Goal: Task Accomplishment & Management: Complete application form

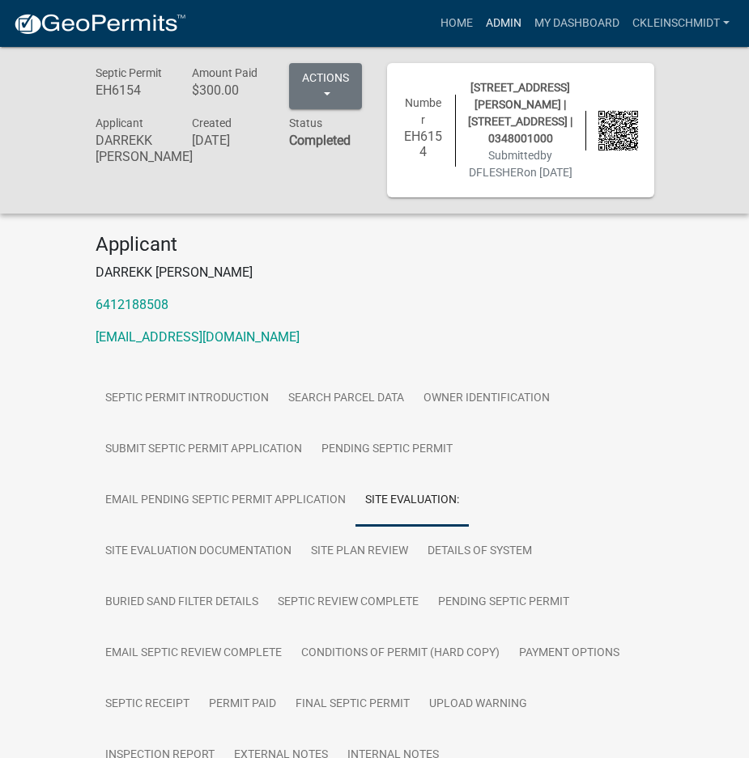
scroll to position [243, 0]
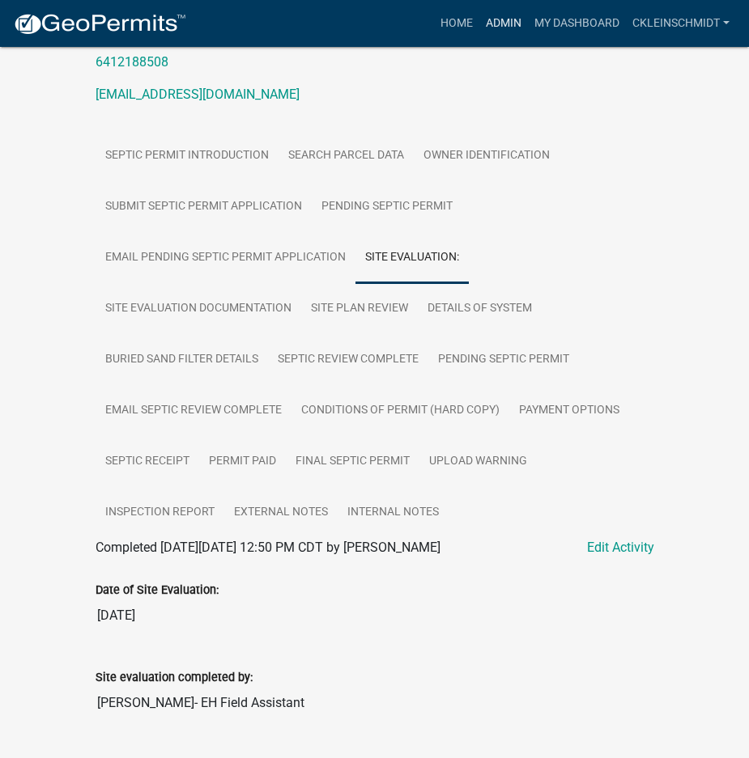
click at [499, 22] on link "Admin" at bounding box center [503, 23] width 49 height 31
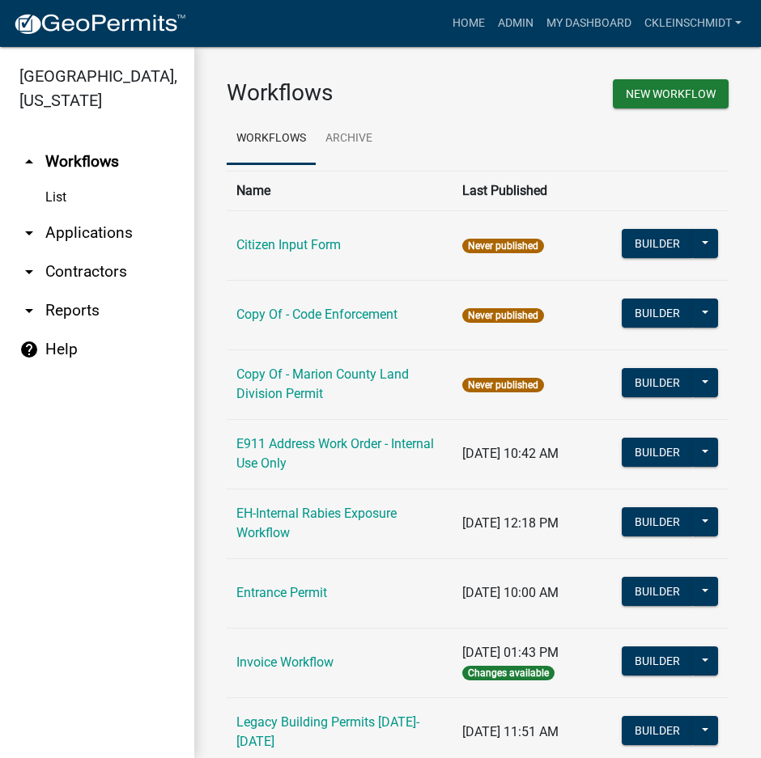
click at [79, 225] on link "arrow_drop_down Applications" at bounding box center [97, 233] width 194 height 39
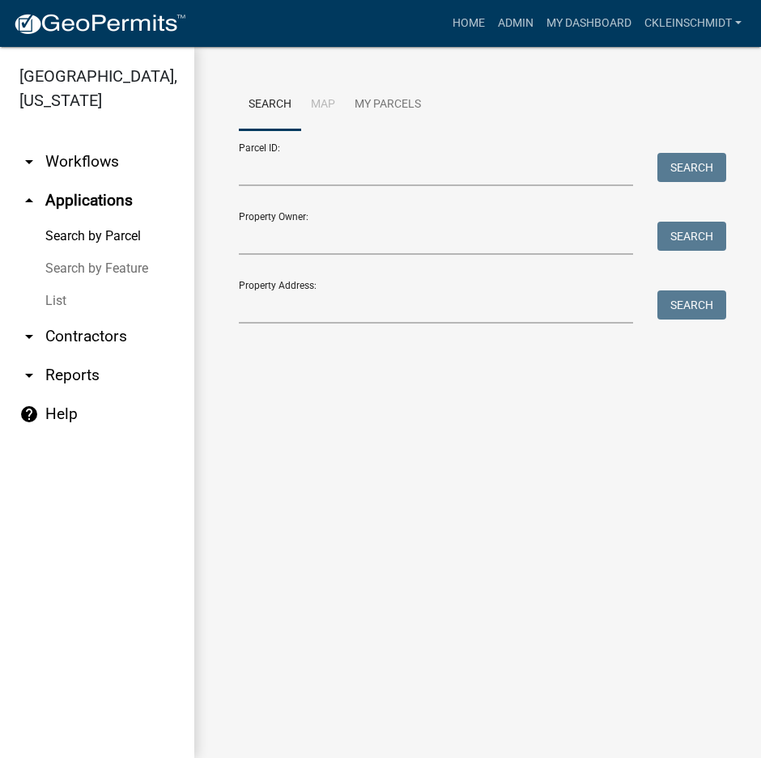
click at [57, 317] on link "arrow_drop_down Contractors" at bounding box center [97, 336] width 194 height 39
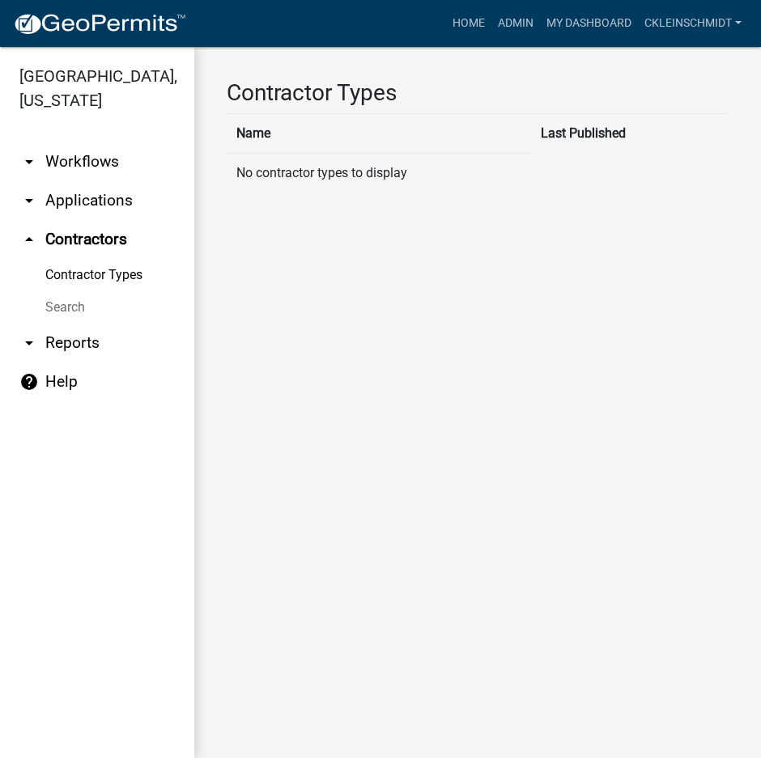
click at [67, 181] on link "arrow_drop_down Applications" at bounding box center [97, 200] width 194 height 39
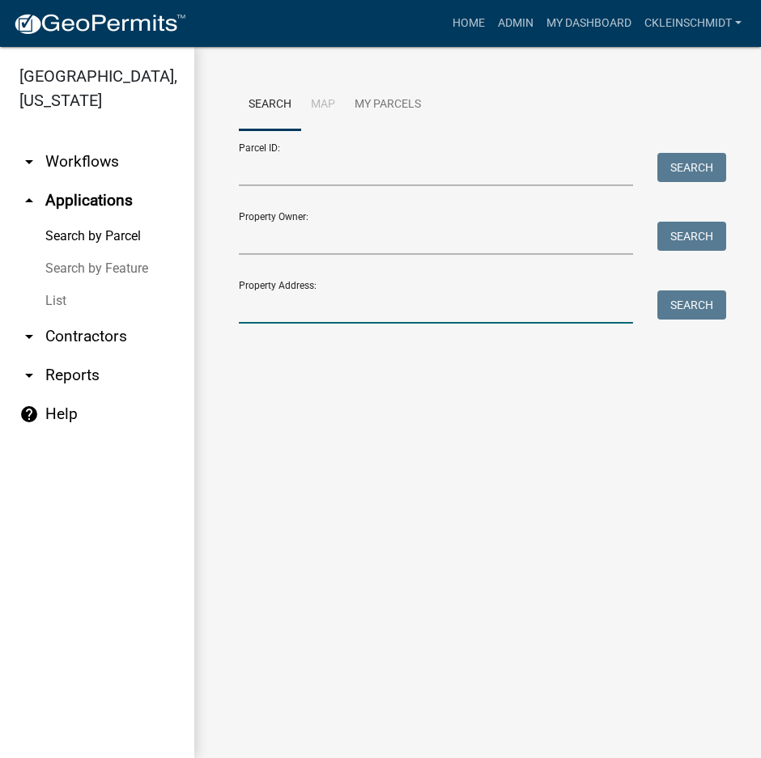
click at [329, 308] on input "Property Address:" at bounding box center [436, 307] width 394 height 33
type input "190 220"
click at [682, 302] on button "Search" at bounding box center [691, 305] width 69 height 29
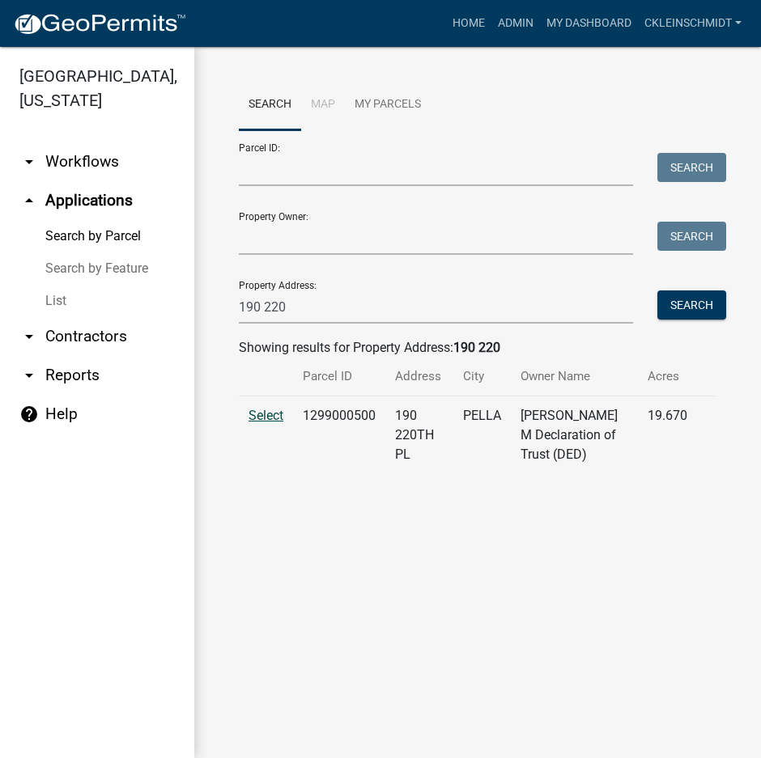
click at [275, 418] on span "Select" at bounding box center [265, 415] width 35 height 15
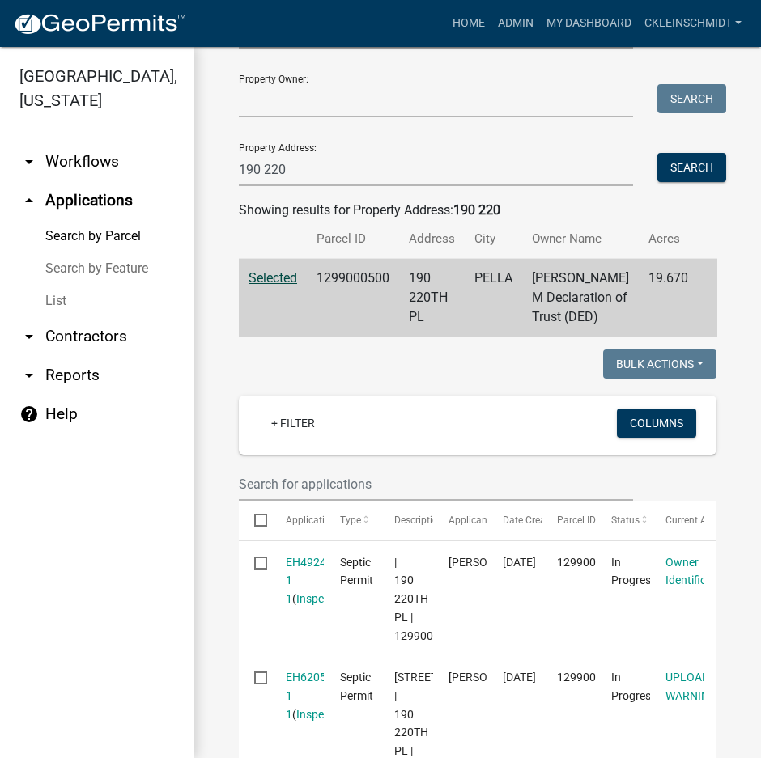
scroll to position [243, 0]
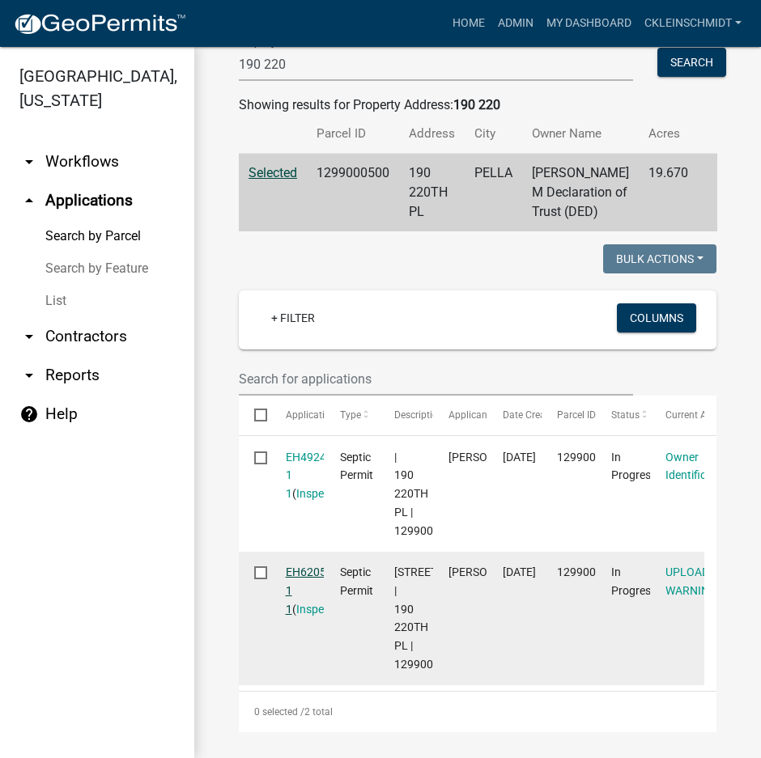
click at [306, 588] on link "EH6205 1 1" at bounding box center [306, 591] width 40 height 50
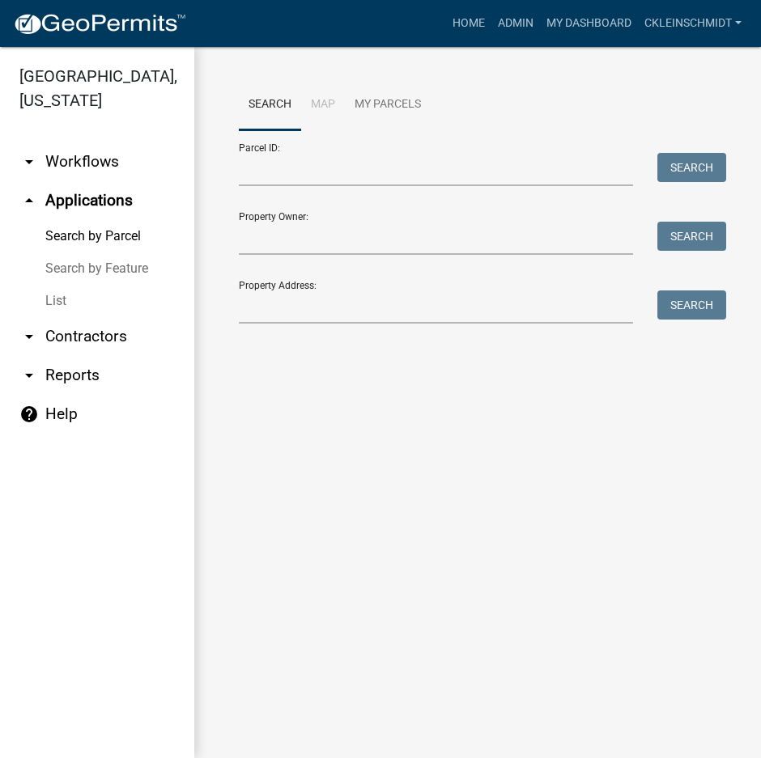
click at [333, 288] on div "Property Address: Search" at bounding box center [478, 296] width 478 height 56
click at [309, 291] on input "Property Address:" at bounding box center [436, 307] width 394 height 33
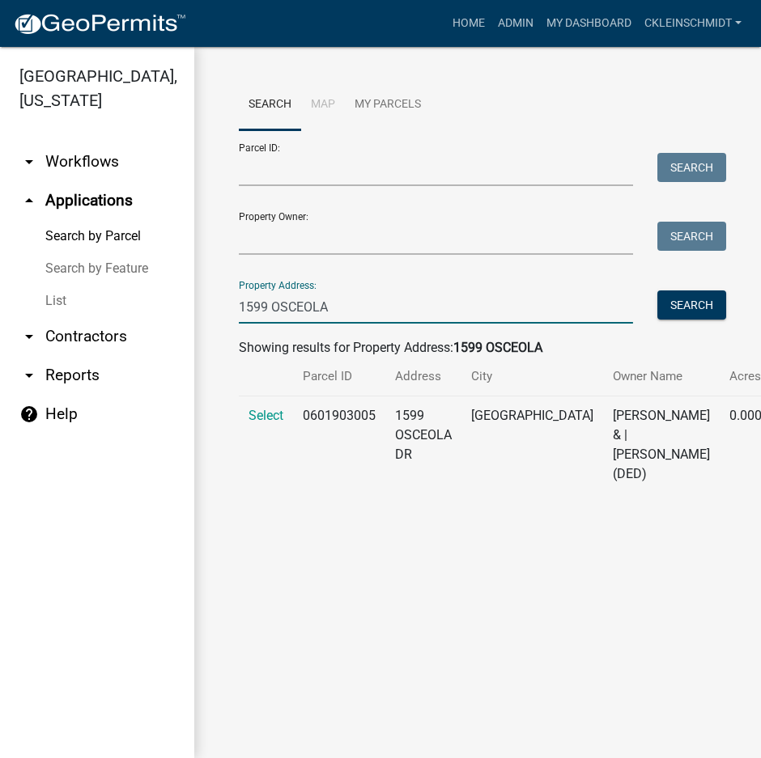
type input "1599 OSCEOLA"
click at [261, 414] on span "Select" at bounding box center [265, 415] width 35 height 15
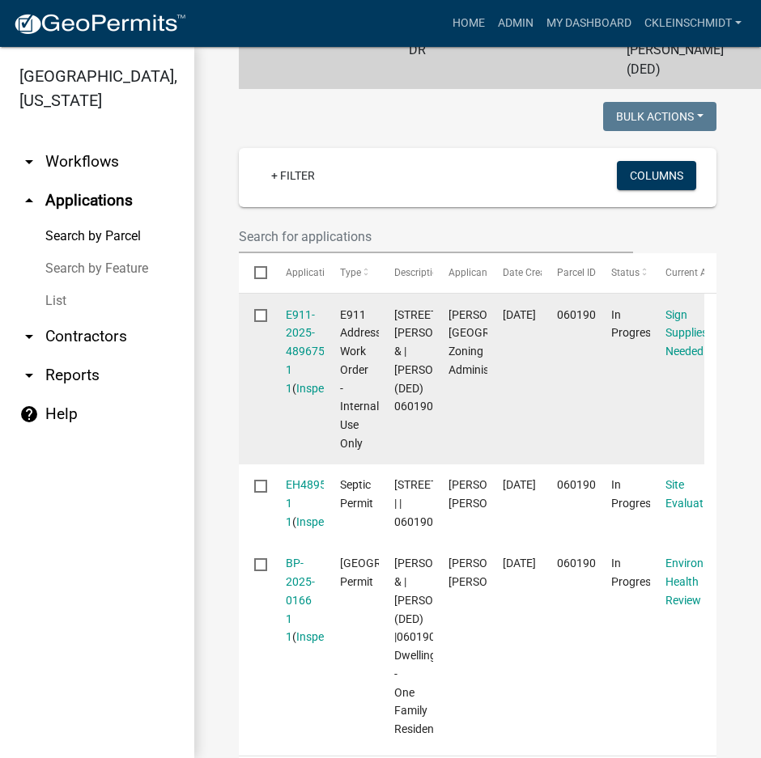
scroll to position [648, 0]
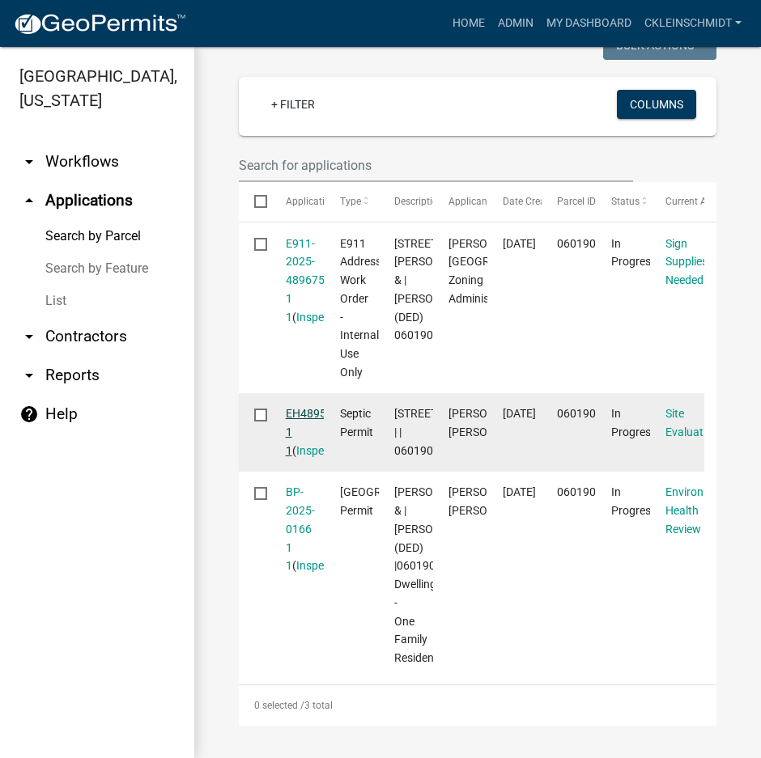
click at [304, 407] on link "EH489509 1 1" at bounding box center [312, 432] width 53 height 50
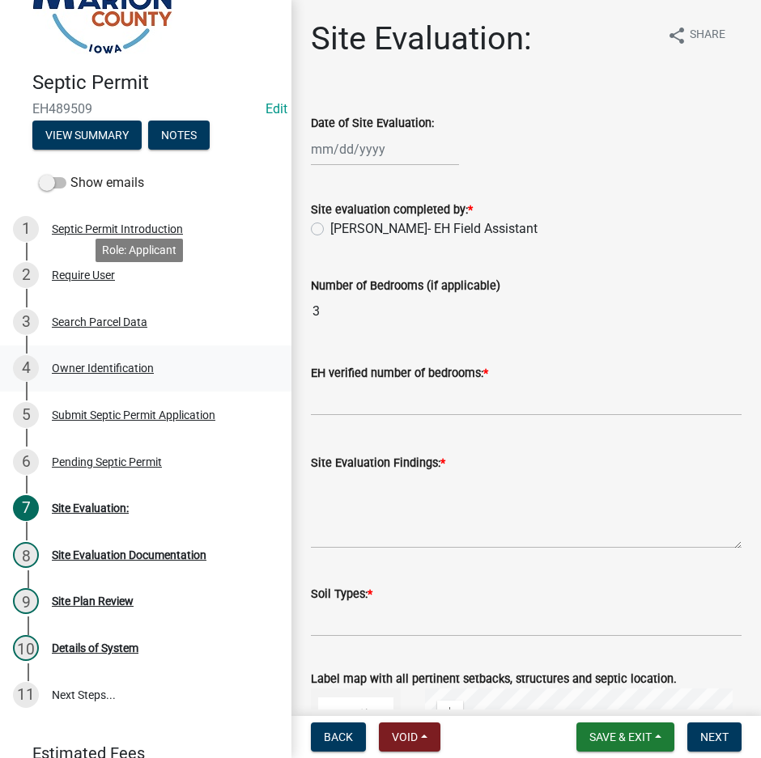
scroll to position [152, 0]
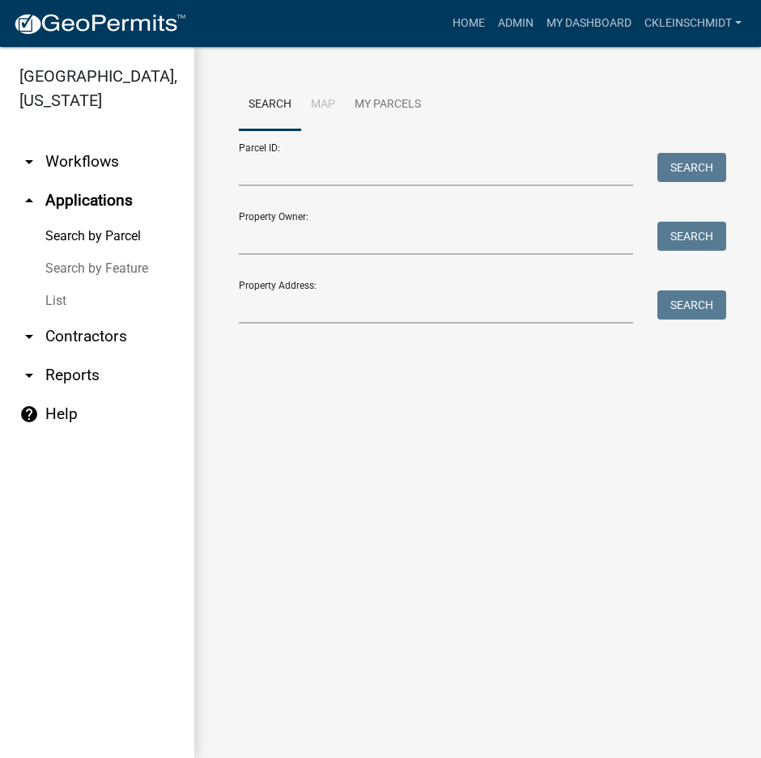
click at [332, 282] on div "Property Address: Search" at bounding box center [478, 296] width 478 height 56
click at [329, 308] on input "Property Address:" at bounding box center [436, 307] width 394 height 33
click at [86, 285] on link "List" at bounding box center [97, 301] width 194 height 32
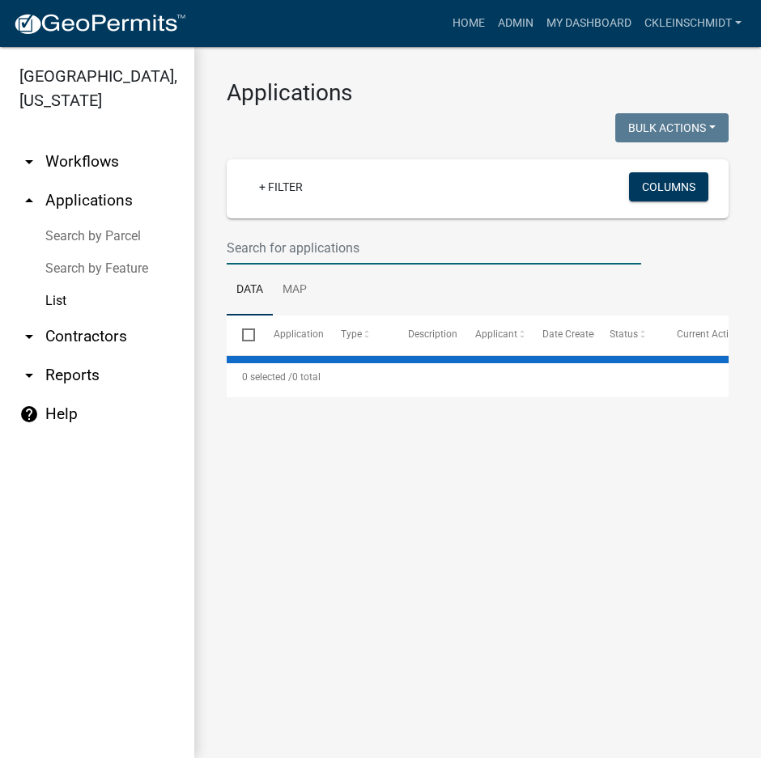
click at [274, 249] on input "text" at bounding box center [434, 247] width 414 height 33
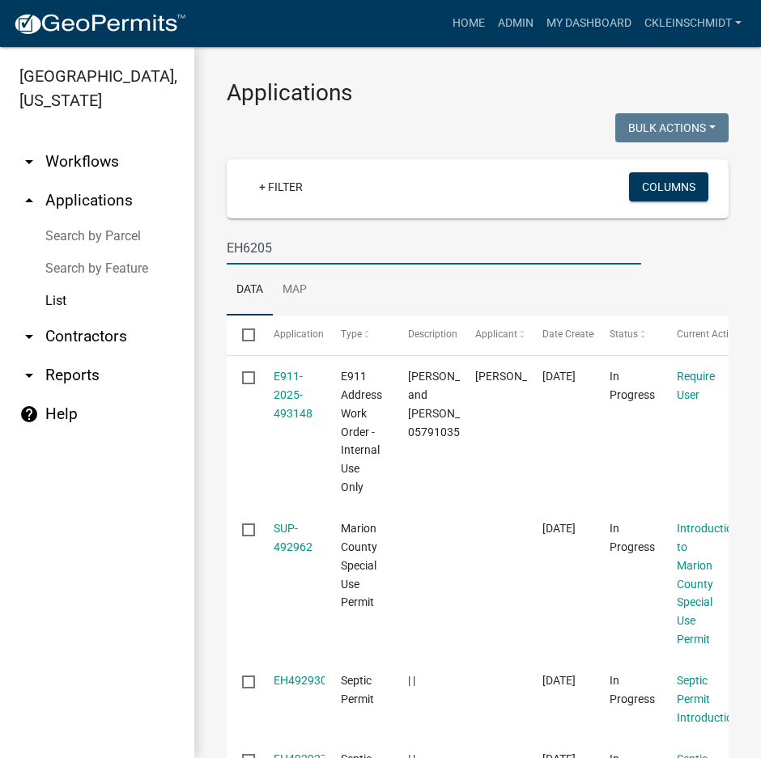
type input "EH6205"
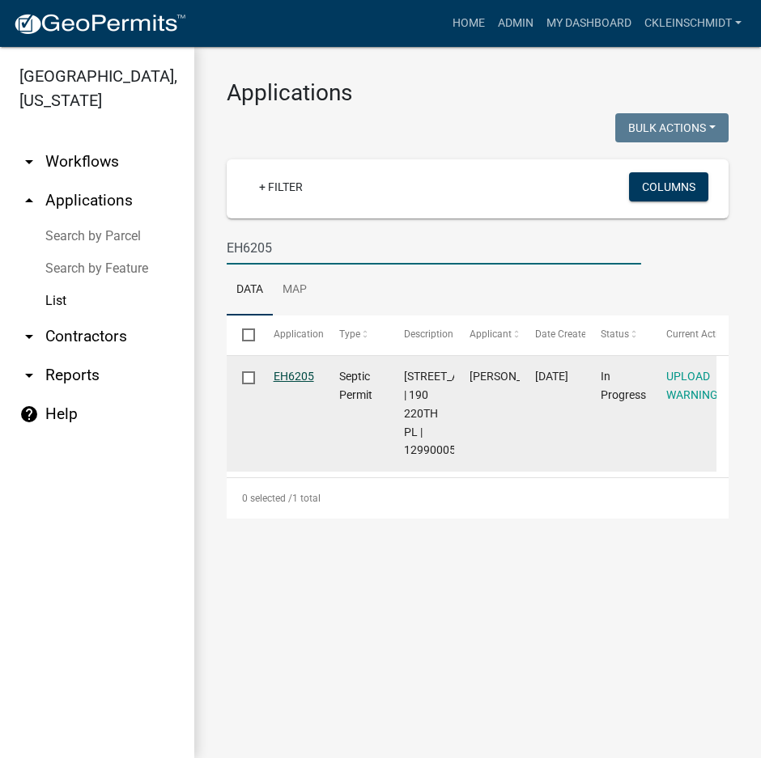
click at [288, 376] on link "EH6205" at bounding box center [294, 376] width 40 height 13
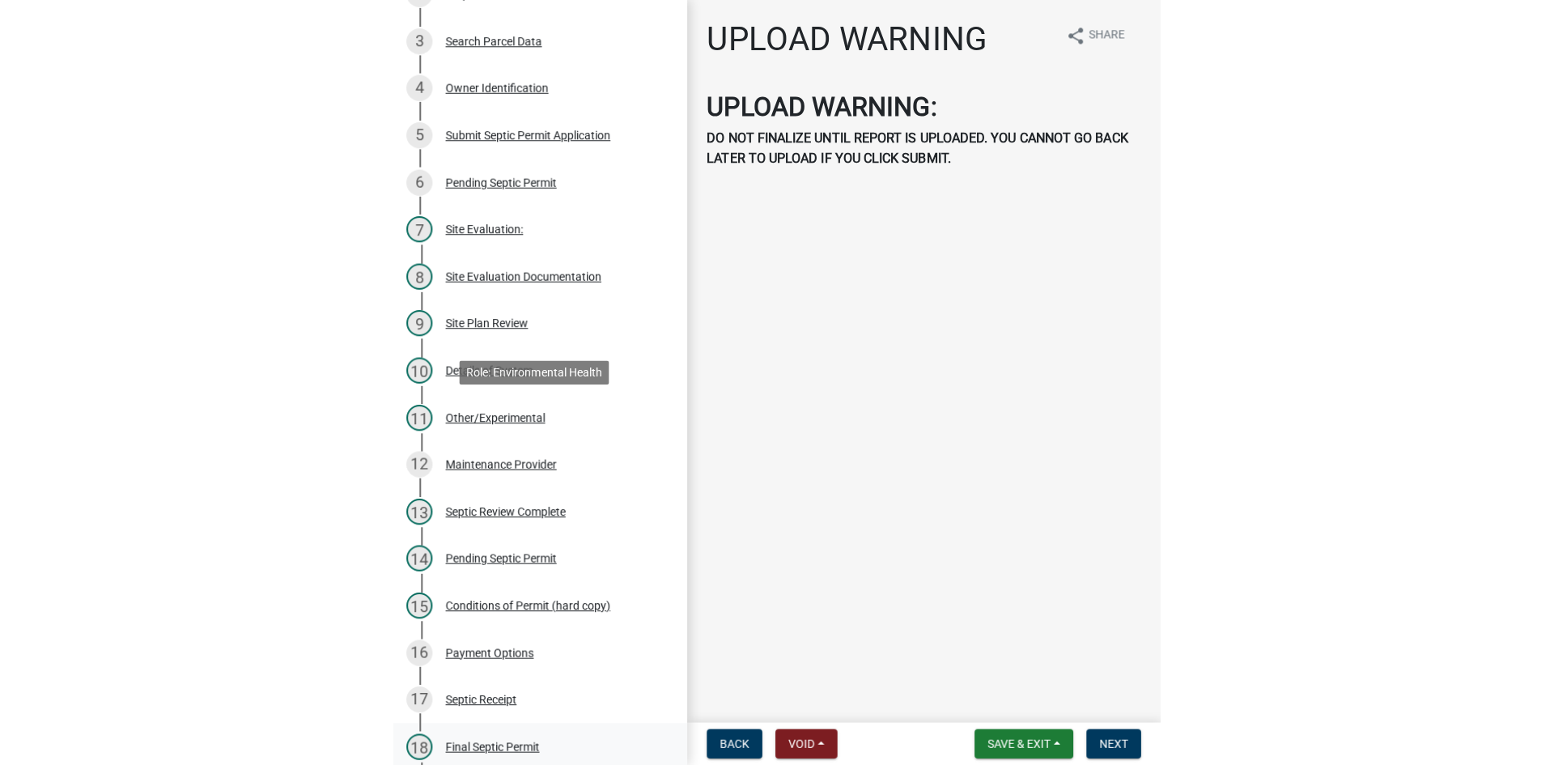
scroll to position [655, 0]
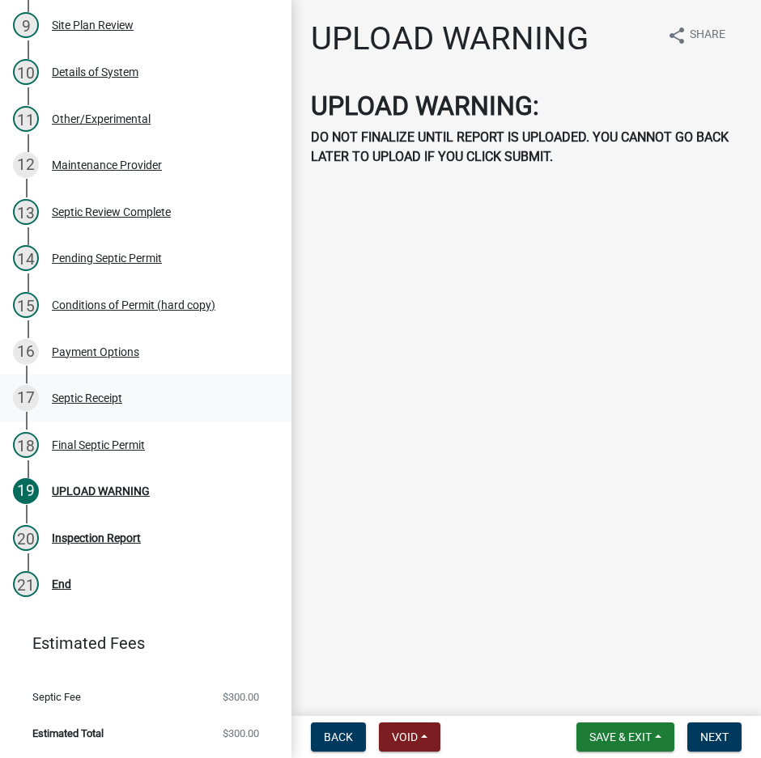
click at [93, 402] on div "Septic Receipt" at bounding box center [87, 398] width 70 height 11
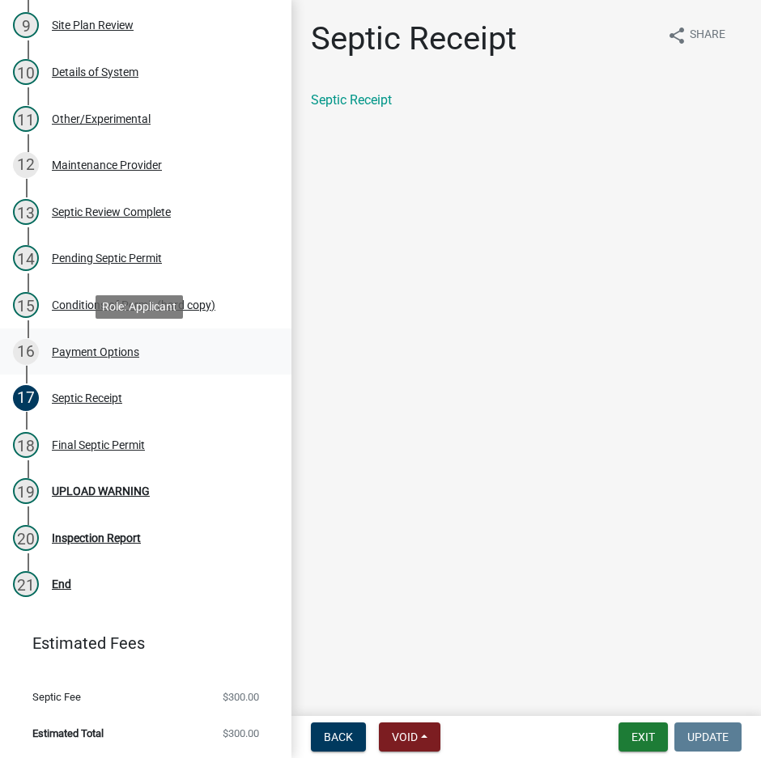
click at [109, 352] on div "Payment Options" at bounding box center [95, 351] width 87 height 11
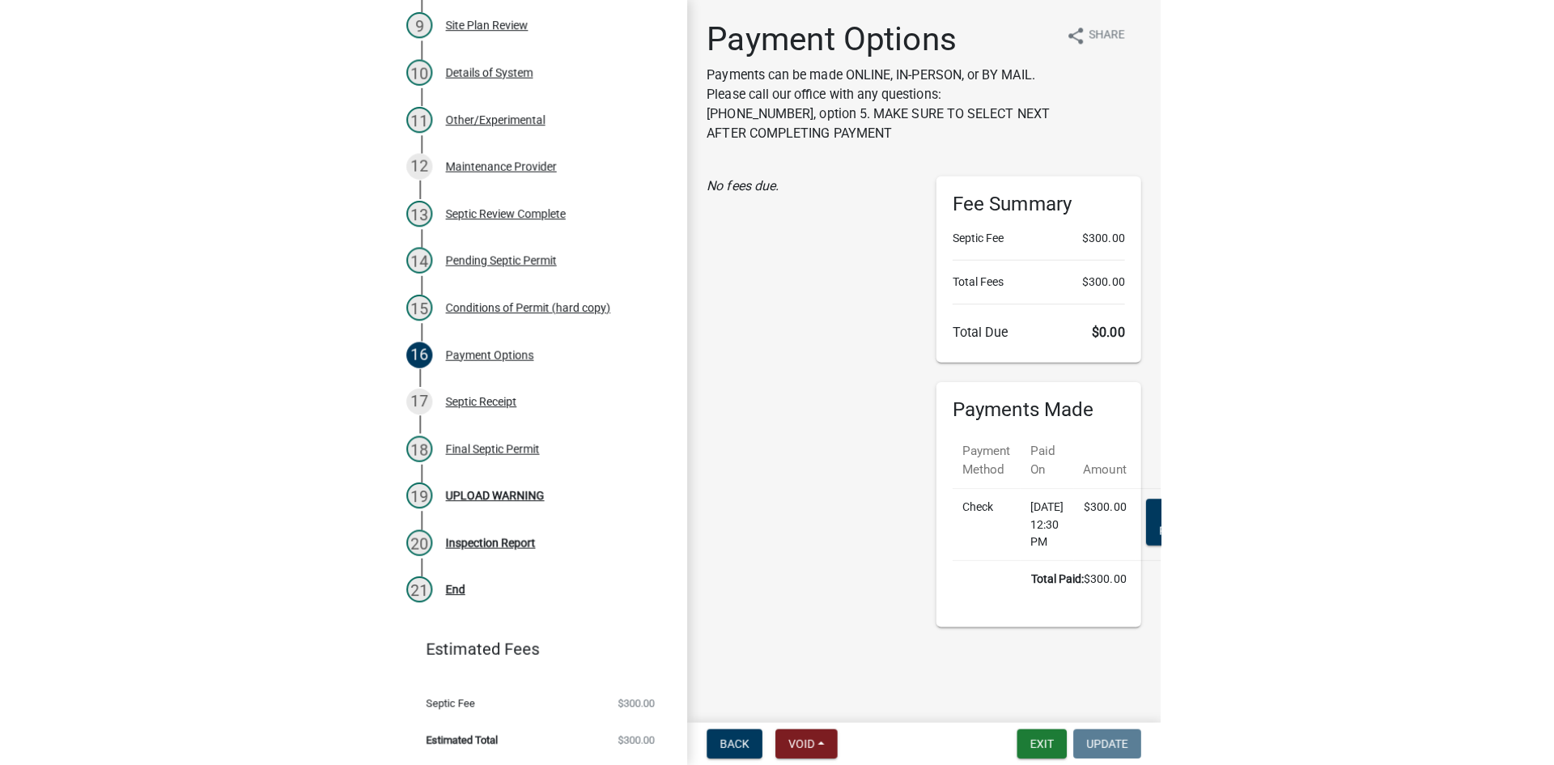
scroll to position [648, 0]
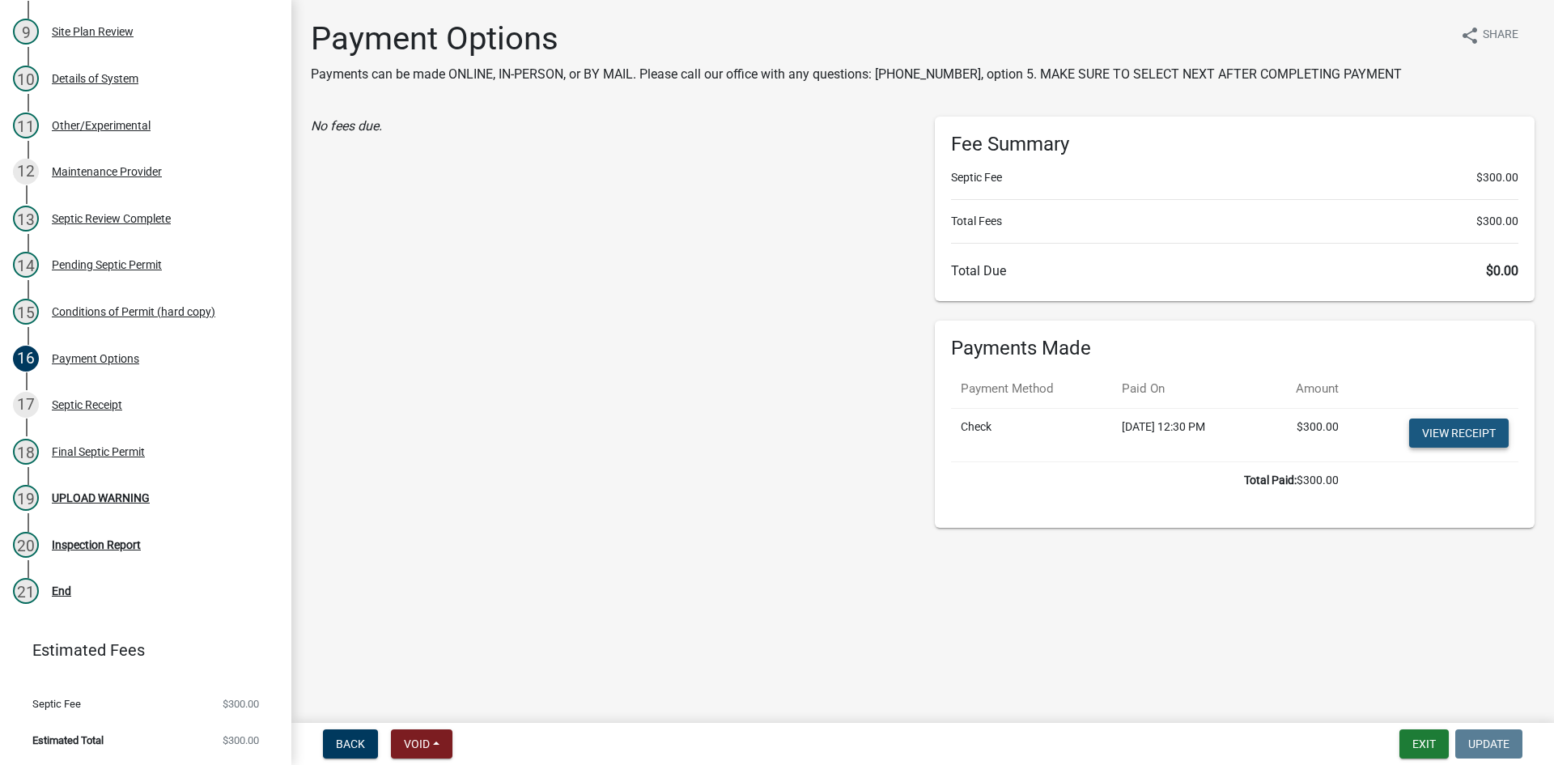
click at [748, 428] on link "View receipt" at bounding box center [1459, 432] width 100 height 29
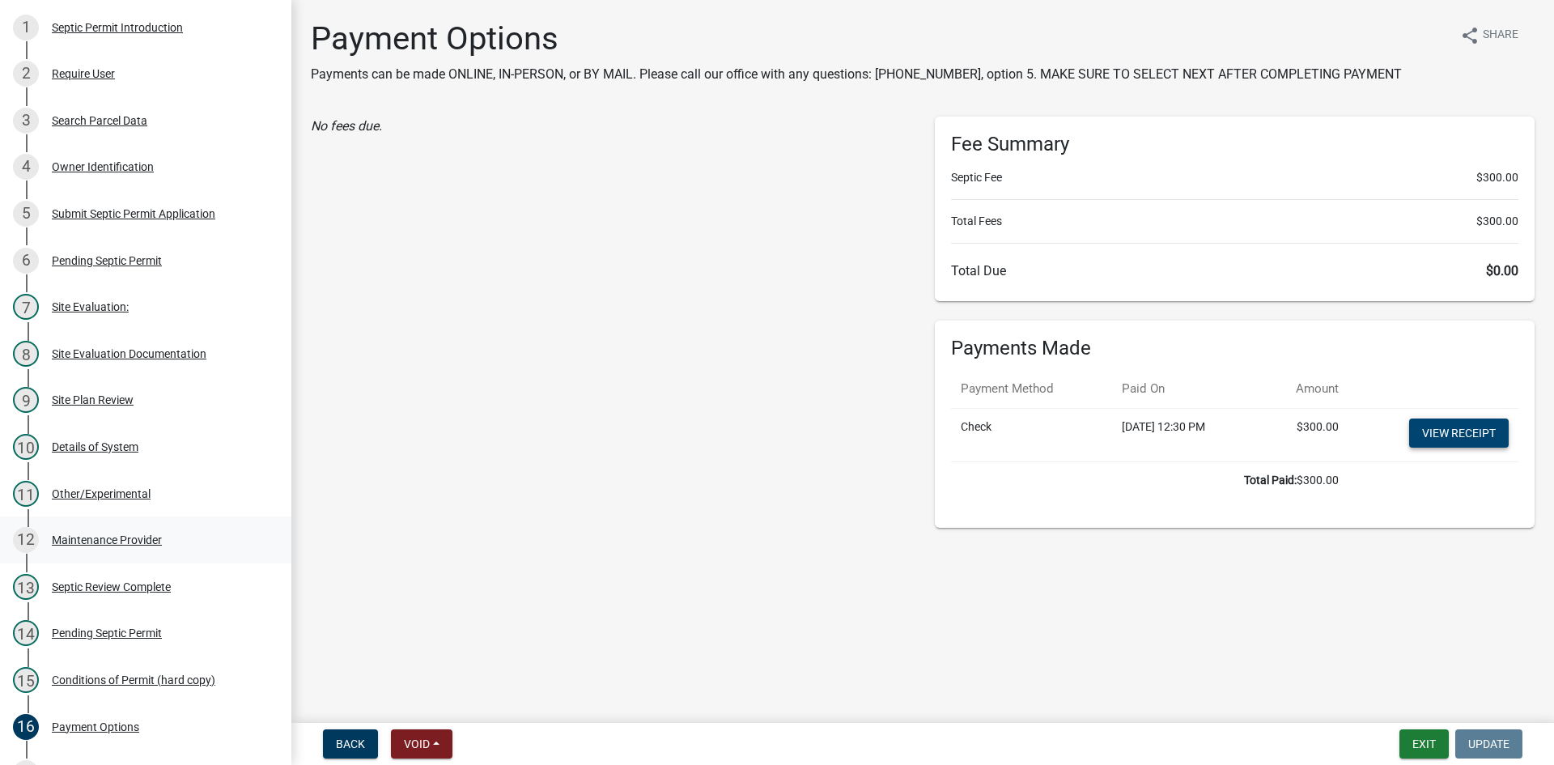
scroll to position [244, 0]
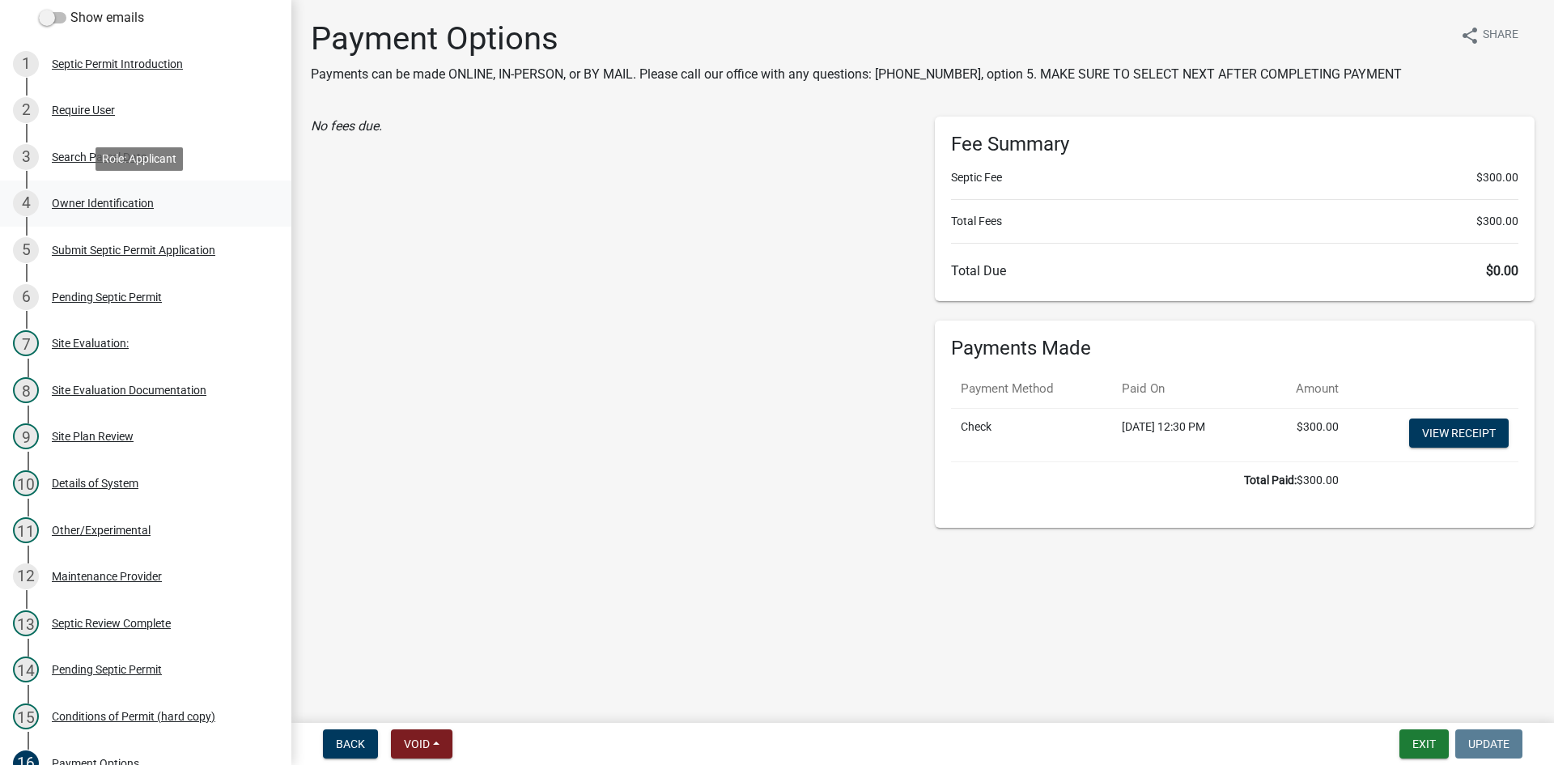
click at [92, 197] on div "Owner Identification" at bounding box center [103, 202] width 102 height 11
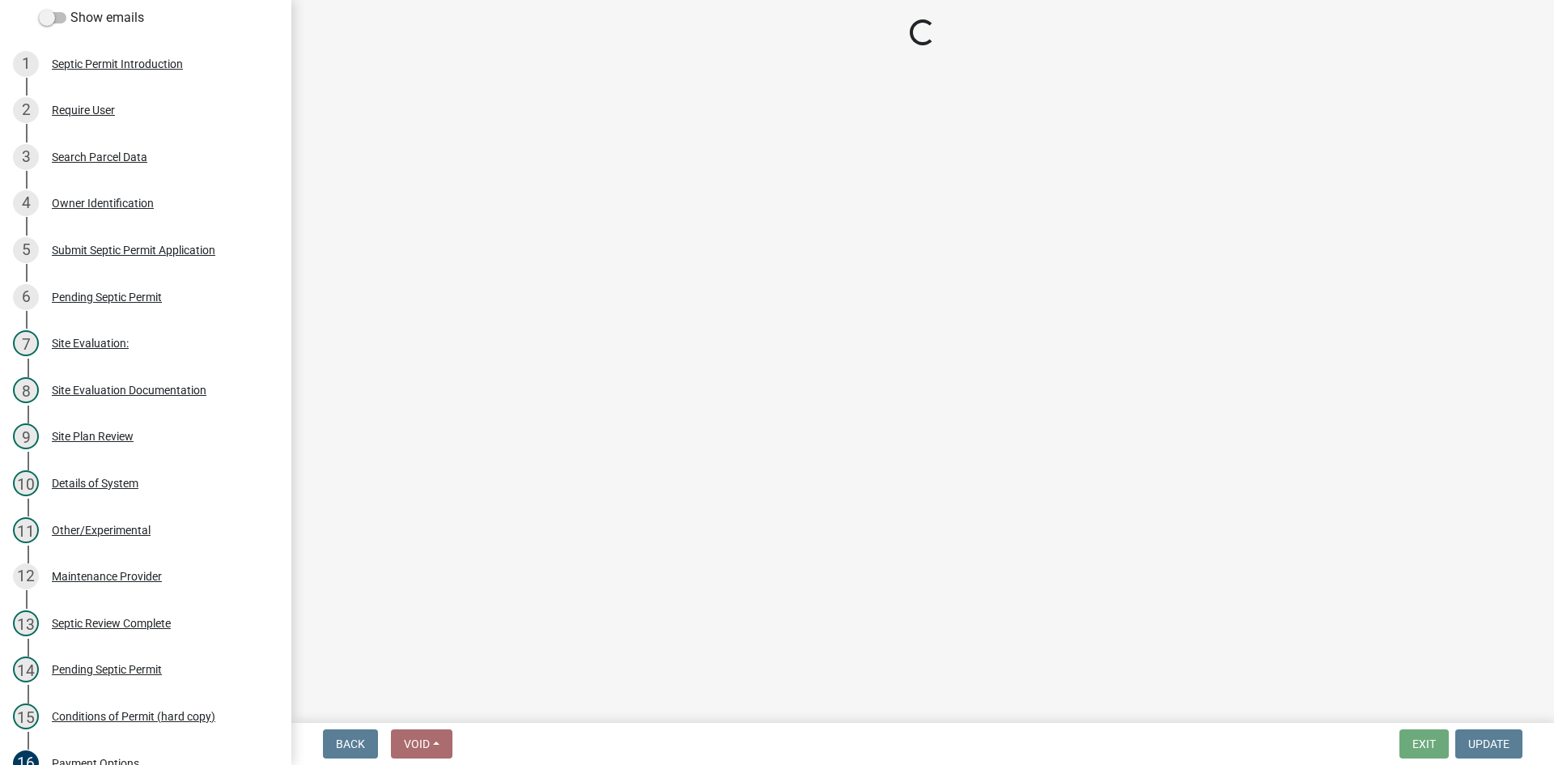
select select "44bcd23d-24fd-4b69-b8b1-ca0d386676d7"
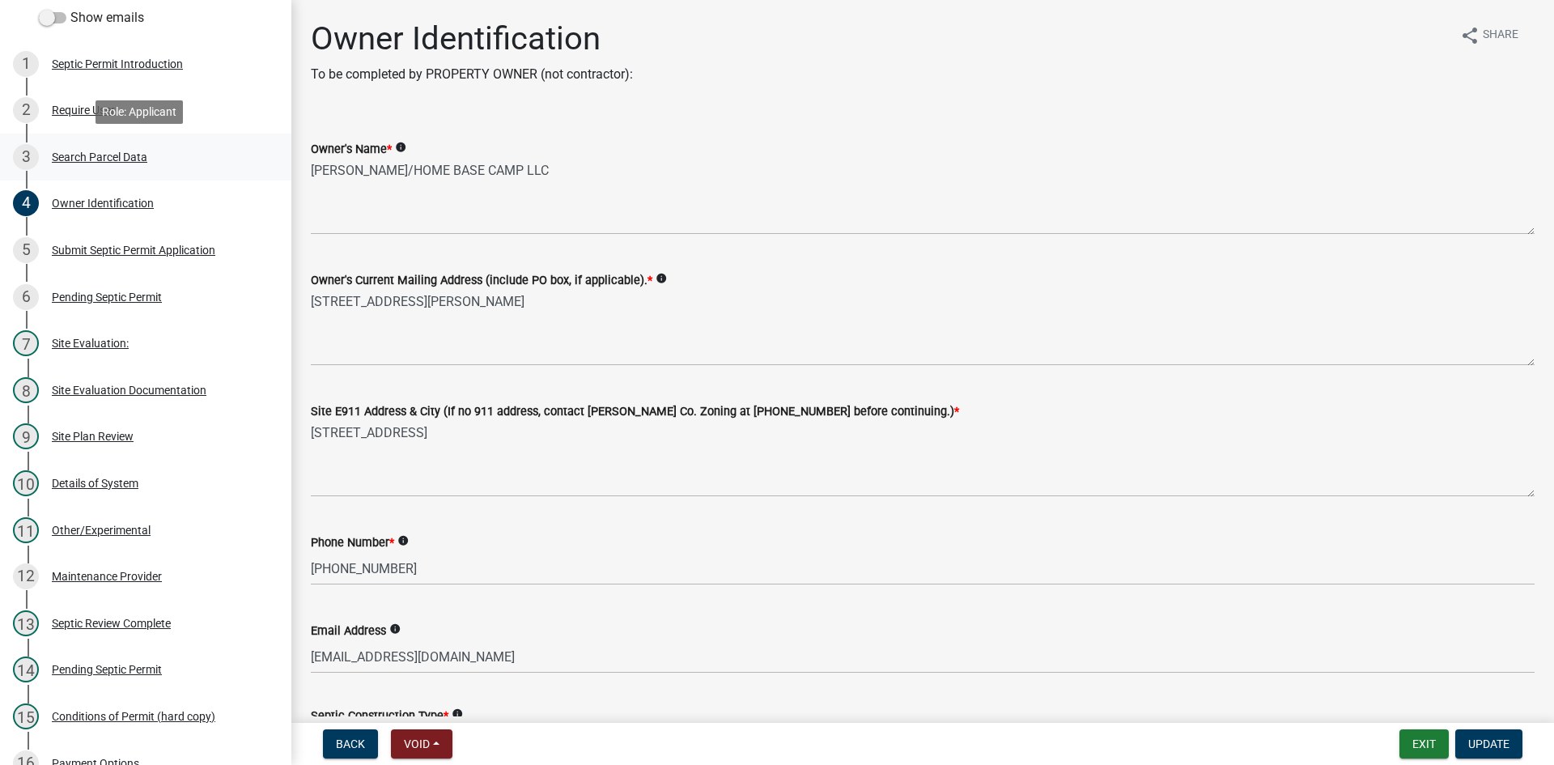
click at [79, 157] on div "Search Parcel Data" at bounding box center [100, 156] width 96 height 11
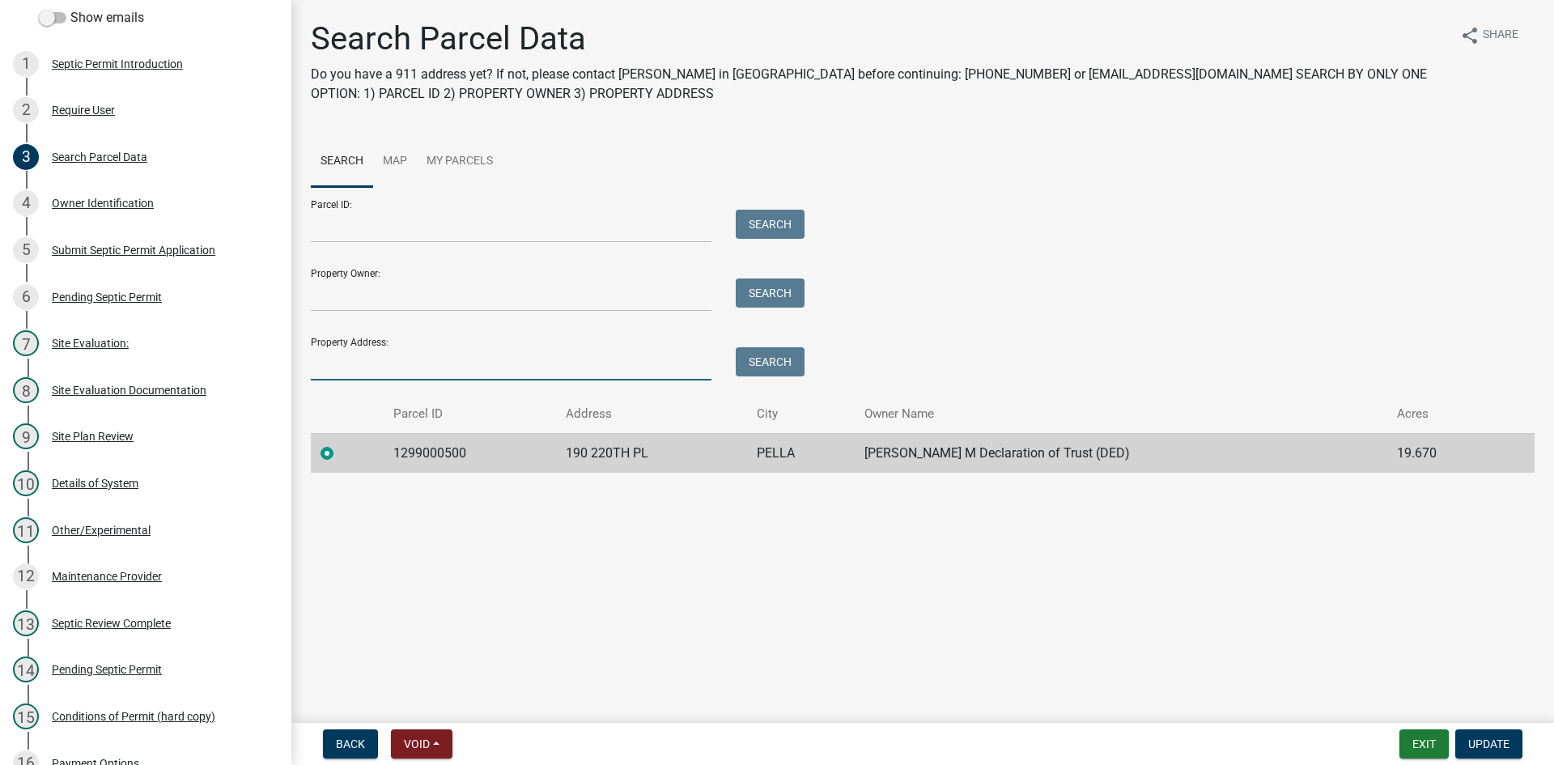
click at [380, 366] on input "Property Address:" at bounding box center [511, 363] width 401 height 33
type input "1599 OSCEOLA"
click at [748, 363] on button "Search" at bounding box center [770, 361] width 69 height 29
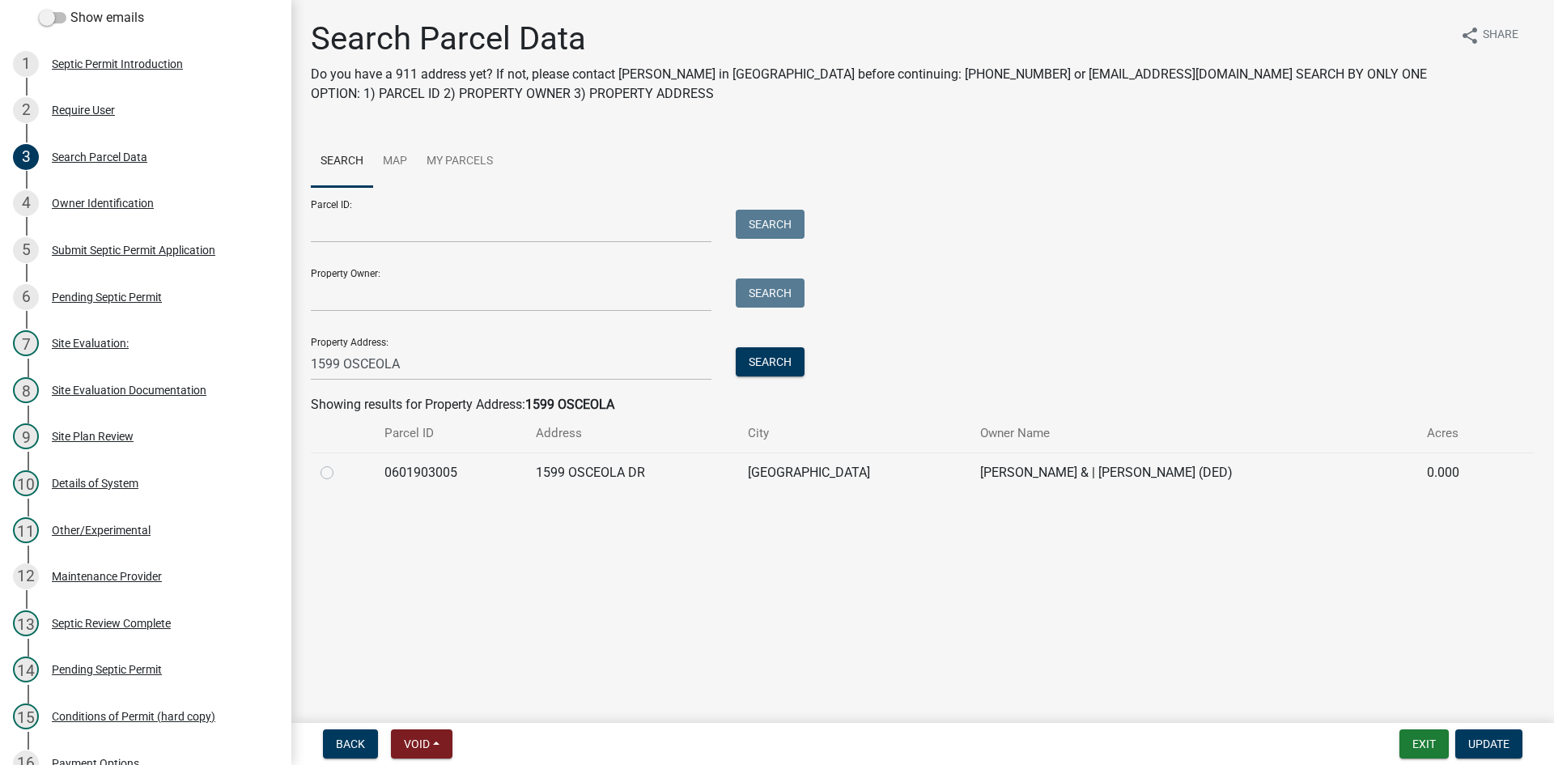
click at [340, 463] on label at bounding box center [340, 463] width 0 height 0
click at [340, 470] on input "radio" at bounding box center [345, 468] width 11 height 11
radio input "true"
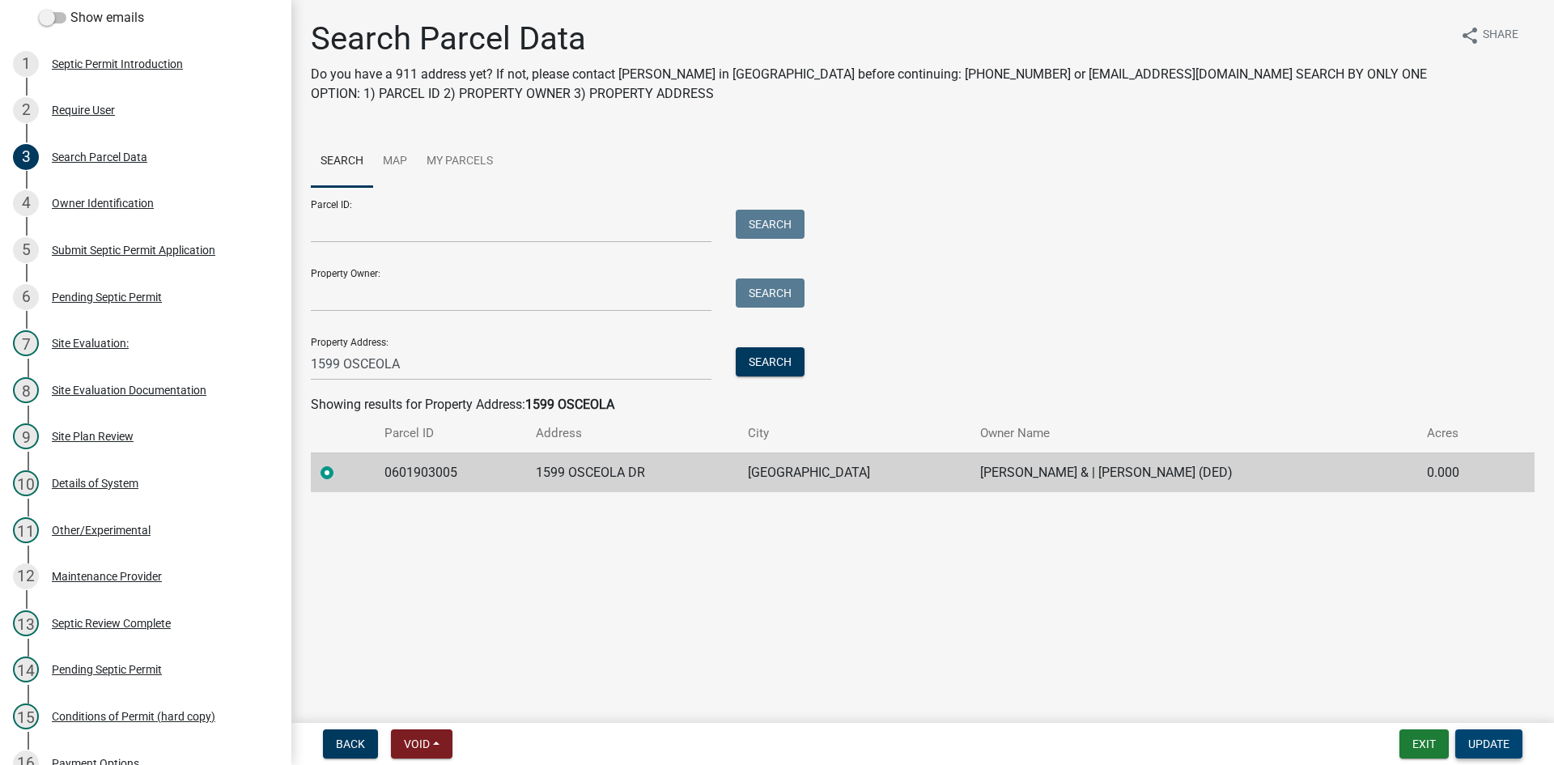
click at [748, 751] on button "Update" at bounding box center [1488, 743] width 67 height 29
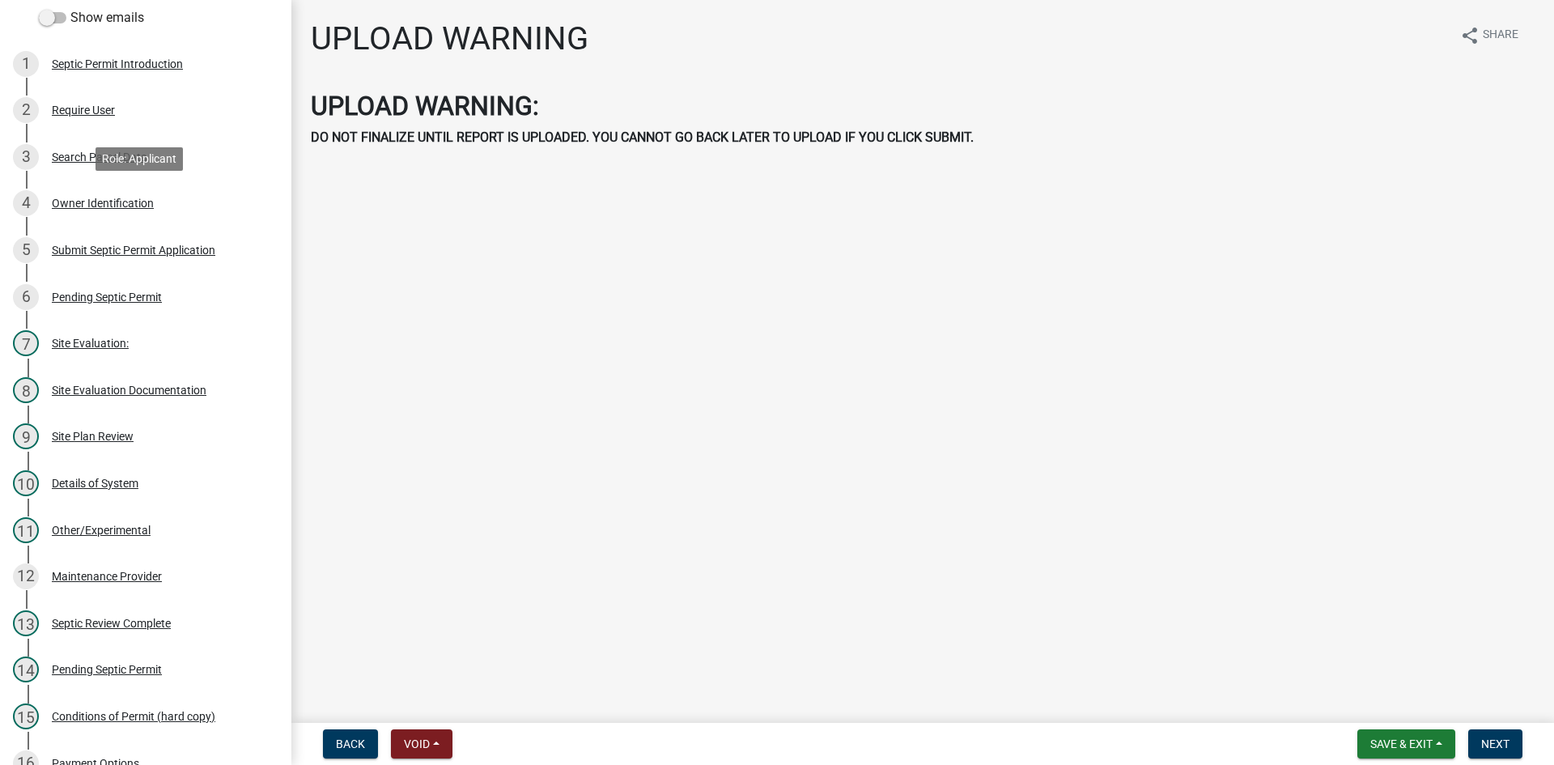
click at [96, 198] on div "Owner Identification" at bounding box center [103, 202] width 102 height 11
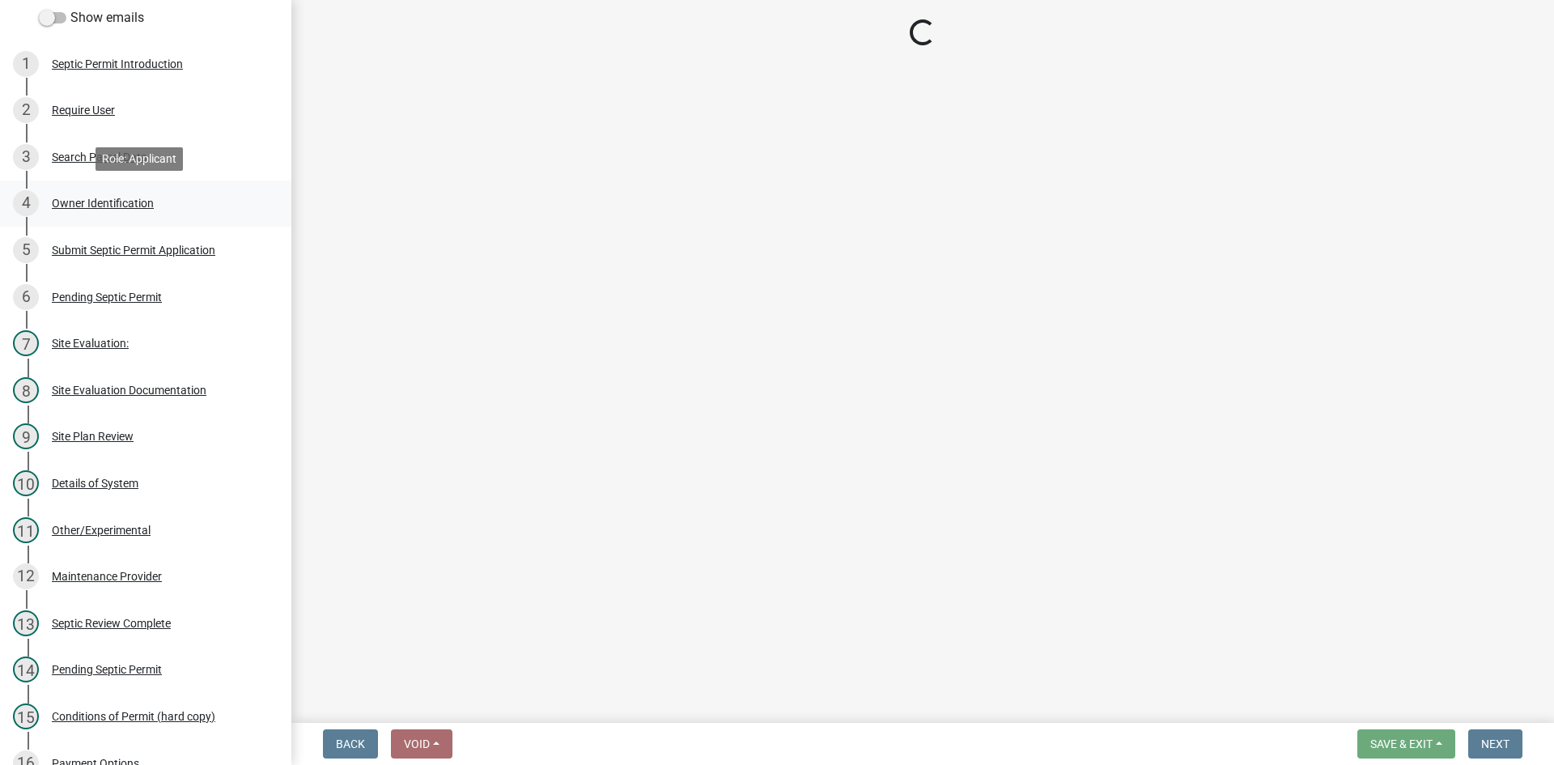
select select "44bcd23d-24fd-4b69-b8b1-ca0d386676d7"
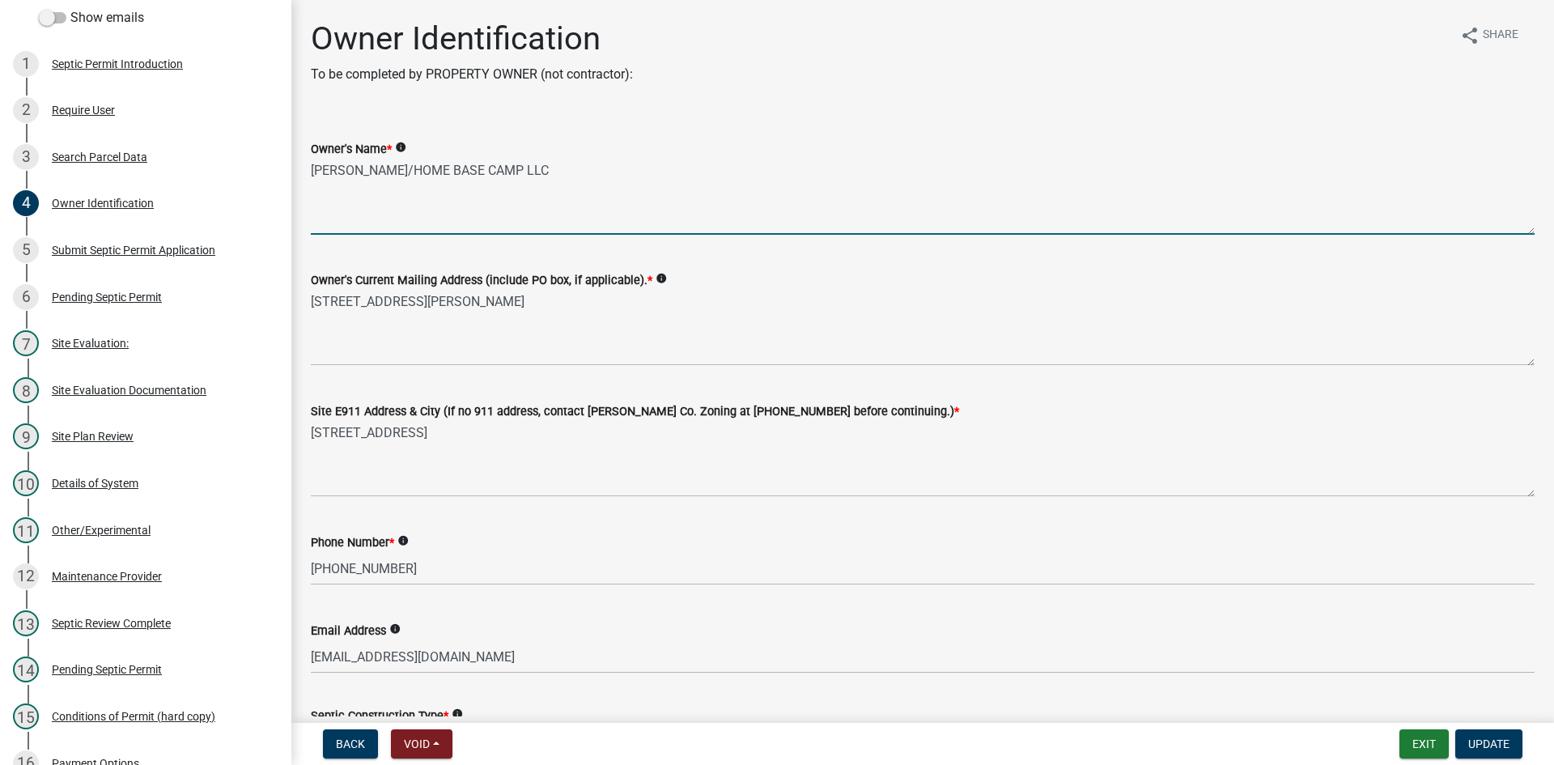
click at [473, 176] on textarea "[PERSON_NAME]/HOME BASE CAMP LLC" at bounding box center [923, 197] width 1224 height 76
drag, startPoint x: 611, startPoint y: 174, endPoint x: 275, endPoint y: 172, distance: 335.9
click at [275, 172] on div "Septic Permit EH6205 Edit View Summary Notes Show emails 1 Septic Permit Introd…" at bounding box center [777, 382] width 1554 height 765
type textarea "F"
type textarea "[PERSON_NAME] & [PERSON_NAME]"
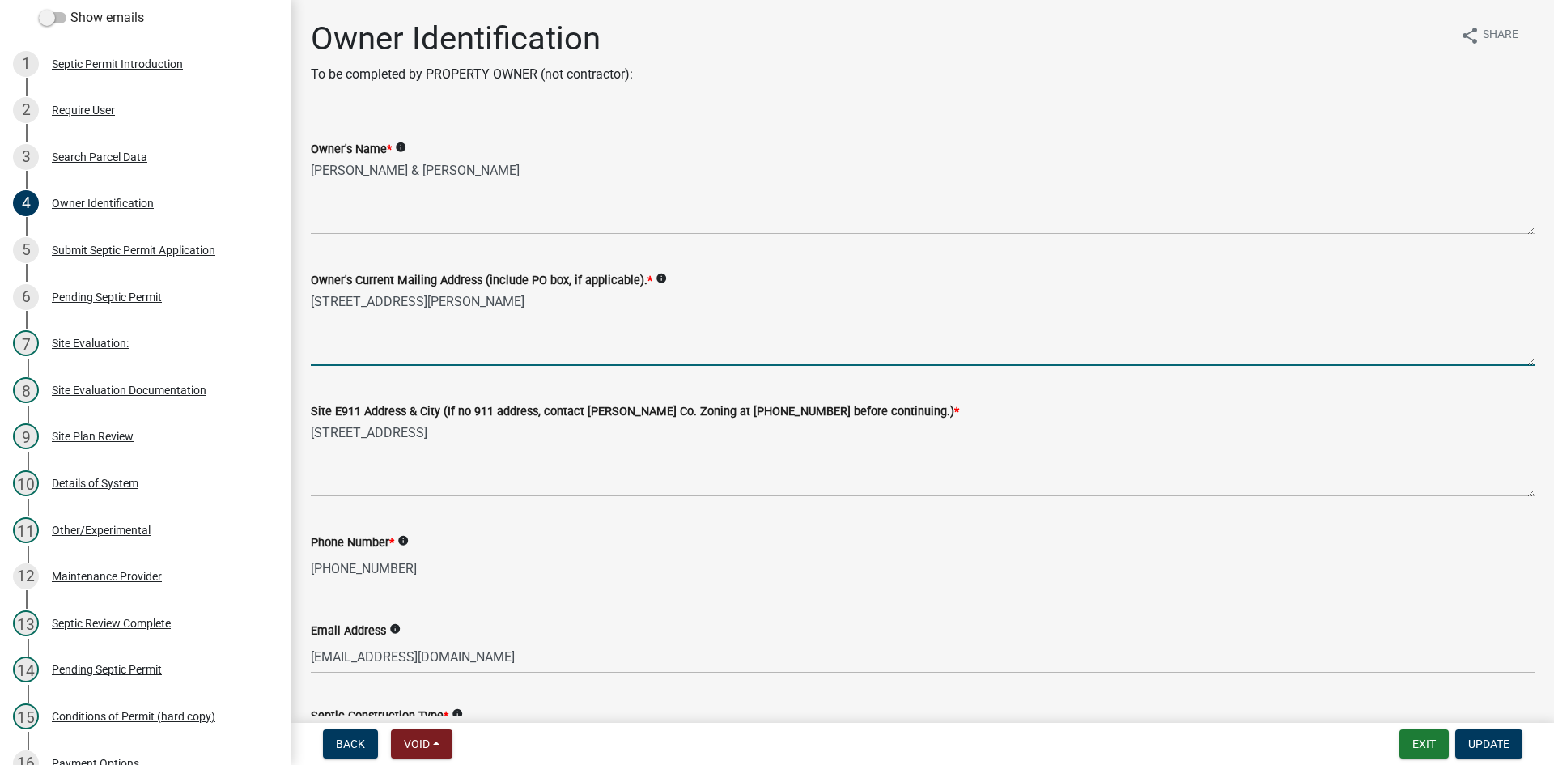
drag, startPoint x: 307, startPoint y: 270, endPoint x: 306, endPoint y: 292, distance: 21.9
click at [306, 292] on div "Owner's Current Mailing Address (include PO box, if applicable). * info [STREET…" at bounding box center [923, 307] width 1248 height 118
type textarea "[STREET_ADDRESS]"
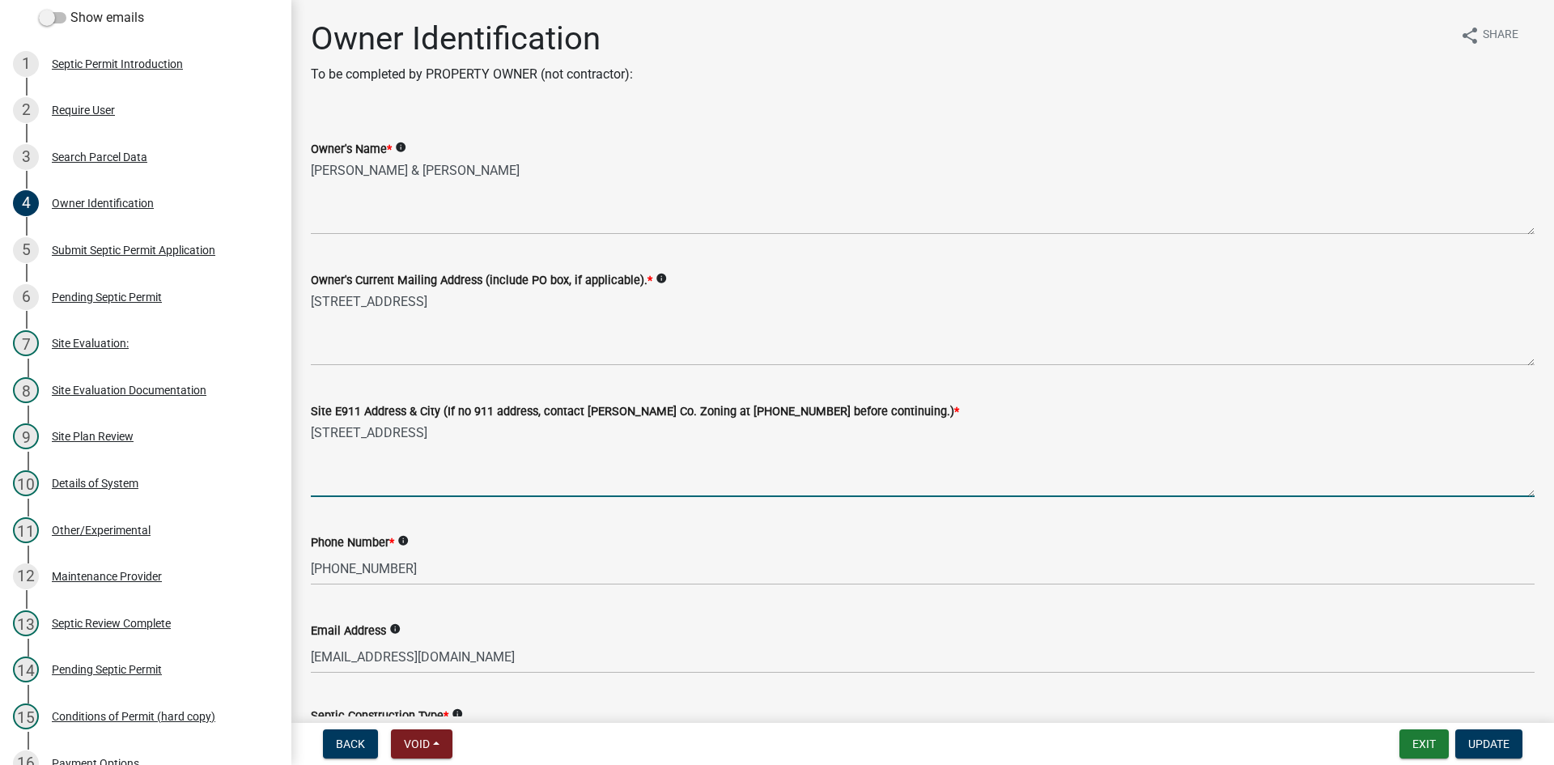
drag, startPoint x: 524, startPoint y: 427, endPoint x: 292, endPoint y: 449, distance: 233.4
type textarea "[STREET_ADDRESS]"
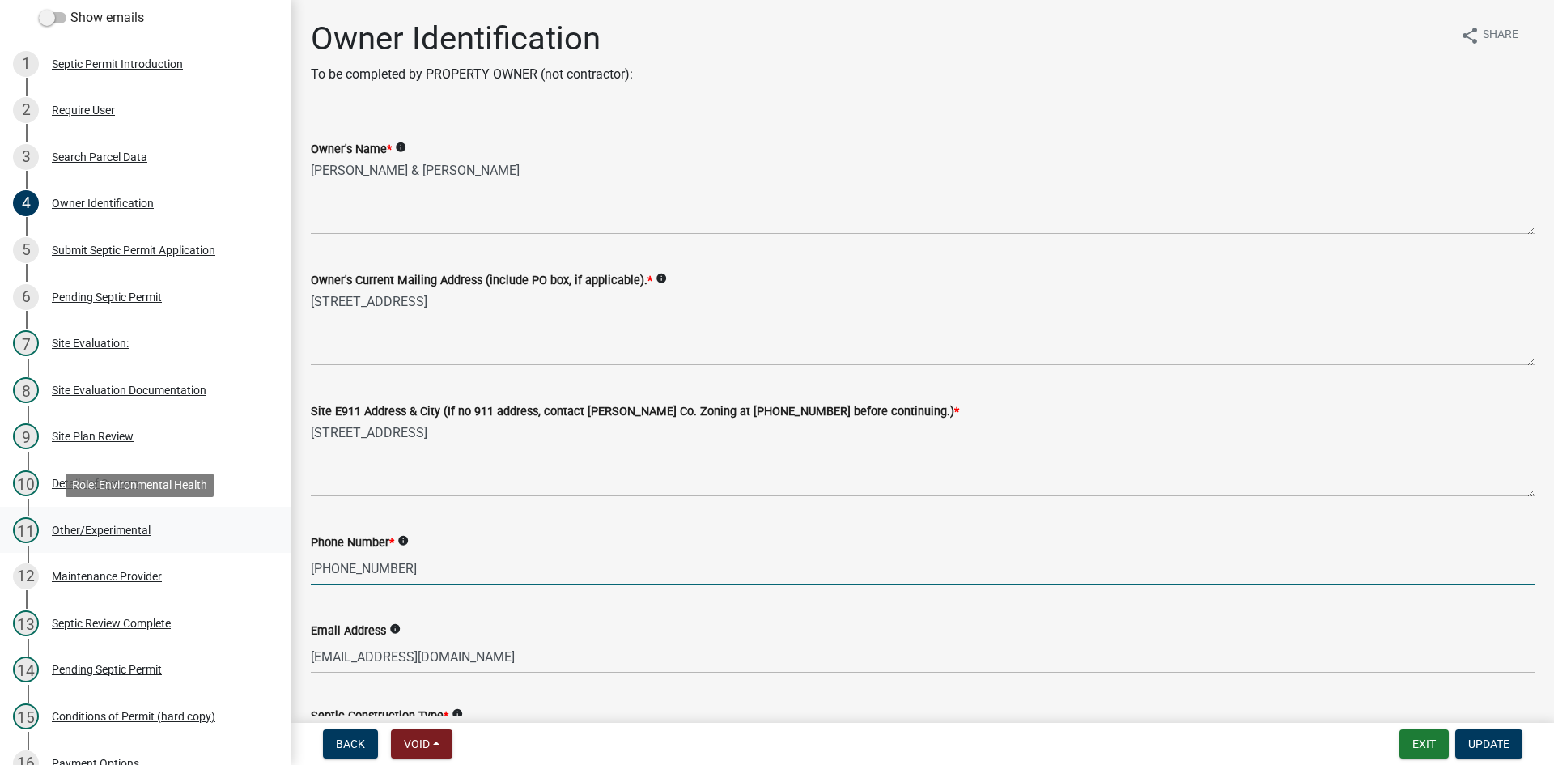
drag, startPoint x: 231, startPoint y: 537, endPoint x: 203, endPoint y: 531, distance: 29.1
click at [205, 532] on div "Septic Permit EH6205 Edit View Summary Notes Show emails 1 Septic Permit Introd…" at bounding box center [777, 382] width 1554 height 765
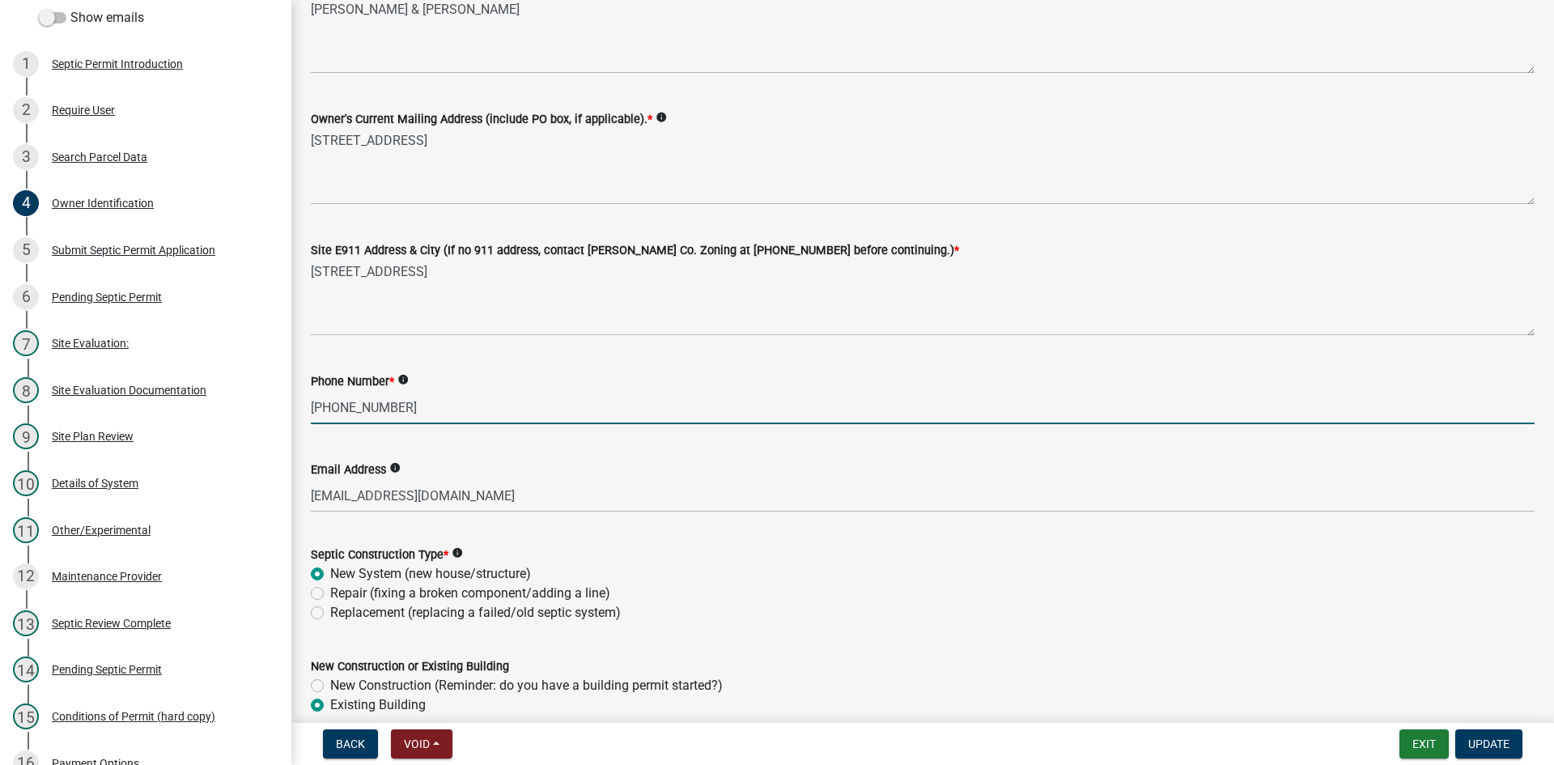
scroll to position [324, 0]
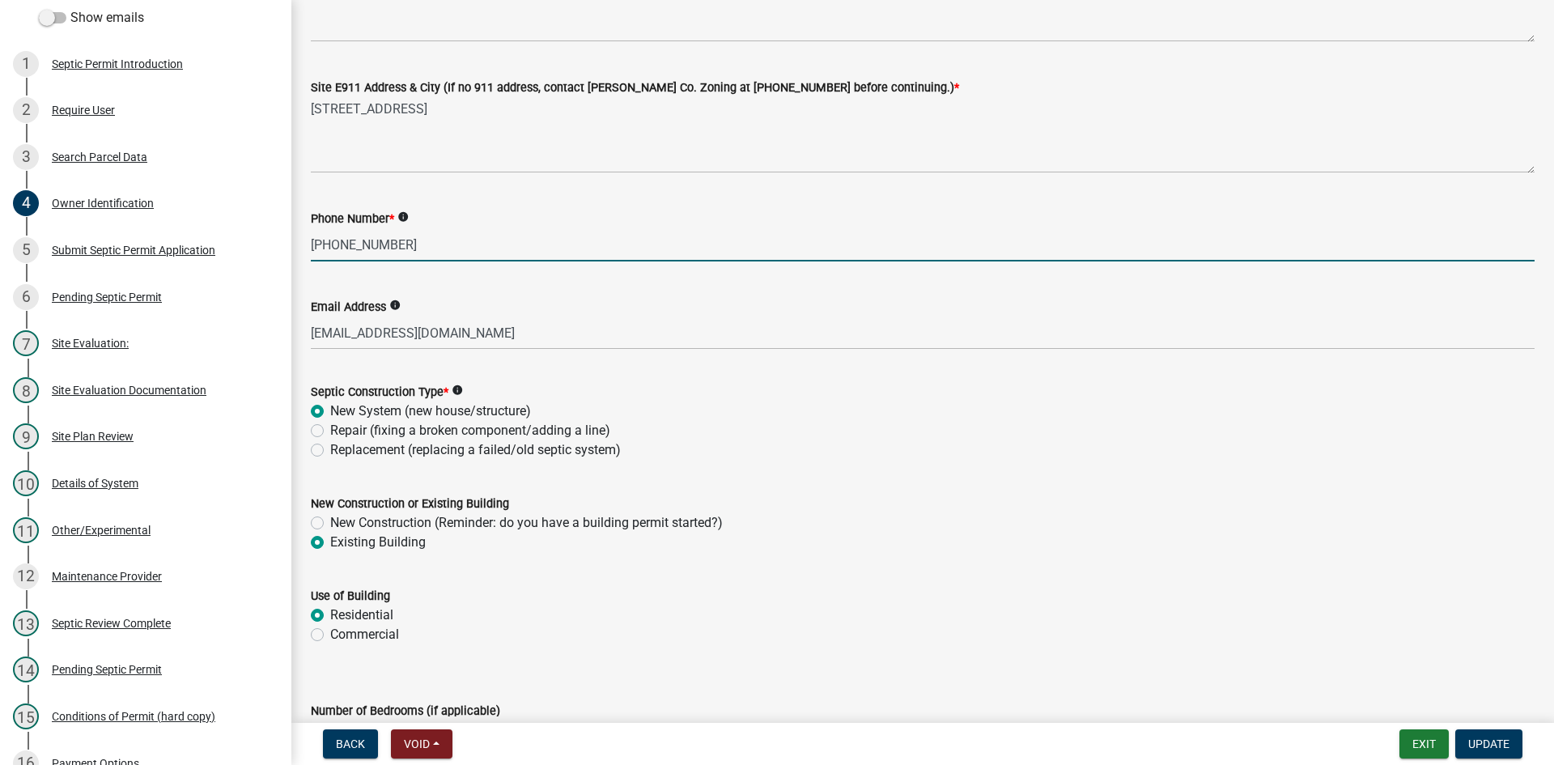
type input "[PHONE_NUMBER]"
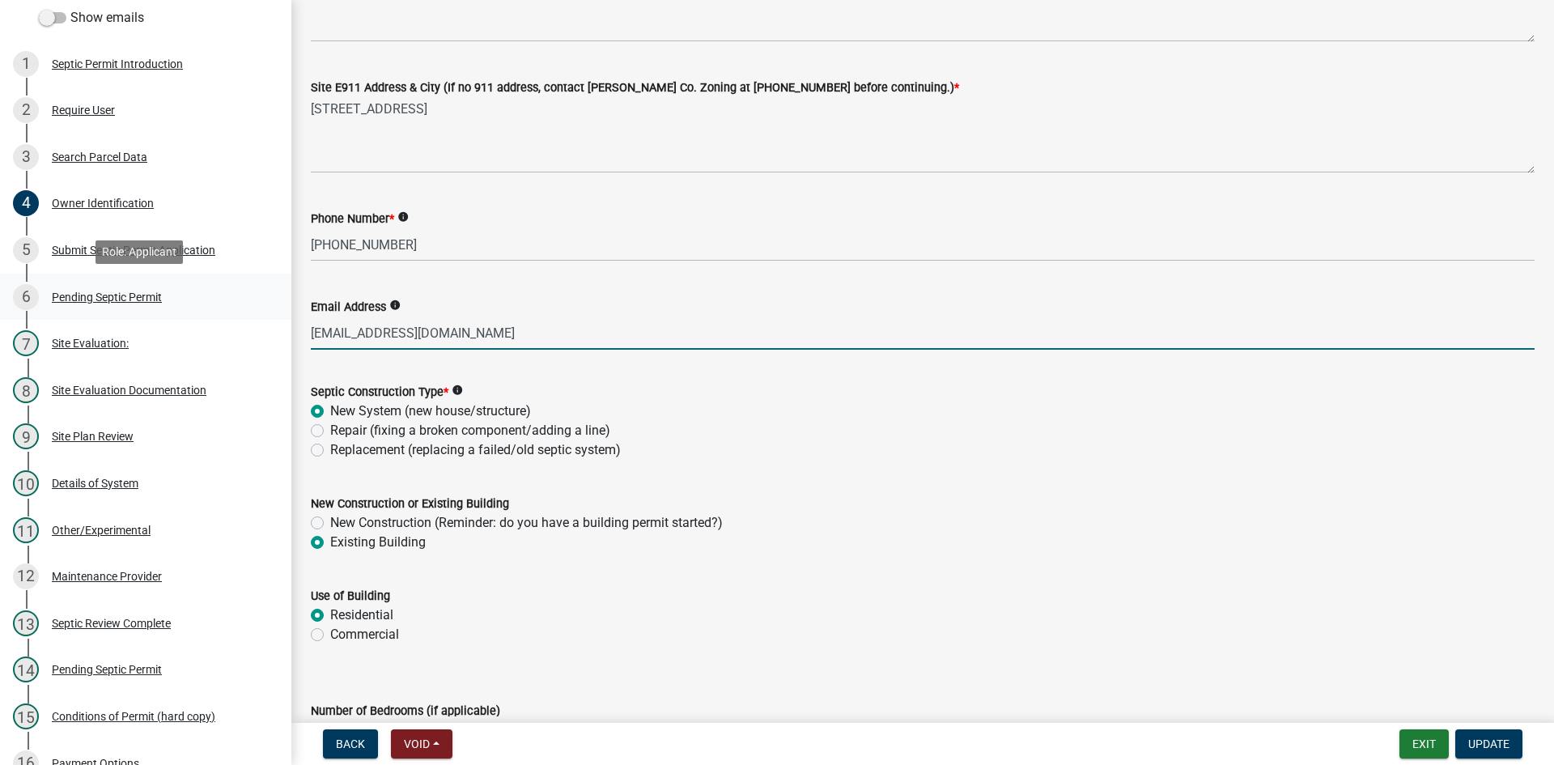
drag, startPoint x: 296, startPoint y: 300, endPoint x: 264, endPoint y: 299, distance: 32.4
click at [264, 299] on div "Septic Permit EH6205 Edit View Summary Notes Show emails 1 Septic Permit Introd…" at bounding box center [777, 382] width 1554 height 765
type input "J"
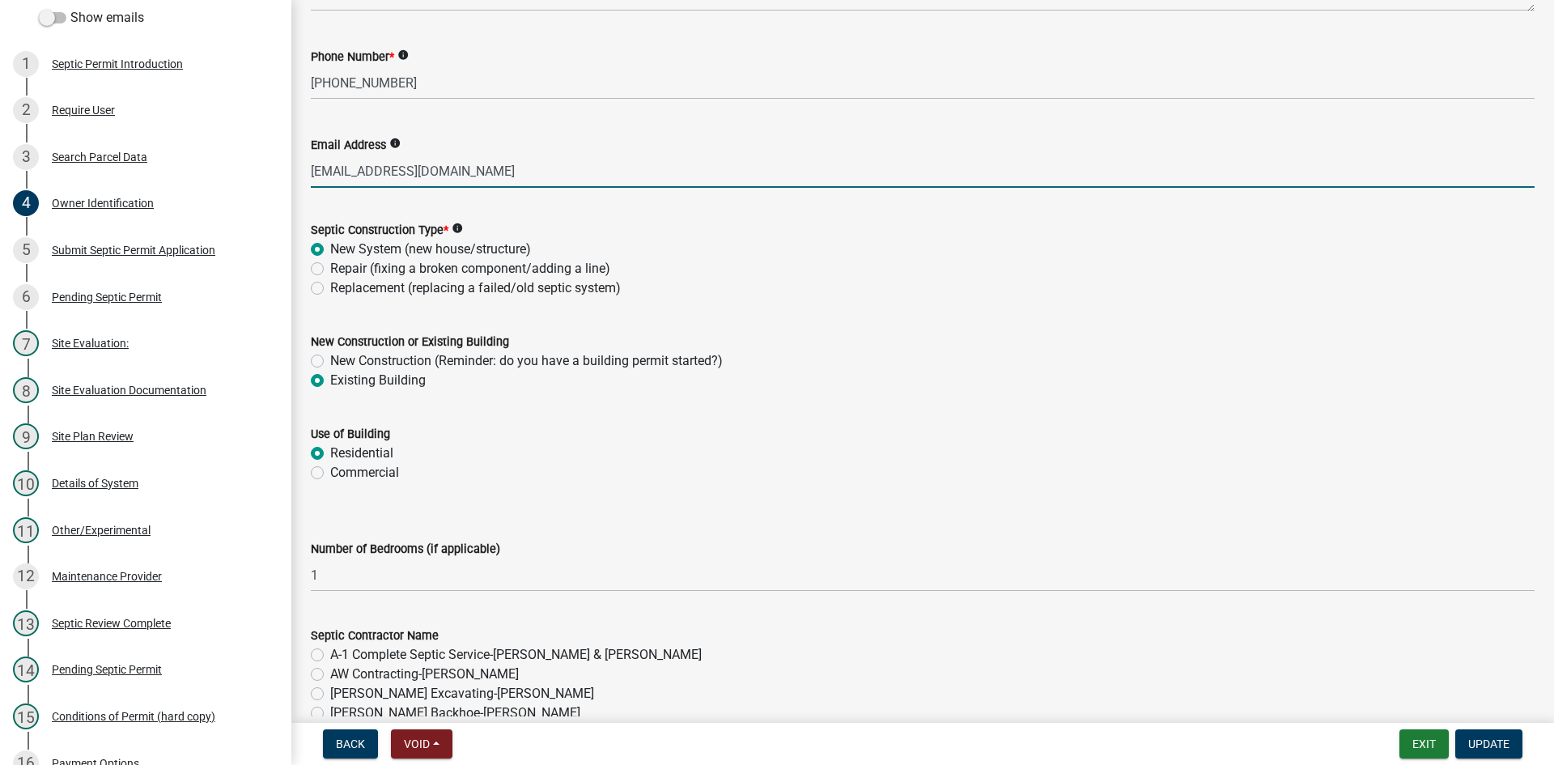
type input "[EMAIL_ADDRESS][DOMAIN_NAME]"
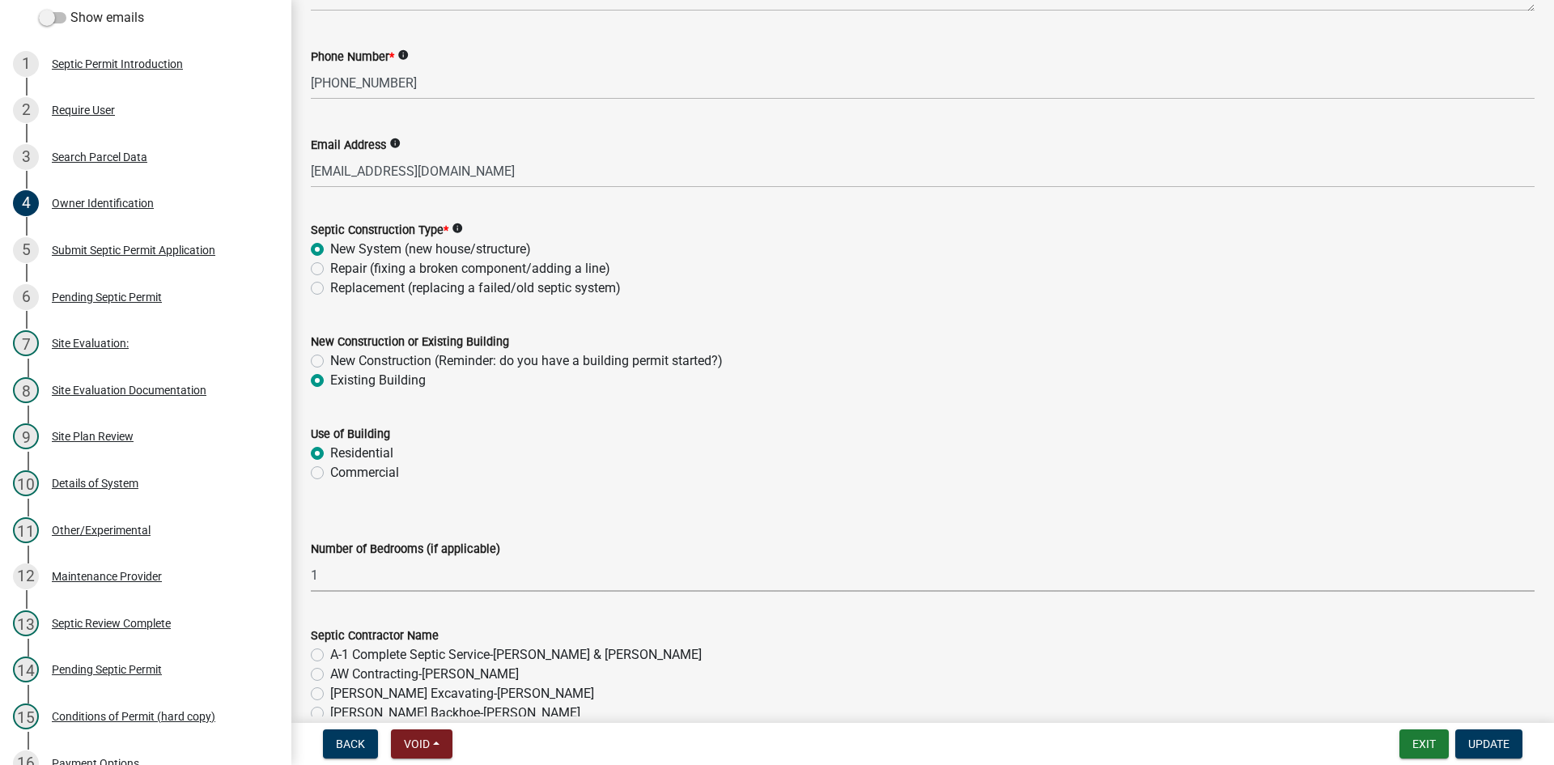
click at [341, 588] on select "Select Item... 1 2 3 4 5 6" at bounding box center [923, 574] width 1224 height 33
click at [311, 558] on select "Select Item... 1 2 3 4 5 6" at bounding box center [923, 574] width 1224 height 33
select select "4150132d-5755-4fb2-b93c-bc4ede61acab"
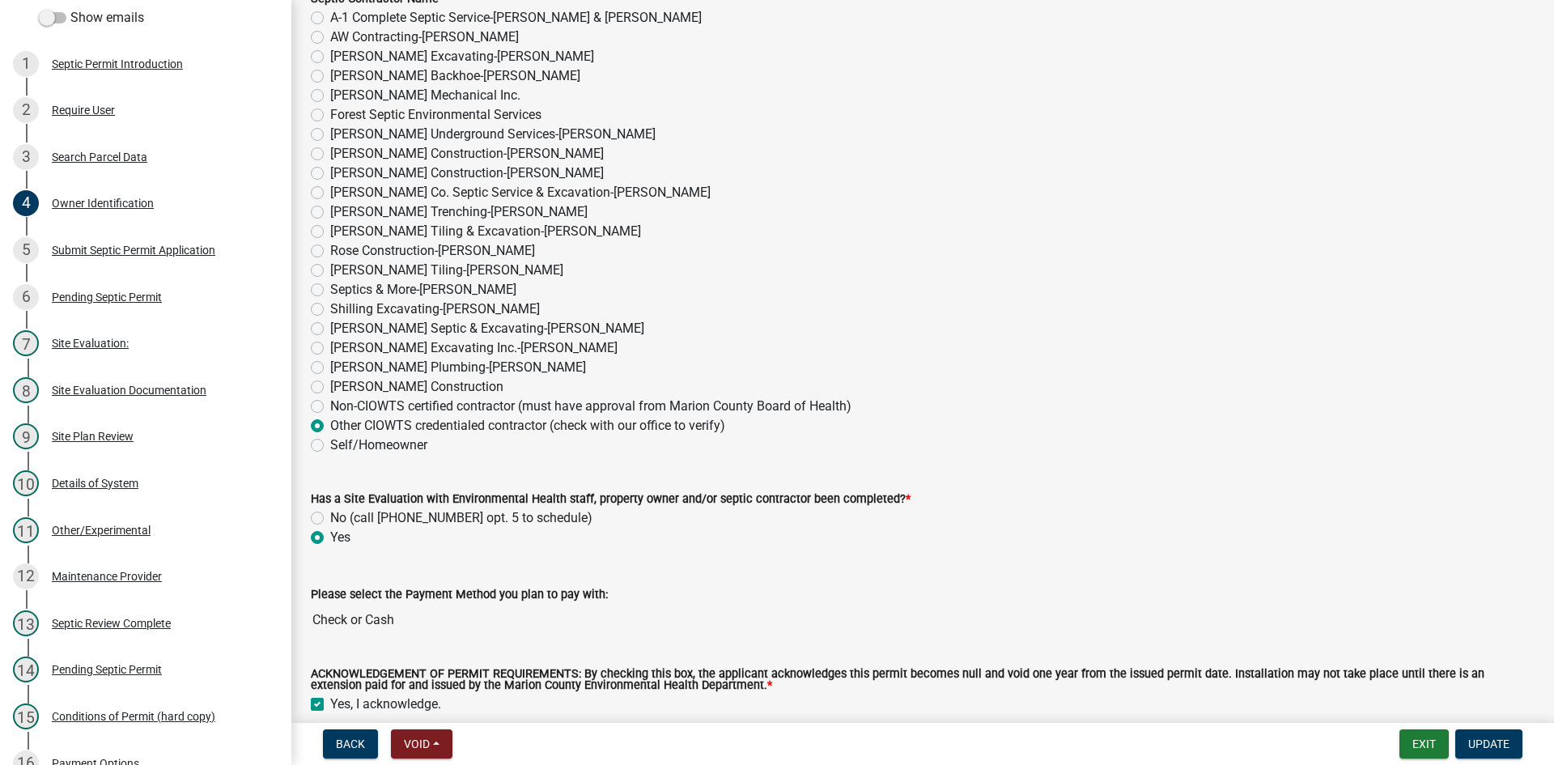
scroll to position [1280, 0]
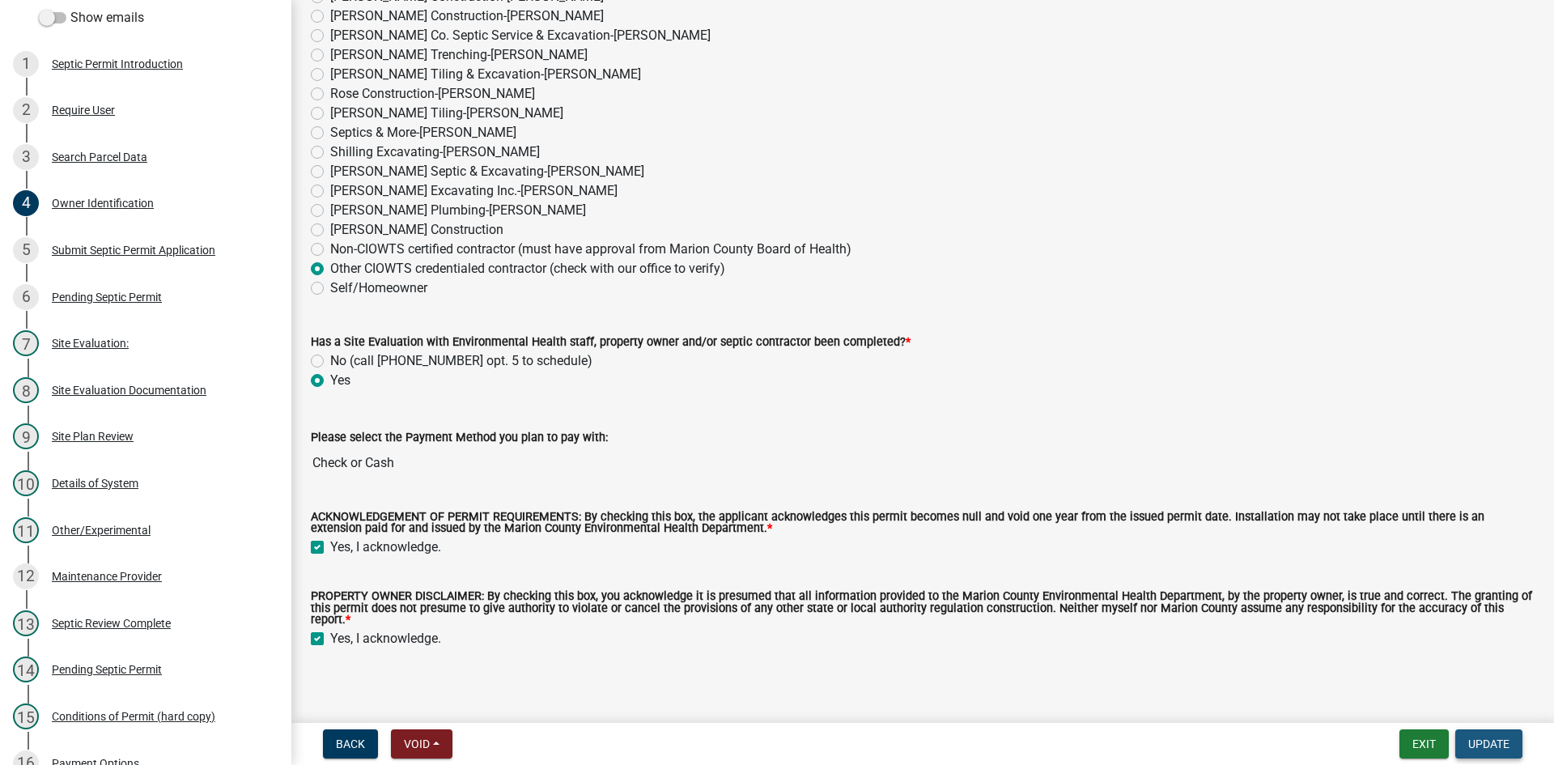
click at [748, 734] on button "Update" at bounding box center [1488, 743] width 67 height 29
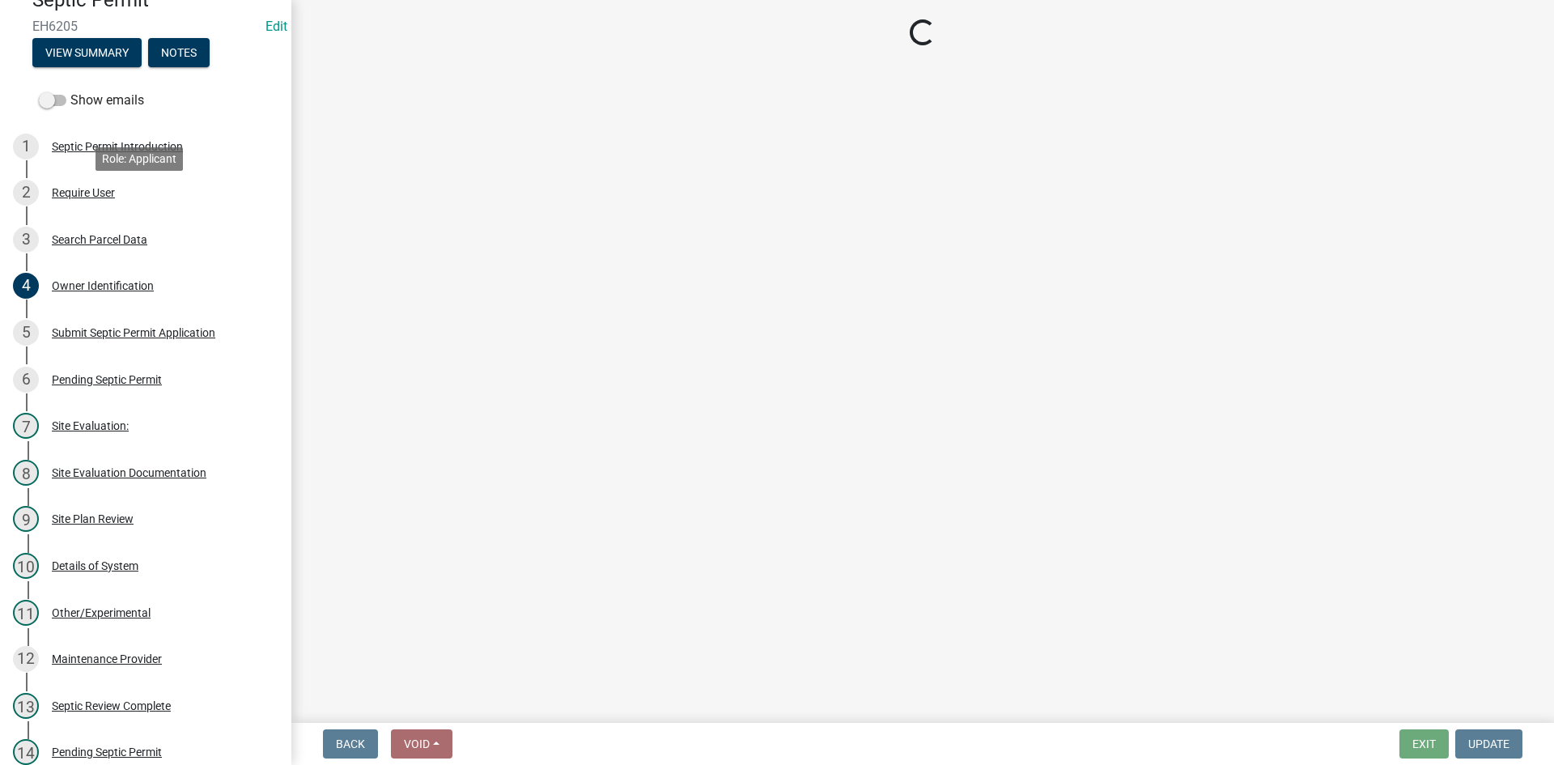
scroll to position [82, 0]
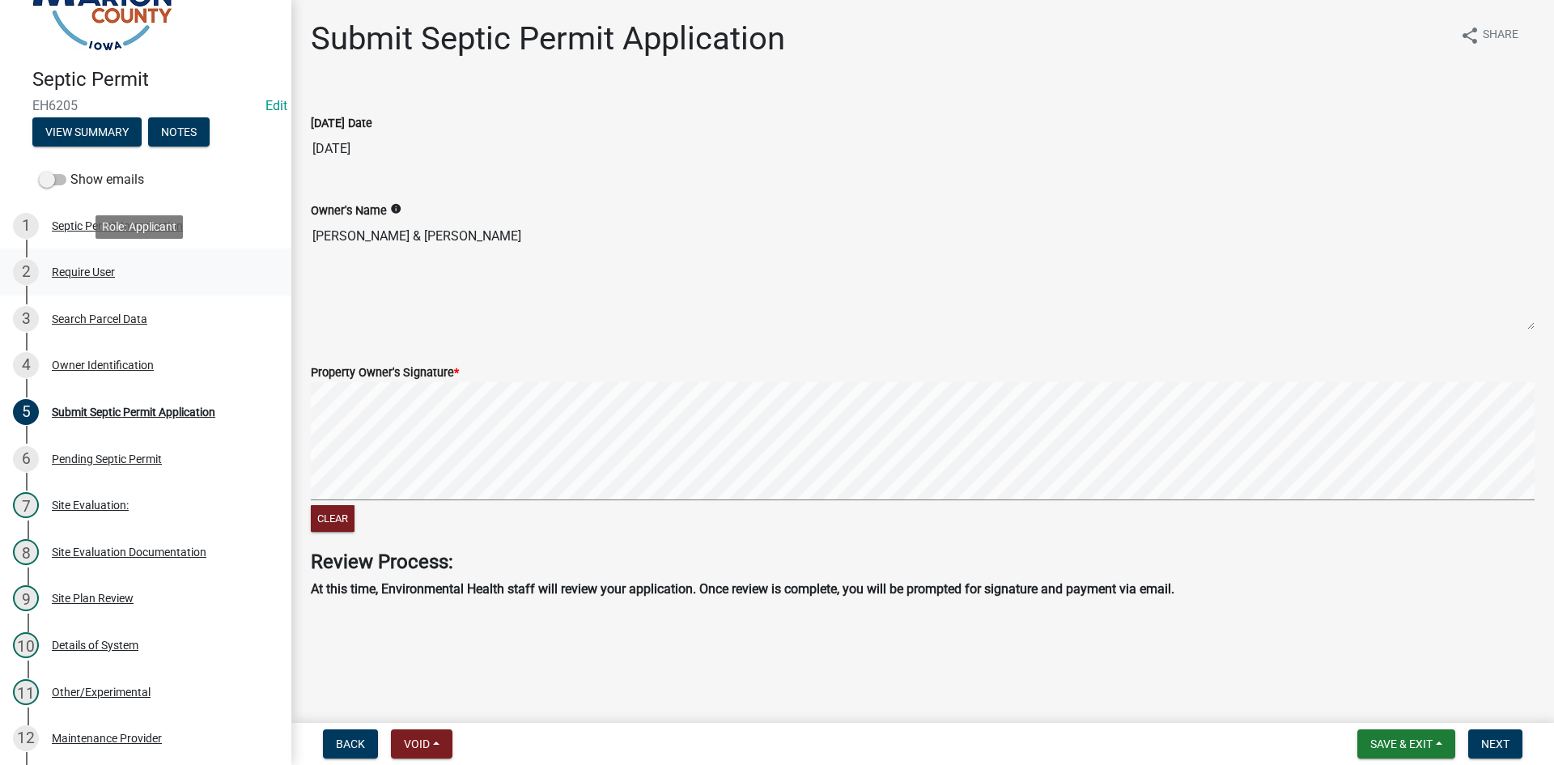
click at [105, 267] on div "Require User" at bounding box center [83, 271] width 63 height 11
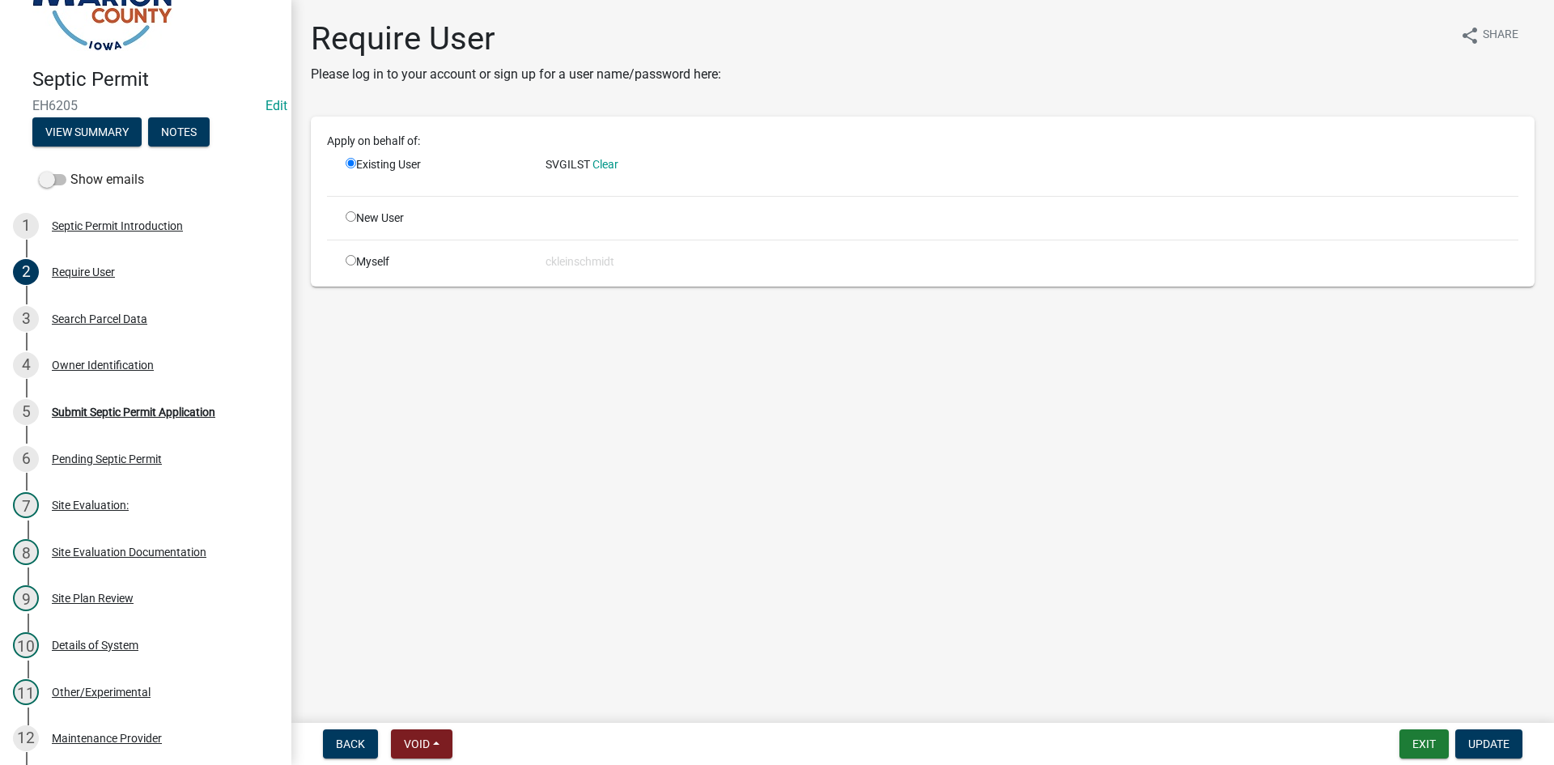
click at [614, 176] on div "SVGILST Clear" at bounding box center [1031, 169] width 997 height 27
click at [604, 171] on link "Clear" at bounding box center [605, 164] width 26 height 13
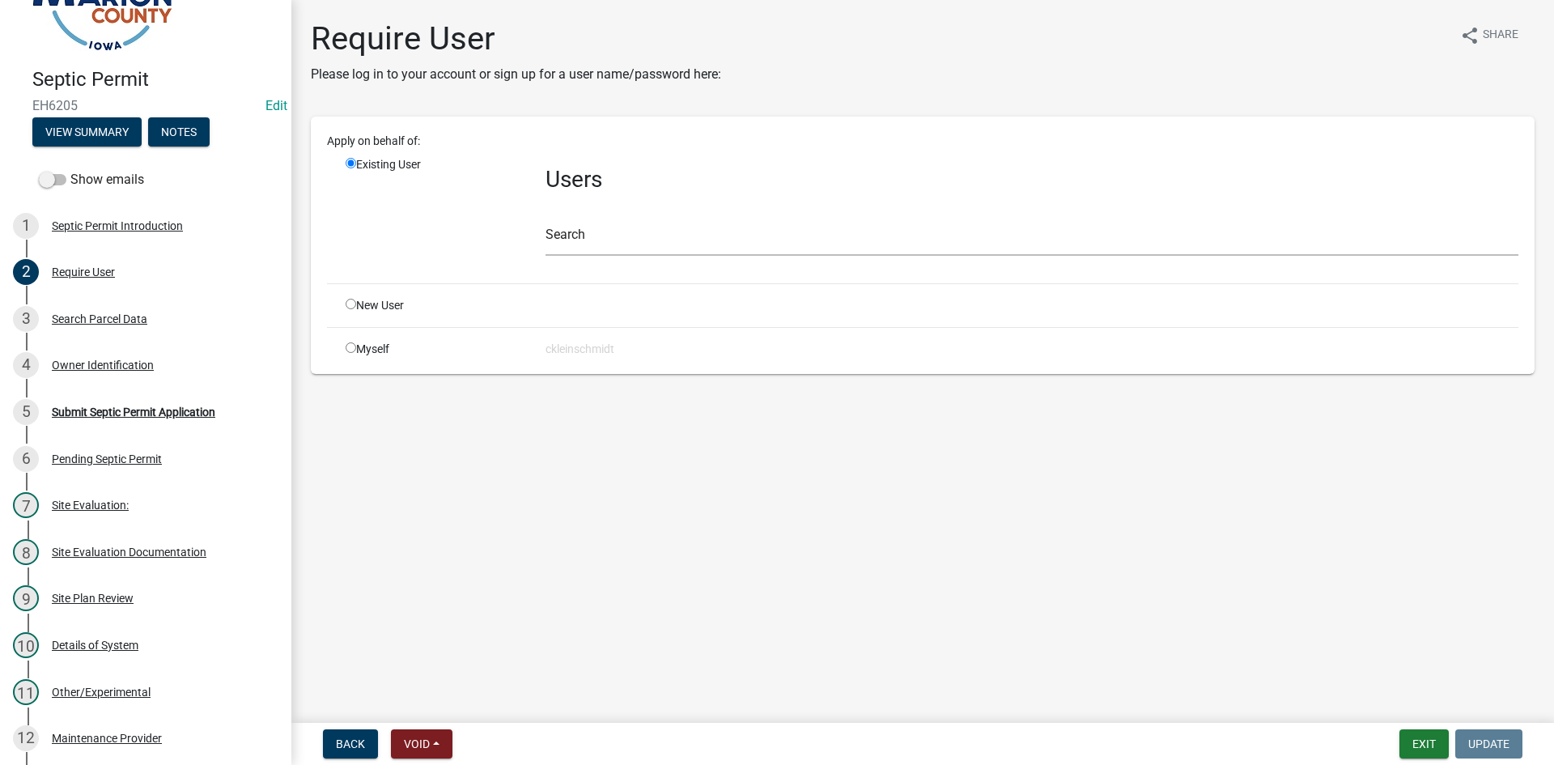
click at [348, 302] on input "radio" at bounding box center [351, 304] width 11 height 11
radio input "true"
radio input "false"
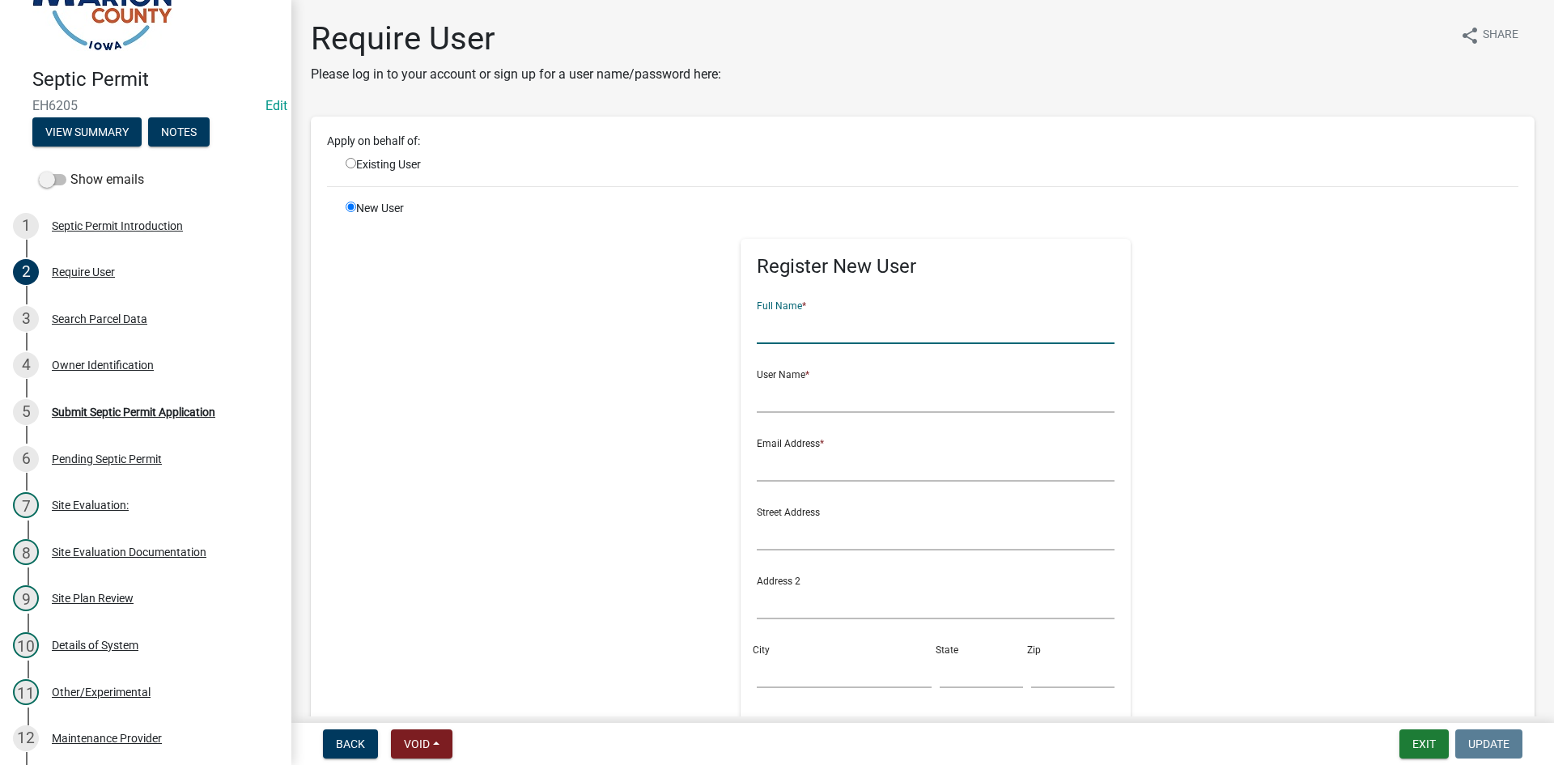
click at [748, 318] on input "text" at bounding box center [936, 327] width 359 height 33
type input "j"
type input "[PERSON_NAME]"
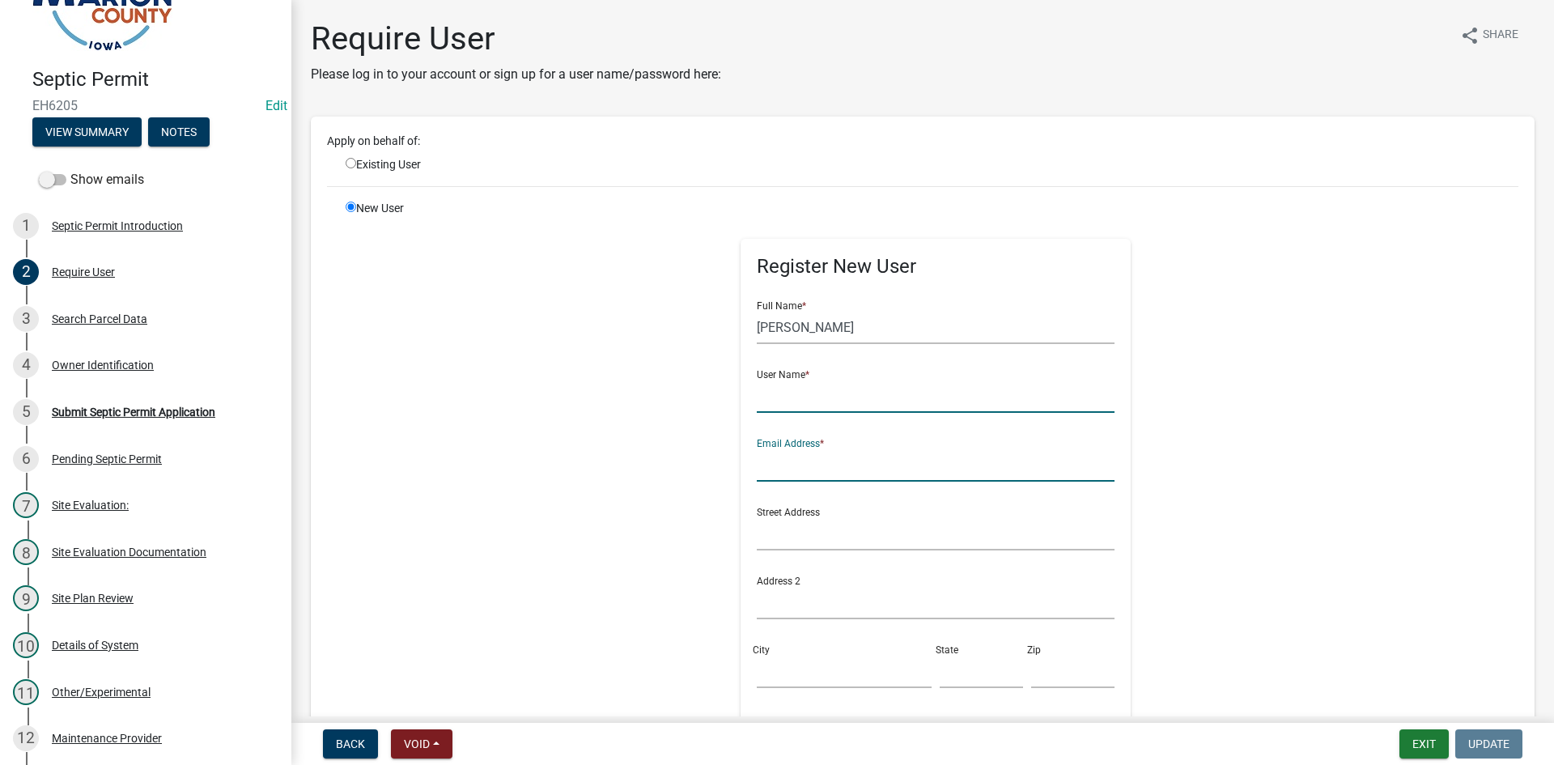
click at [748, 385] on input "text" at bounding box center [936, 396] width 359 height 33
type input "JHUMPHREY"
type input "[EMAIL_ADDRESS][DOMAIN_NAME]"
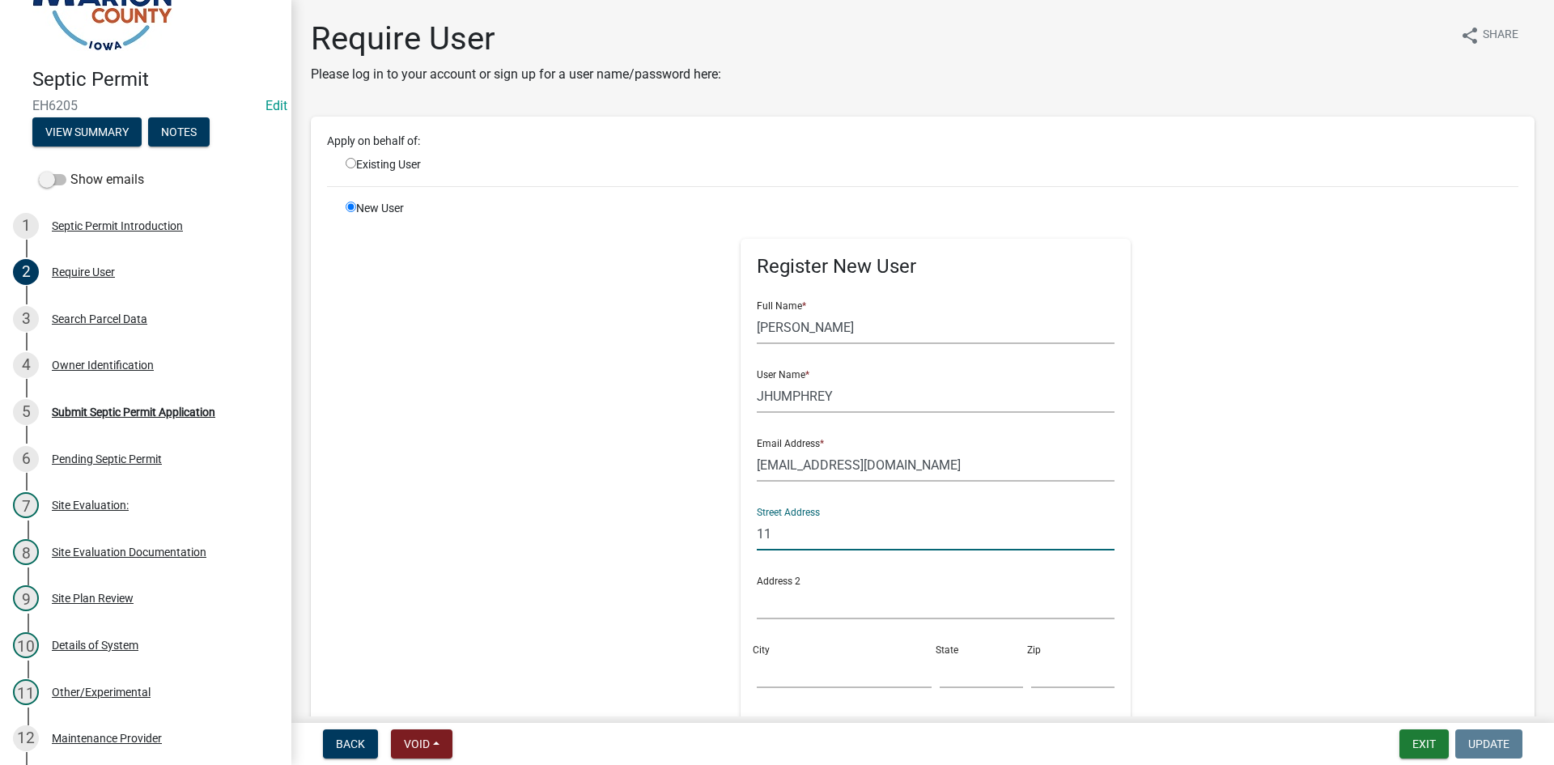
type input "1"
type input "1599 Osceola Dr"
type input "[GEOGRAPHIC_DATA]"
type input "IA"
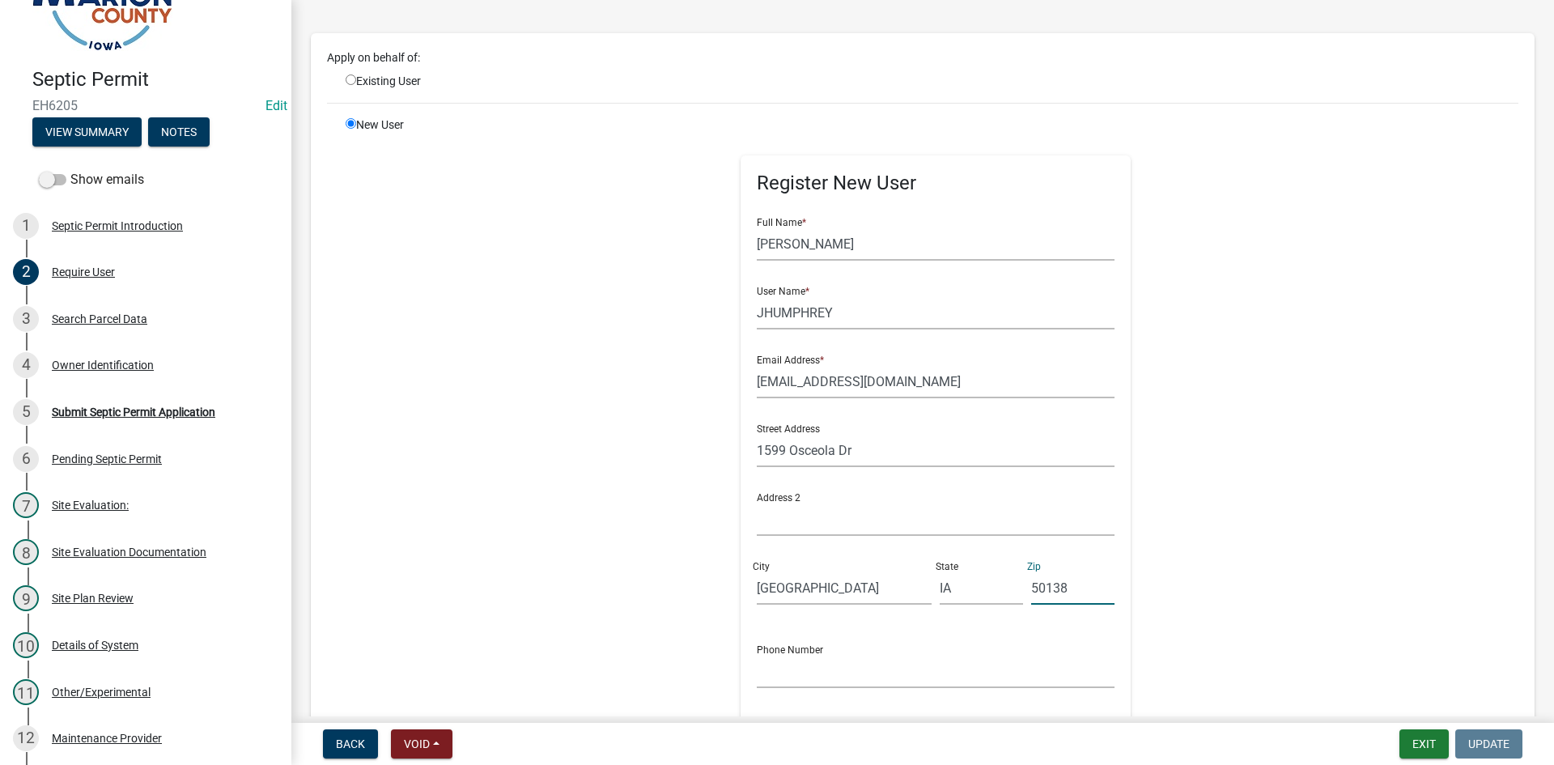
scroll to position [162, 0]
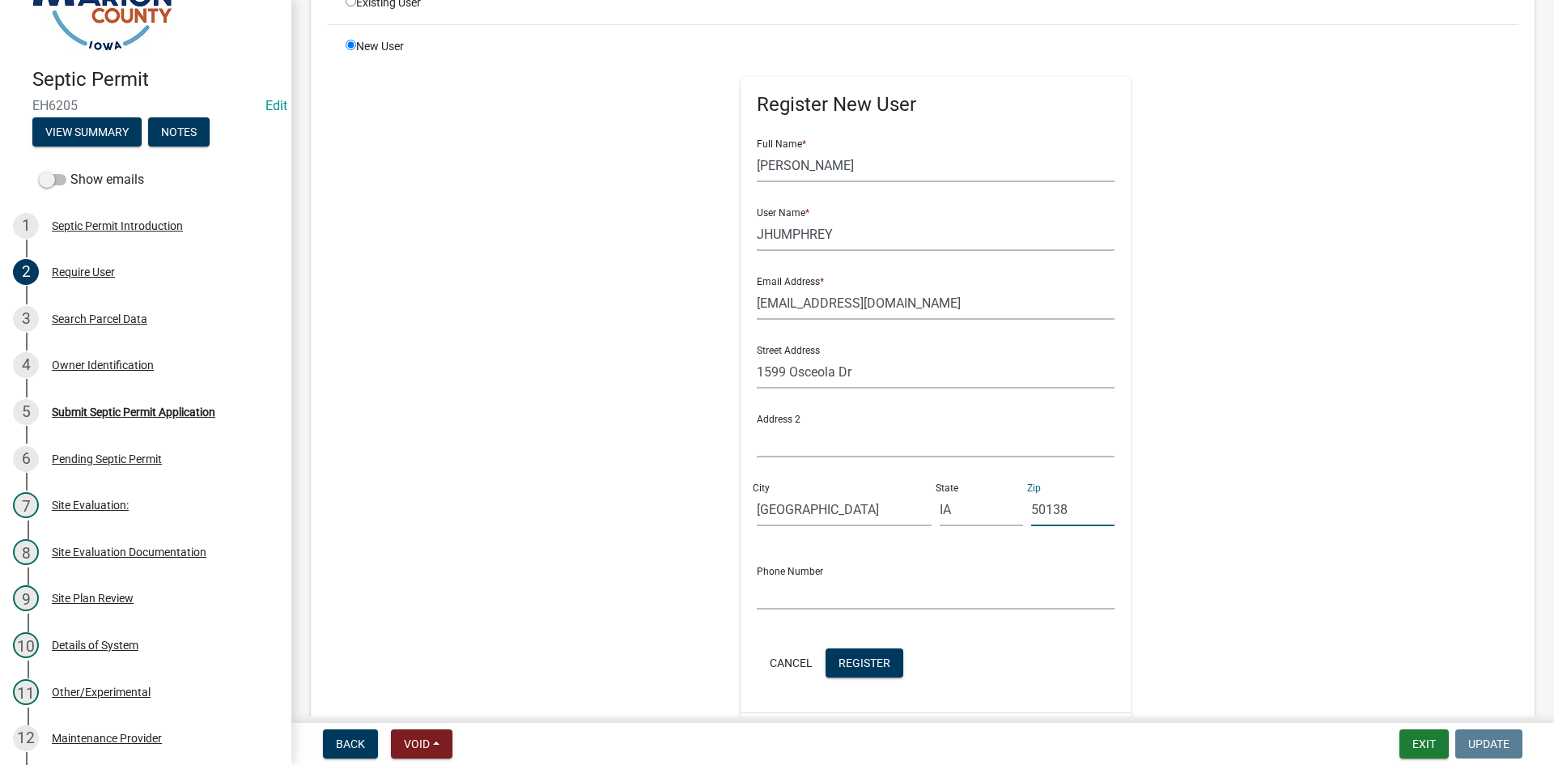
type input "50138"
click at [748, 600] on input "text" at bounding box center [936, 592] width 359 height 33
type input "3196408059"
click at [748, 669] on button "Register" at bounding box center [865, 662] width 78 height 29
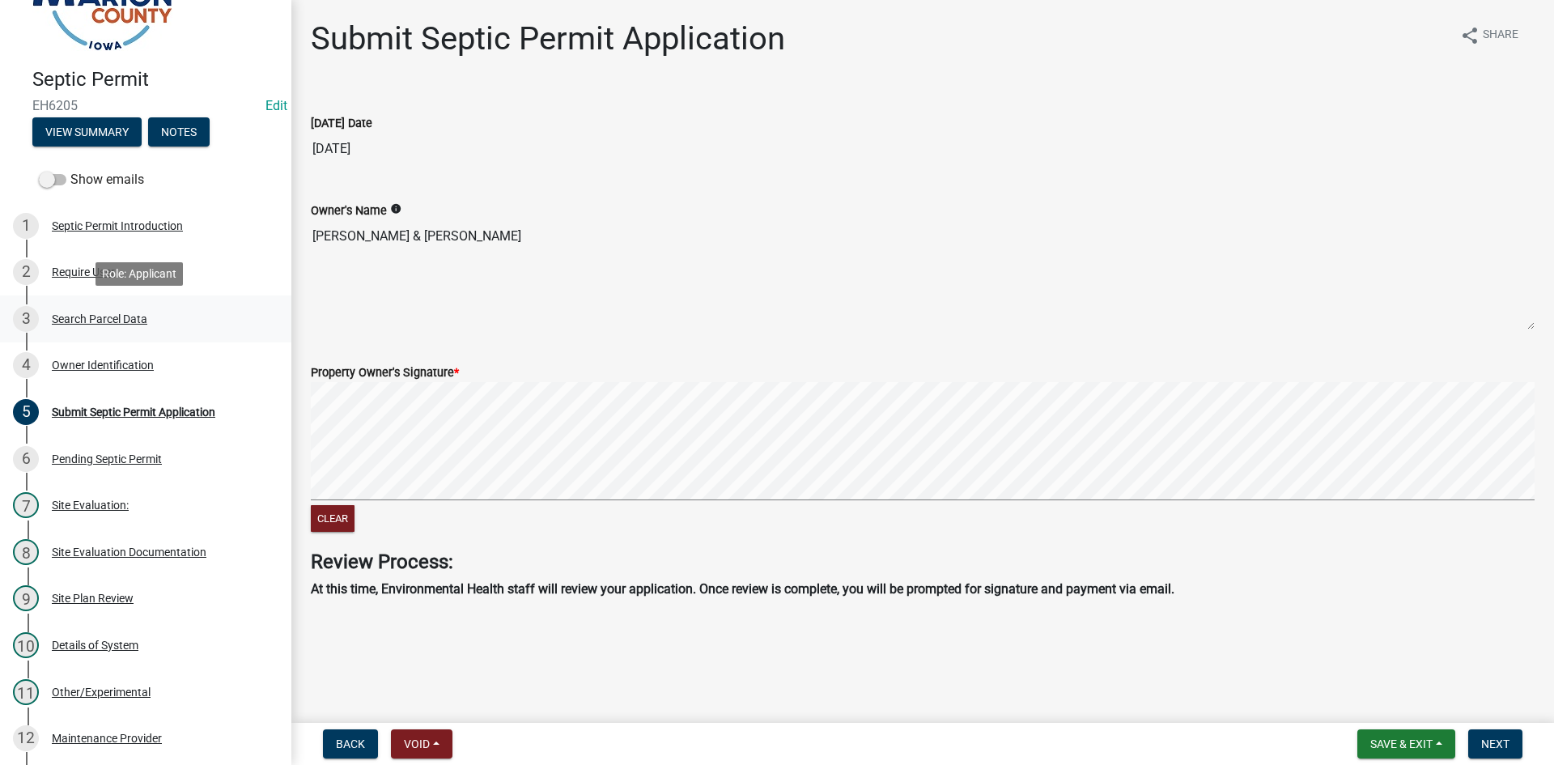
click at [73, 315] on div "Search Parcel Data" at bounding box center [100, 318] width 96 height 11
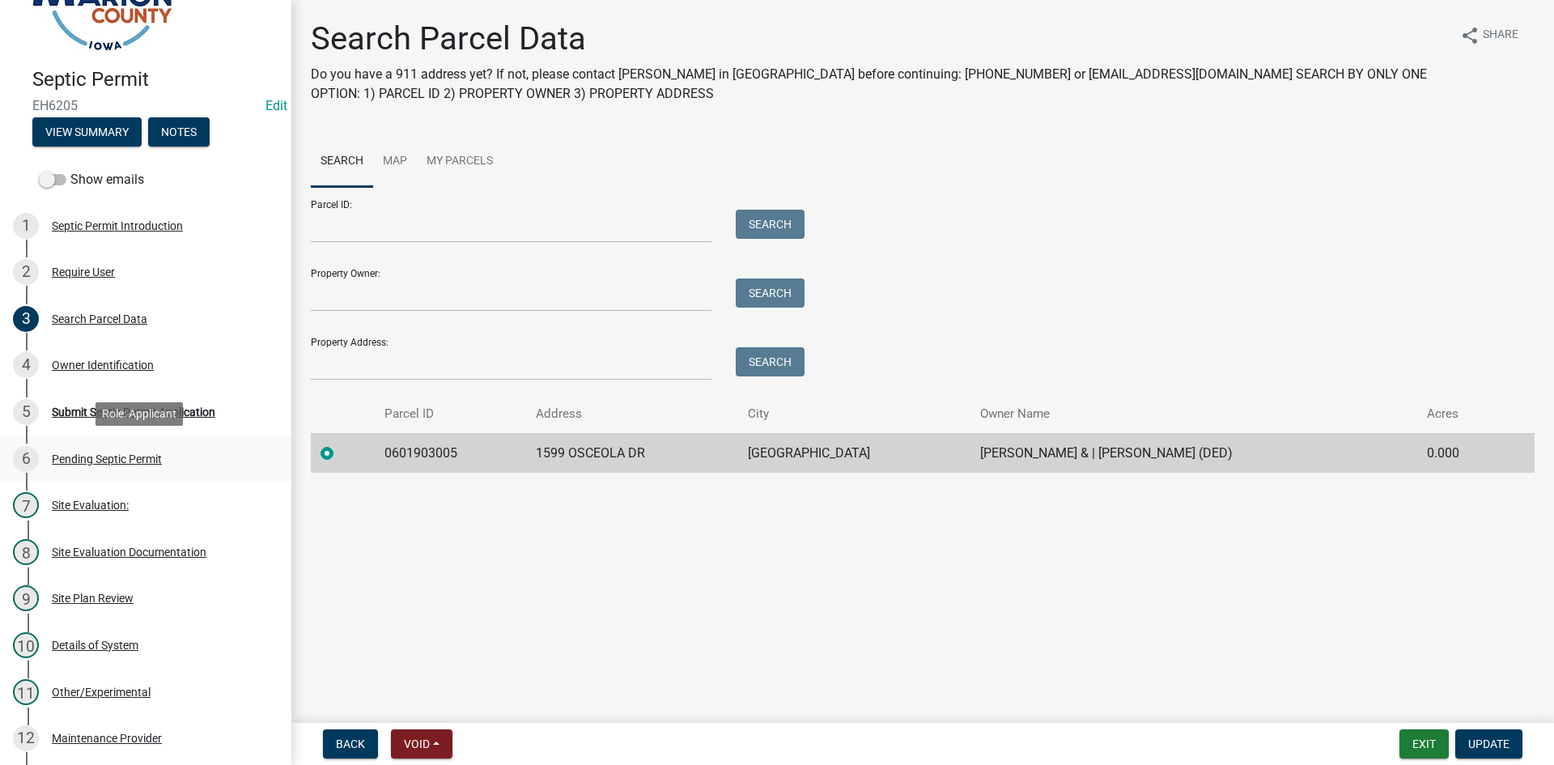
click at [103, 450] on div "6 Pending Septic Permit" at bounding box center [139, 459] width 253 height 26
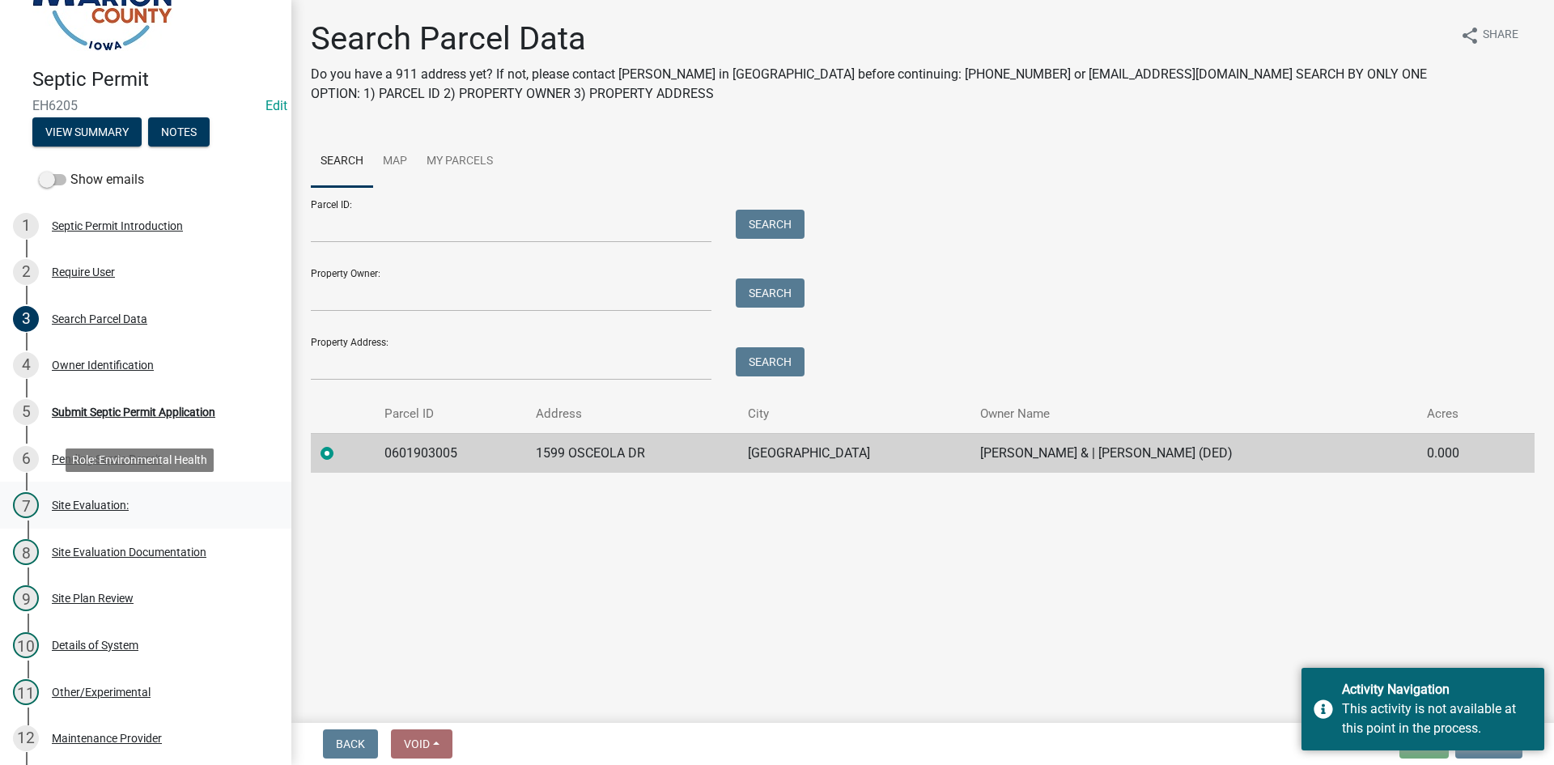
click at [97, 494] on div "7 Site Evaluation:" at bounding box center [139, 505] width 253 height 26
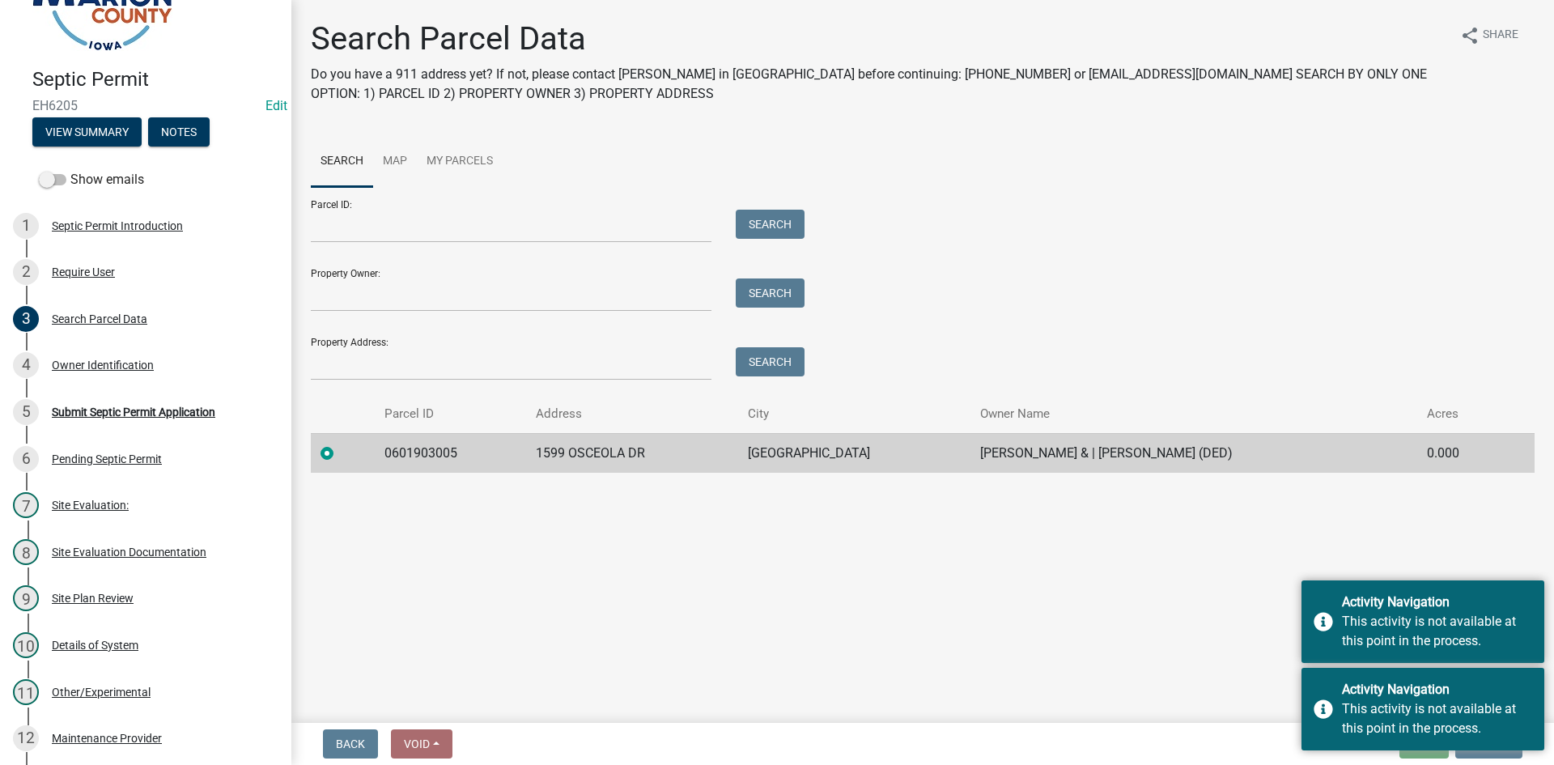
click at [748, 623] on main "Search Parcel Data Do you have a 911 address yet? If not, please contact [PERSO…" at bounding box center [922, 358] width 1263 height 716
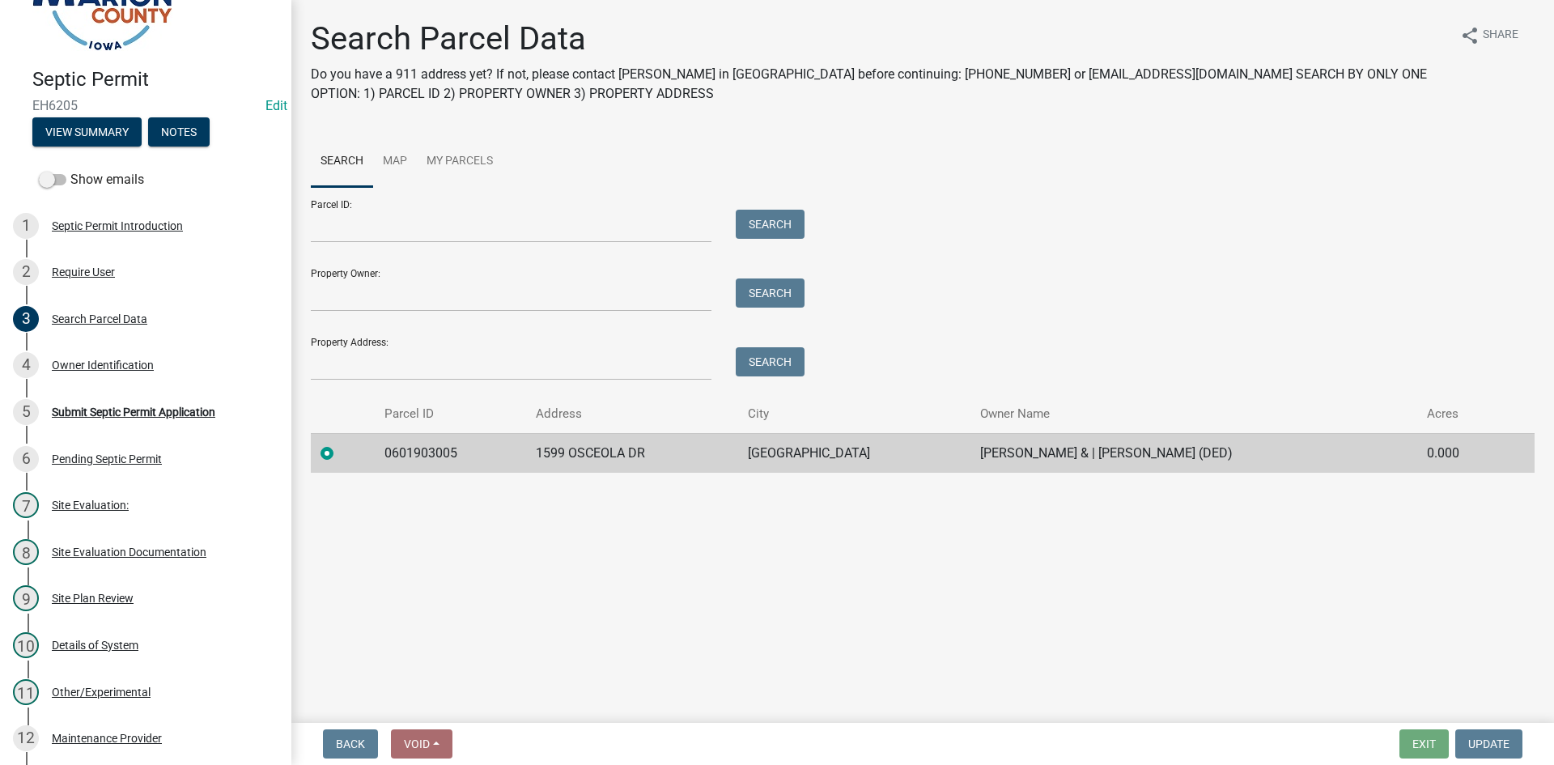
click at [414, 463] on td "0601903005" at bounding box center [450, 453] width 151 height 40
click at [340, 444] on label at bounding box center [340, 444] width 0 height 0
click at [340, 453] on input "radio" at bounding box center [345, 449] width 11 height 11
click at [748, 477] on div "Search Parcel Data Do you have a 911 address yet? If not, please contact [PERSO…" at bounding box center [923, 253] width 1248 height 468
click at [461, 457] on td "0601903005" at bounding box center [450, 453] width 151 height 40
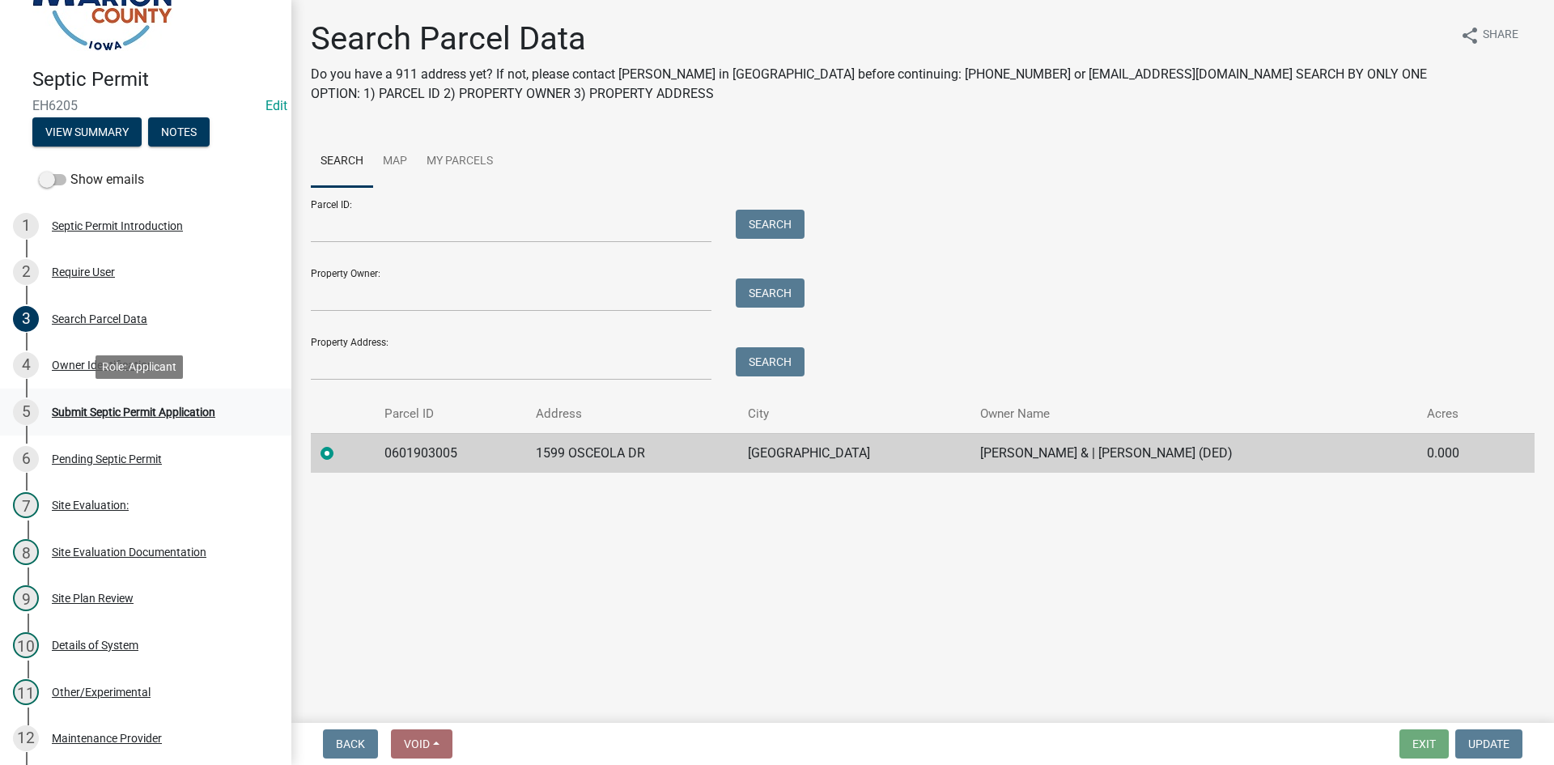
click at [203, 418] on div "Submit Septic Permit Application" at bounding box center [133, 411] width 163 height 11
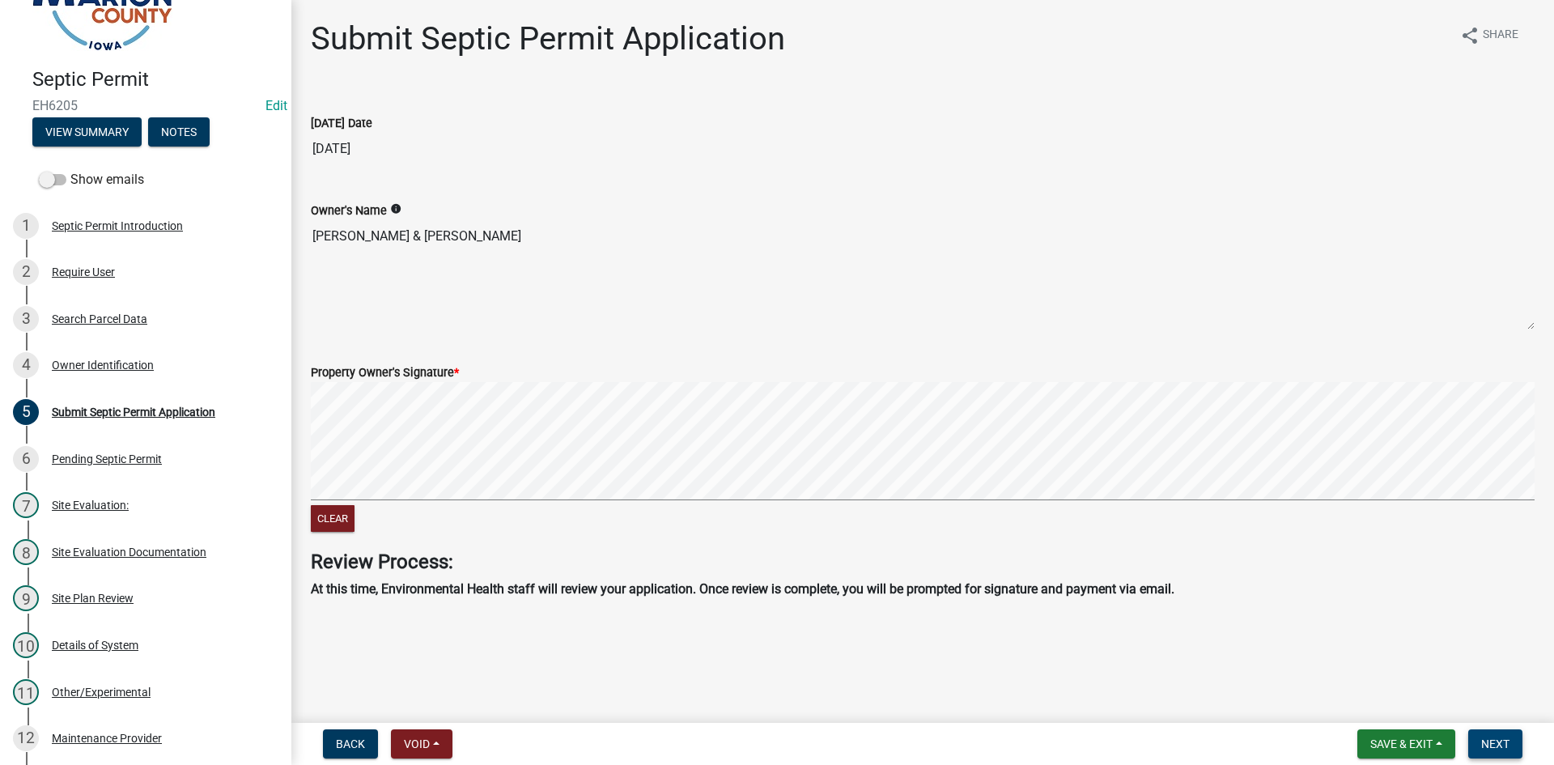
click at [748, 751] on button "Next" at bounding box center [1495, 743] width 54 height 29
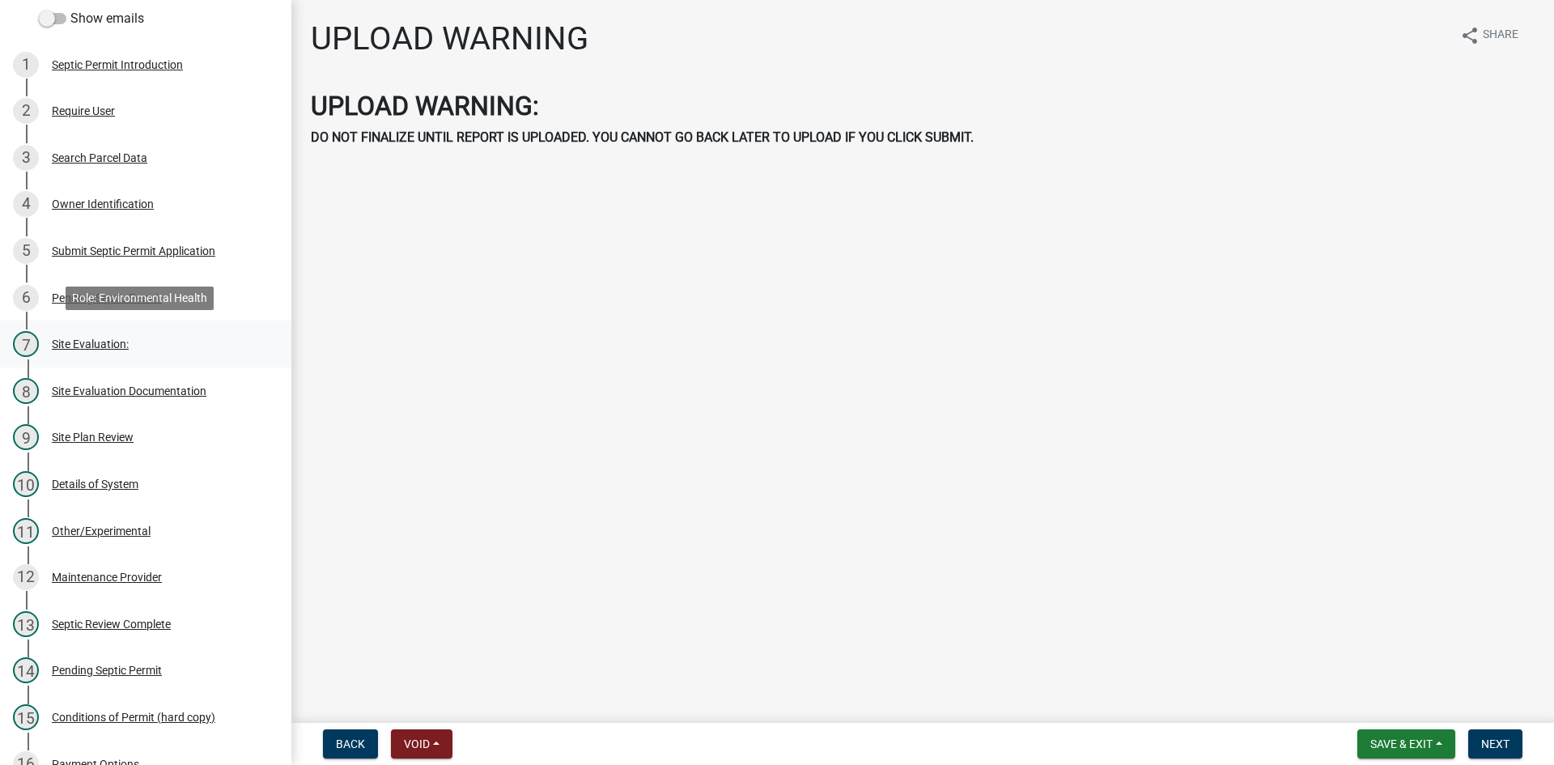
scroll to position [244, 0]
click at [87, 382] on div "8 Site Evaluation Documentation" at bounding box center [139, 390] width 253 height 26
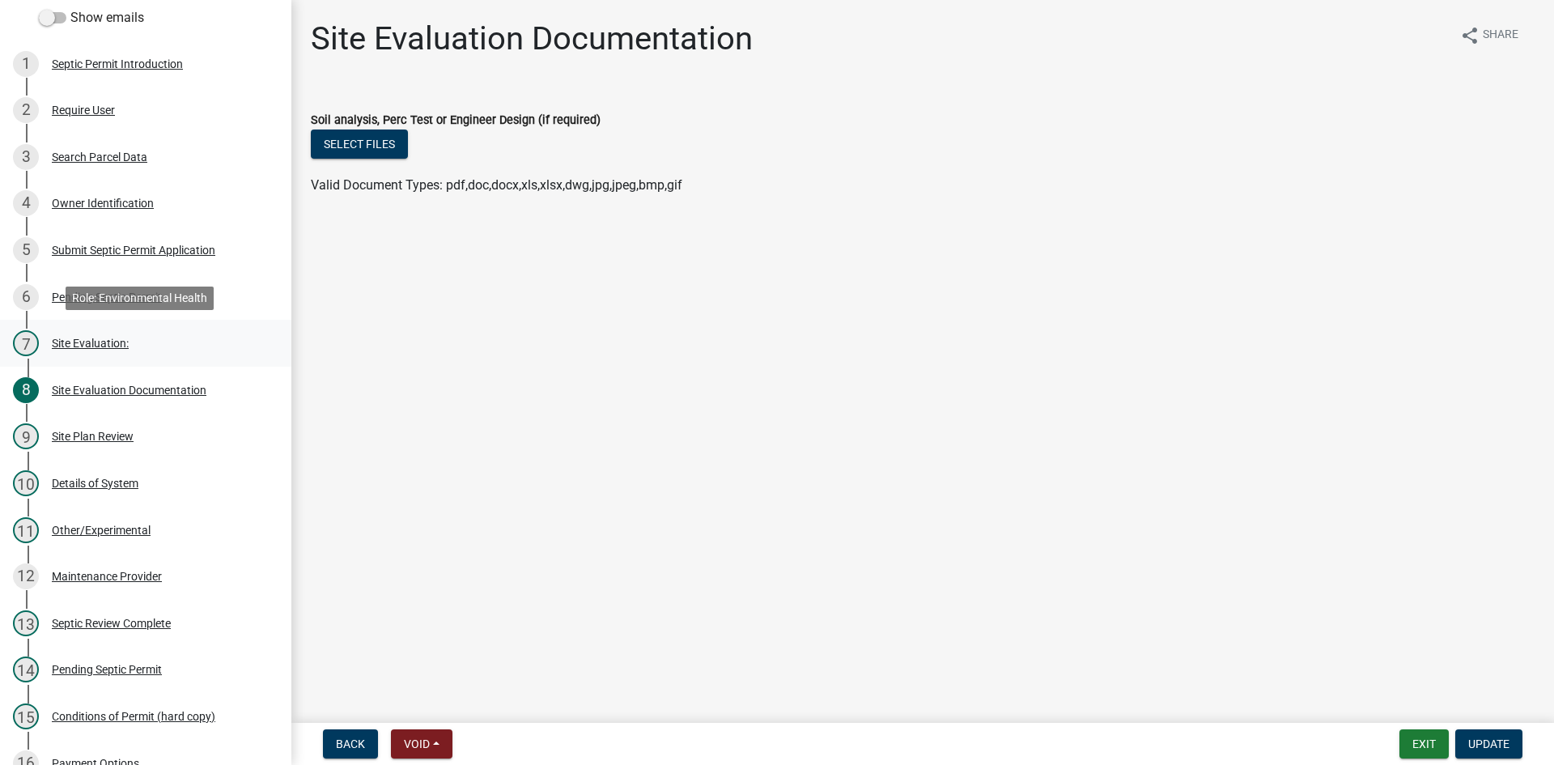
click at [117, 350] on div "7 Site Evaluation:" at bounding box center [139, 343] width 253 height 26
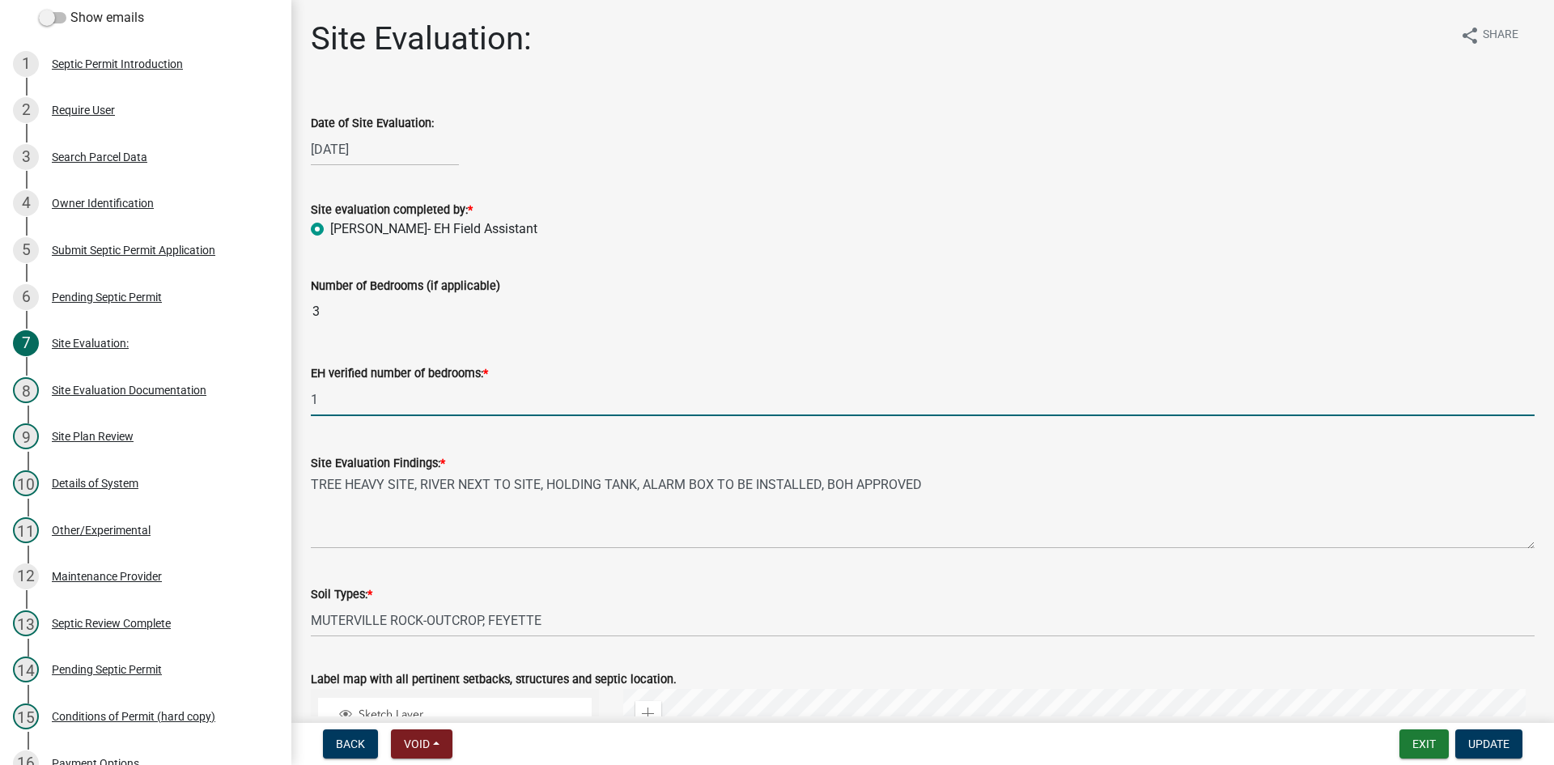
drag, startPoint x: 333, startPoint y: 394, endPoint x: 311, endPoint y: 389, distance: 22.6
click at [311, 389] on input "1" at bounding box center [923, 399] width 1224 height 33
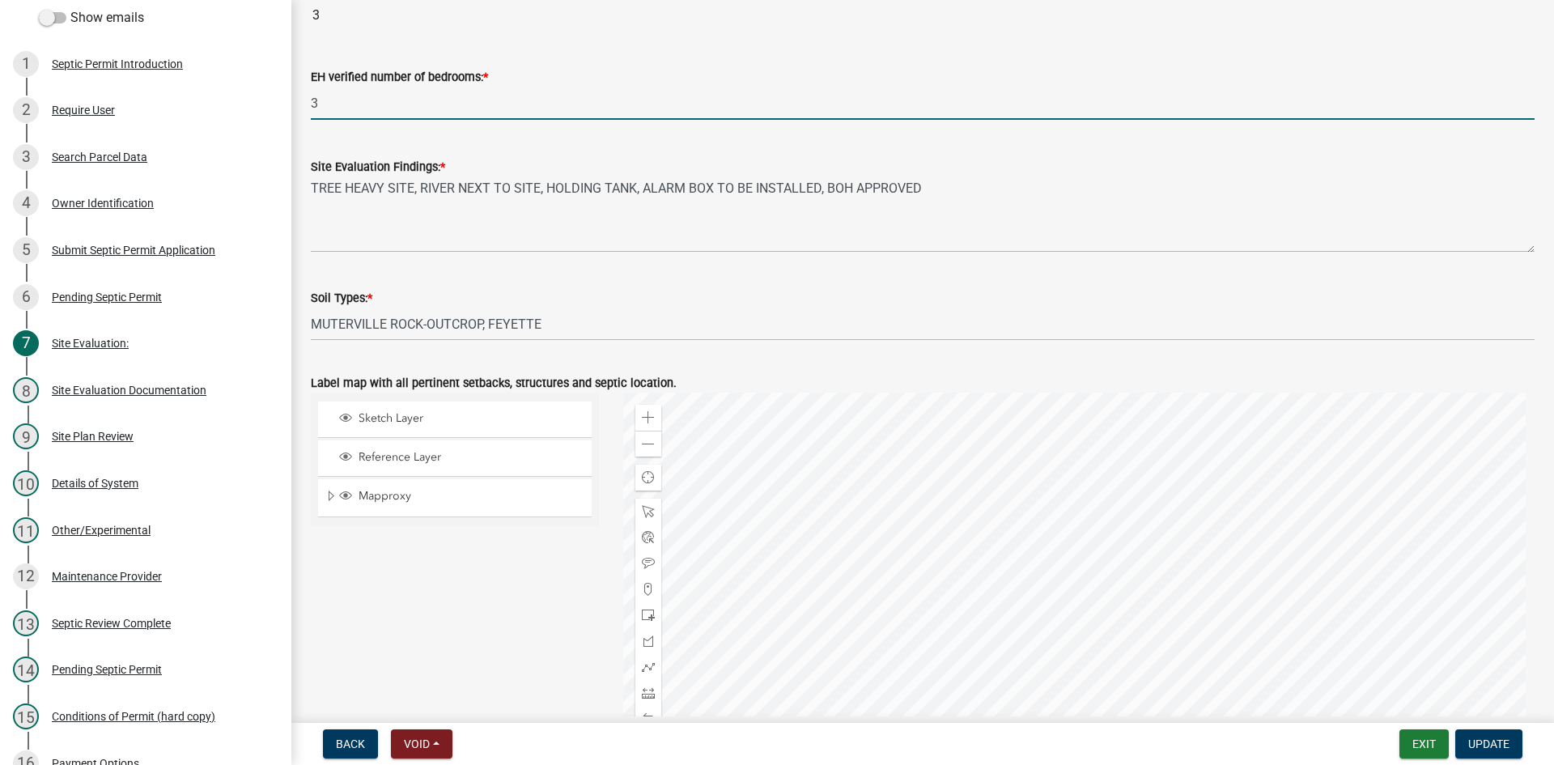
scroll to position [405, 0]
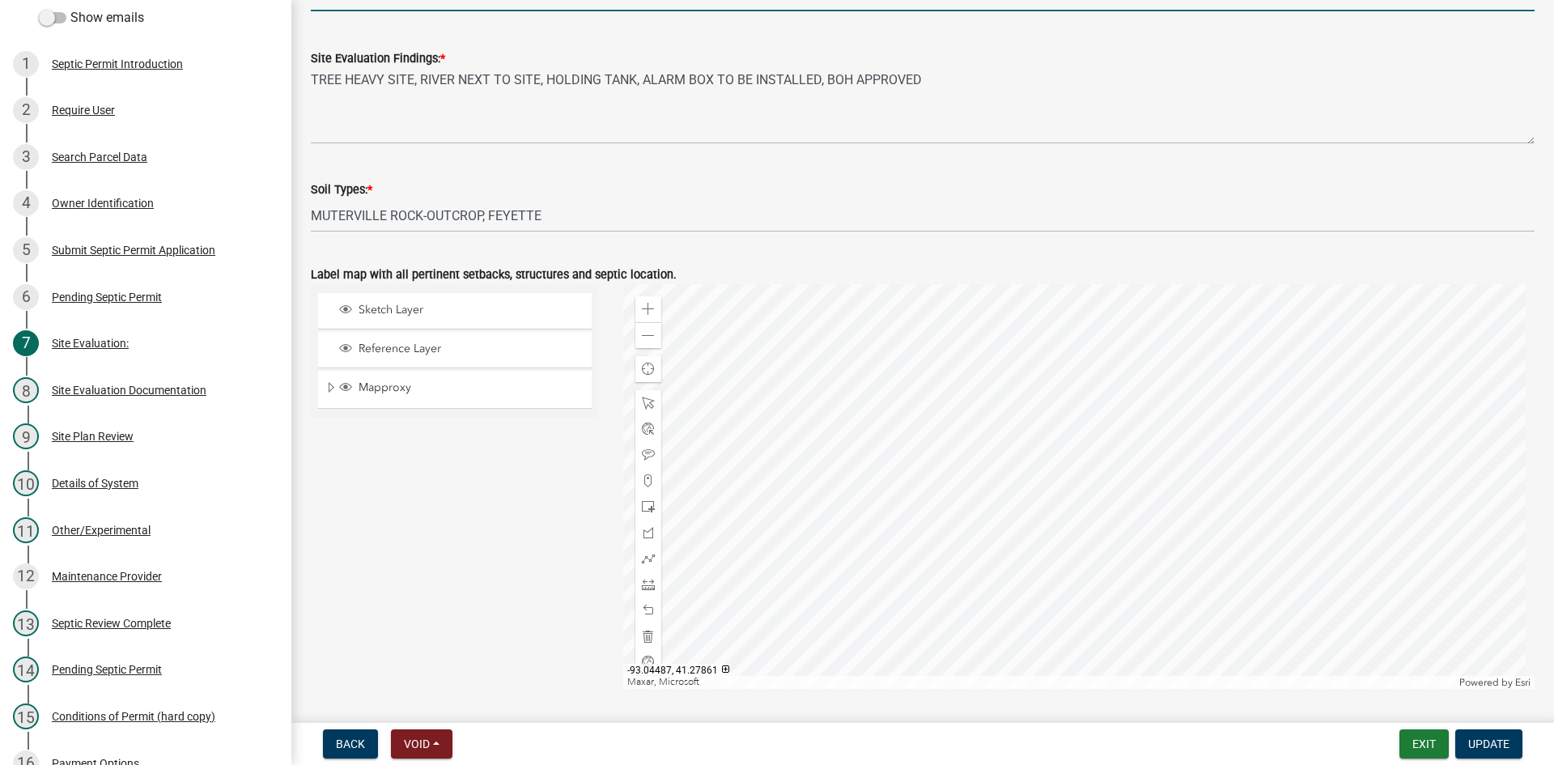
type input "3"
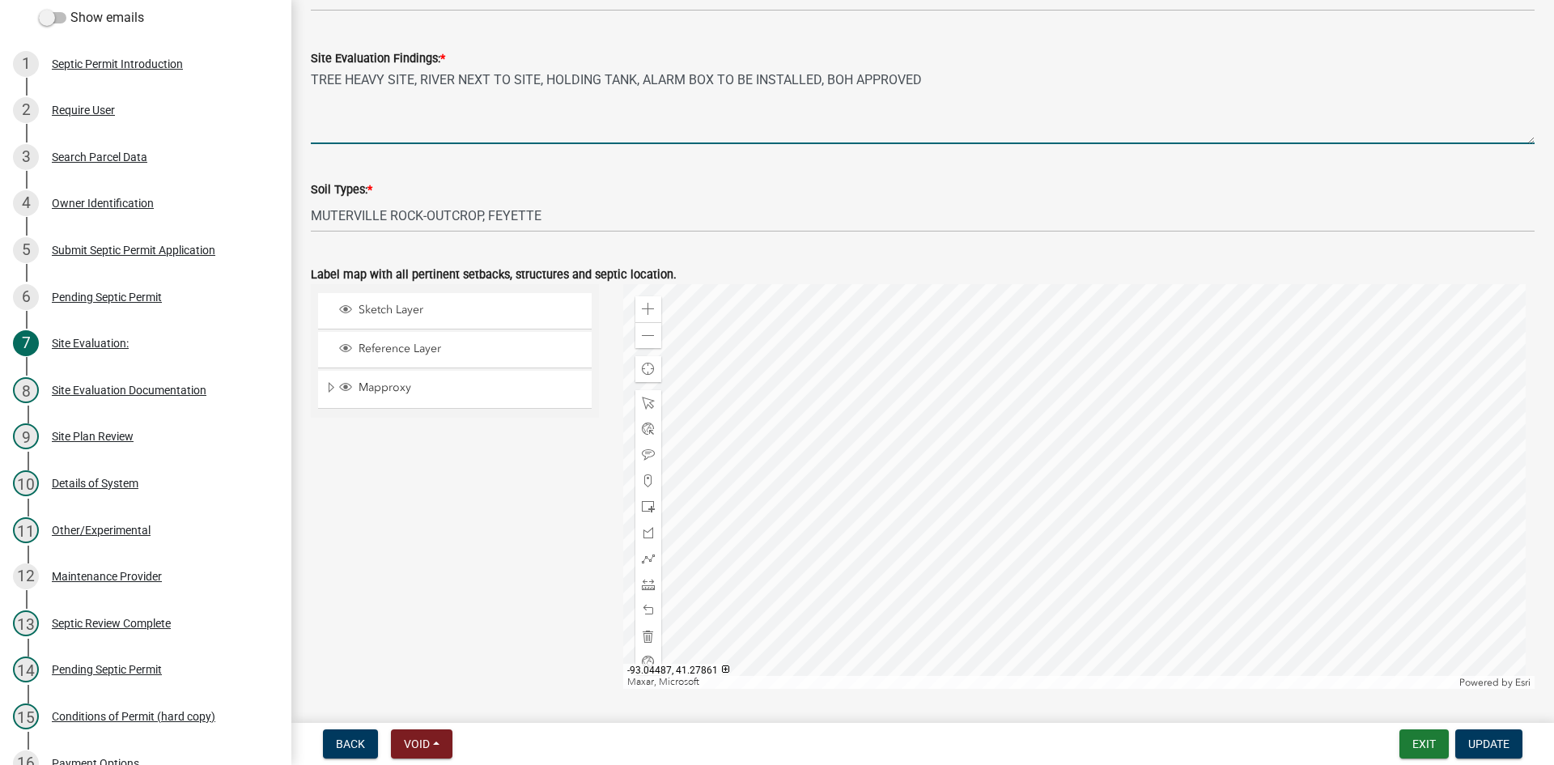
drag, startPoint x: 919, startPoint y: 90, endPoint x: 298, endPoint y: 76, distance: 621.0
click at [298, 76] on div "Site Evaluation: share Share Date of Site Evaluation: [DATE] Site evaluation co…" at bounding box center [922, 166] width 1263 height 1103
type textarea "S"
type textarea "SANDFILTER CONDUCIVE SOILS, SOME SLOPE DOWNARDS TO THE NORTH, RURAL WATER"
click at [644, 503] on span at bounding box center [648, 506] width 13 height 13
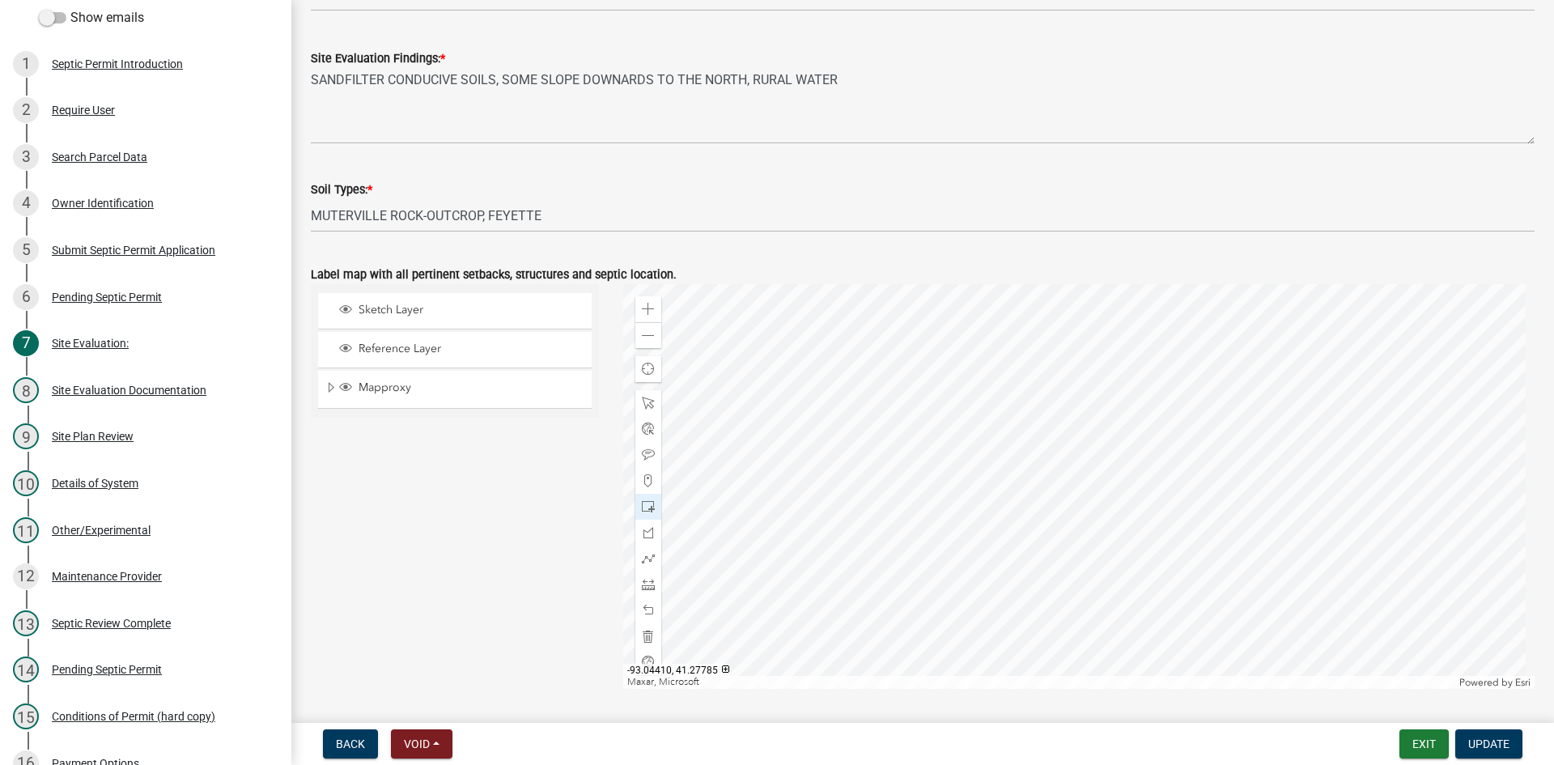
click at [748, 461] on div at bounding box center [1079, 486] width 912 height 405
drag, startPoint x: 650, startPoint y: 455, endPoint x: 701, endPoint y: 448, distance: 51.4
click at [650, 454] on span at bounding box center [648, 454] width 13 height 13
click at [748, 435] on div at bounding box center [1079, 486] width 912 height 405
click at [748, 748] on span "Update" at bounding box center [1488, 743] width 41 height 13
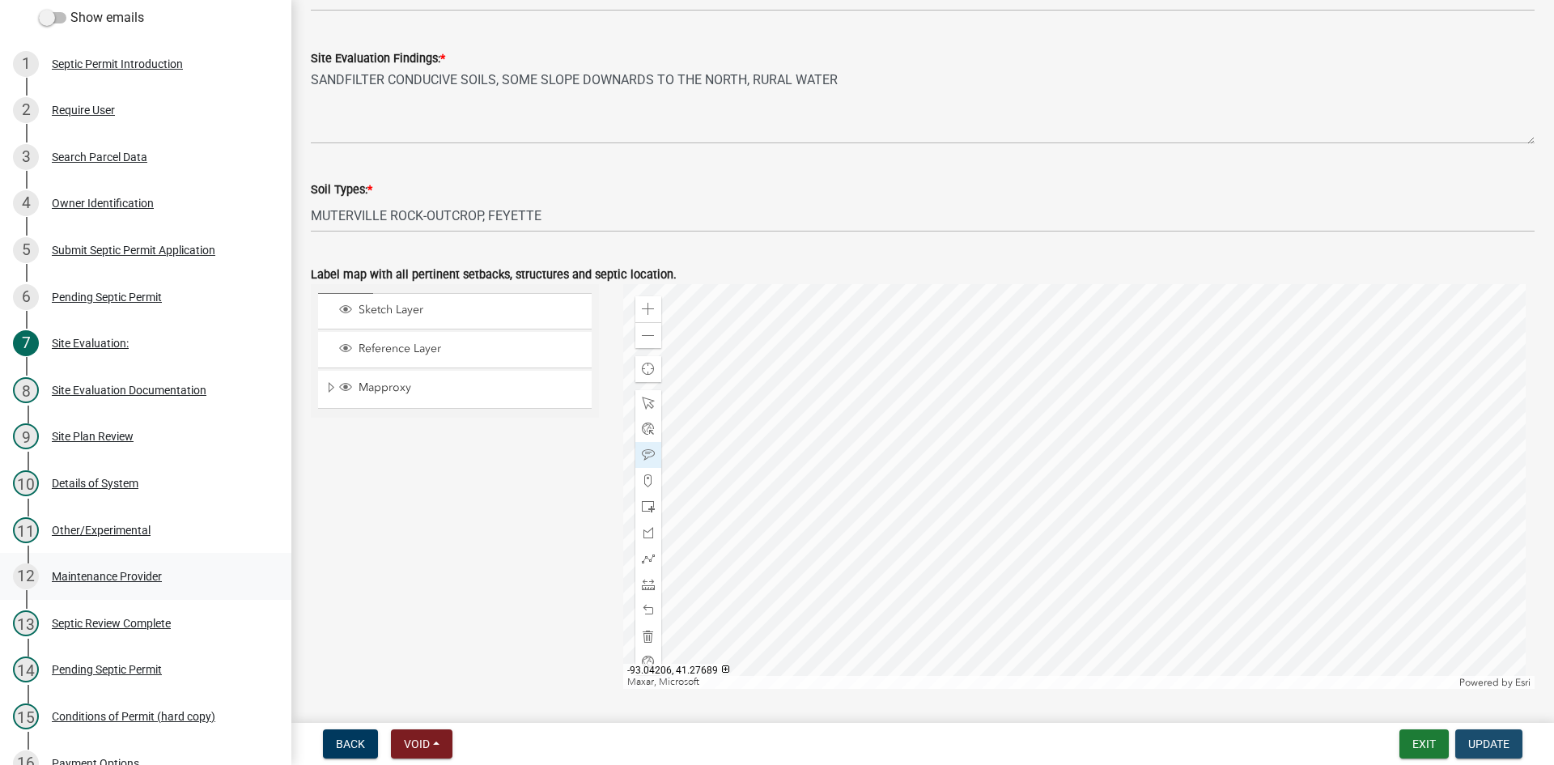
scroll to position [0, 0]
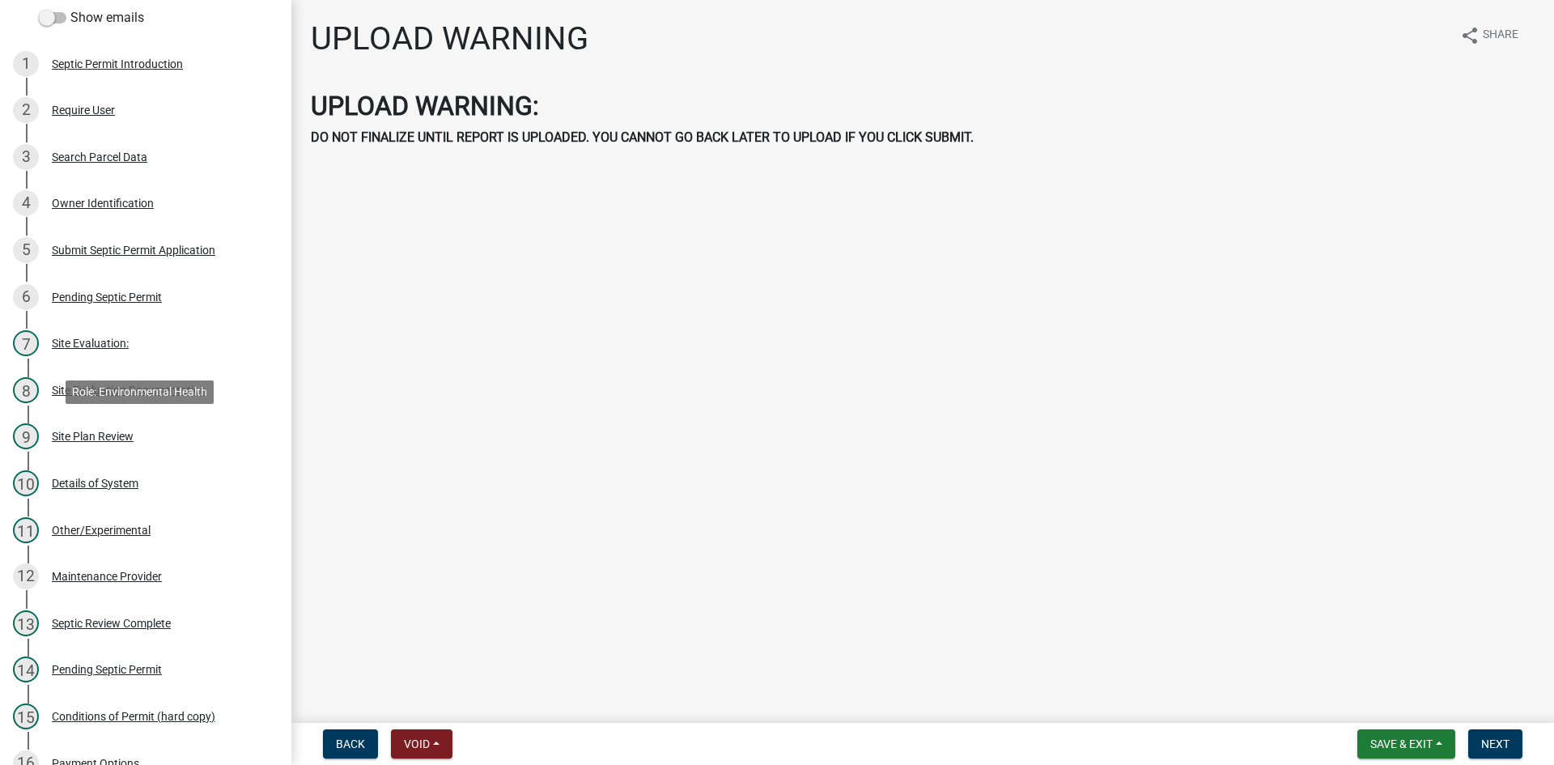
click at [109, 439] on div "Site Plan Review" at bounding box center [93, 436] width 82 height 11
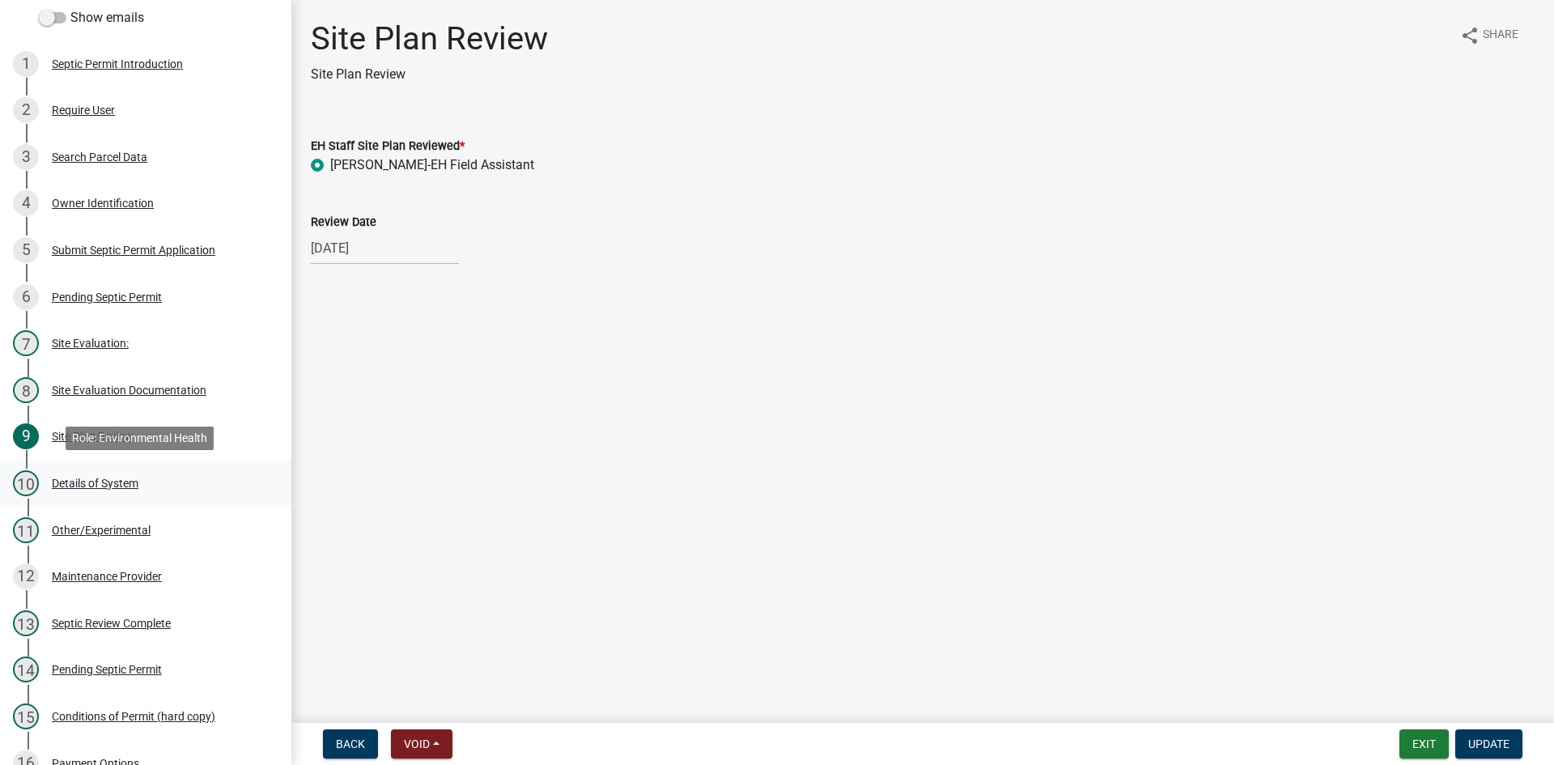
click at [107, 484] on div "Details of System" at bounding box center [95, 483] width 87 height 11
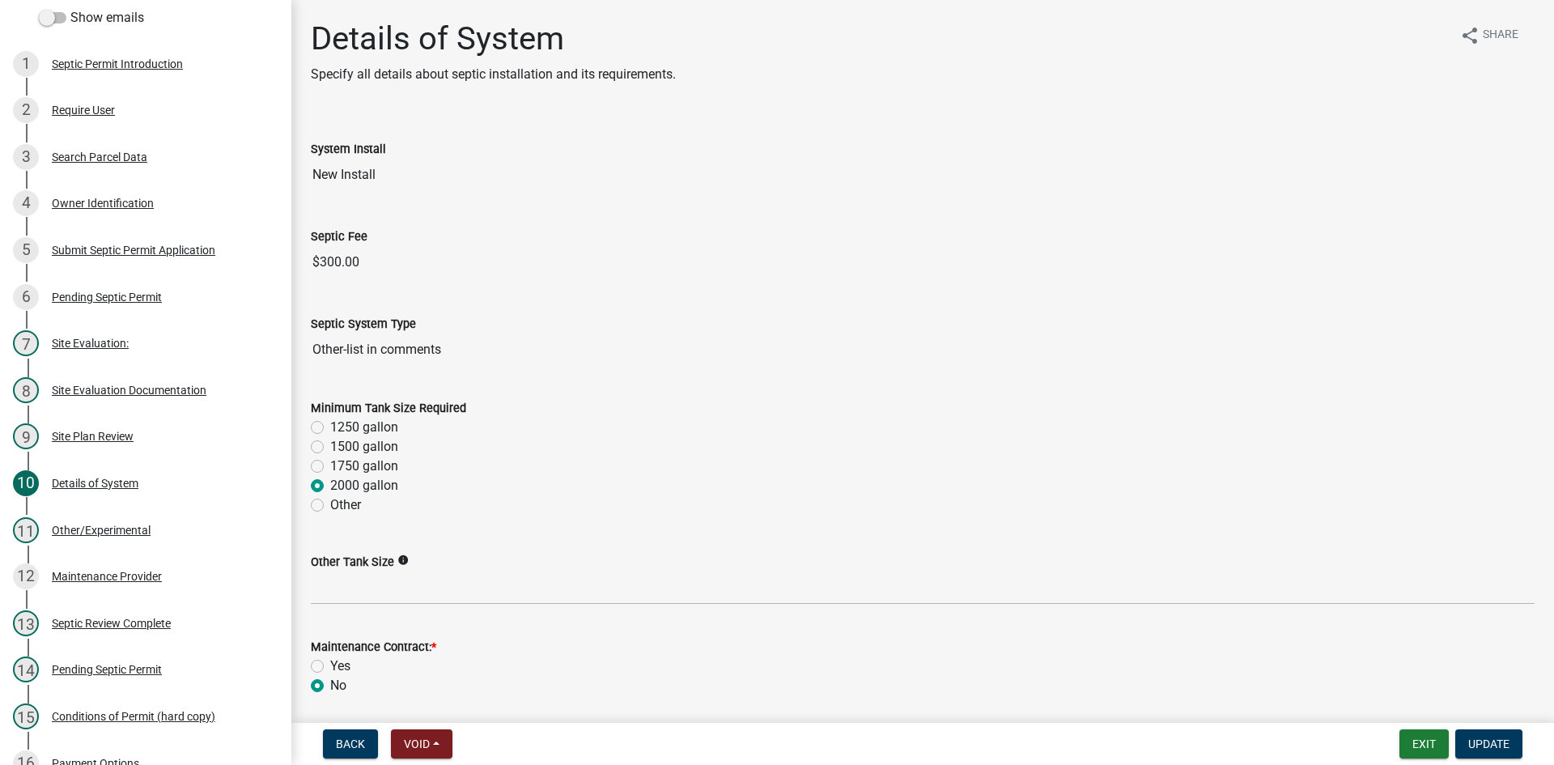
click at [368, 330] on label "Septic System Type" at bounding box center [363, 324] width 105 height 11
click at [368, 333] on input "Other-list in comments" at bounding box center [923, 349] width 1224 height 32
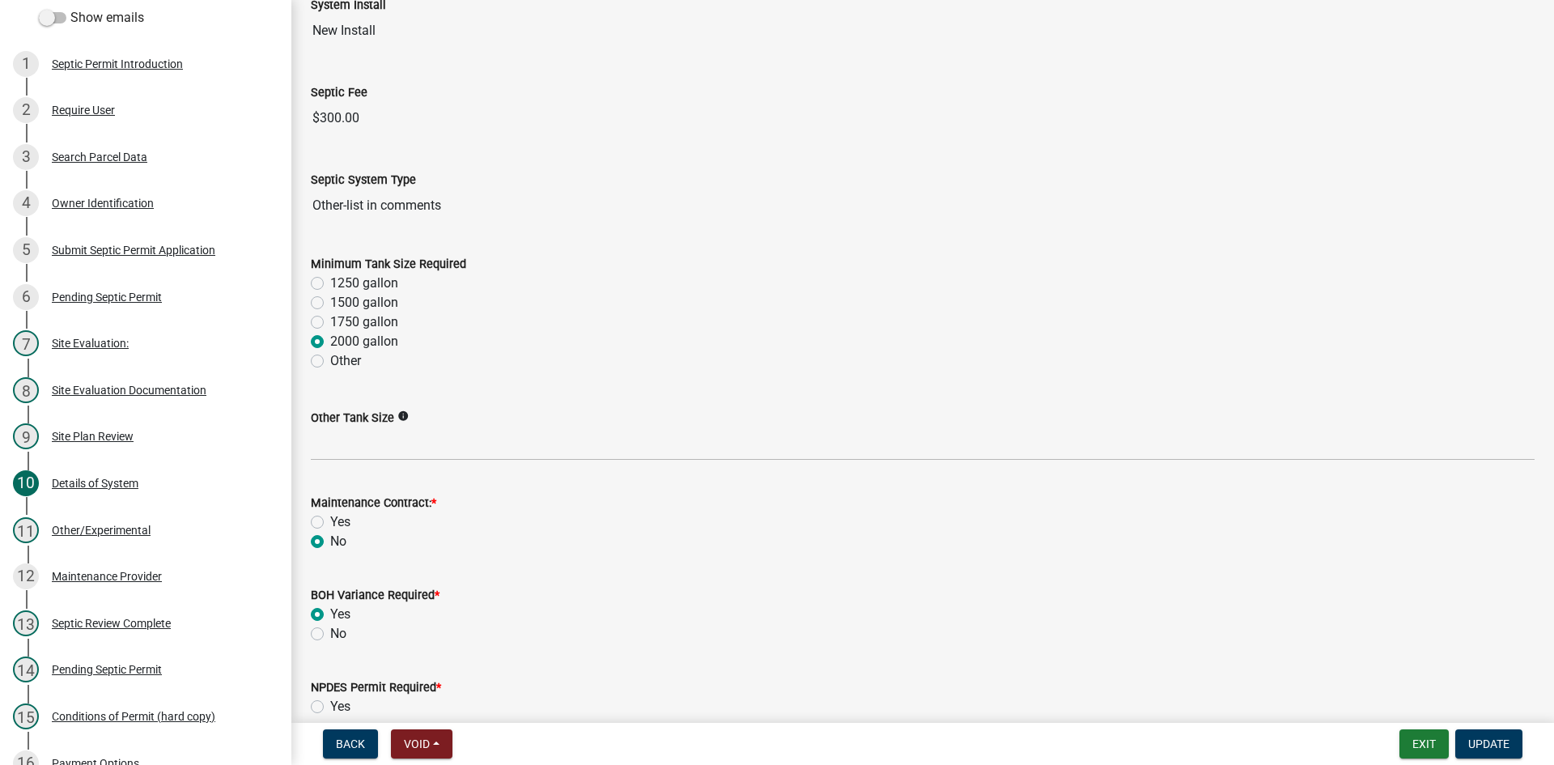
scroll to position [324, 0]
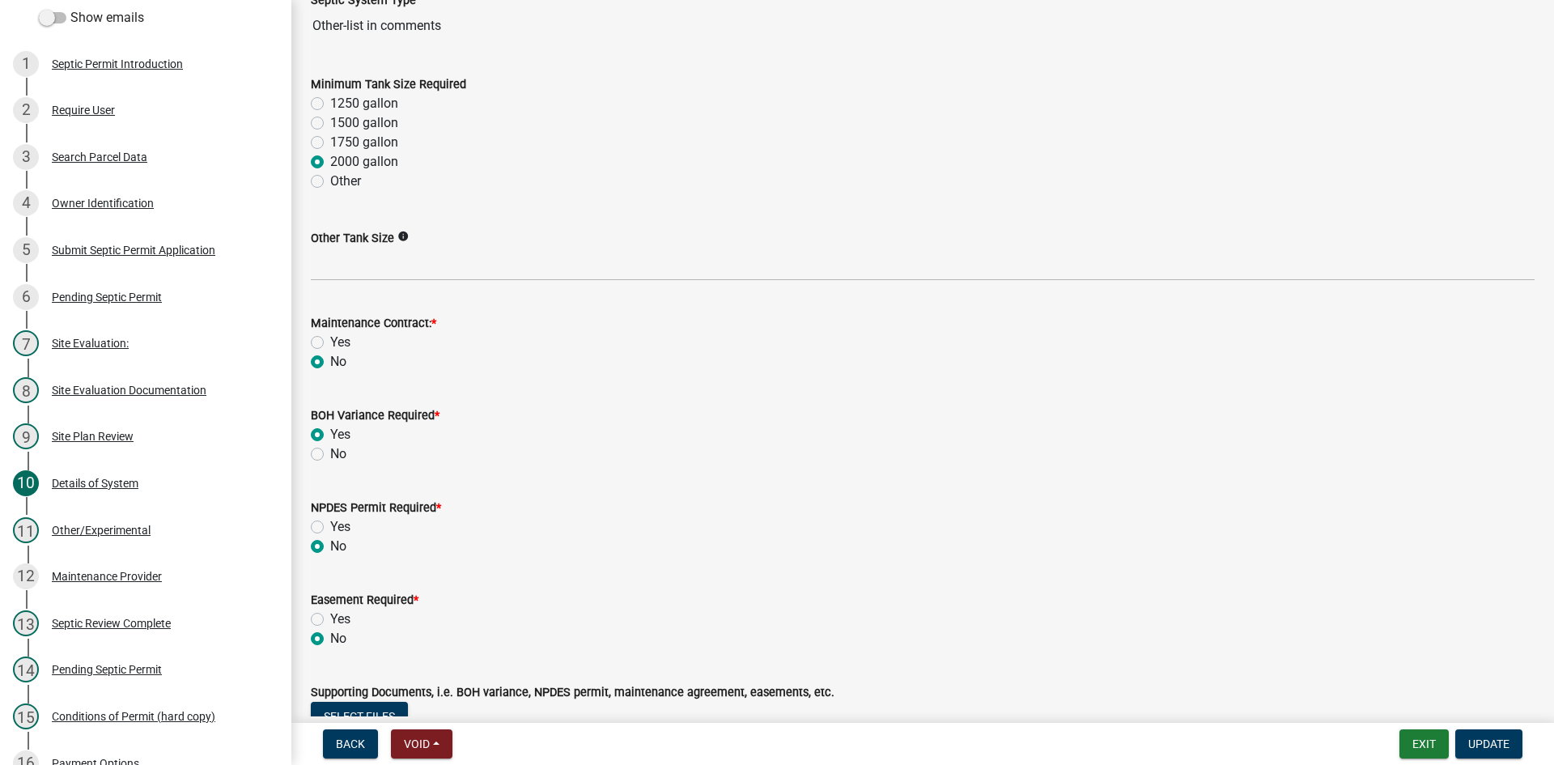
click at [330, 101] on label "1250 gallon" at bounding box center [364, 103] width 68 height 19
click at [330, 101] on input "1250 gallon" at bounding box center [335, 99] width 11 height 11
radio input "true"
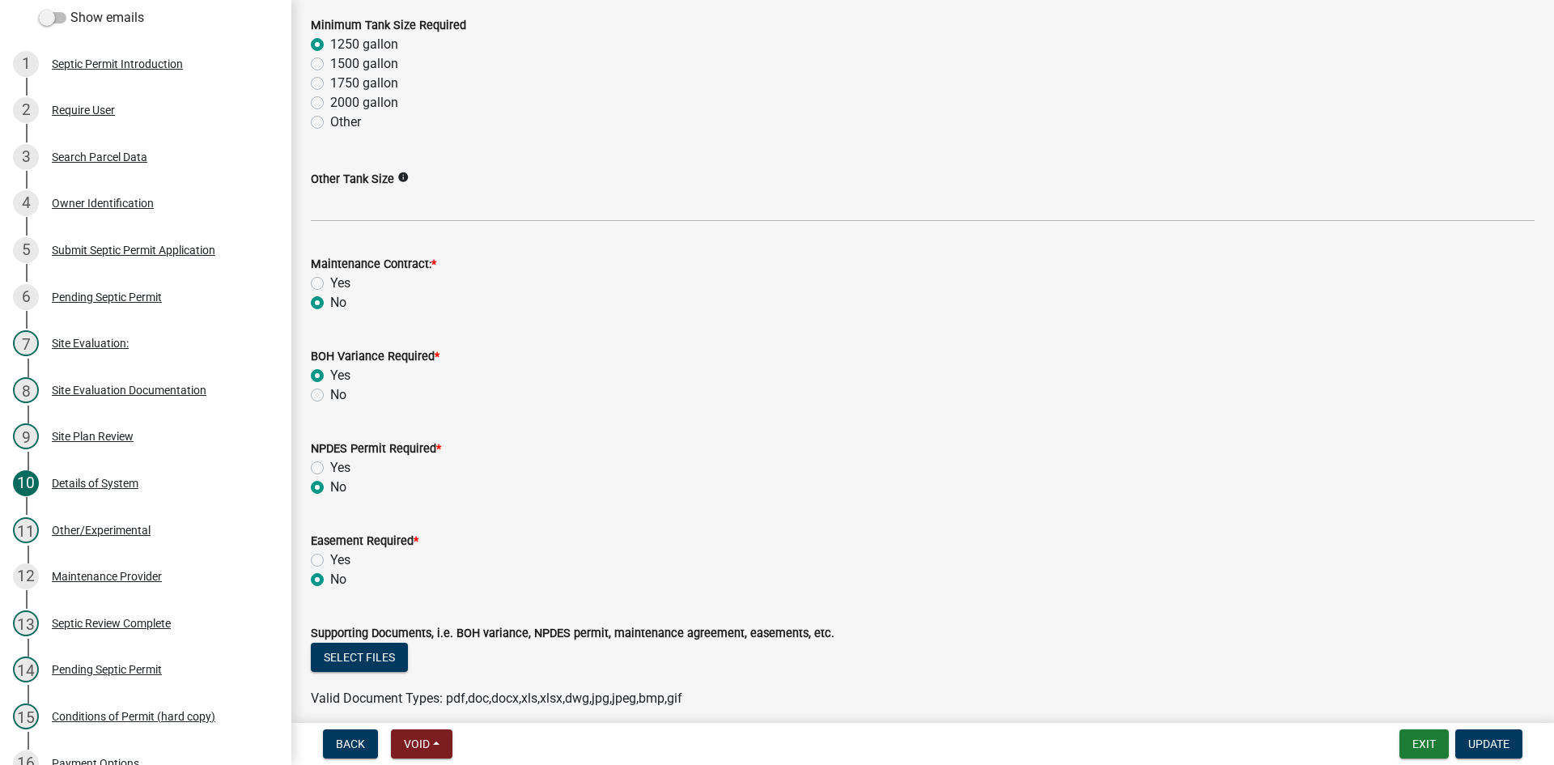
scroll to position [486, 0]
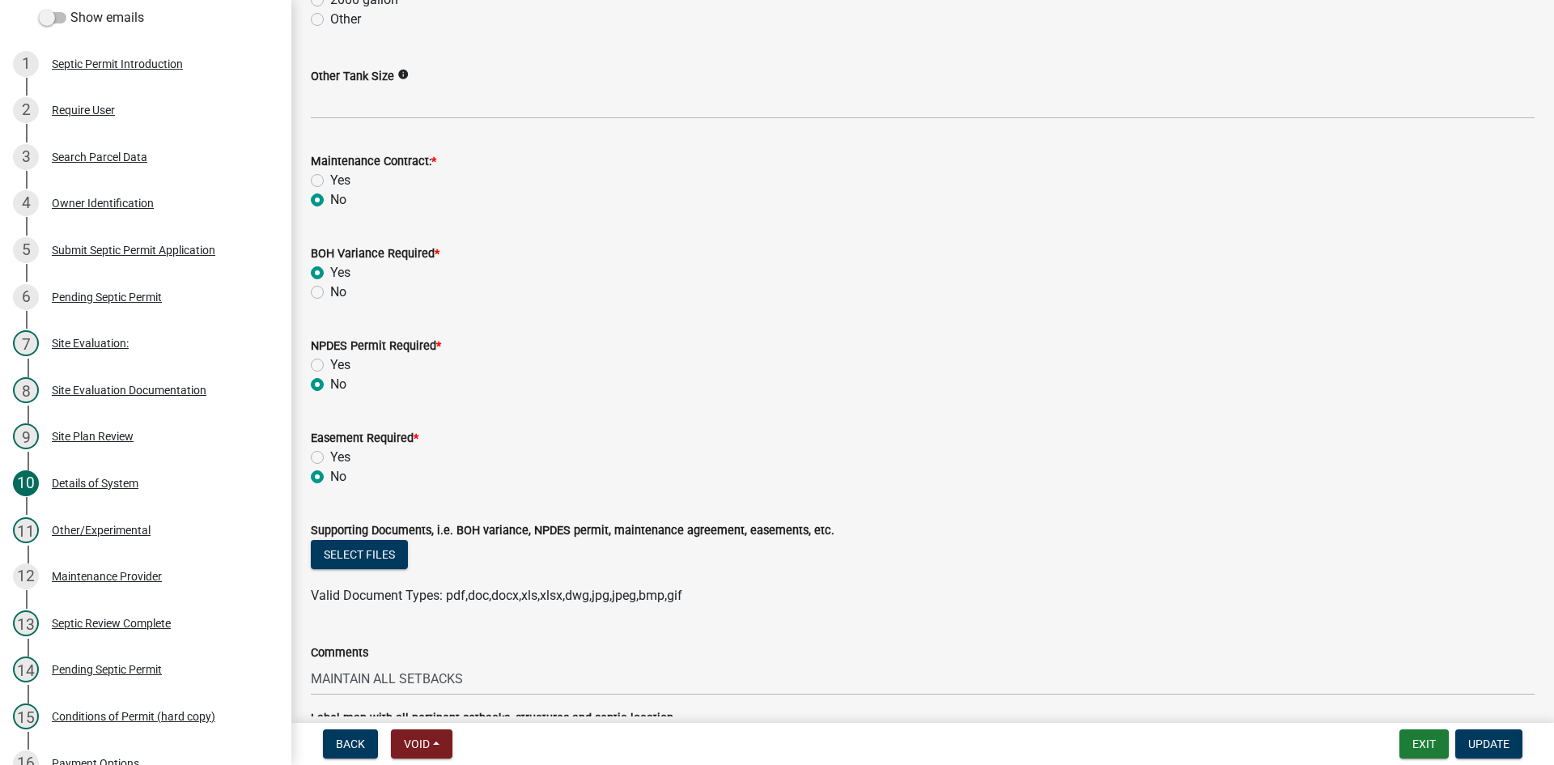
click at [315, 285] on div "No" at bounding box center [923, 291] width 1224 height 19
click at [330, 295] on label "No" at bounding box center [338, 291] width 16 height 19
click at [330, 293] on input "No" at bounding box center [335, 287] width 11 height 11
radio input "true"
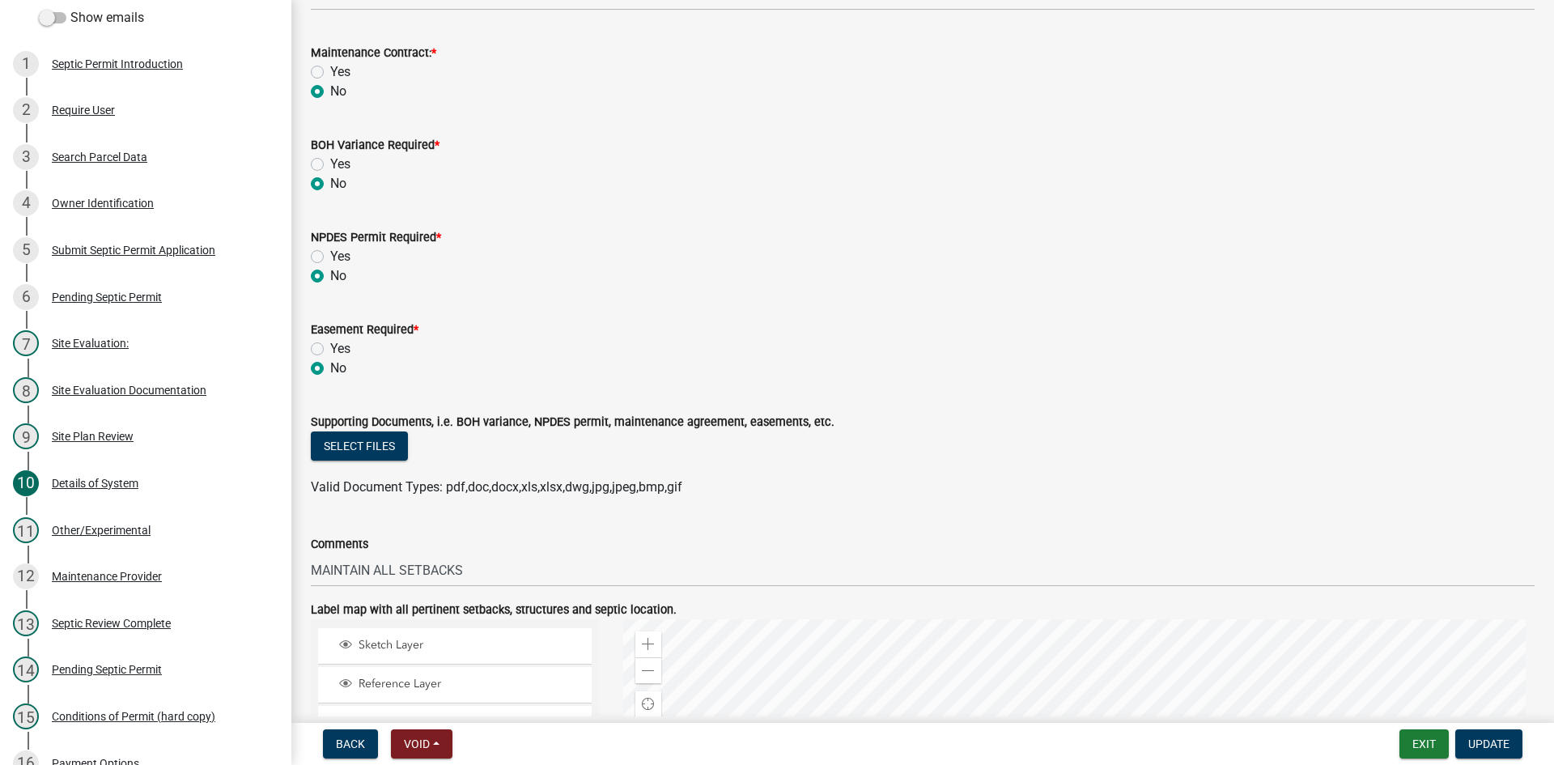
scroll to position [809, 0]
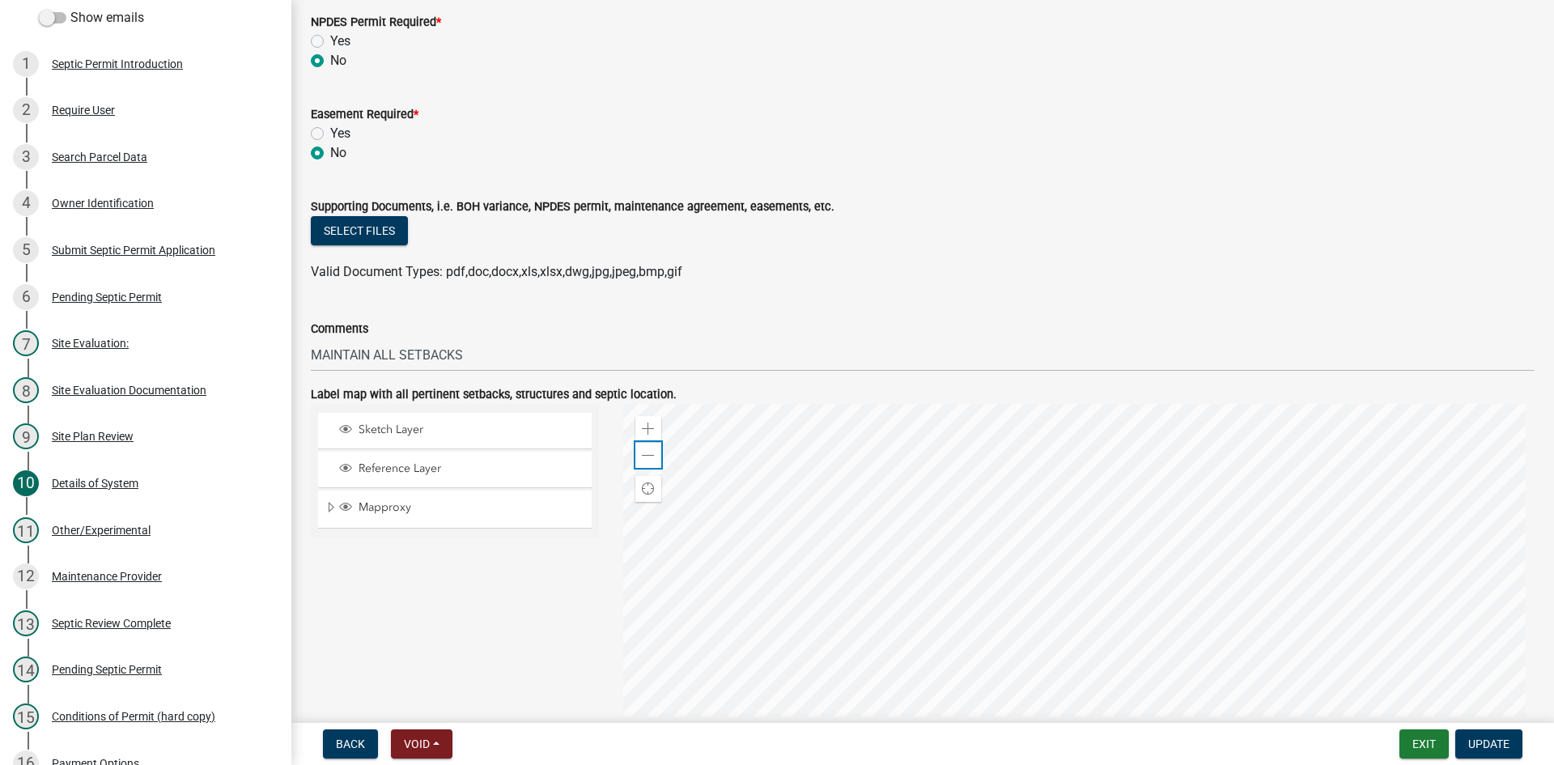
drag, startPoint x: 646, startPoint y: 456, endPoint x: 597, endPoint y: 497, distance: 64.4
click at [646, 454] on span at bounding box center [648, 455] width 13 height 13
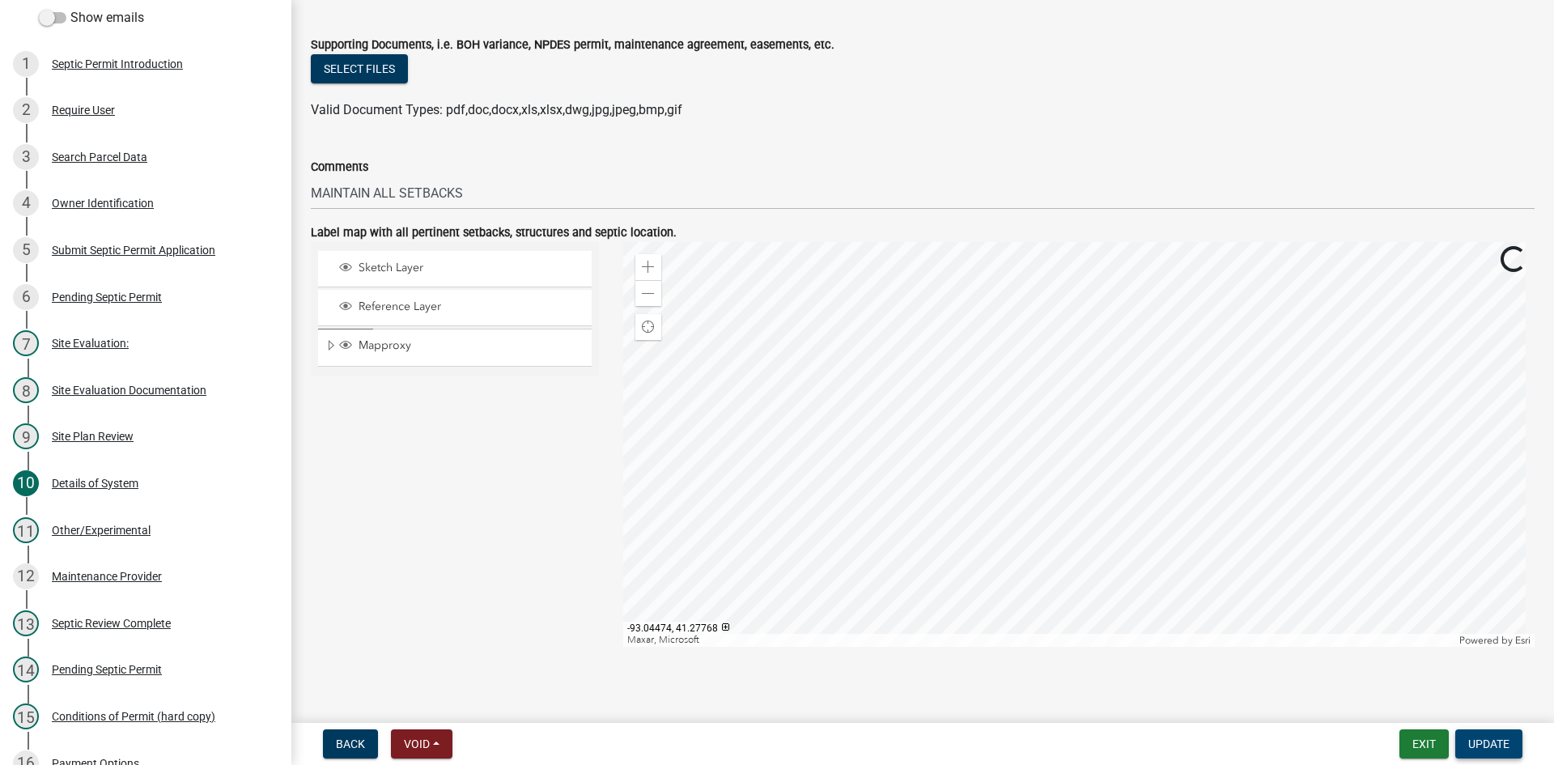
click at [748, 747] on span "Update" at bounding box center [1488, 743] width 41 height 13
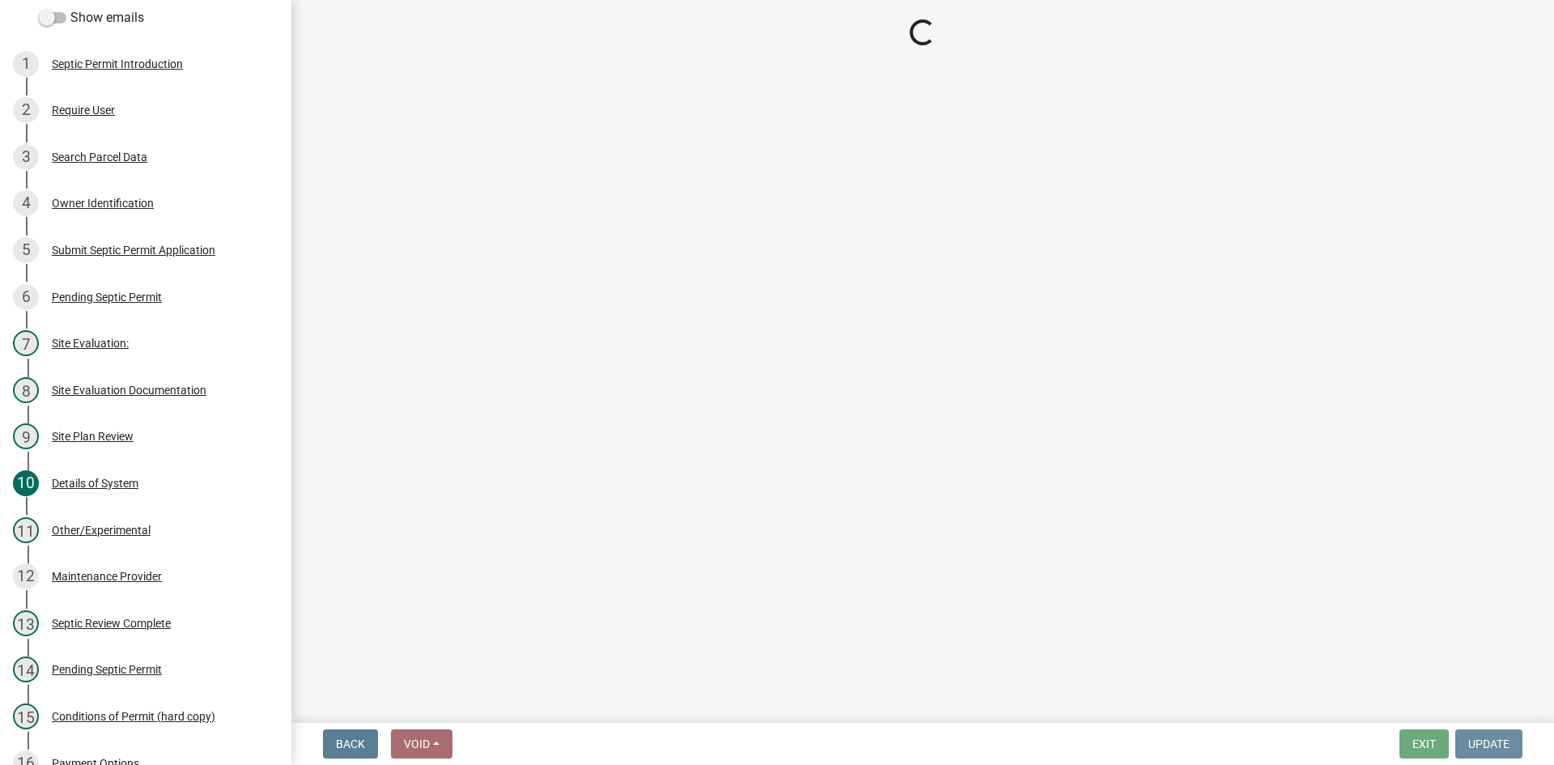
scroll to position [0, 0]
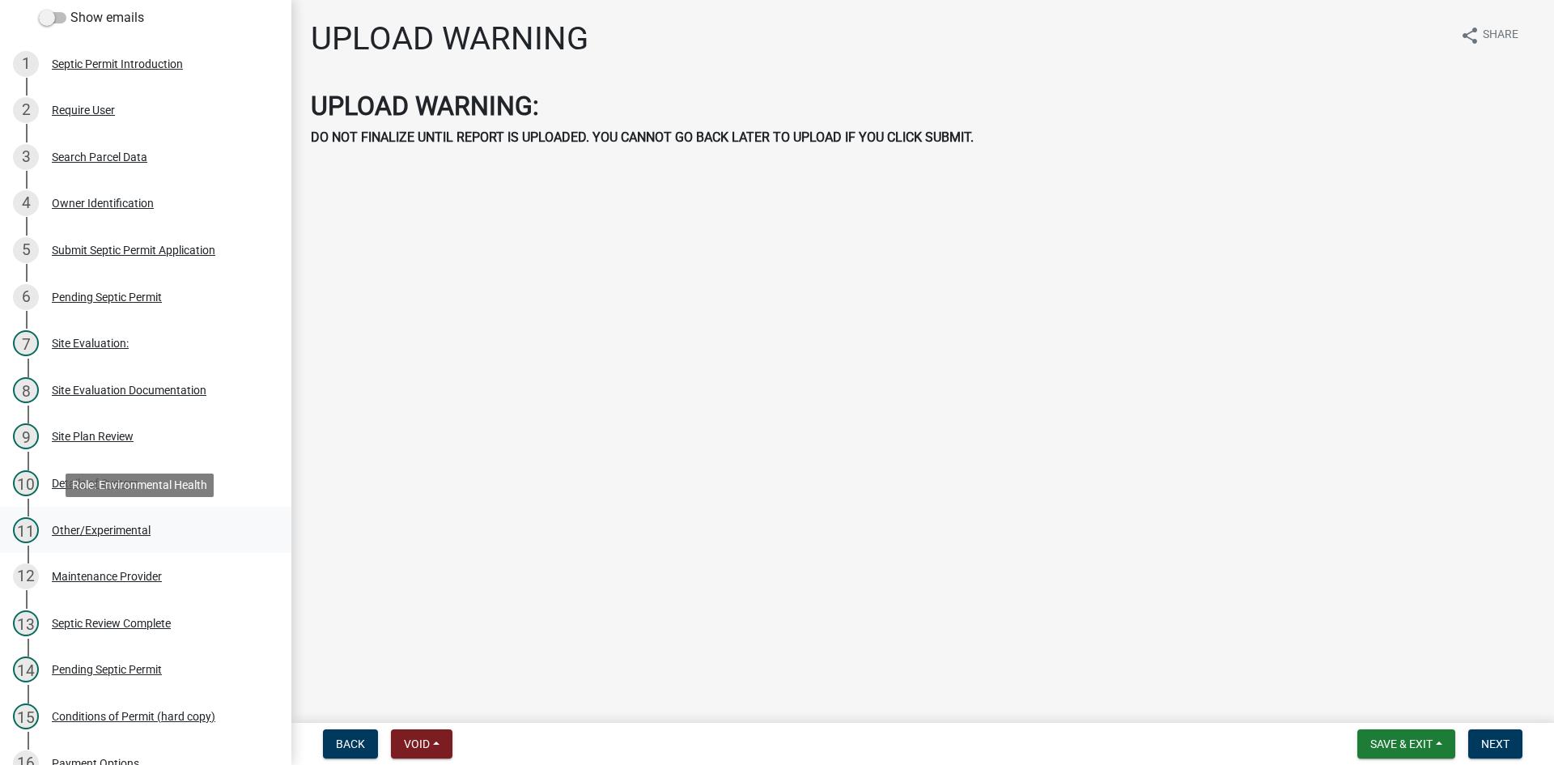
click at [128, 528] on div "Other/Experimental" at bounding box center [101, 529] width 99 height 11
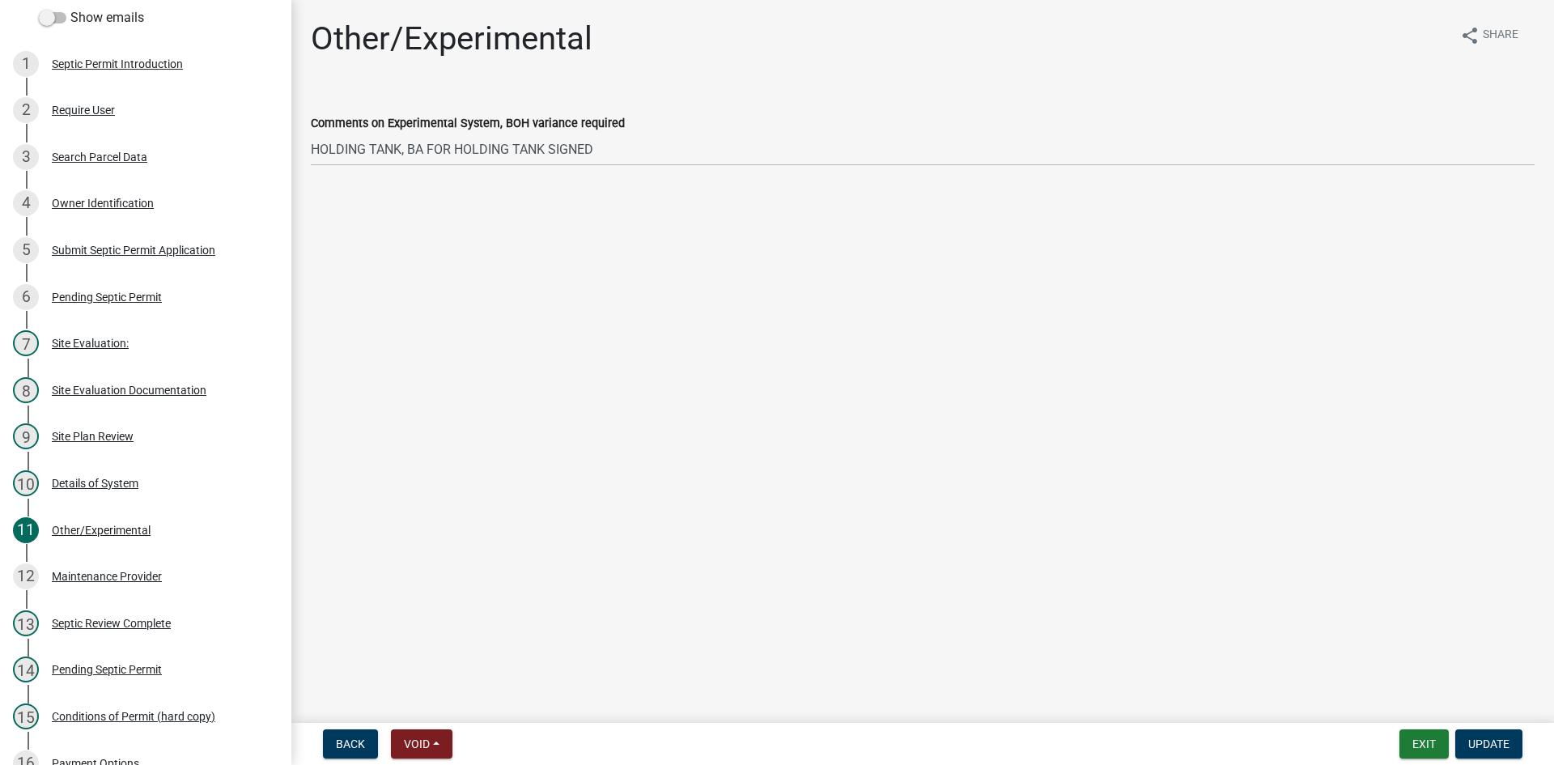
drag, startPoint x: 653, startPoint y: 166, endPoint x: 315, endPoint y: 153, distance: 338.6
click at [315, 153] on wm-data-entity-input "Comments on Experimental System, BOH variance required HOLDING TANK, BA FOR HOL…" at bounding box center [923, 135] width 1224 height 88
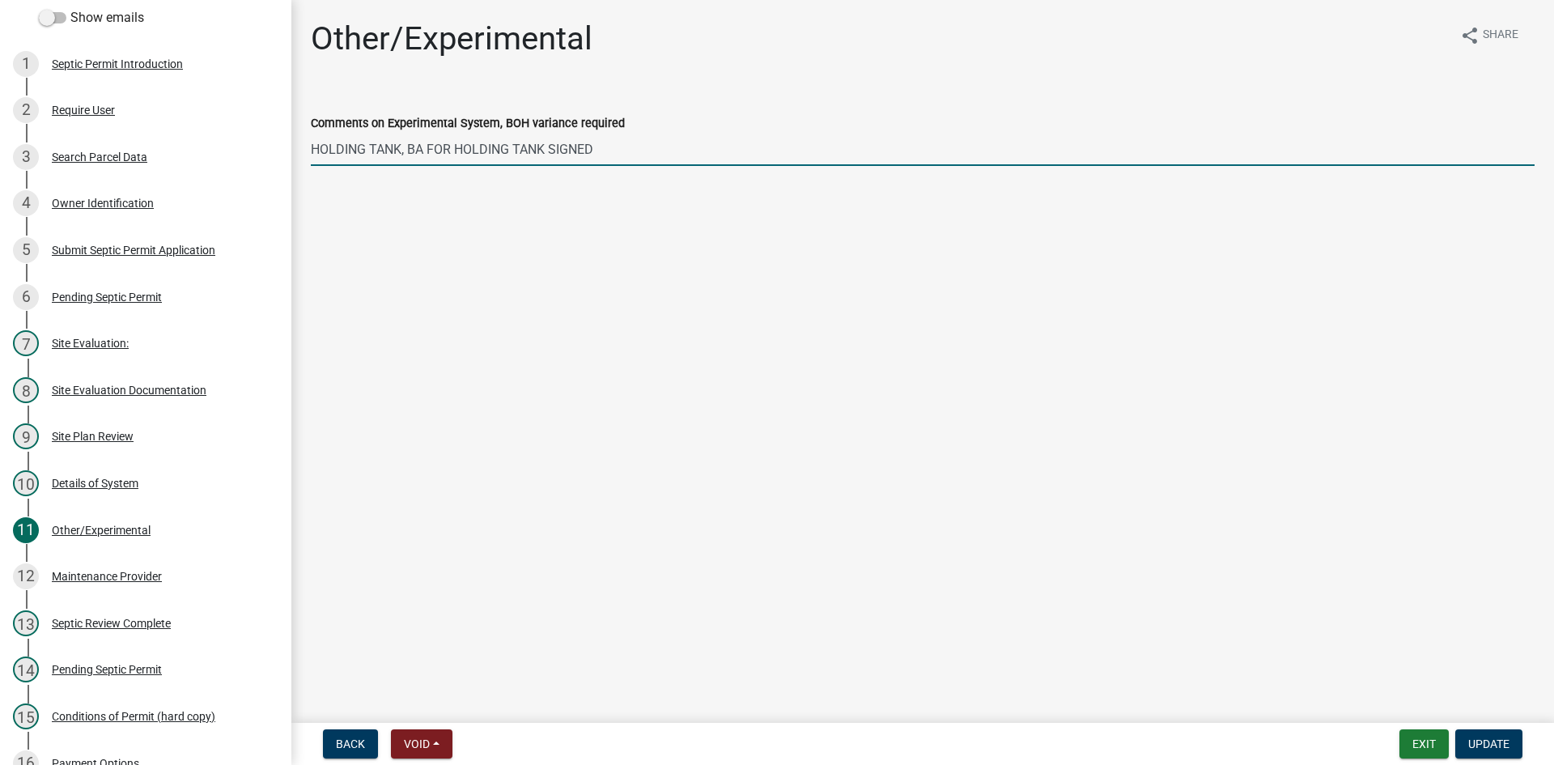
click at [315, 153] on input "HOLDING TANK, BA FOR HOLDING TANK SIGNED" at bounding box center [923, 149] width 1224 height 33
click at [317, 152] on input "HOLDING TANK, BA FOR HOLDING TANK SIGNED" at bounding box center [923, 149] width 1224 height 33
click at [319, 152] on input "HOLDING TANK, BA FOR HOLDING TANK SIGNED" at bounding box center [923, 149] width 1224 height 33
drag, startPoint x: 597, startPoint y: 146, endPoint x: 316, endPoint y: 138, distance: 281.8
click at [316, 138] on input "HOLDING TANK, BA FOR HOLDING TANK SIGNED" at bounding box center [923, 149] width 1224 height 33
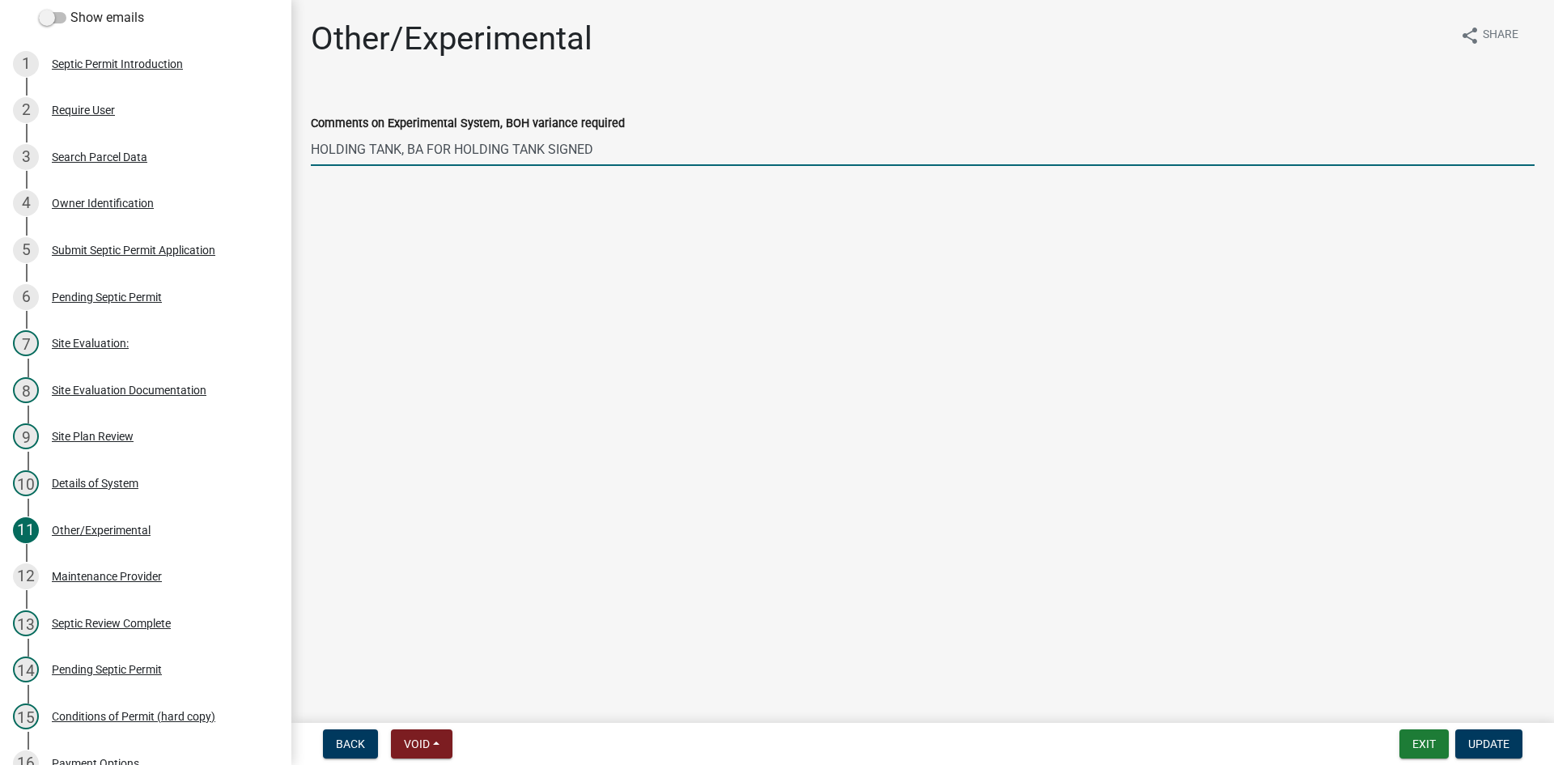
type input "H"
type input "SANDFILTER SYSTEM"
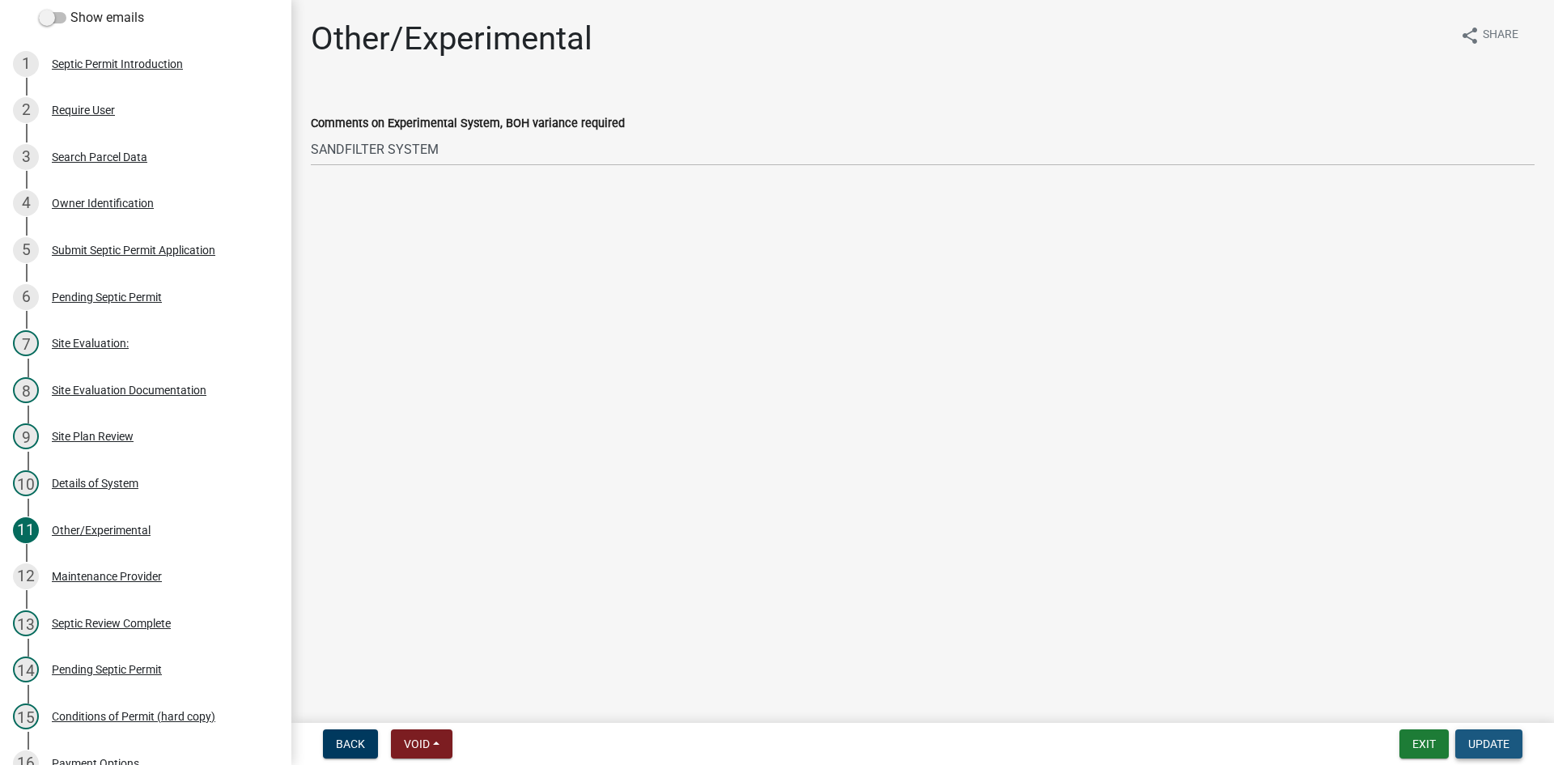
click at [748, 744] on span "Update" at bounding box center [1488, 743] width 41 height 13
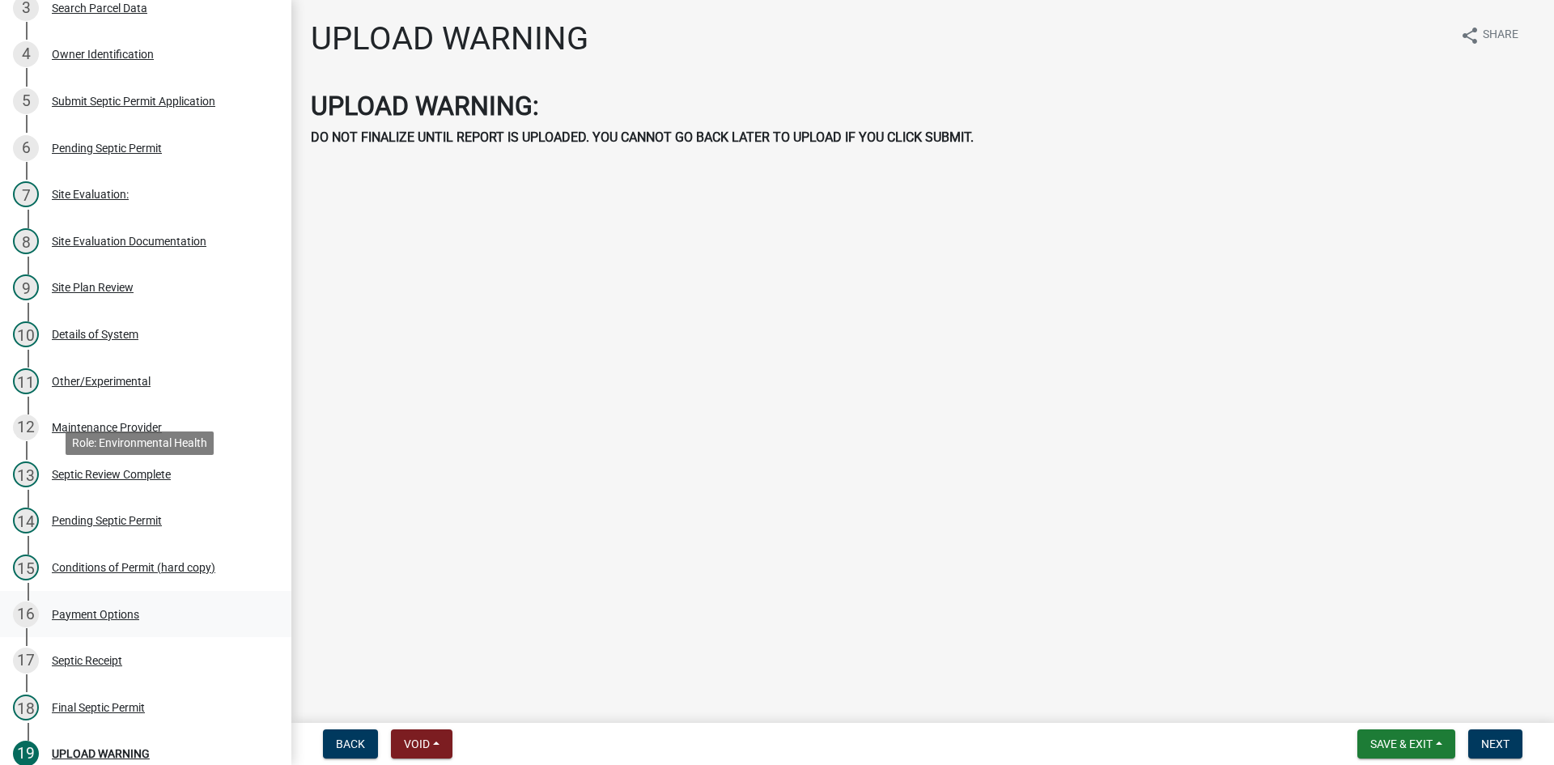
scroll to position [567, 0]
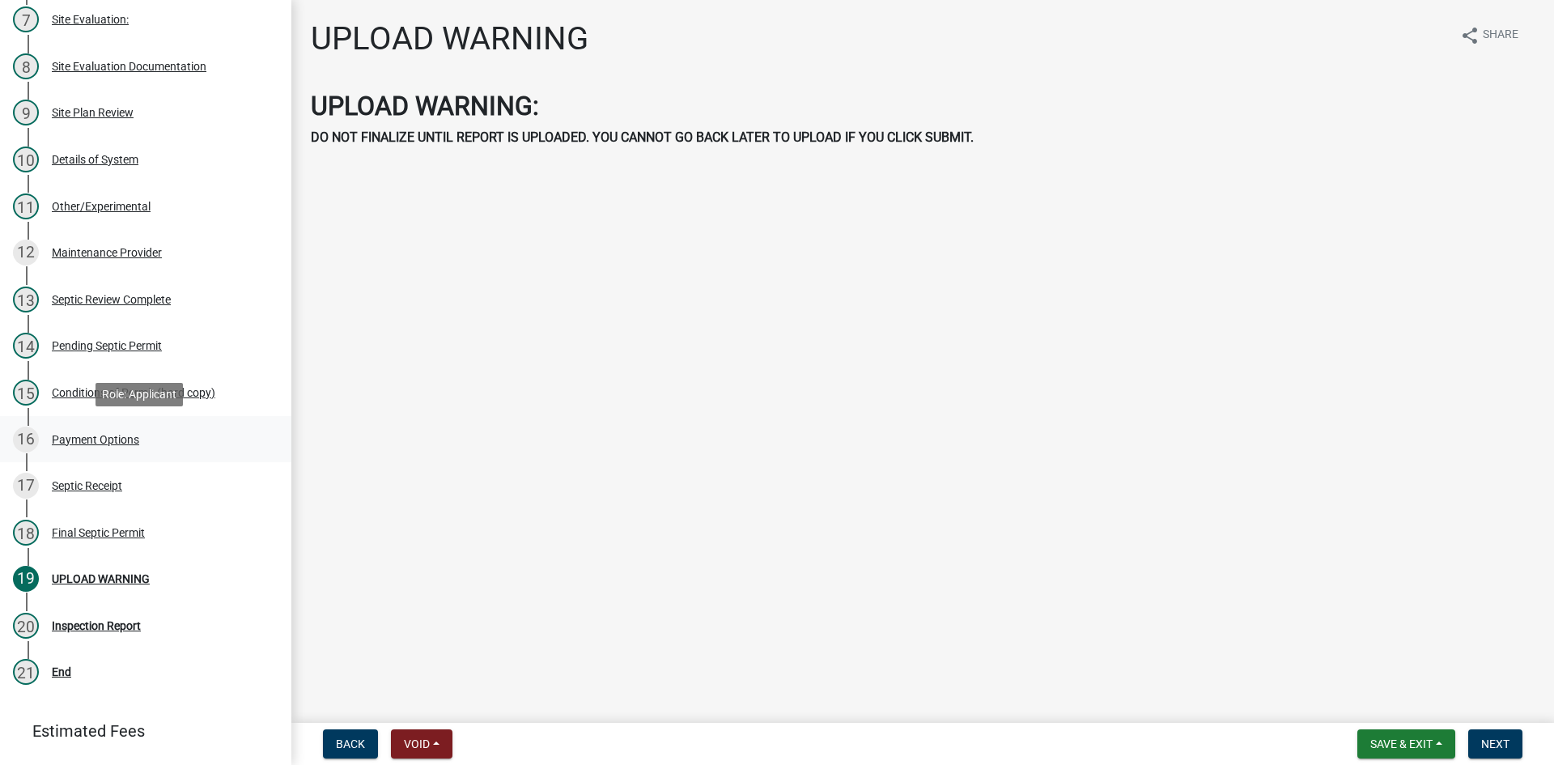
click at [103, 434] on div "Payment Options" at bounding box center [95, 439] width 87 height 11
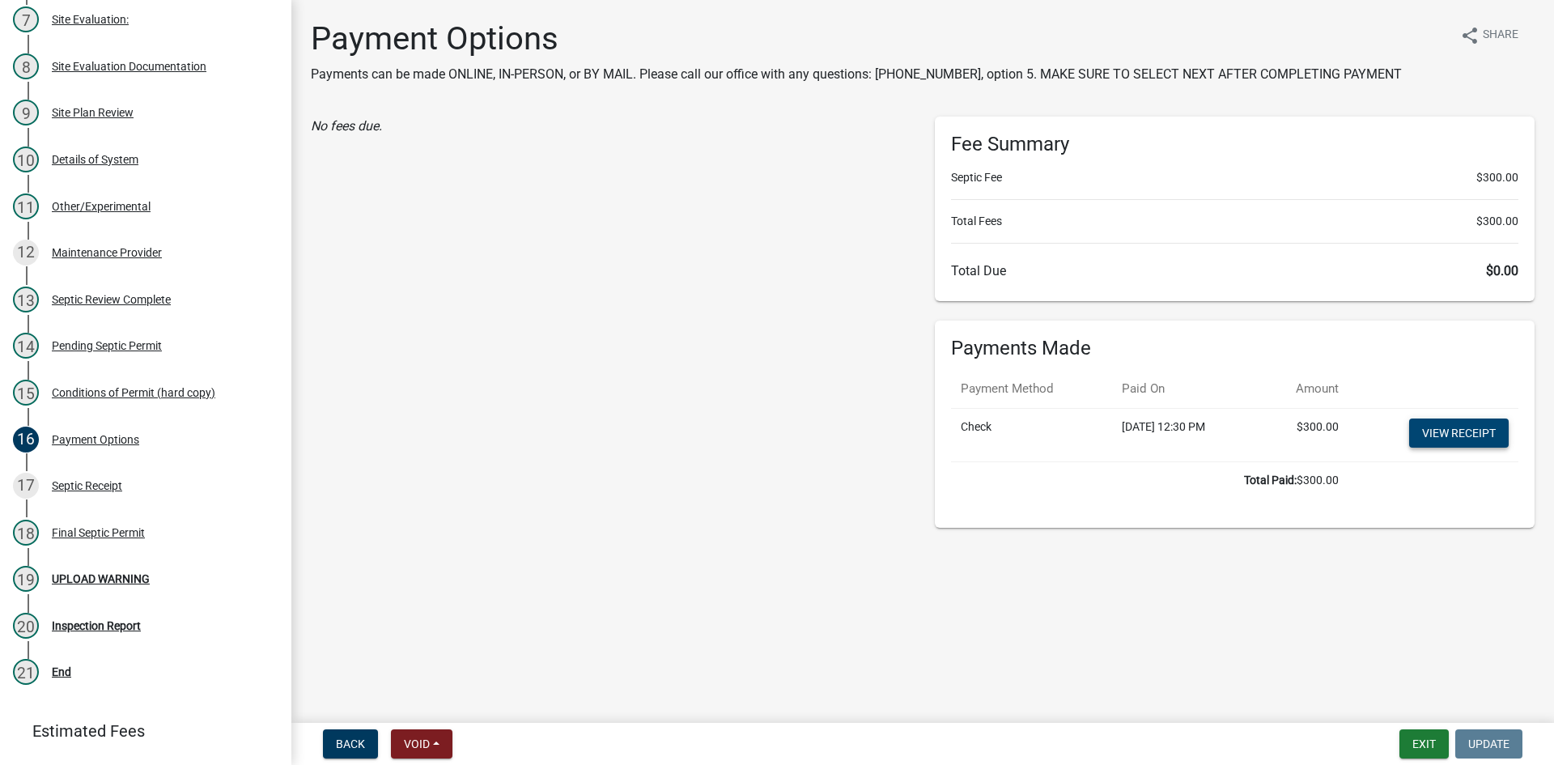
click at [748, 427] on link "View receipt" at bounding box center [1459, 432] width 100 height 29
click at [91, 536] on div "Final Septic Permit" at bounding box center [98, 532] width 93 height 11
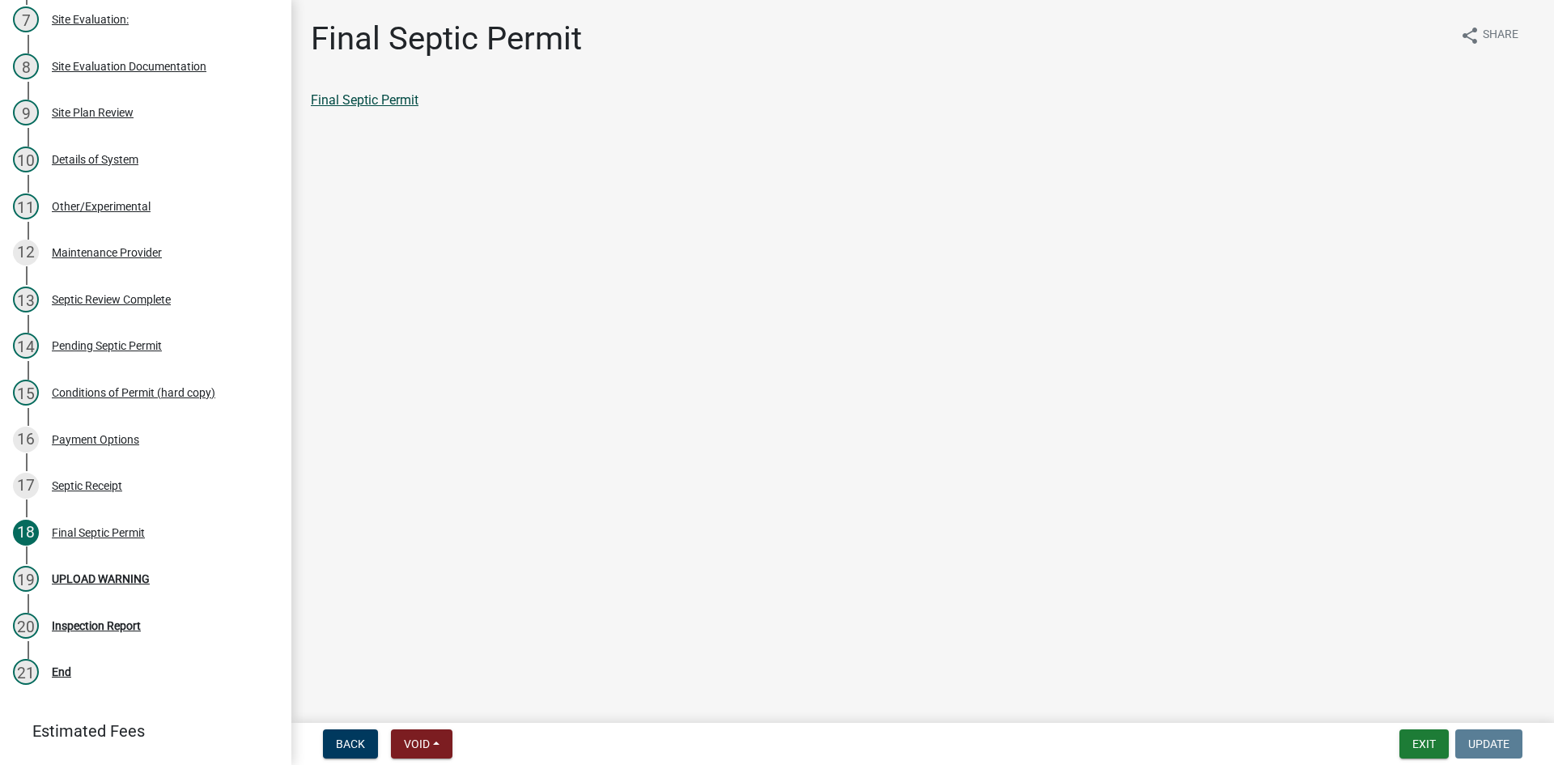
click at [385, 93] on link "Final Septic Permit" at bounding box center [365, 99] width 108 height 15
click at [137, 387] on div "Conditions of Permit (hard copy)" at bounding box center [133, 392] width 163 height 11
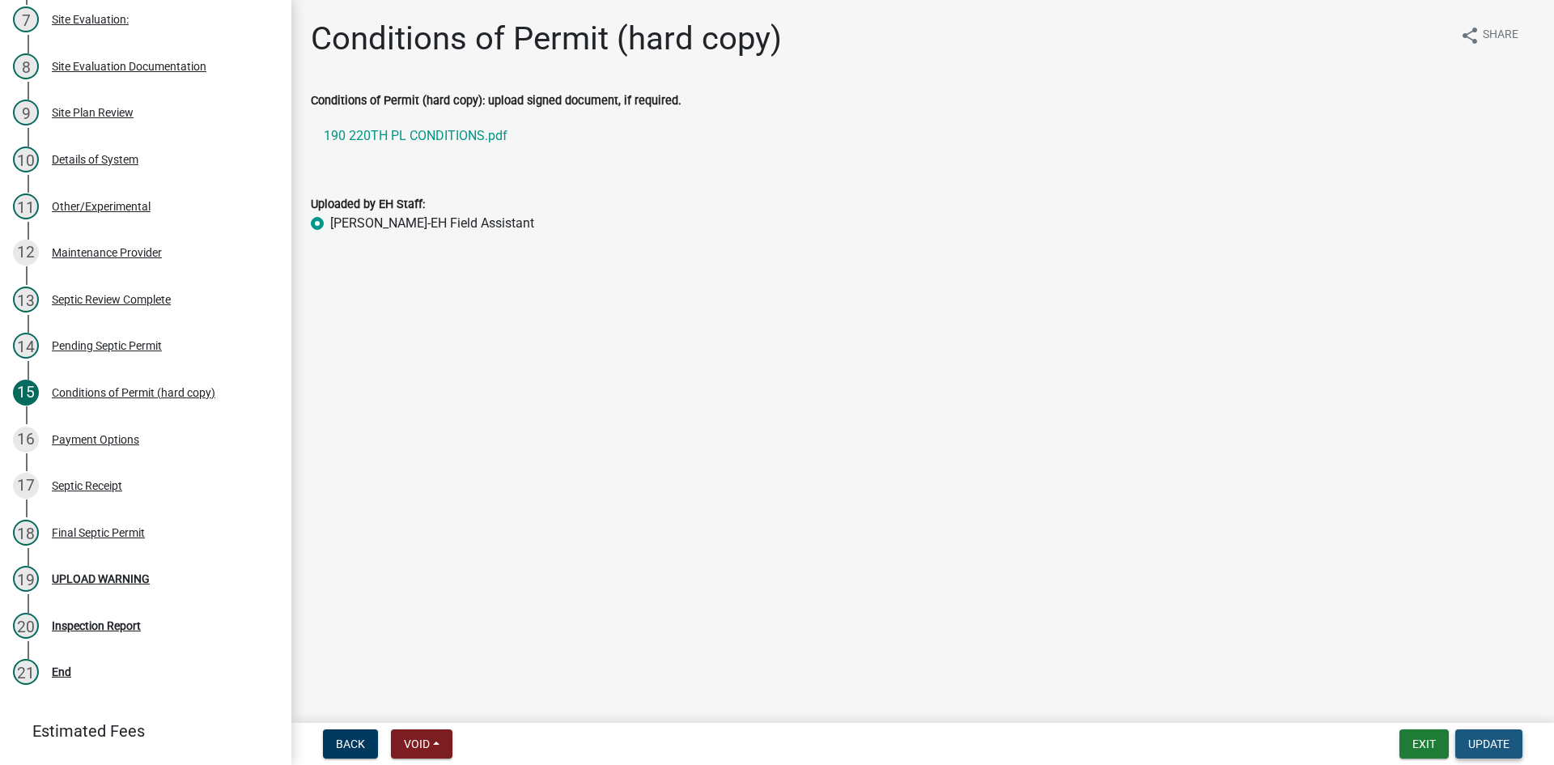
click at [748, 758] on button "Update" at bounding box center [1488, 743] width 67 height 29
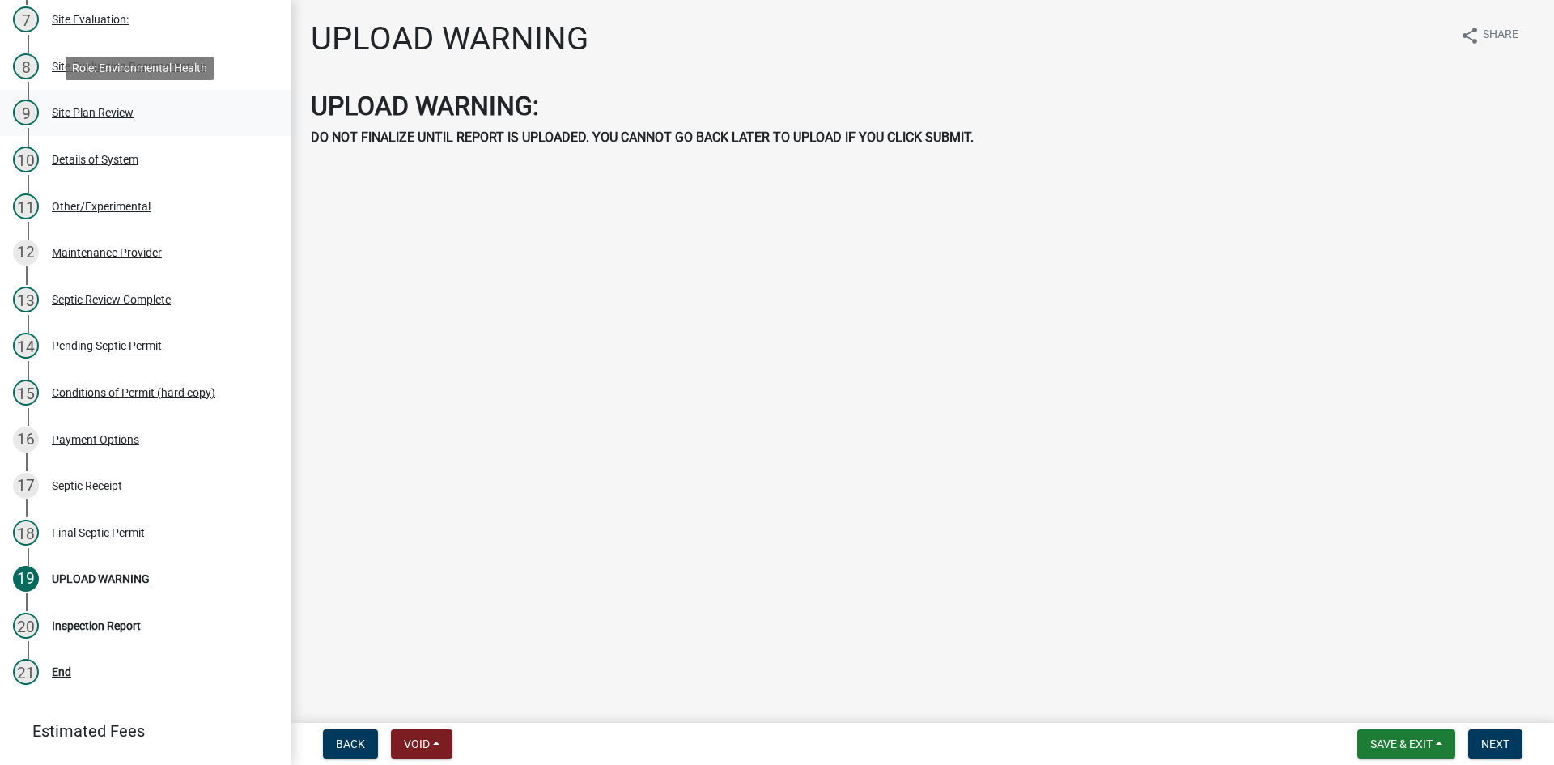
click at [94, 119] on div "9 Site Plan Review" at bounding box center [139, 113] width 253 height 26
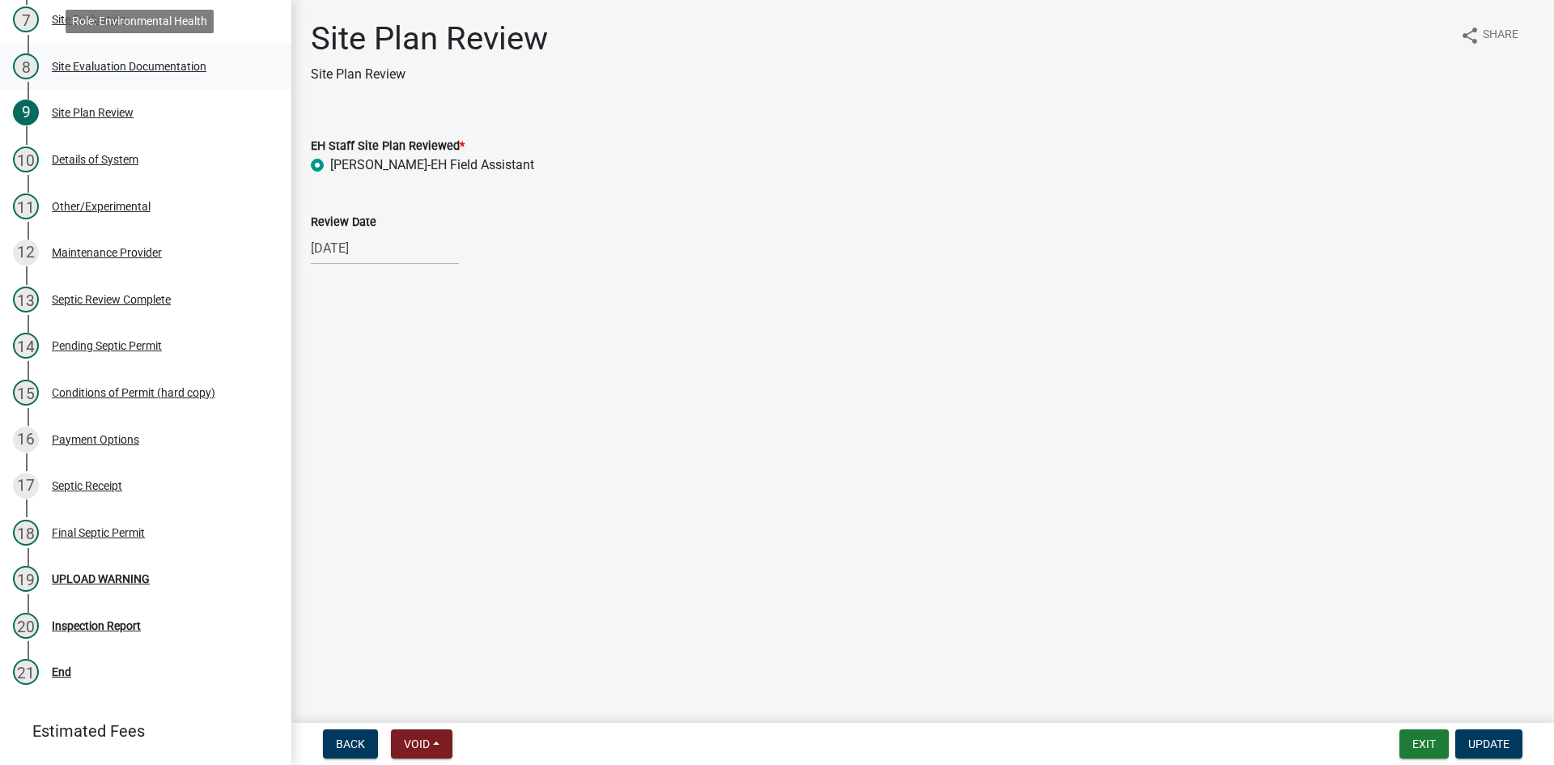
click at [87, 68] on div "Site Evaluation Documentation" at bounding box center [129, 66] width 155 height 11
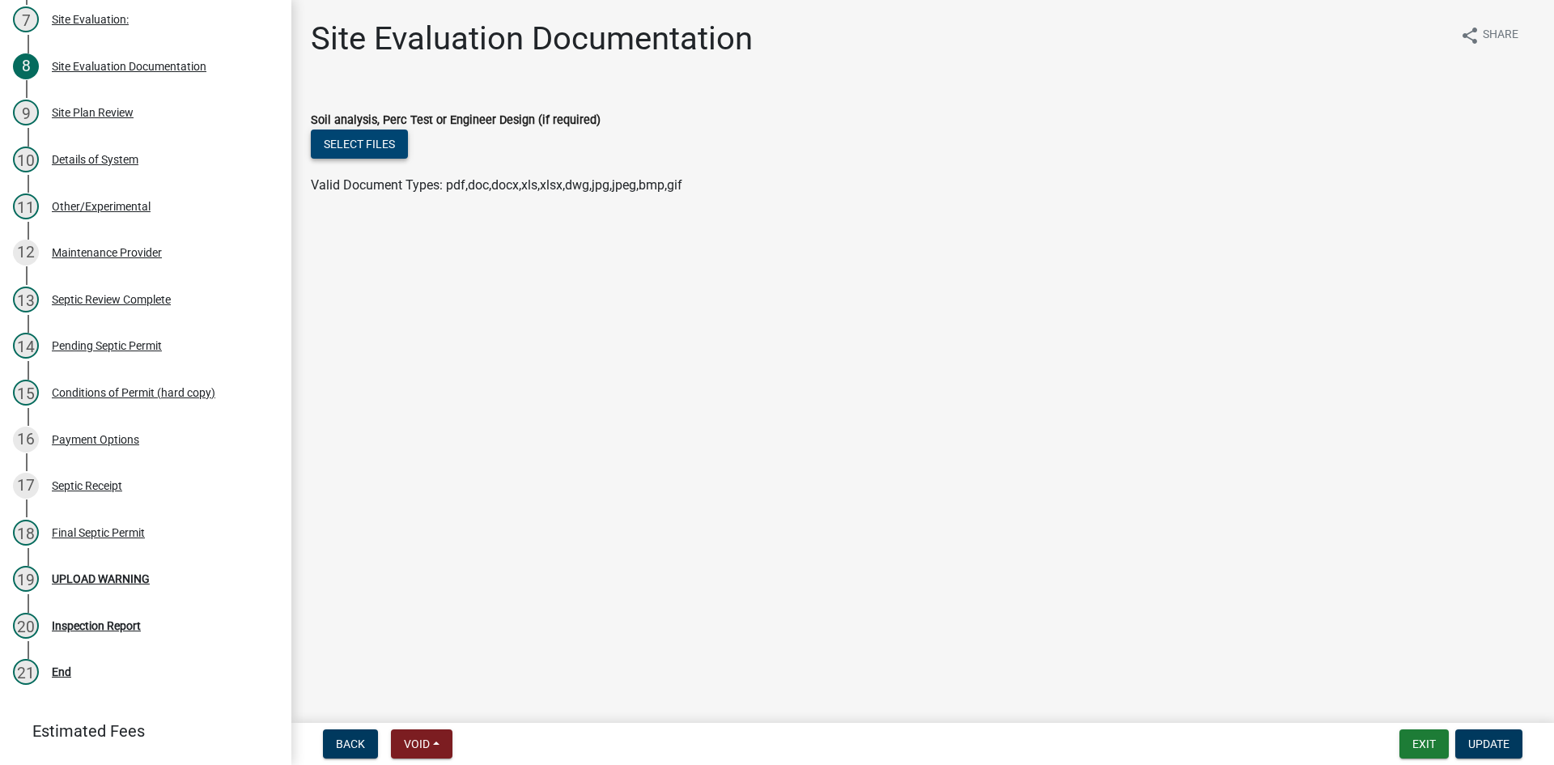
click at [363, 141] on button "Select files" at bounding box center [359, 144] width 97 height 29
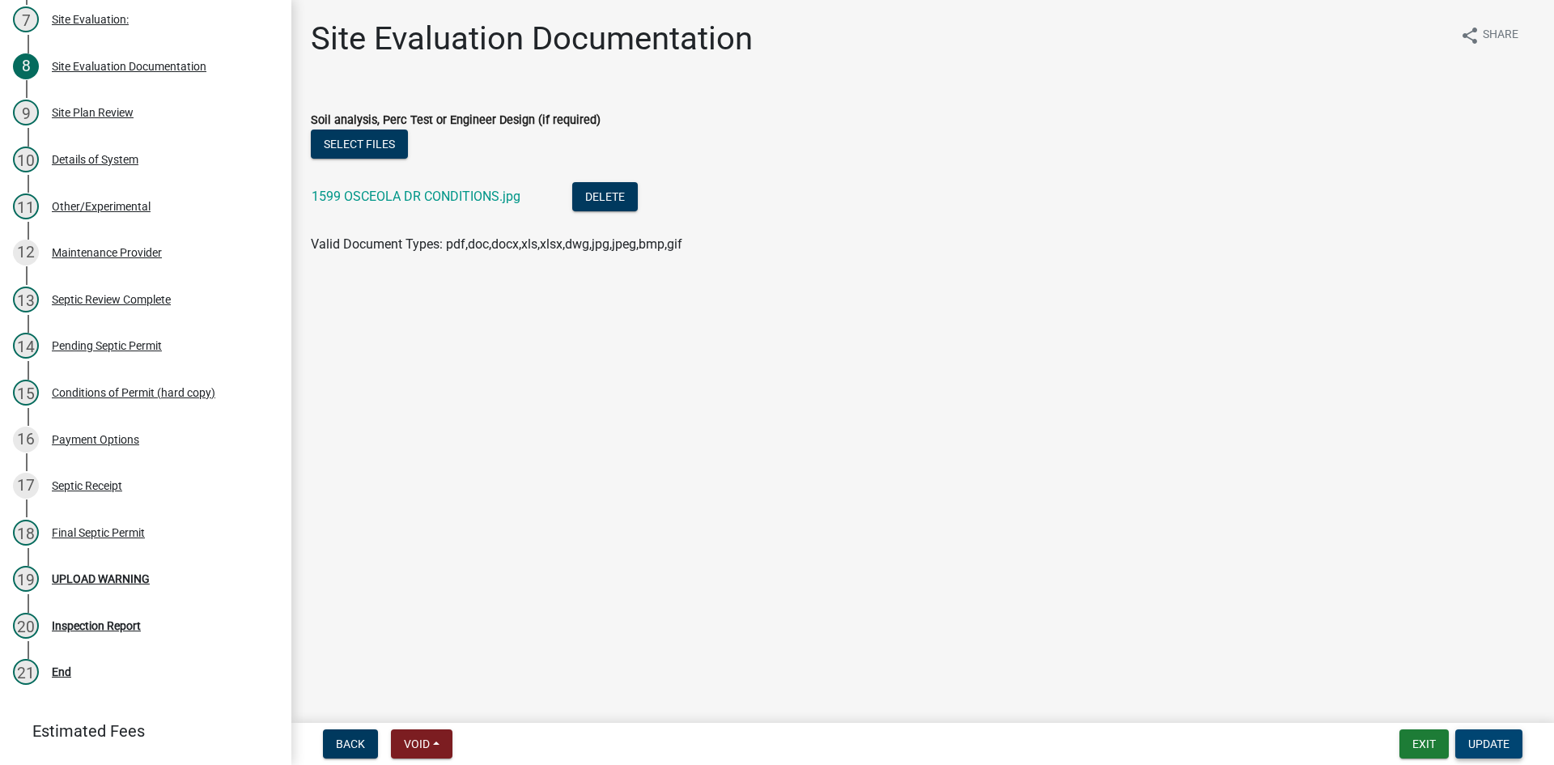
click at [748, 745] on span "Update" at bounding box center [1488, 743] width 41 height 13
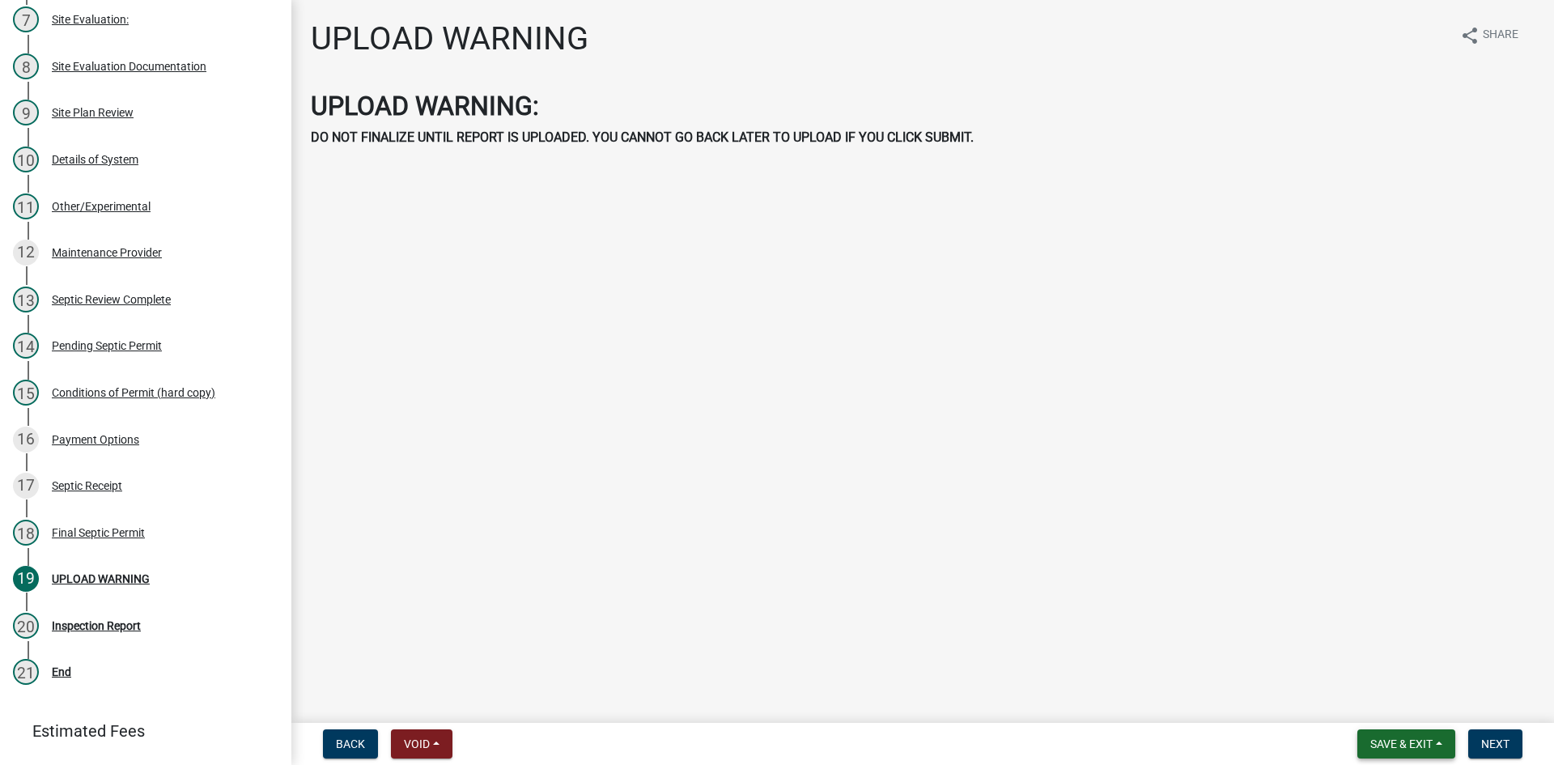
click at [748, 737] on span "Save & Exit" at bounding box center [1401, 743] width 62 height 13
click at [748, 699] on button "Save & Exit" at bounding box center [1391, 701] width 130 height 39
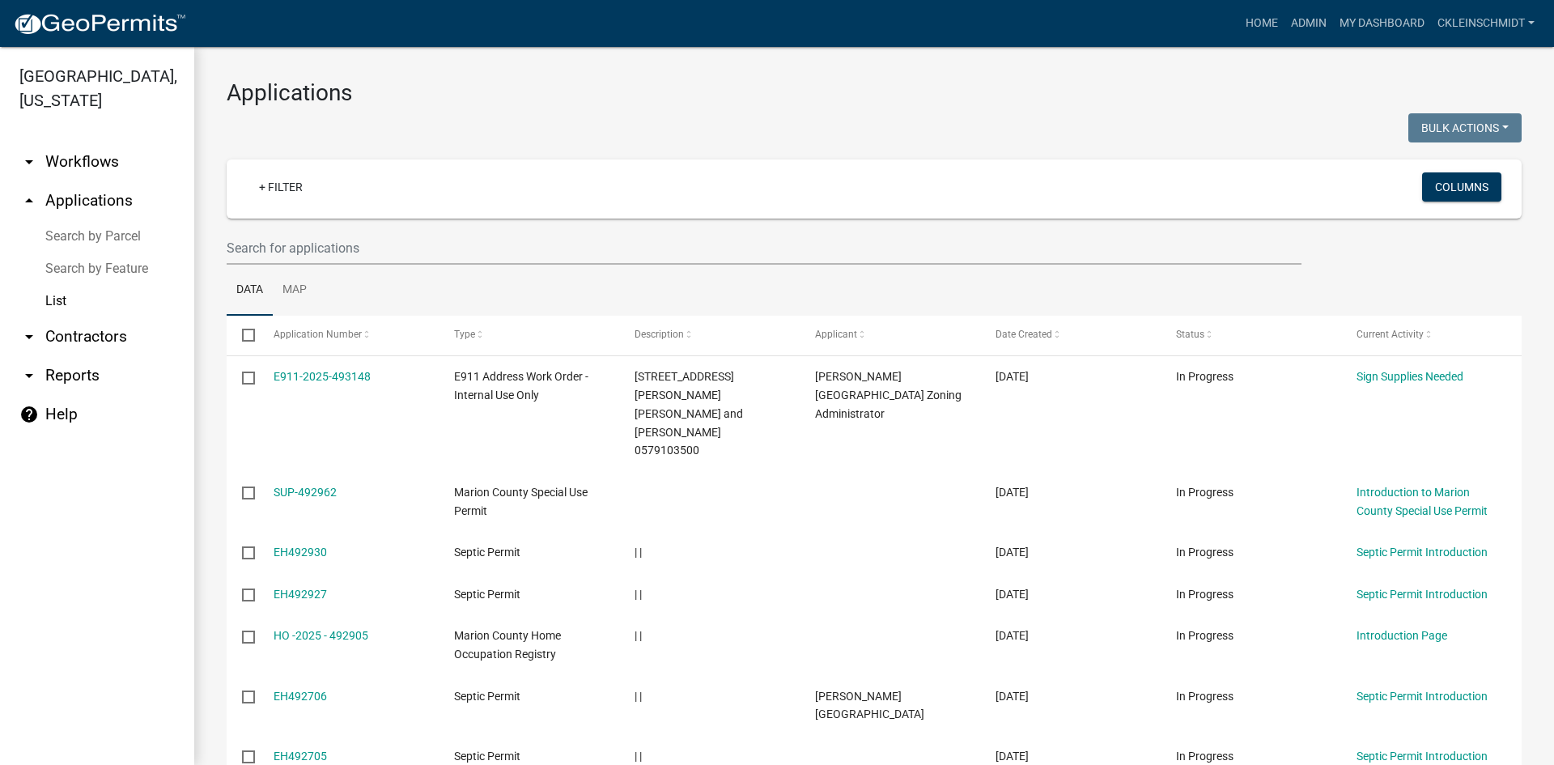
click at [119, 253] on link "Search by Feature" at bounding box center [97, 269] width 194 height 32
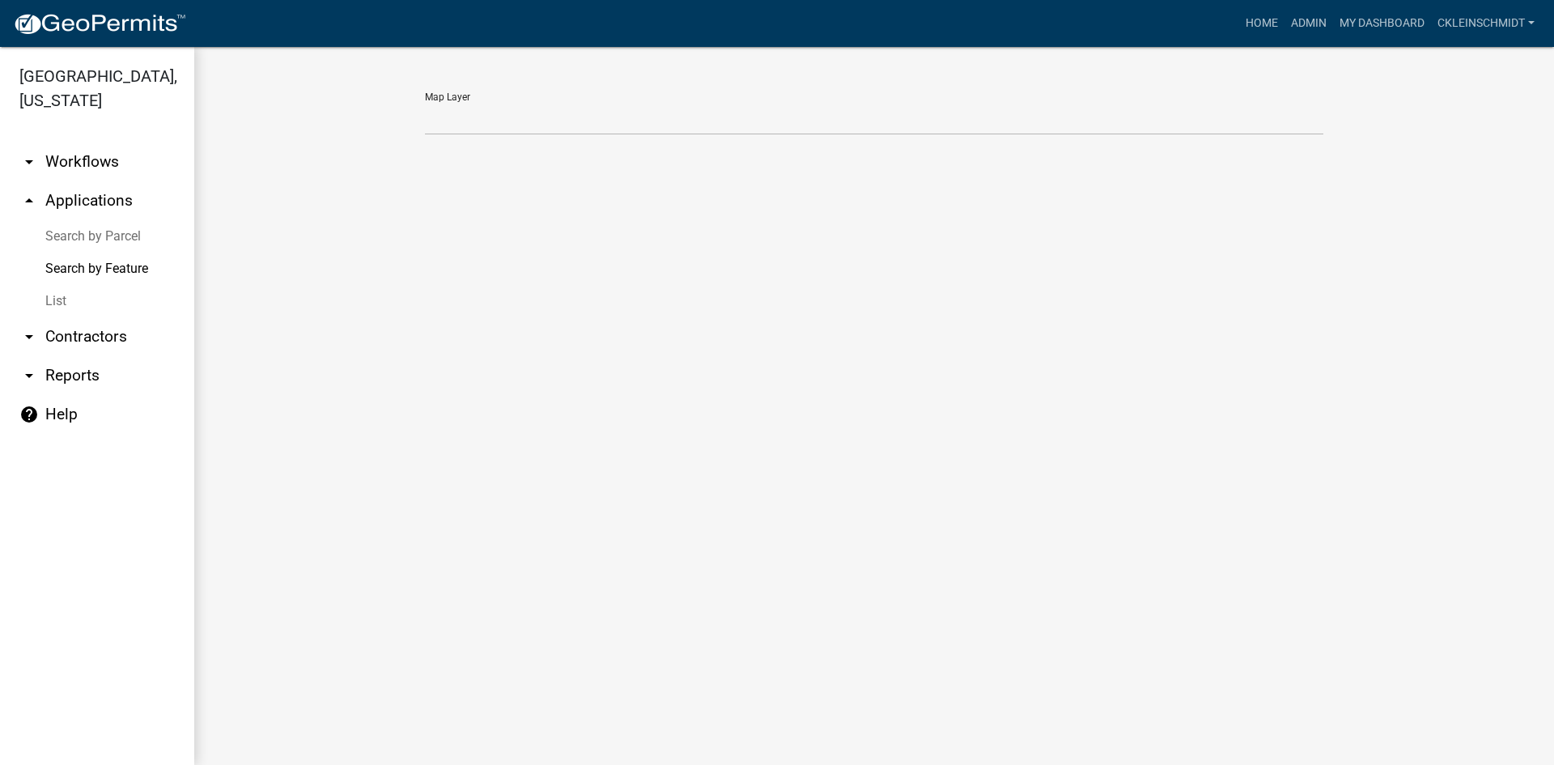
click at [115, 220] on link "Search by Parcel" at bounding box center [97, 236] width 194 height 32
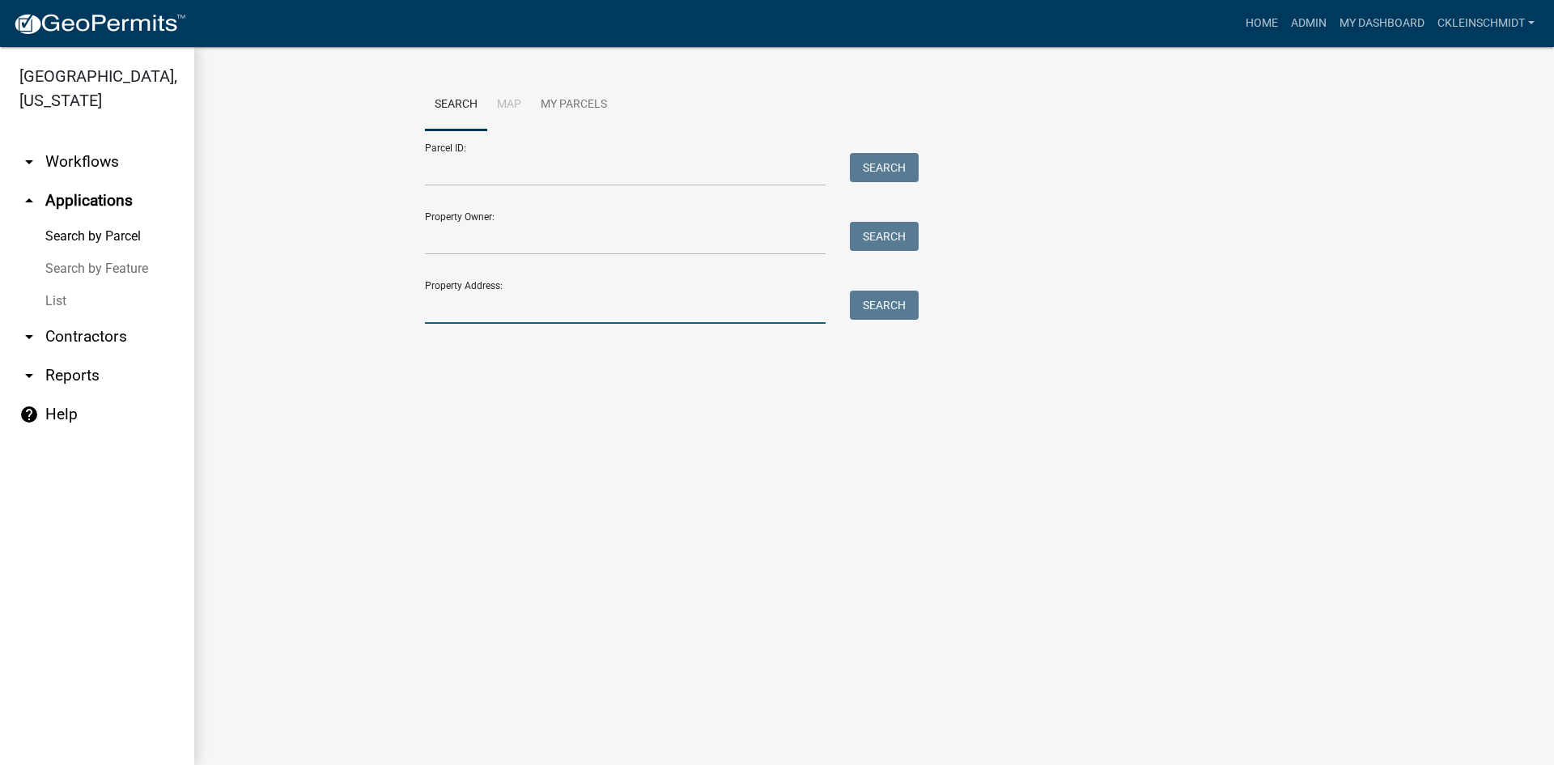
click at [487, 308] on input "Property Address:" at bounding box center [625, 307] width 401 height 33
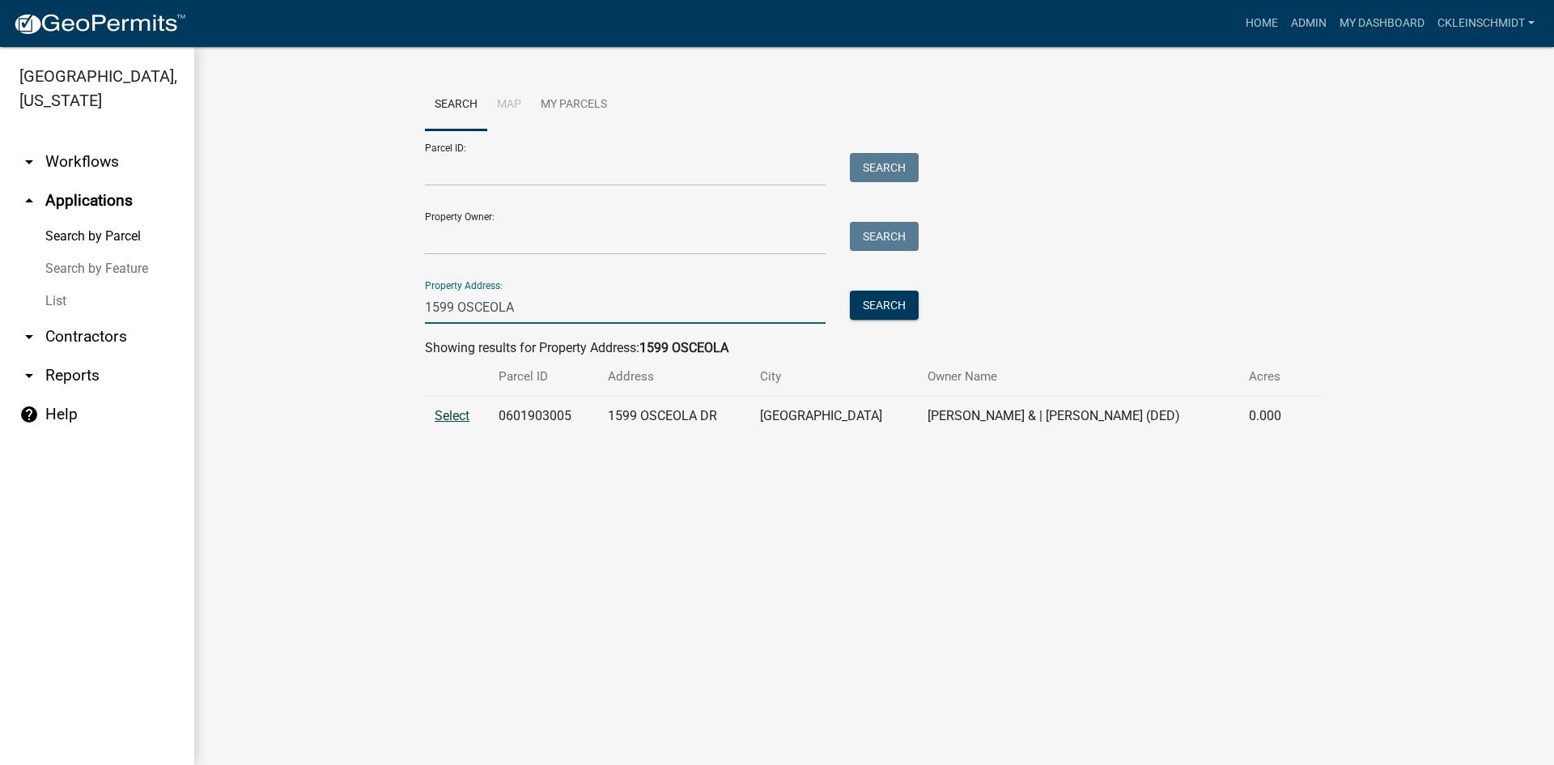
type input "1599 OSCEOLA"
click at [444, 420] on span "Select" at bounding box center [452, 415] width 35 height 15
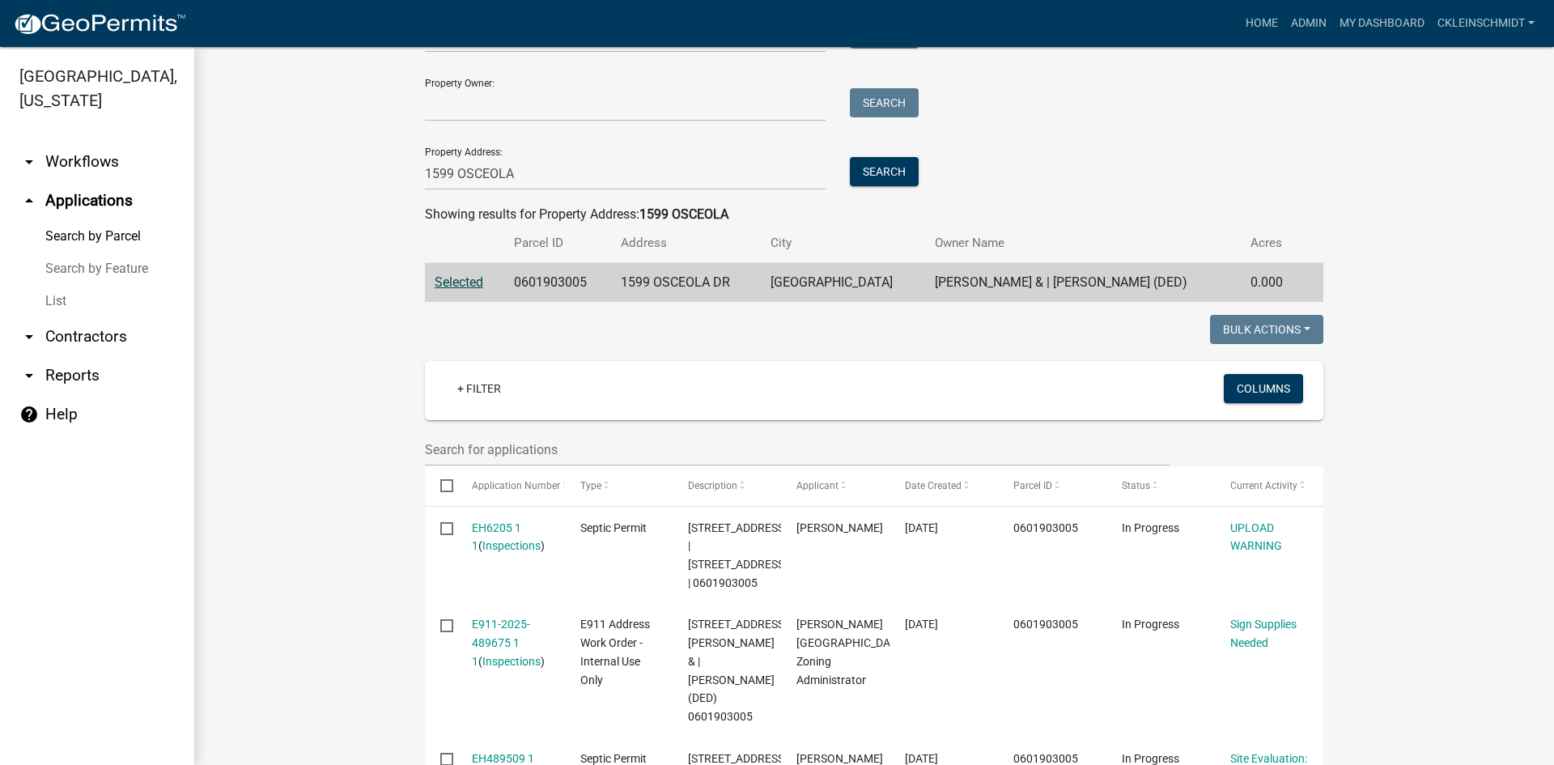
scroll to position [405, 0]
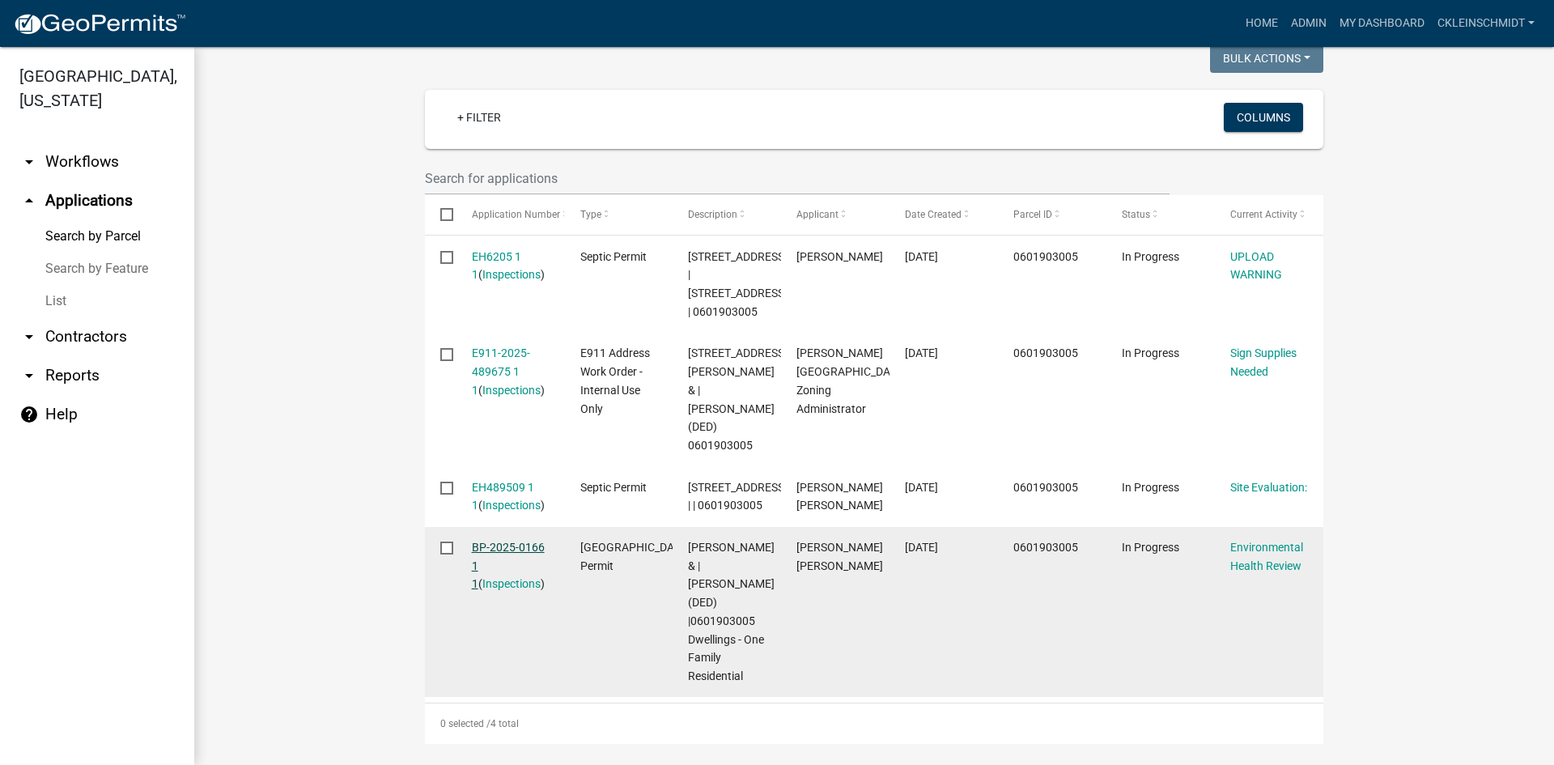
click at [495, 591] on link "BP-2025-0166 1 1" at bounding box center [508, 566] width 73 height 50
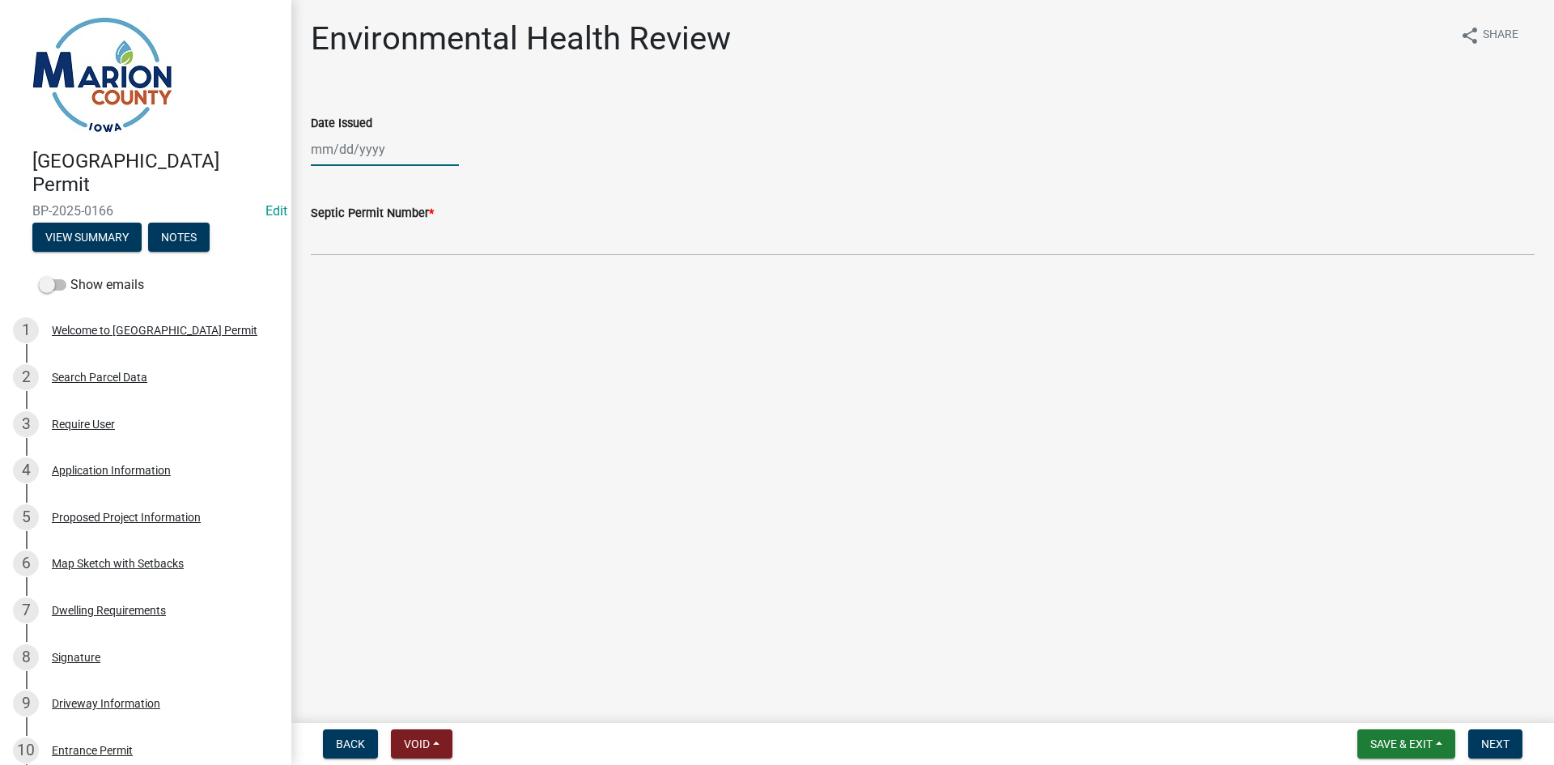
click at [354, 138] on div at bounding box center [385, 149] width 148 height 33
select select "10"
select select "2025"
click at [382, 286] on div "15" at bounding box center [379, 287] width 26 height 26
type input "[DATE]"
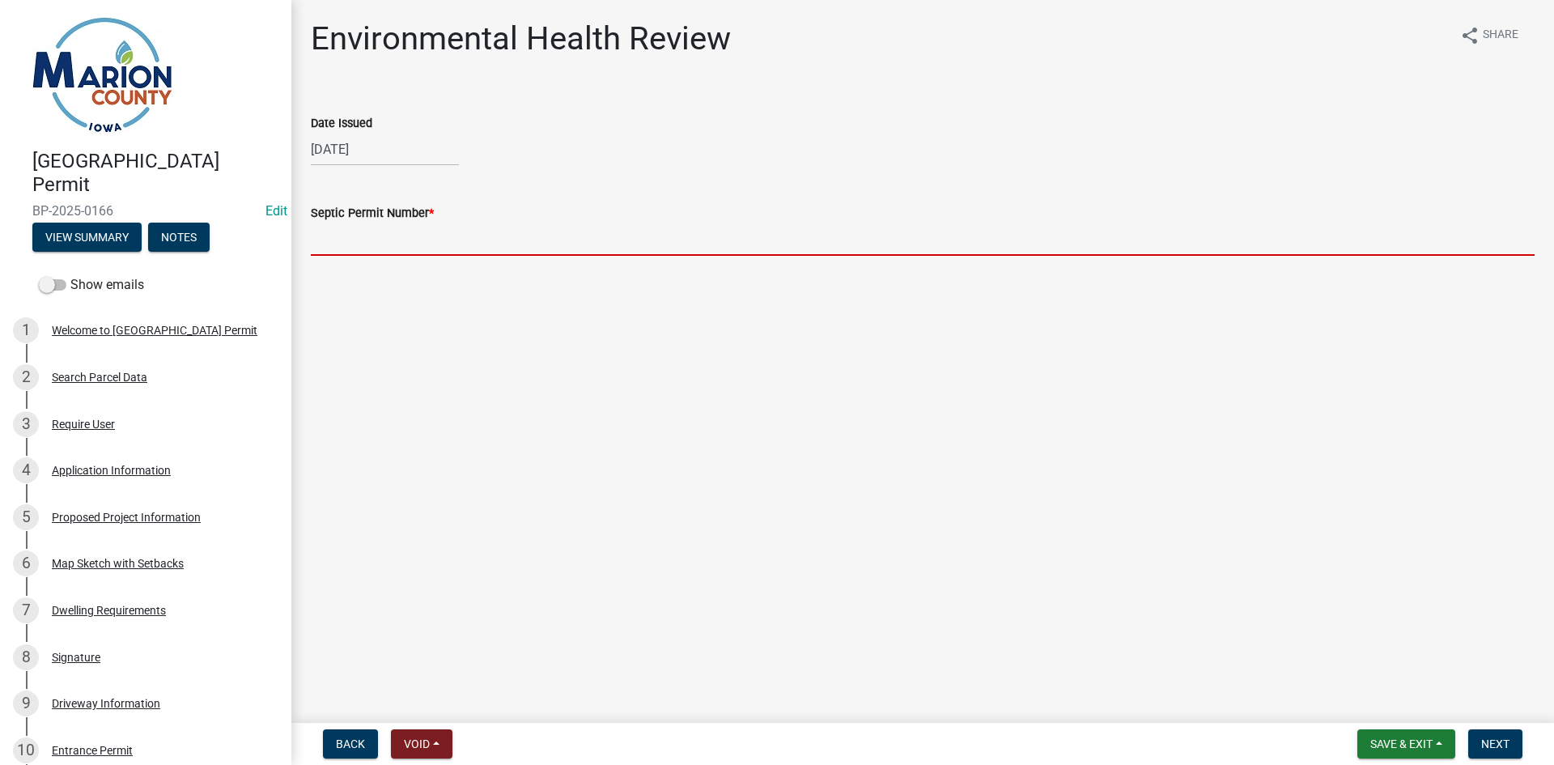
click at [377, 239] on input "Septic Permit Number *" at bounding box center [923, 239] width 1224 height 33
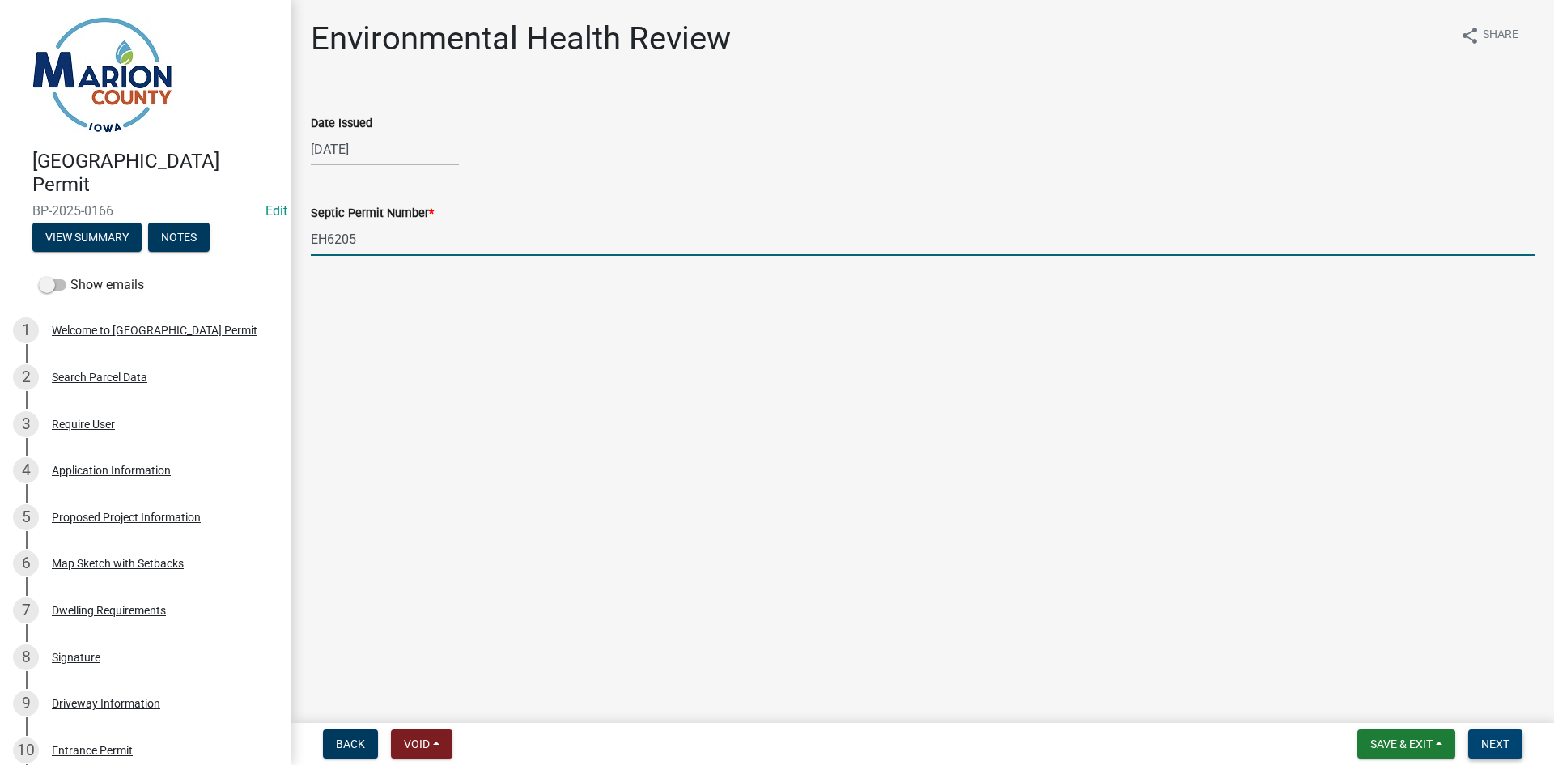
type input "EH6205"
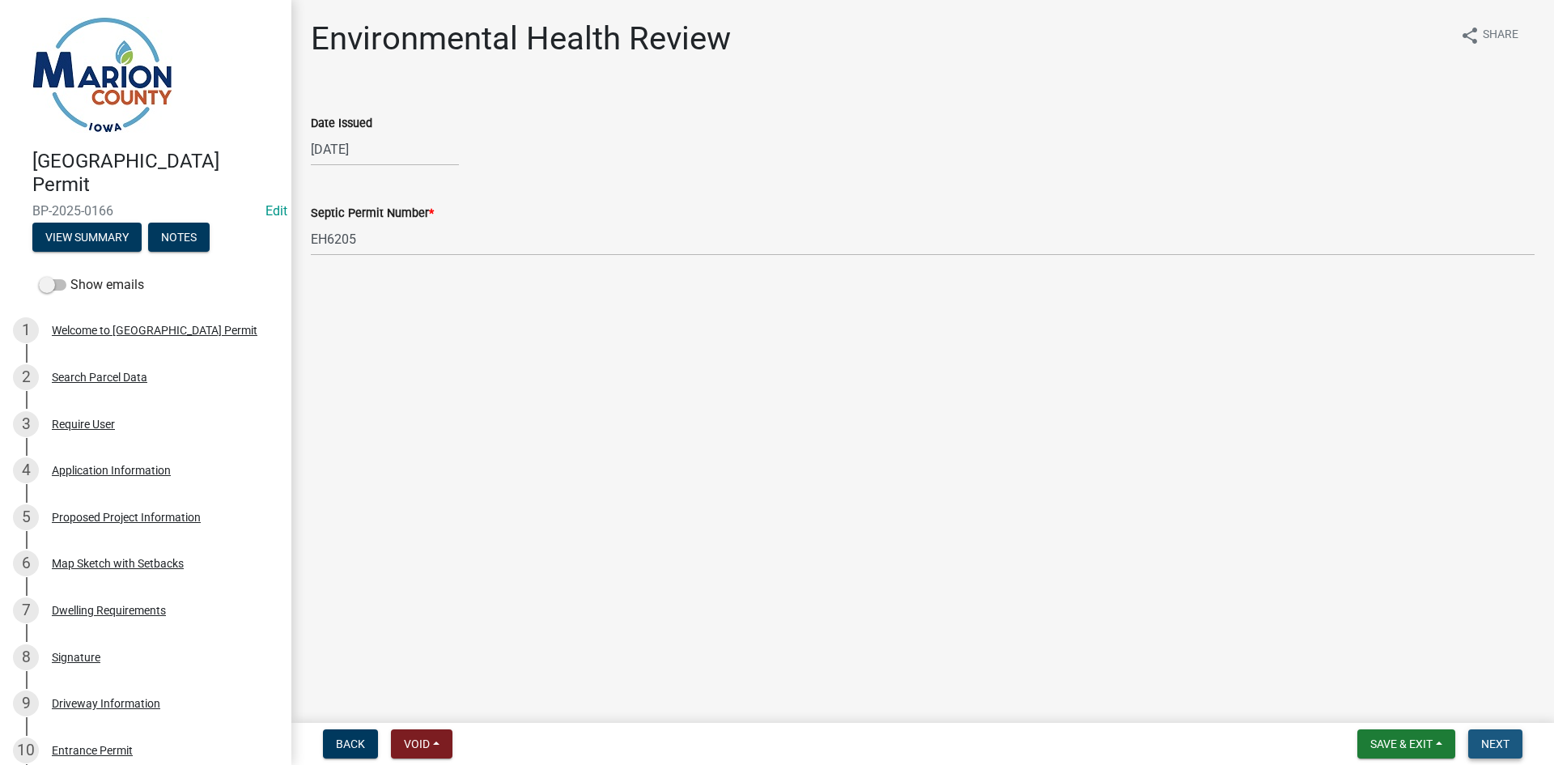
click at [748, 734] on button "Next" at bounding box center [1495, 743] width 54 height 29
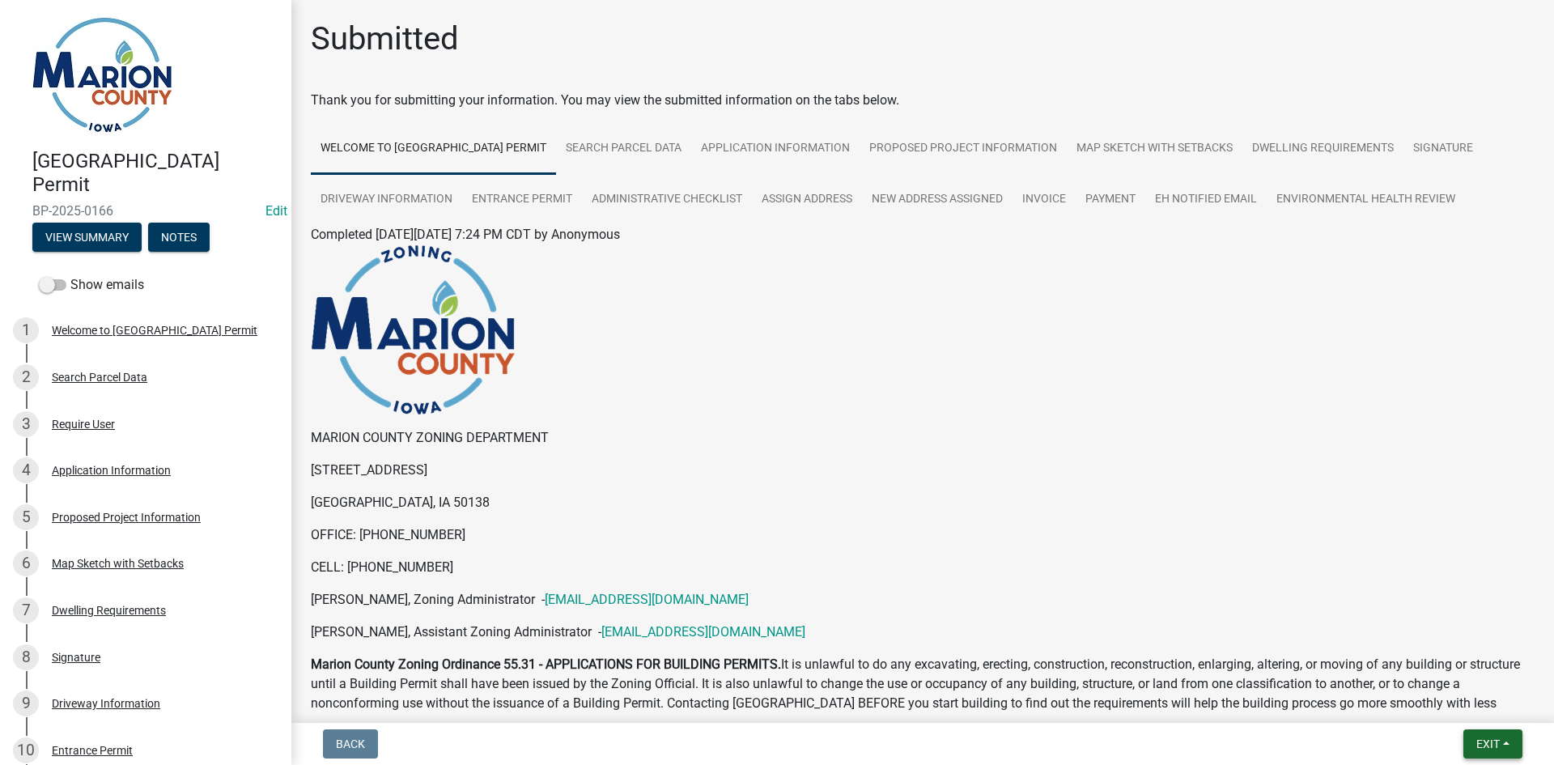
click at [748, 752] on button "Exit" at bounding box center [1492, 743] width 59 height 29
click at [748, 702] on button "Save & Exit" at bounding box center [1458, 701] width 130 height 39
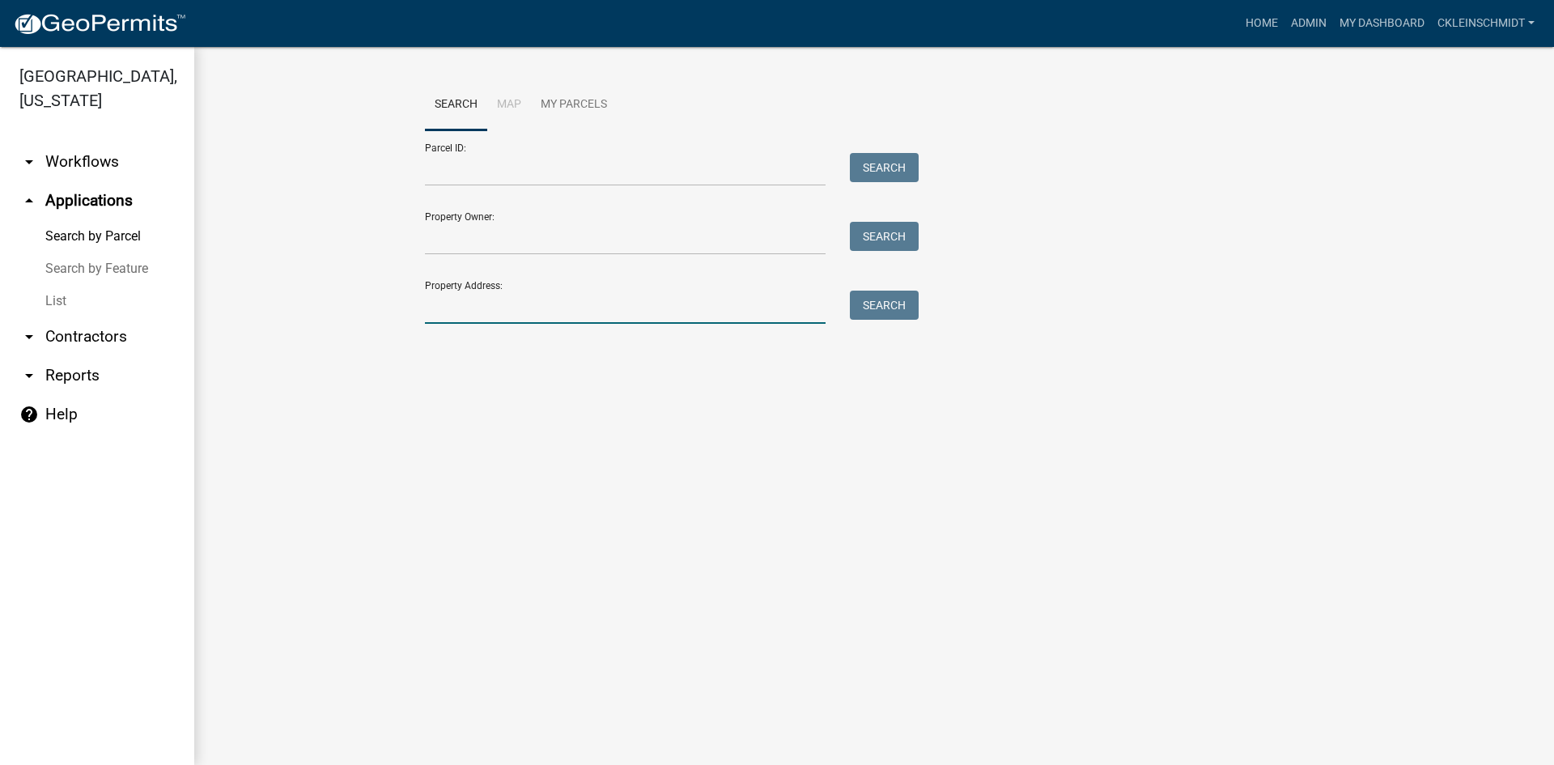
click at [435, 309] on input "Property Address:" at bounding box center [625, 307] width 401 height 33
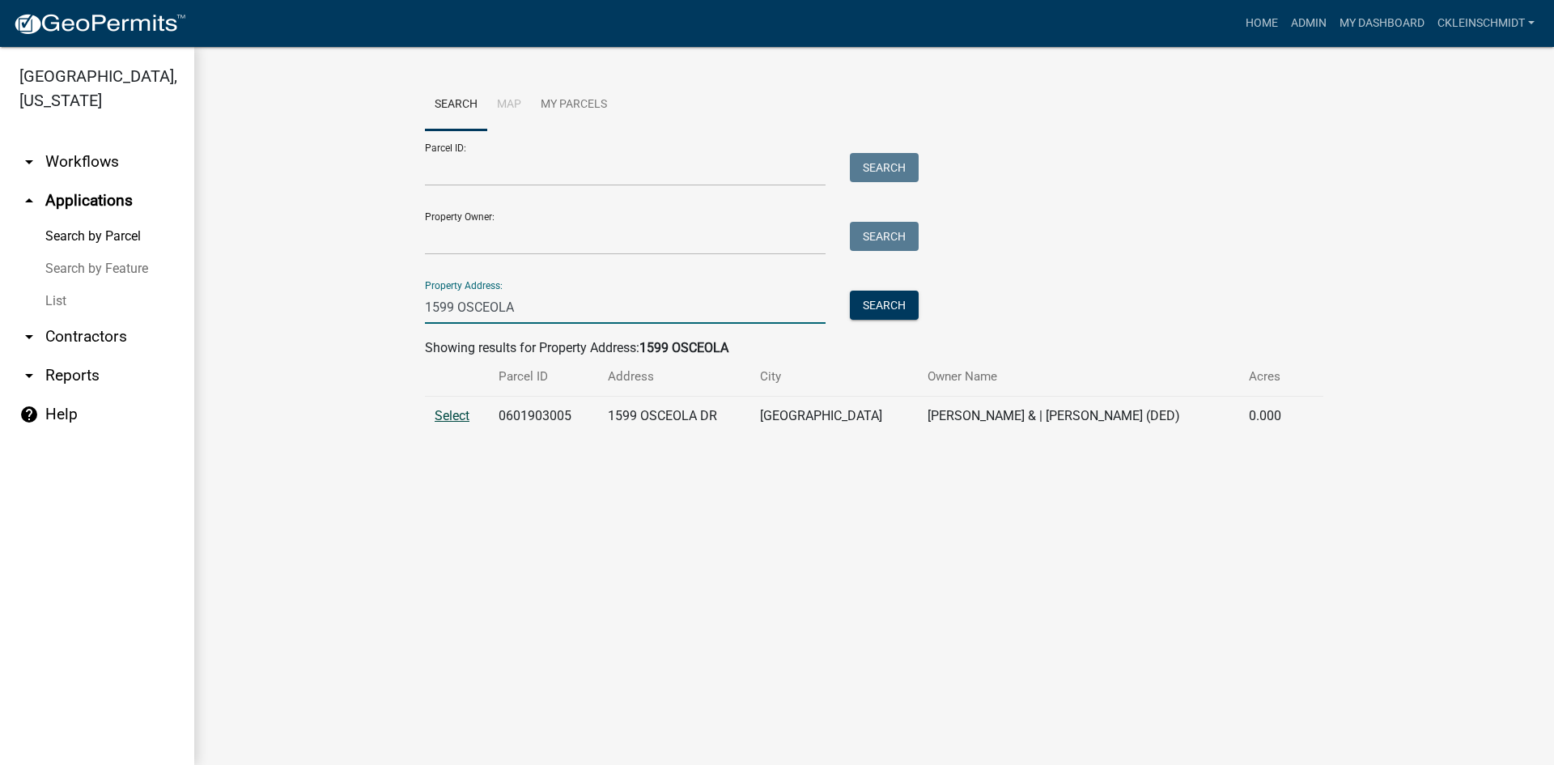
type input "1599 OSCEOLA"
click at [446, 417] on span "Select" at bounding box center [452, 415] width 35 height 15
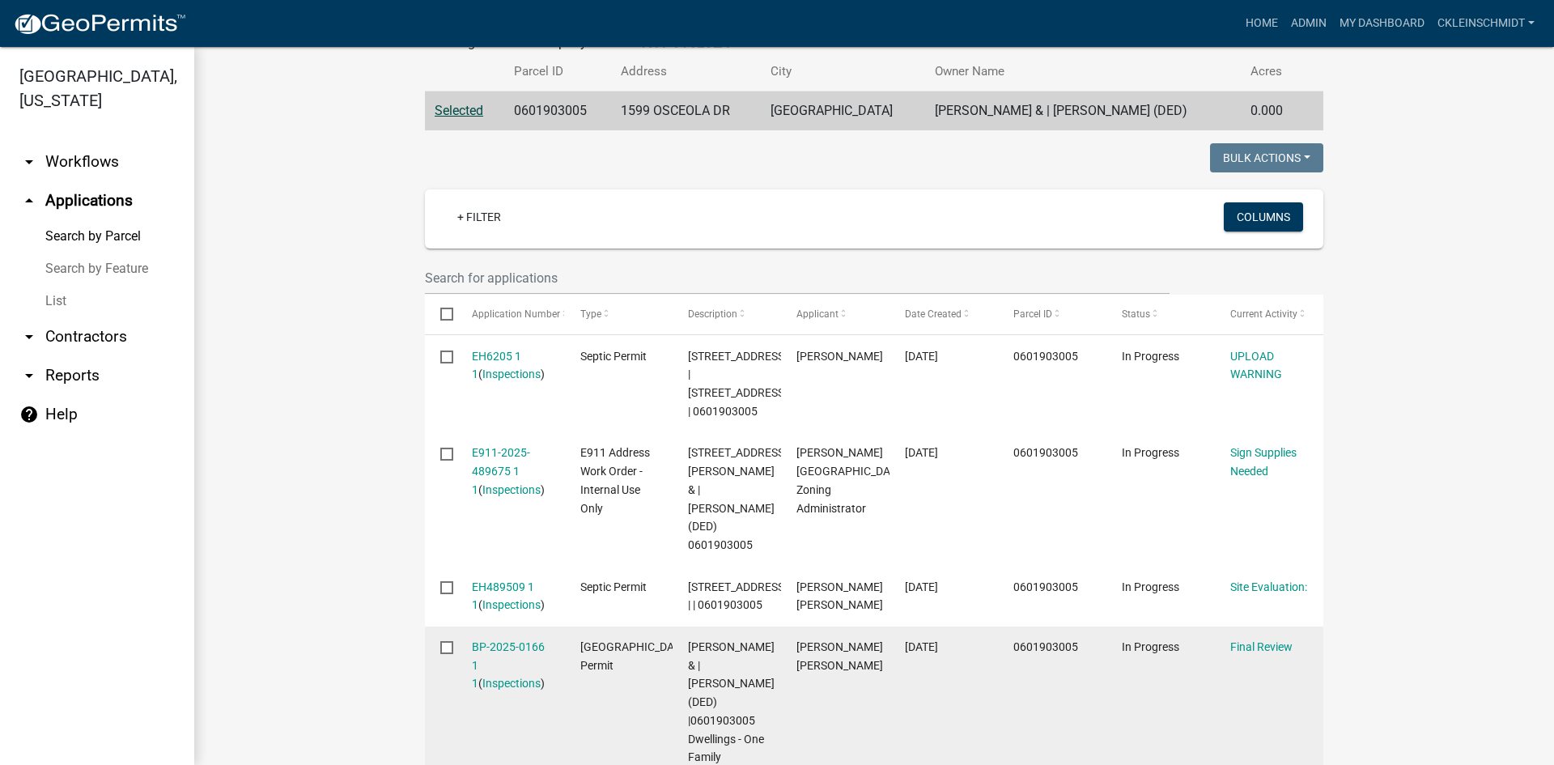
scroll to position [490, 0]
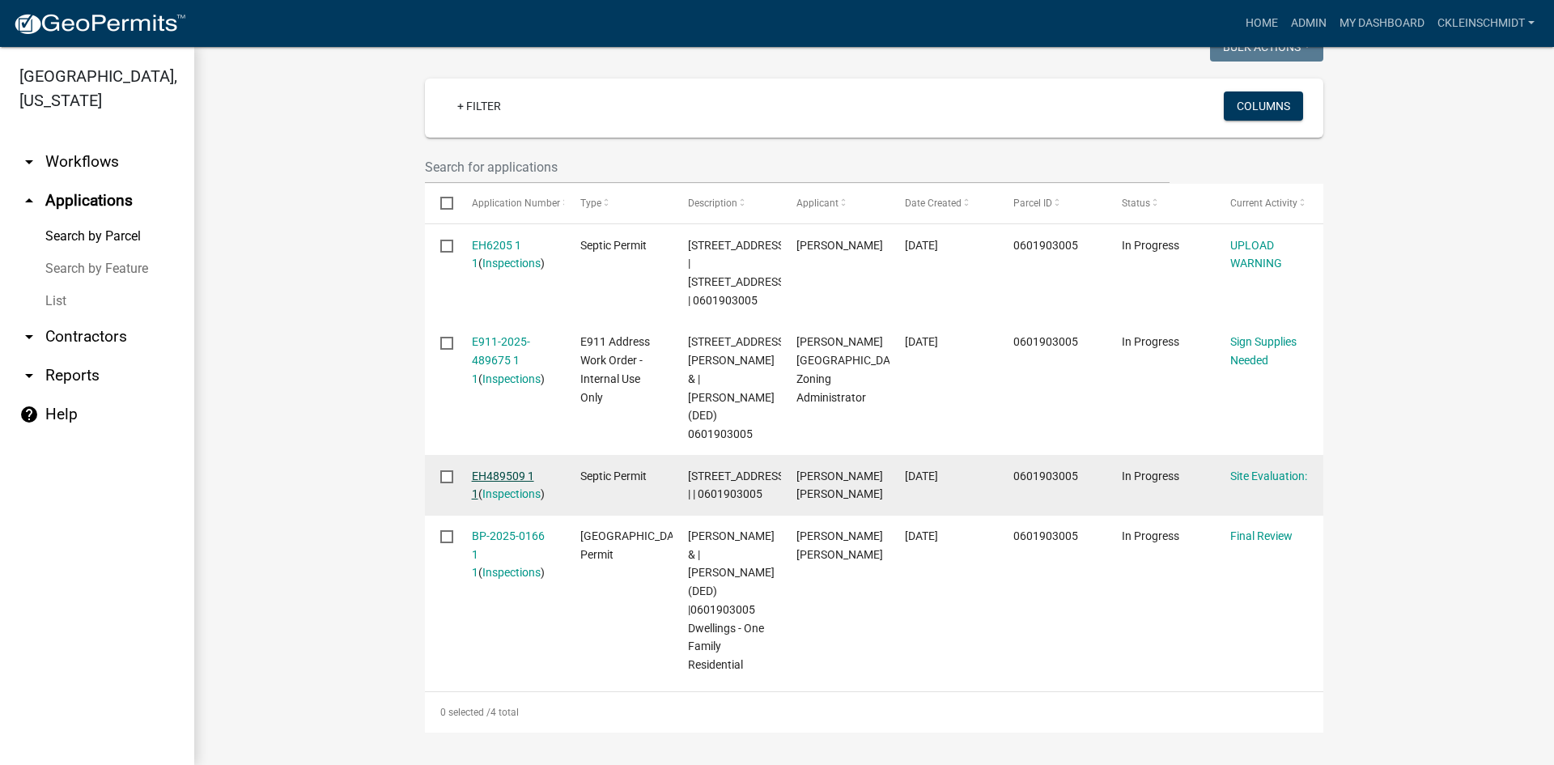
click at [482, 469] on link "EH489509 1 1" at bounding box center [503, 485] width 62 height 32
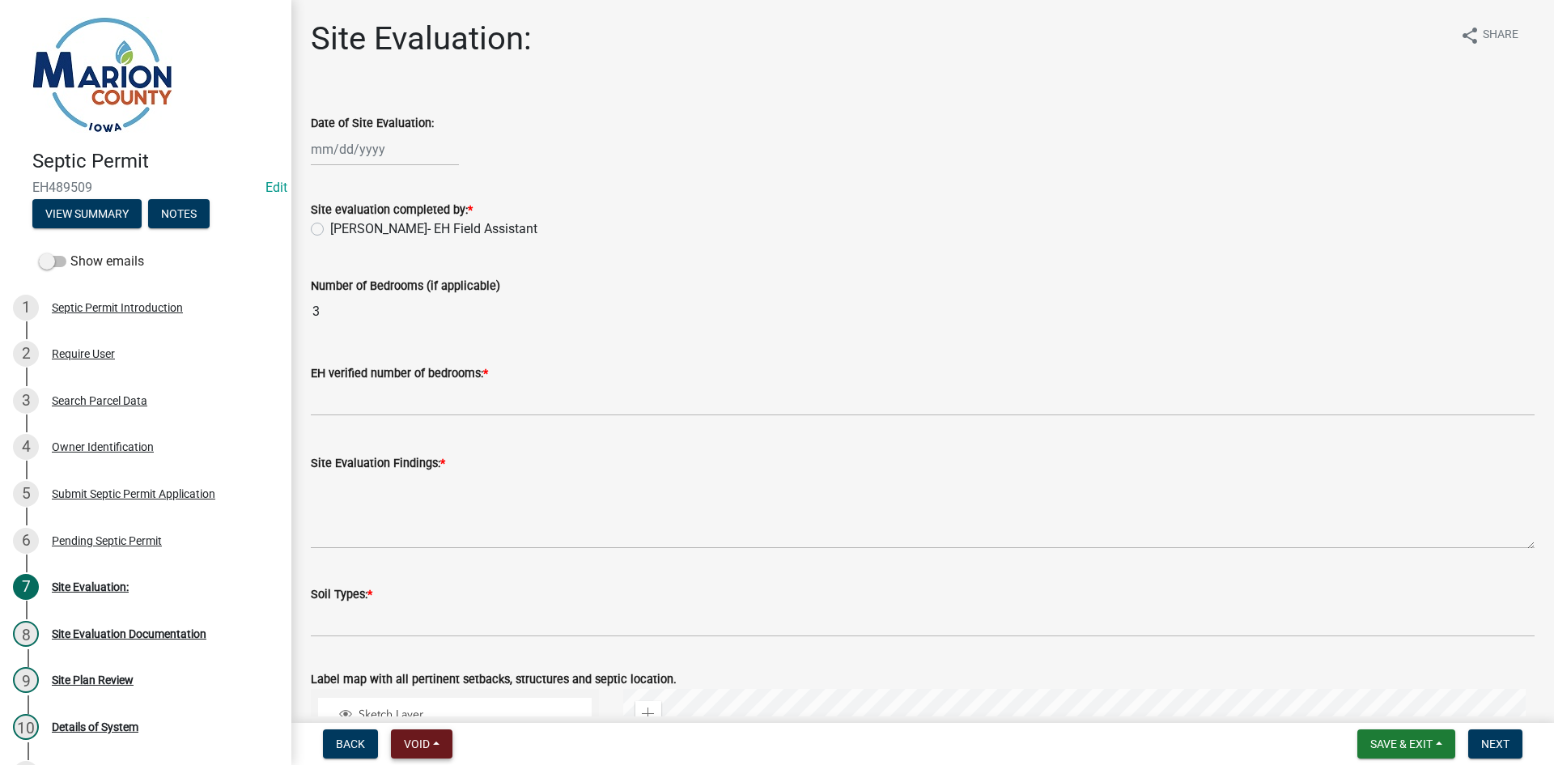
click at [410, 750] on button "Void" at bounding box center [422, 743] width 62 height 29
click at [418, 698] on button "Void" at bounding box center [456, 701] width 130 height 39
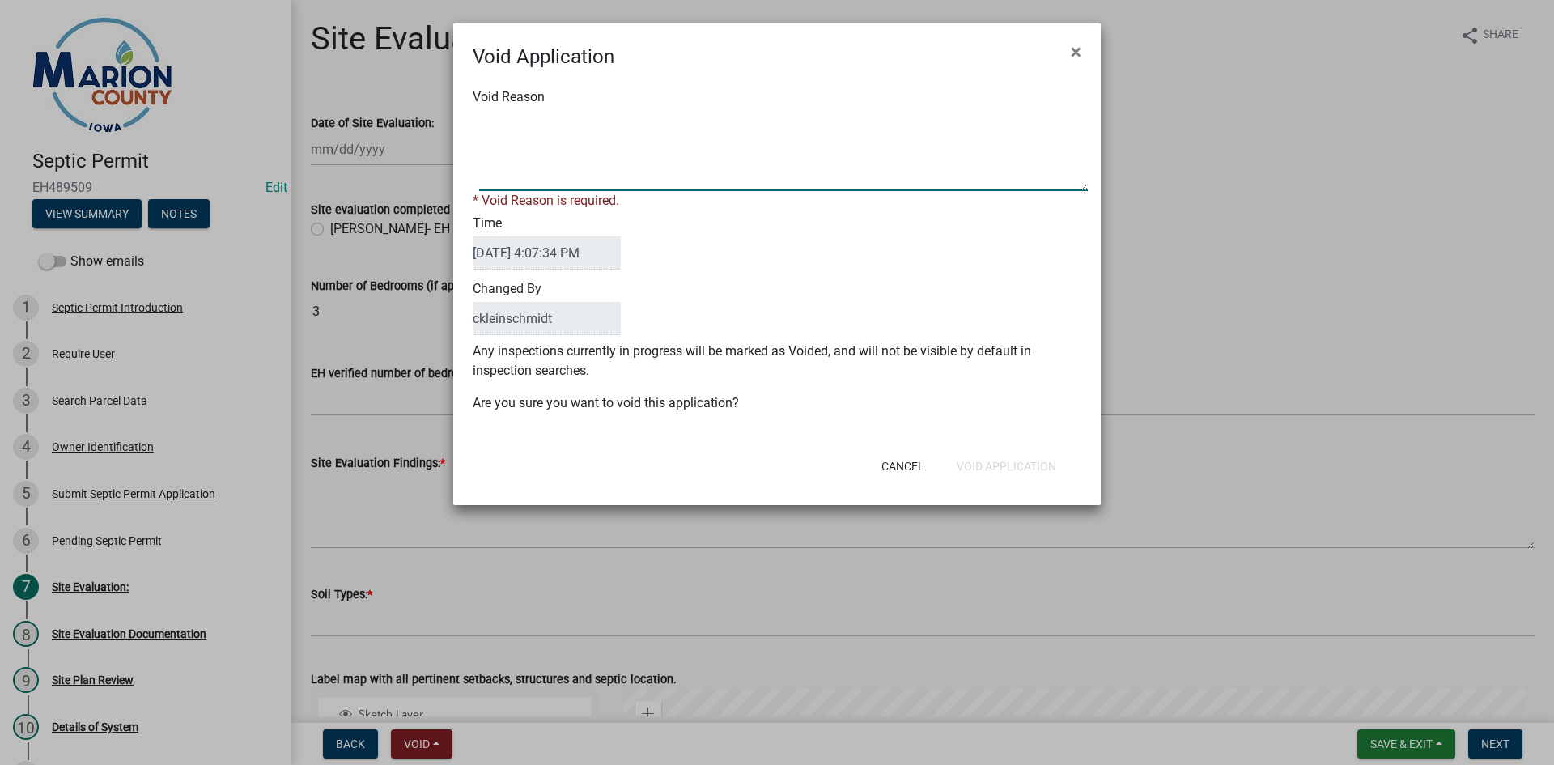
click at [533, 154] on textarea "Void Reason" at bounding box center [783, 150] width 609 height 81
type textarea "O"
type textarea "PERMIT ALREADY STARTED AND PAID"
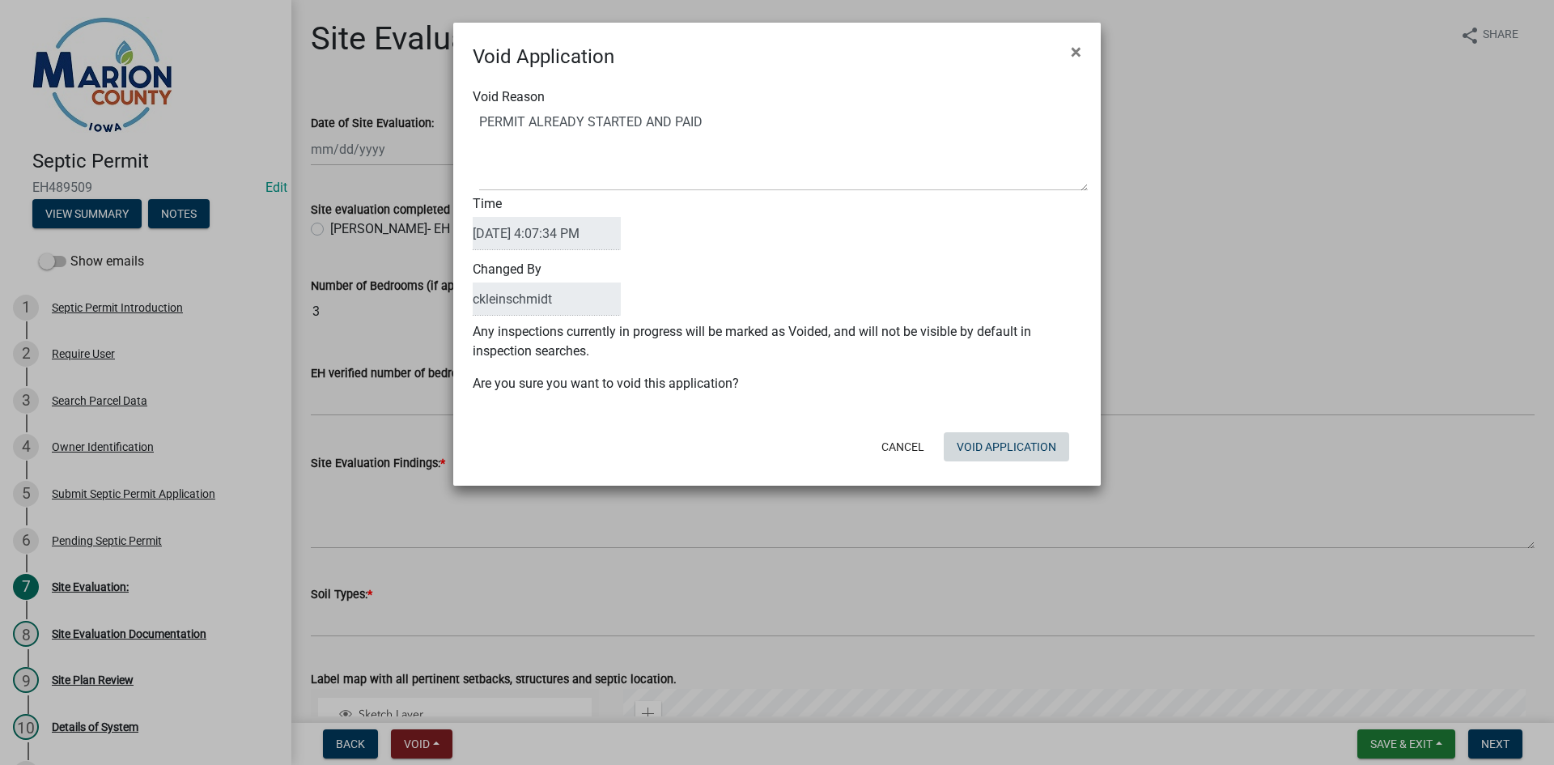
click at [748, 472] on div "Void Application × Void Reason Time [DATE] 4:07:34 PM Changed By ckleinschmidt …" at bounding box center [777, 254] width 648 height 463
click at [748, 440] on button "Void Application" at bounding box center [1006, 446] width 125 height 29
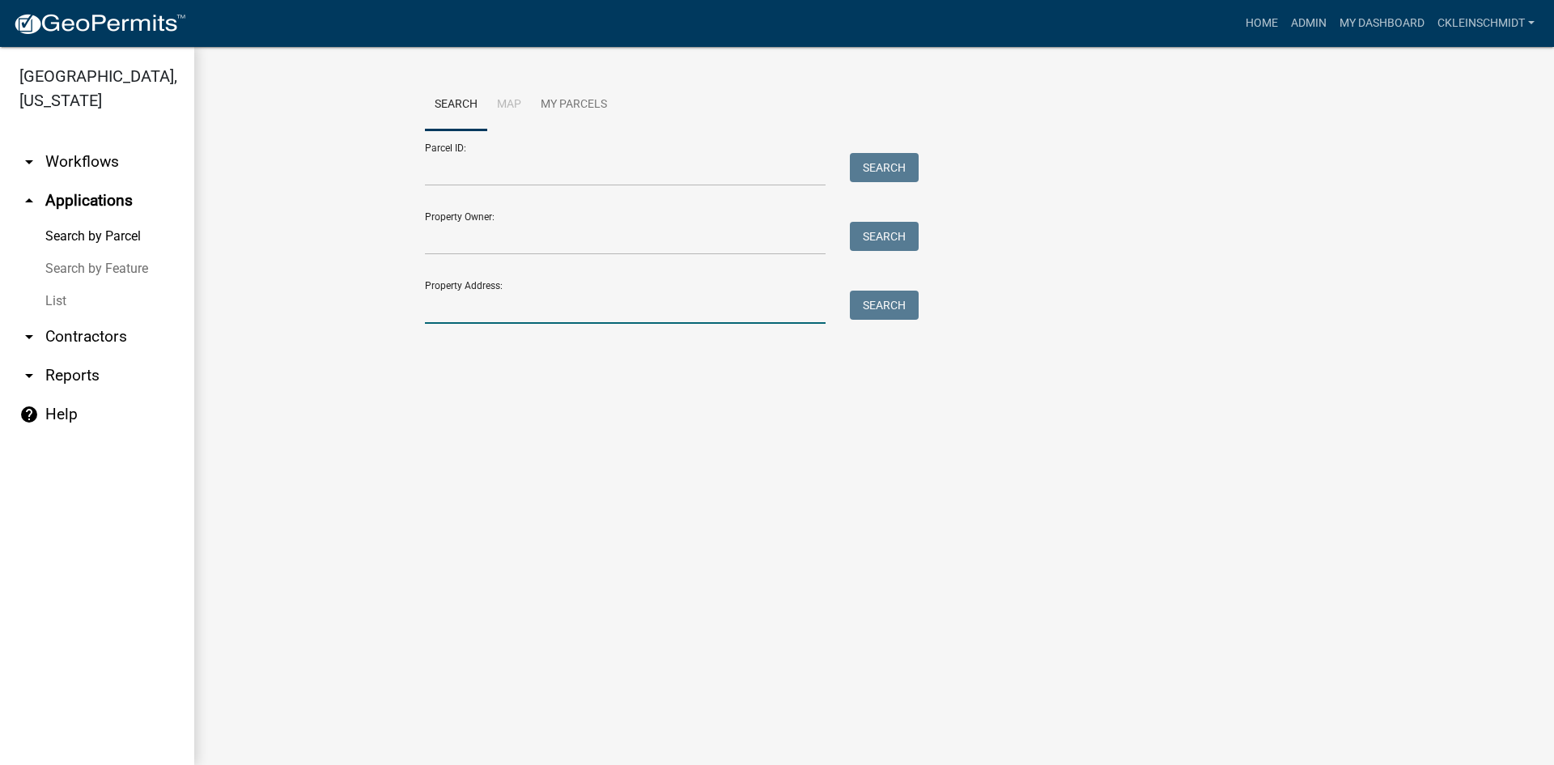
click at [489, 302] on input "Property Address:" at bounding box center [625, 307] width 401 height 33
type input "1"
click at [563, 312] on input "[" at bounding box center [625, 307] width 401 height 33
type input "["
type input "190 220"
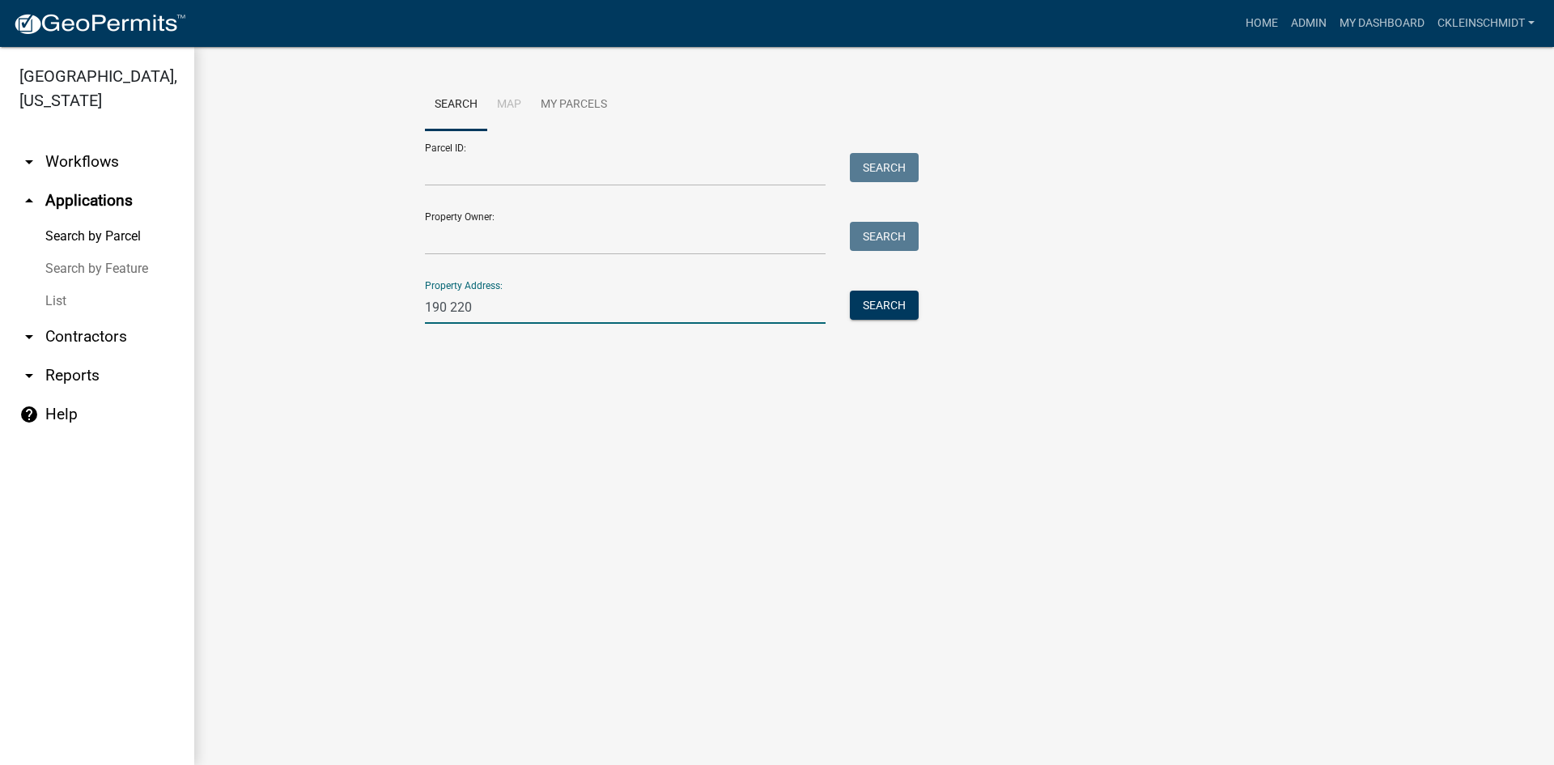
click at [748, 323] on div "Search" at bounding box center [880, 307] width 85 height 33
click at [748, 304] on button "Search" at bounding box center [884, 305] width 69 height 29
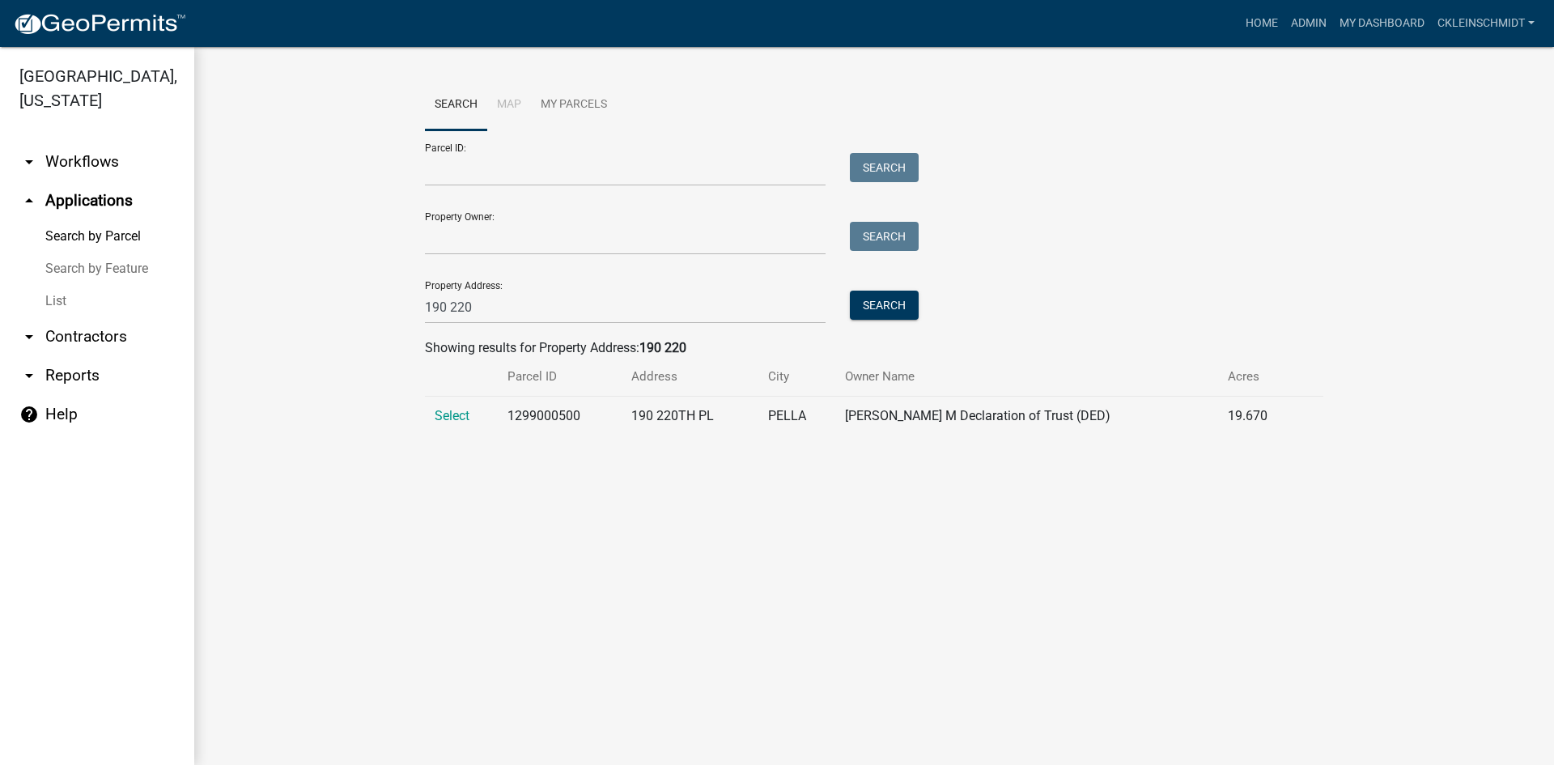
click at [448, 409] on span "Select" at bounding box center [452, 415] width 35 height 15
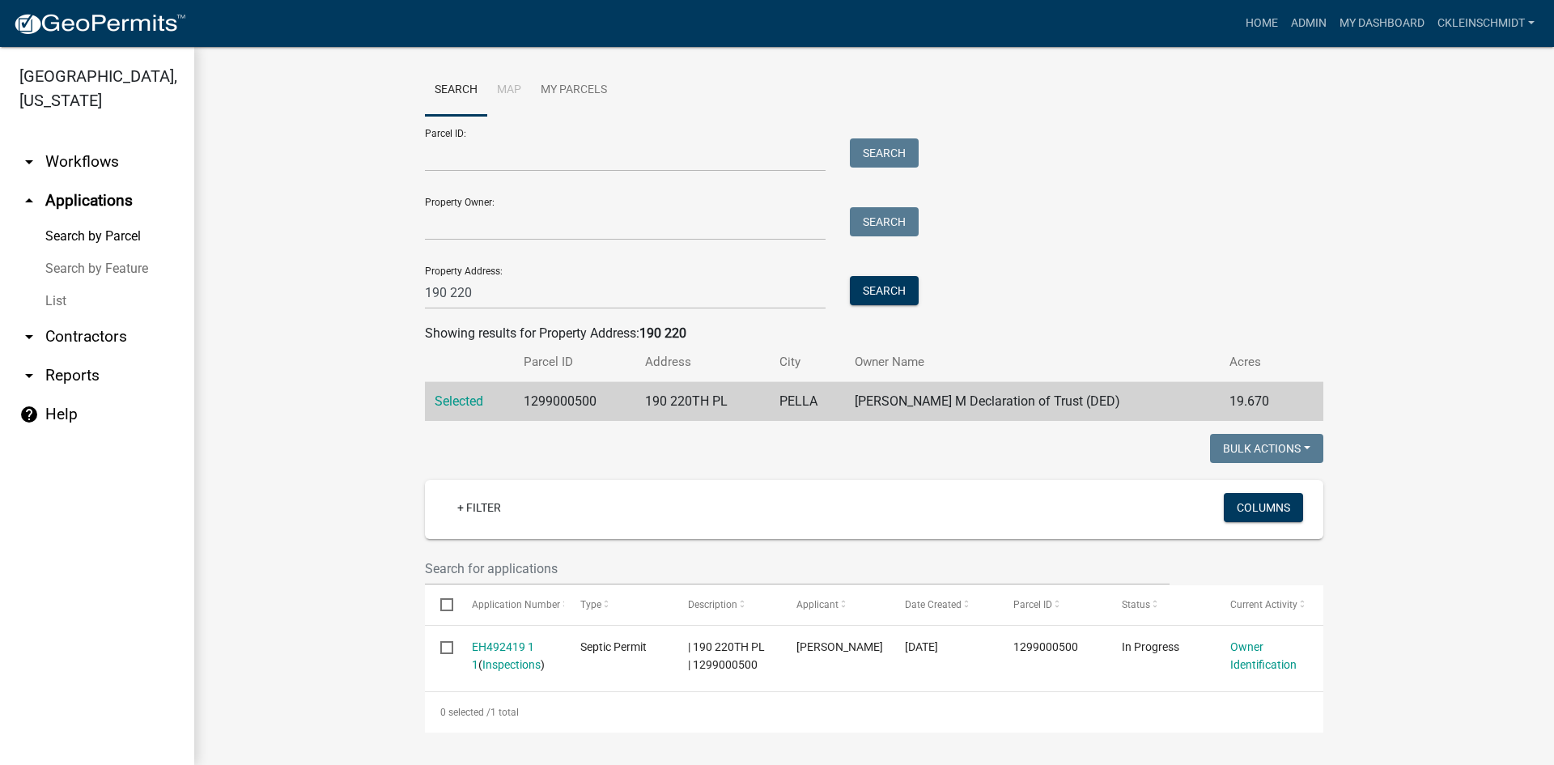
scroll to position [33, 0]
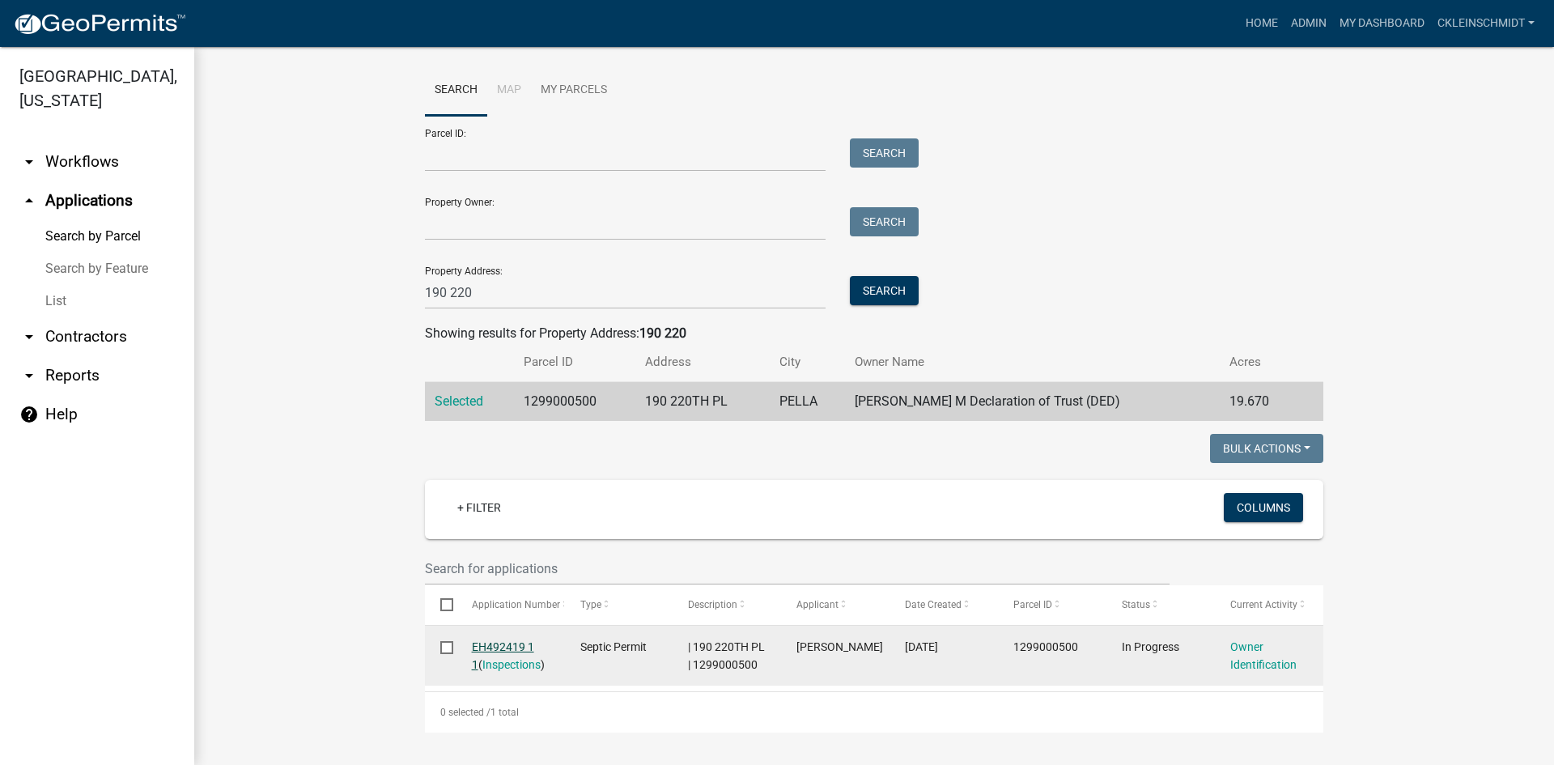
click at [501, 640] on link "EH492419 1 1" at bounding box center [503, 656] width 62 height 32
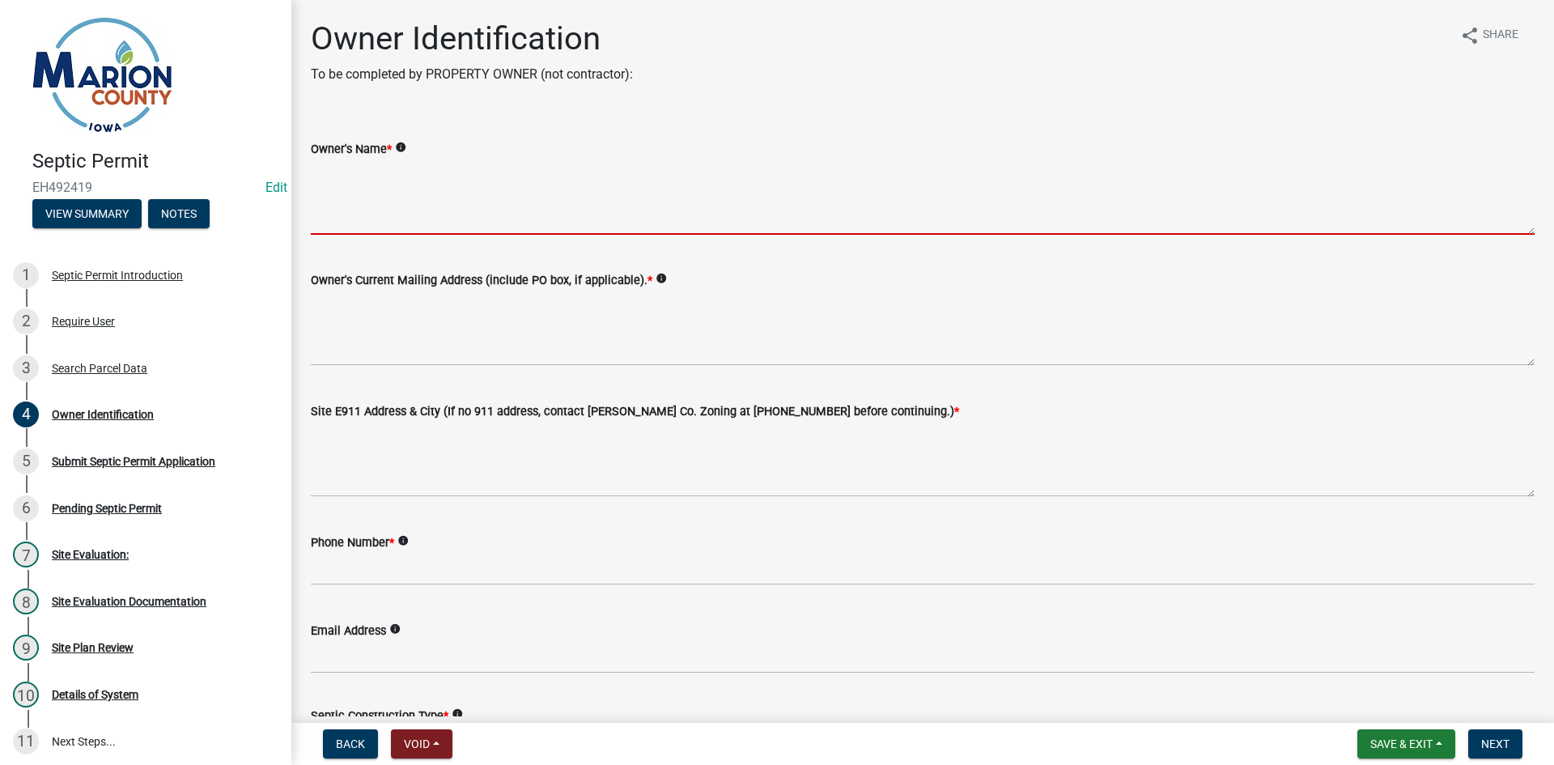
click at [404, 195] on textarea "Owner's Name *" at bounding box center [923, 197] width 1224 height 76
click at [104, 319] on div "Require User" at bounding box center [83, 321] width 63 height 11
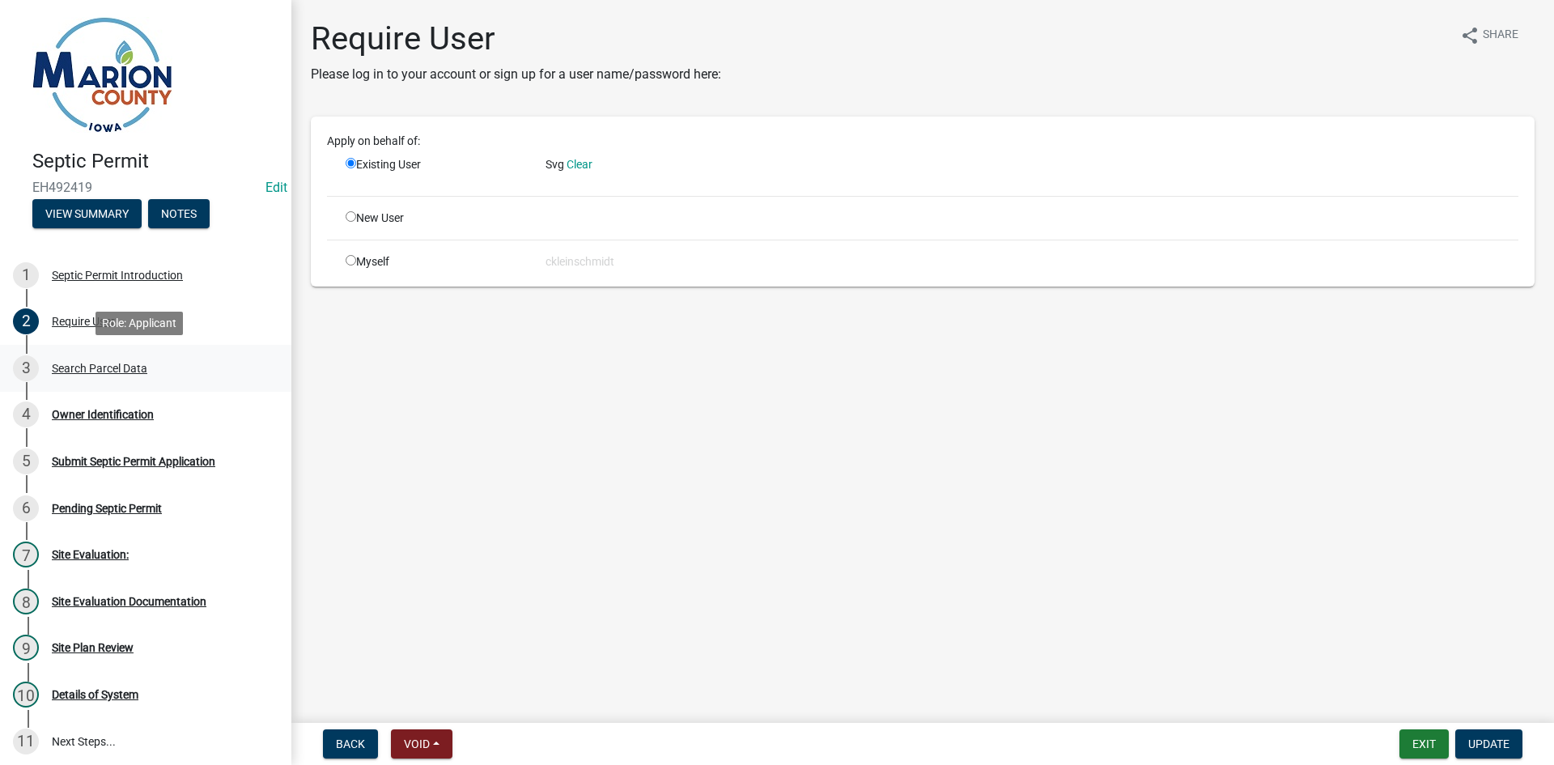
click at [108, 350] on link "3 Search Parcel Data" at bounding box center [145, 368] width 291 height 47
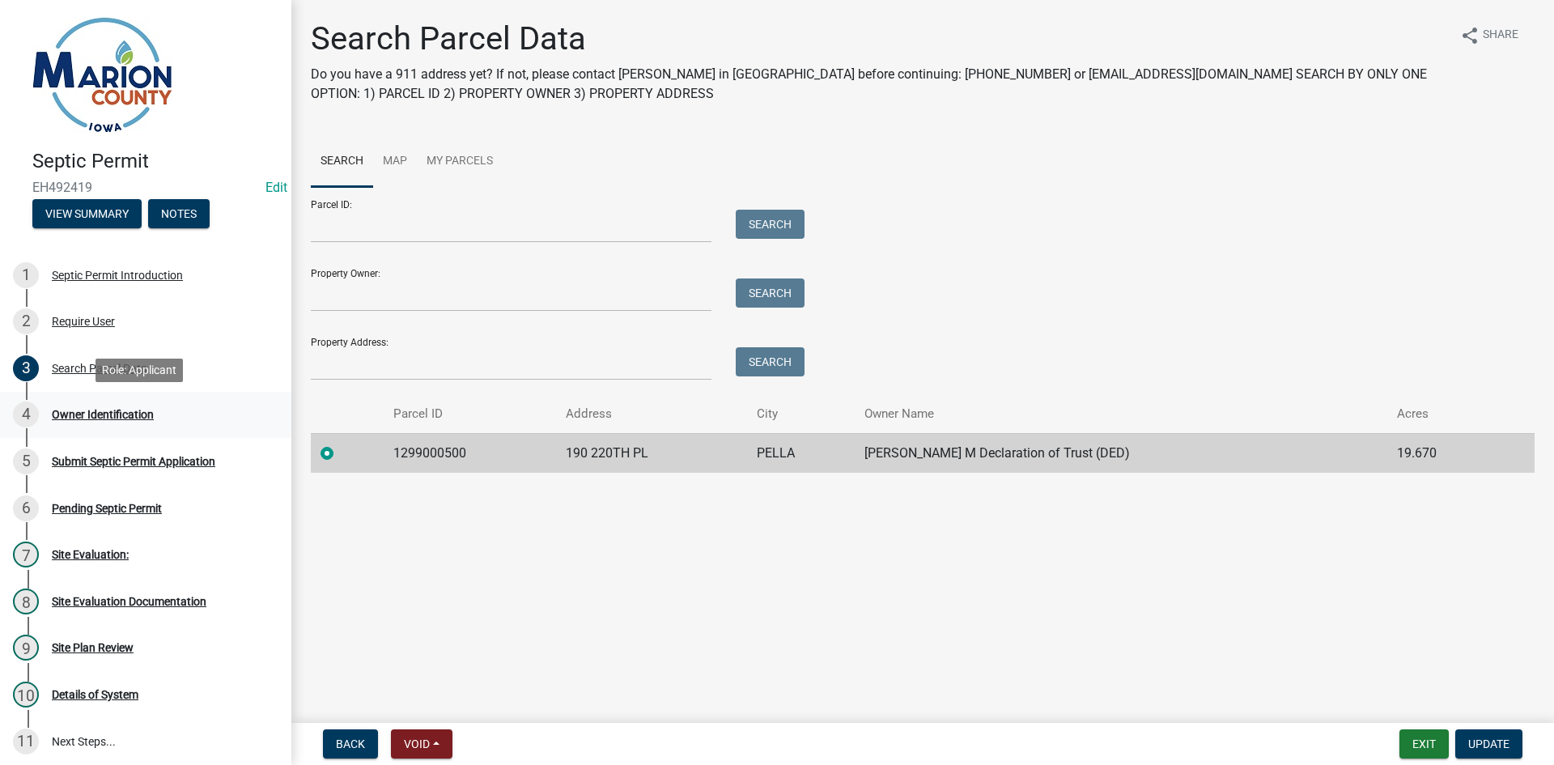
click at [101, 409] on div "Owner Identification" at bounding box center [103, 414] width 102 height 11
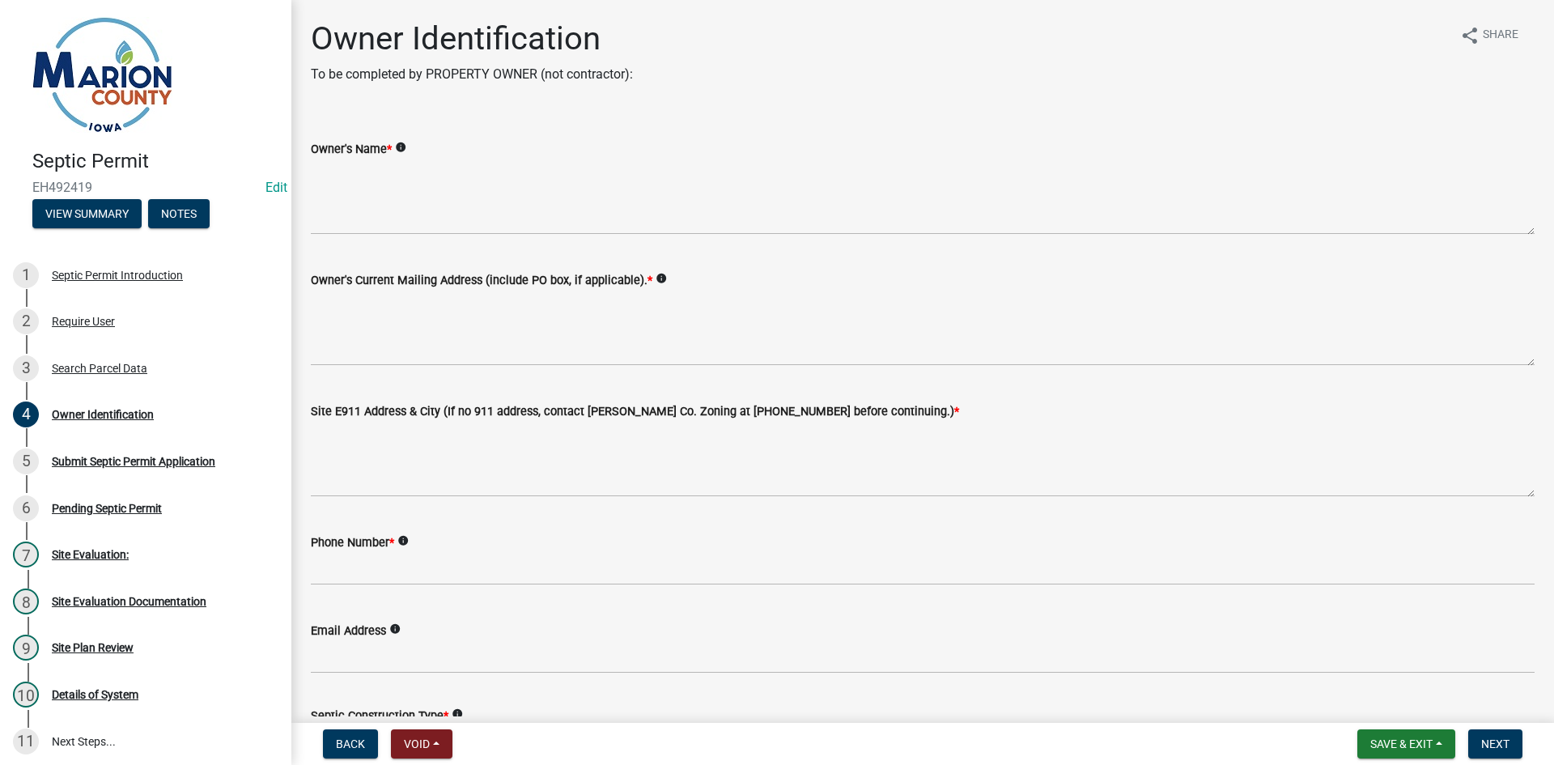
click at [431, 248] on div "Owner's Current Mailing Address (include PO box, if applicable). * info" at bounding box center [923, 307] width 1224 height 118
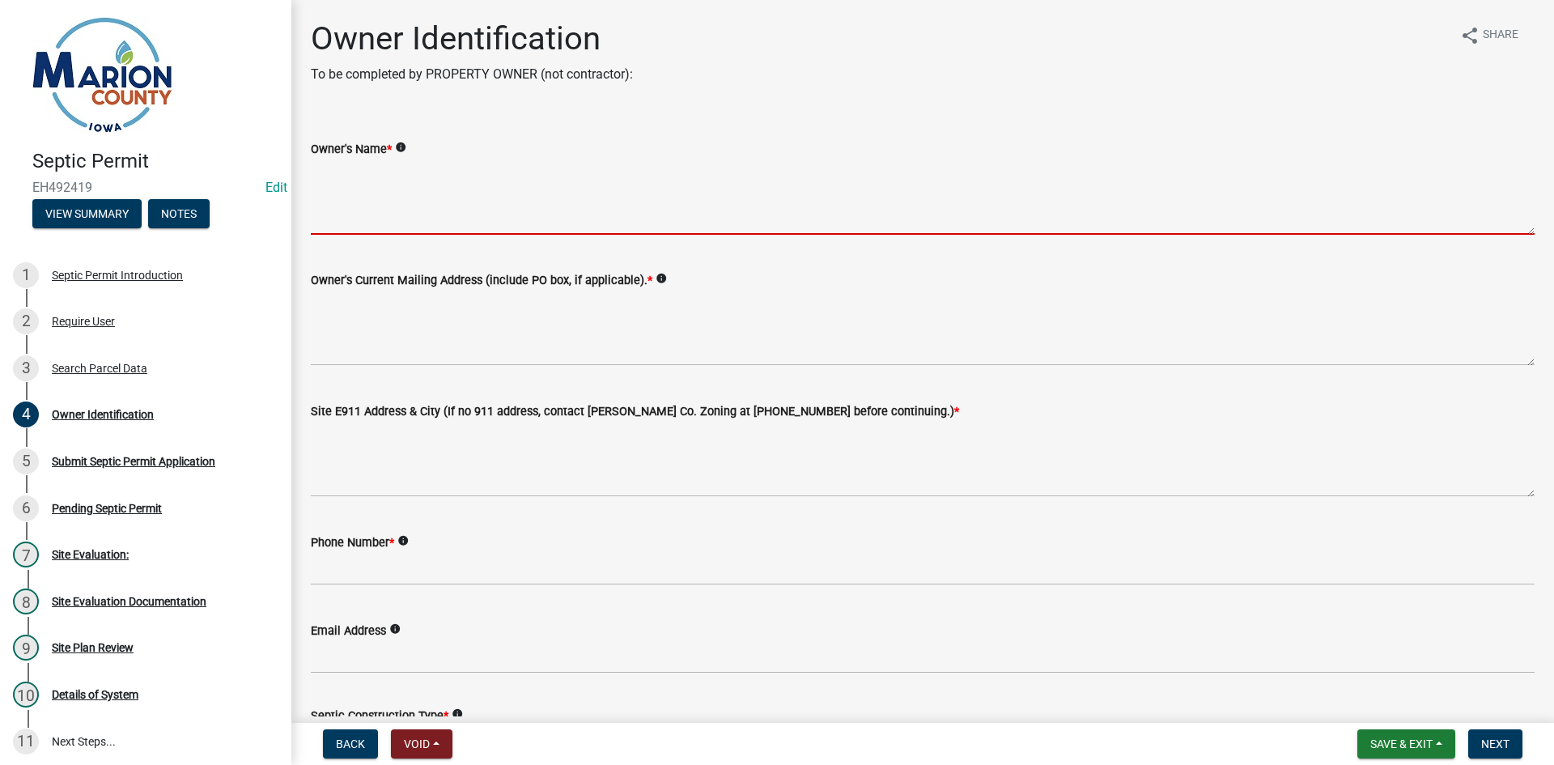
click at [440, 168] on textarea "Owner's Name *" at bounding box center [923, 197] width 1224 height 76
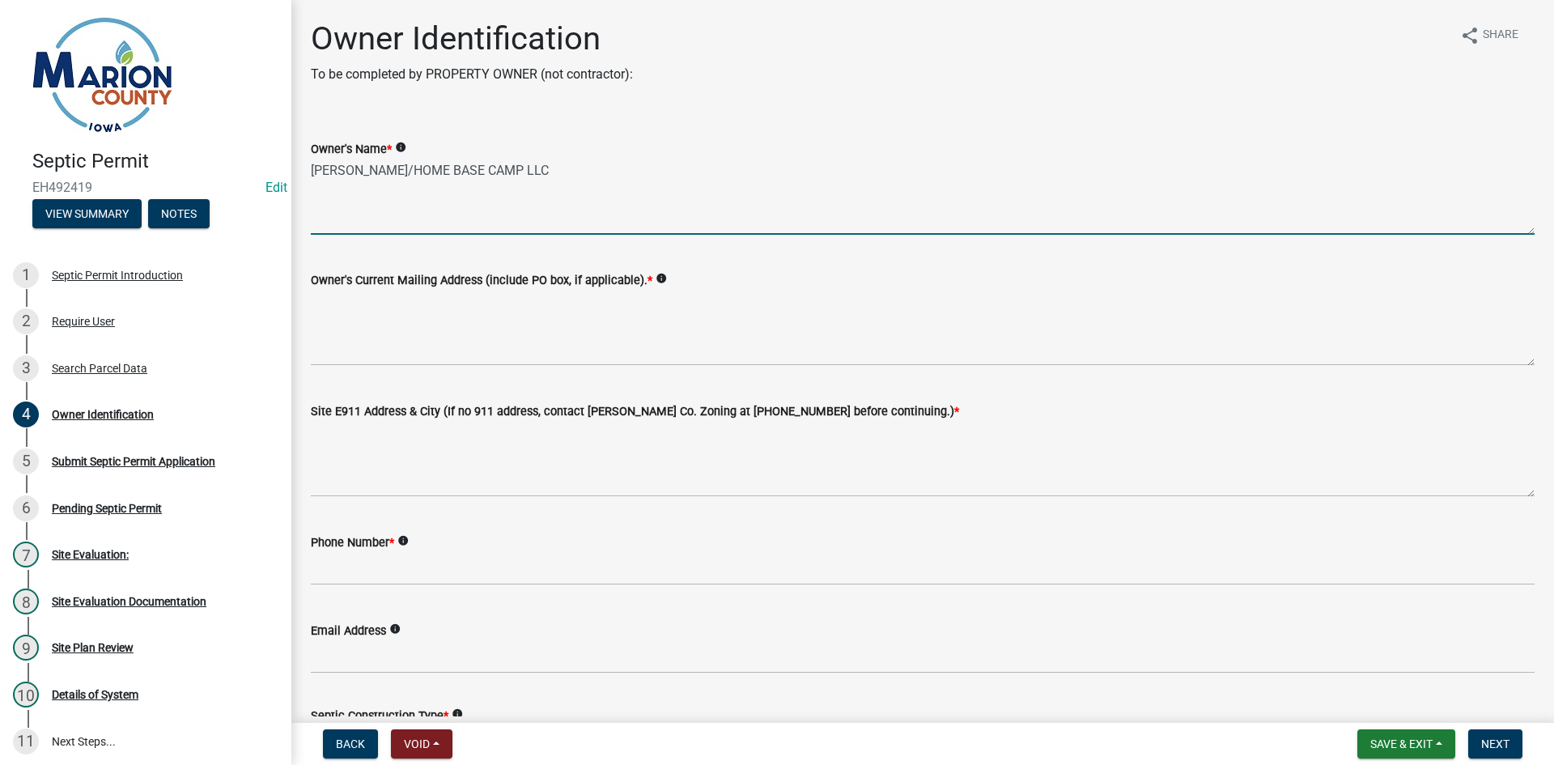
type textarea "[PERSON_NAME]/HOME BASE CAMP LLC"
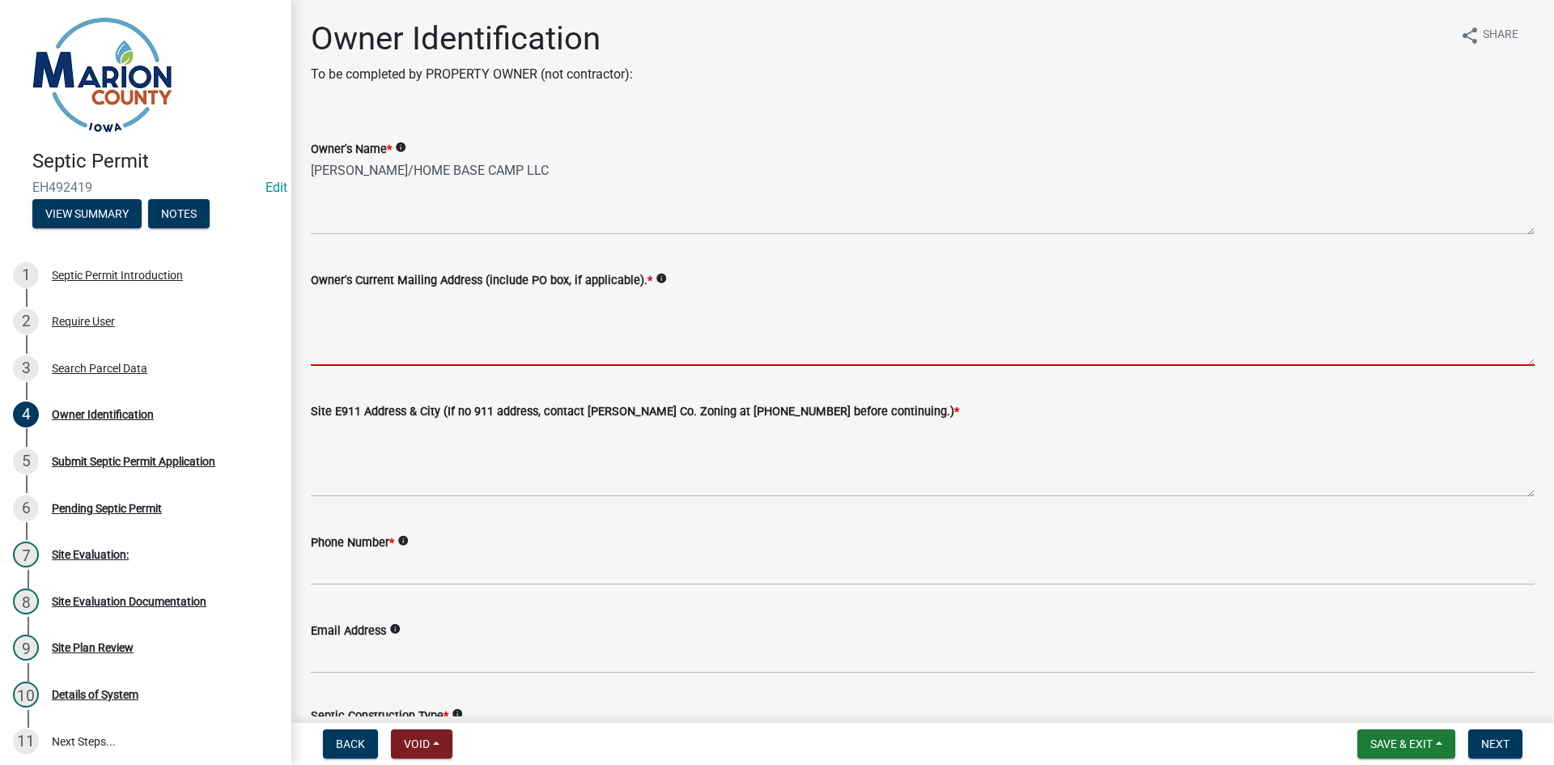
click at [520, 347] on textarea "Owner's Current Mailing Address (include PO box, if applicable). *" at bounding box center [923, 328] width 1224 height 76
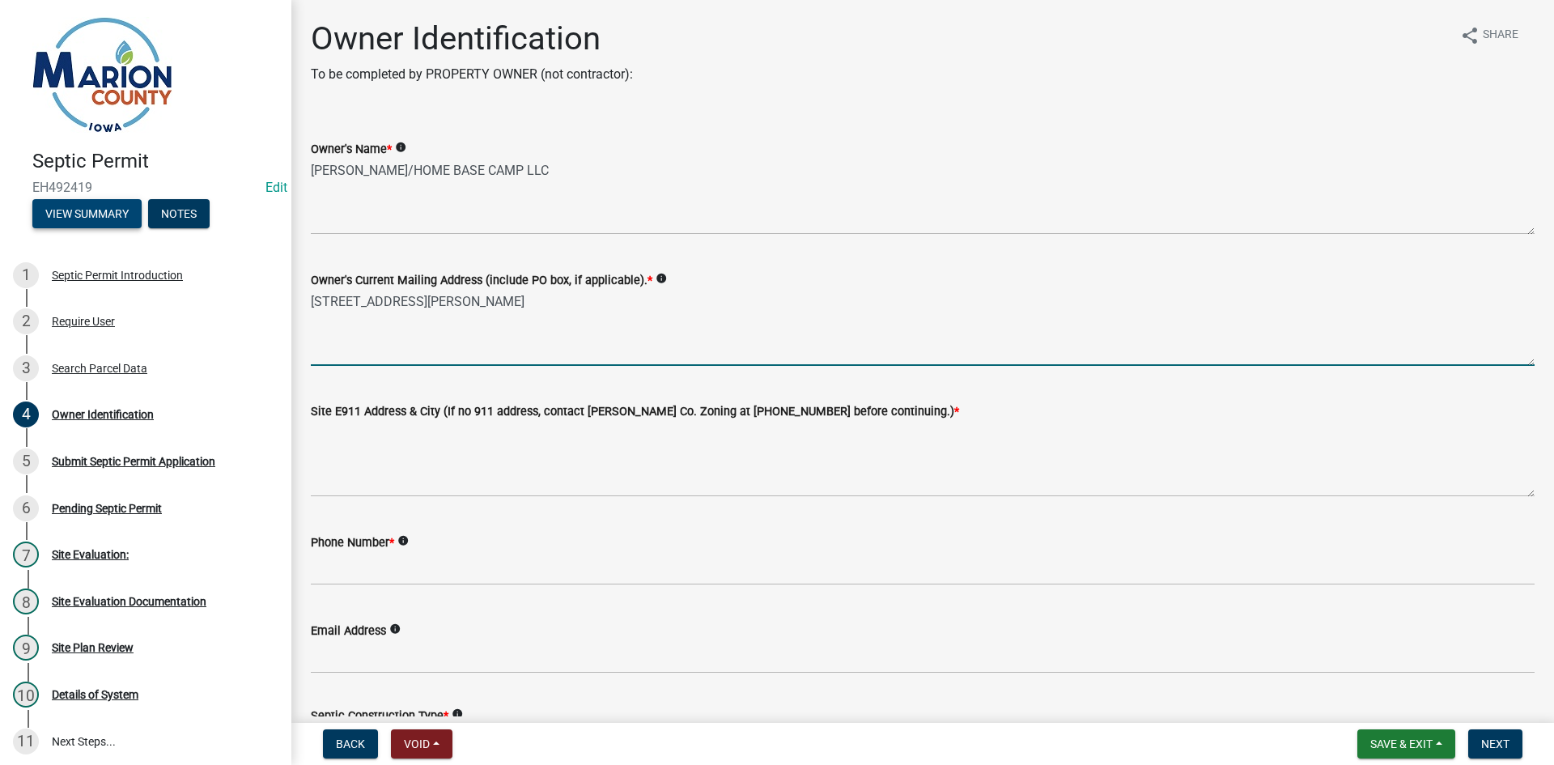
type textarea "[STREET_ADDRESS][PERSON_NAME]"
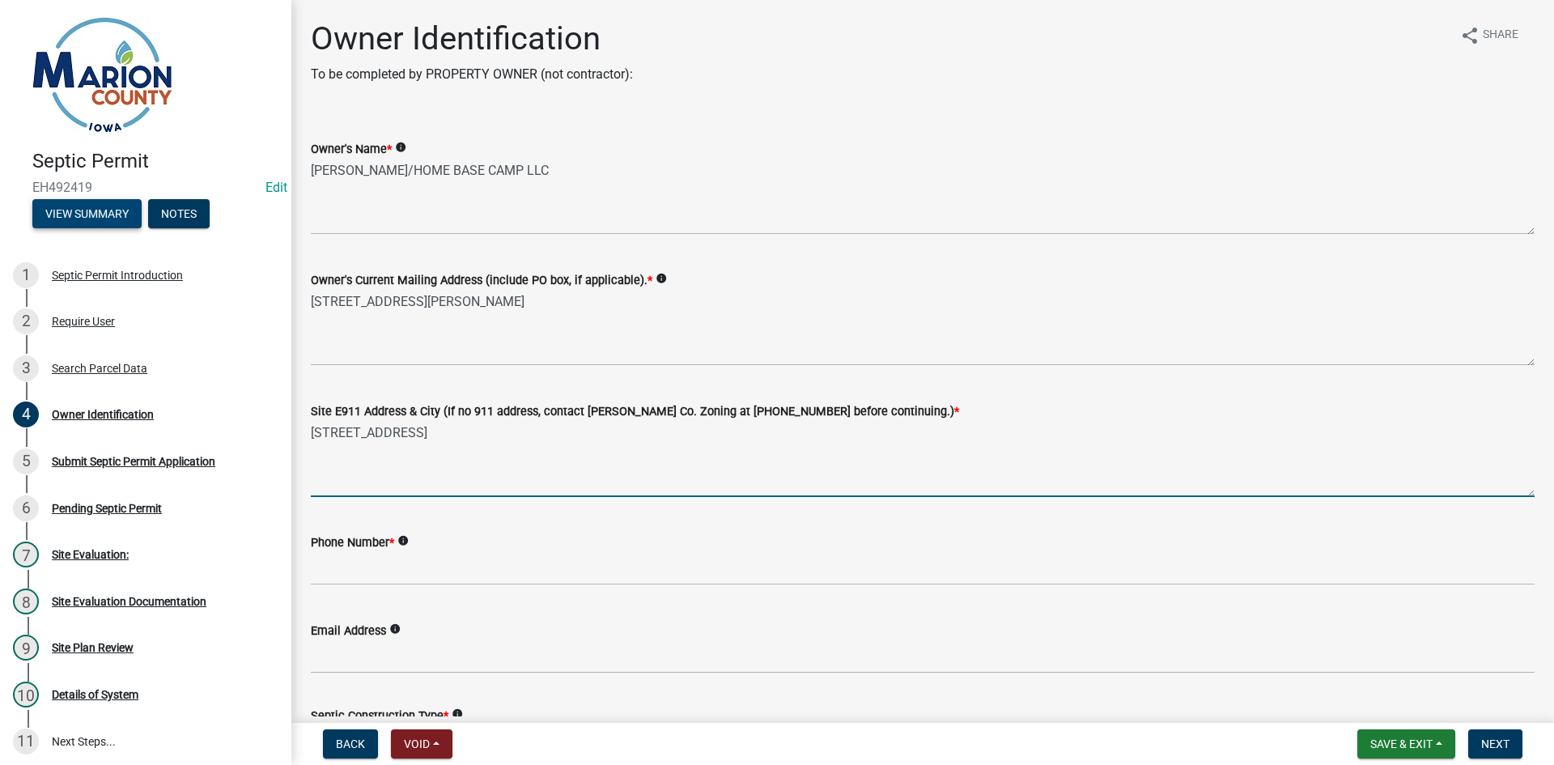
type textarea "[STREET_ADDRESS]"
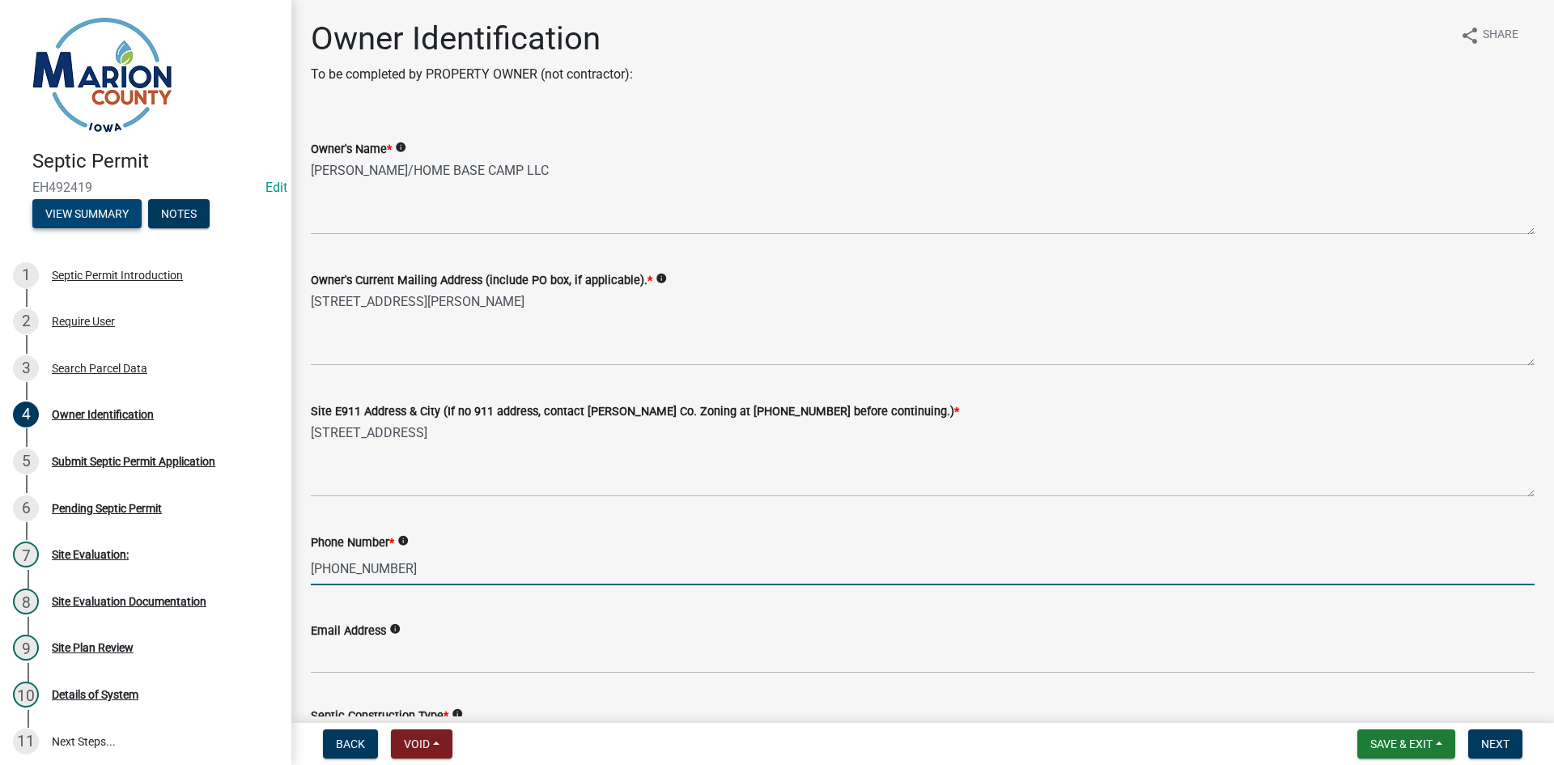
type input "[PHONE_NUMBER]"
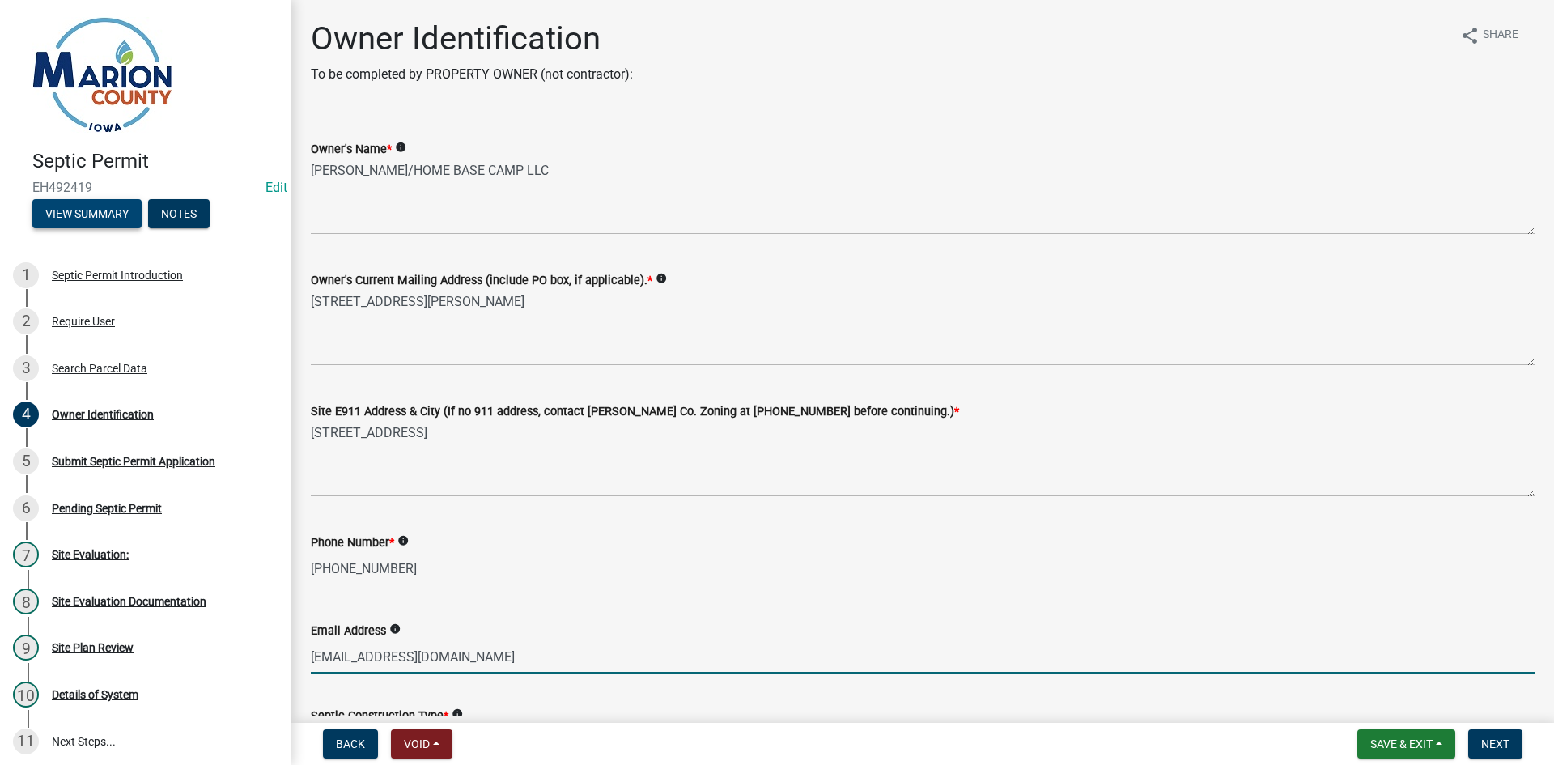
type input "[EMAIL_ADDRESS][DOMAIN_NAME]"
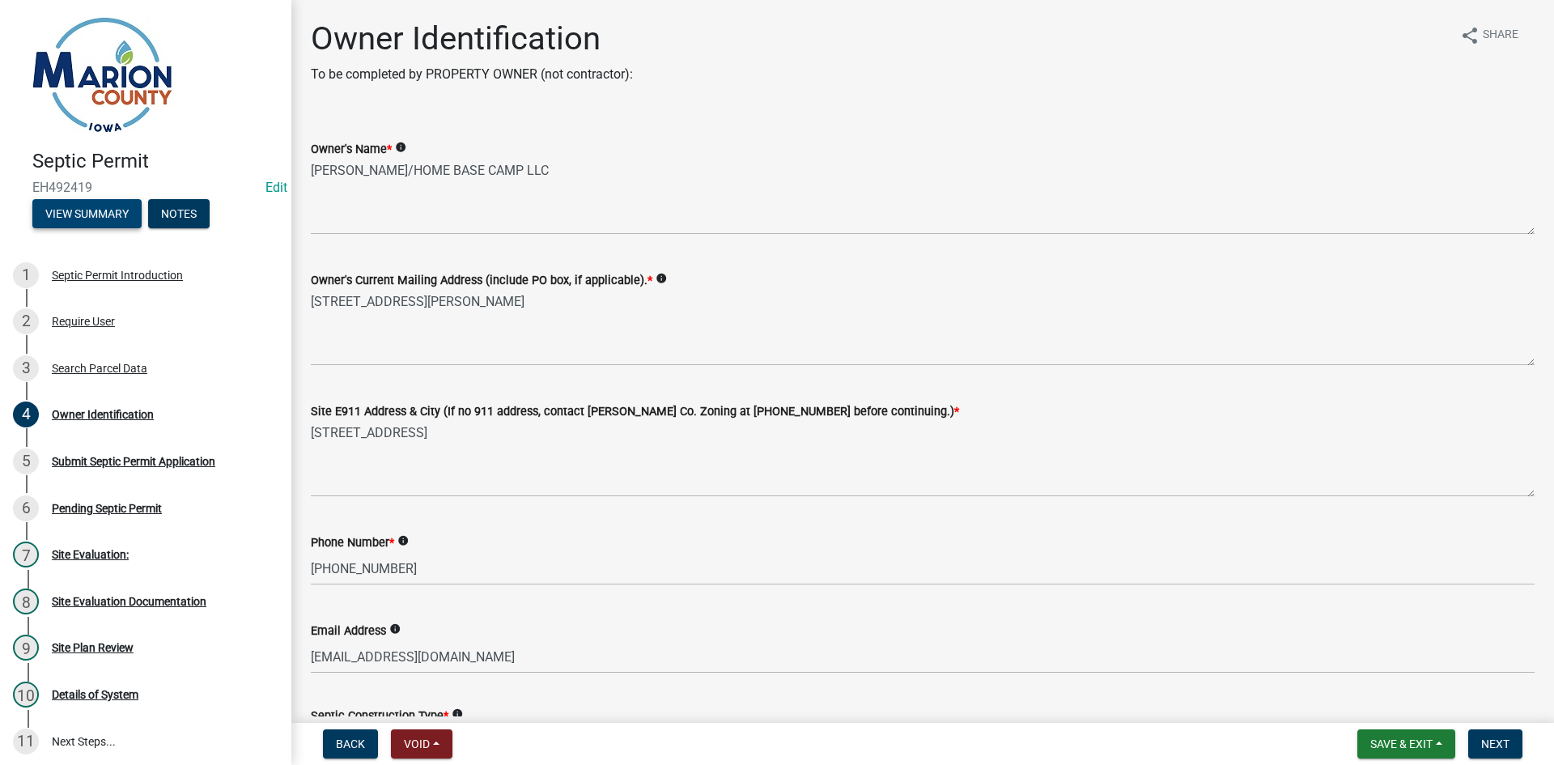
scroll to position [372, 0]
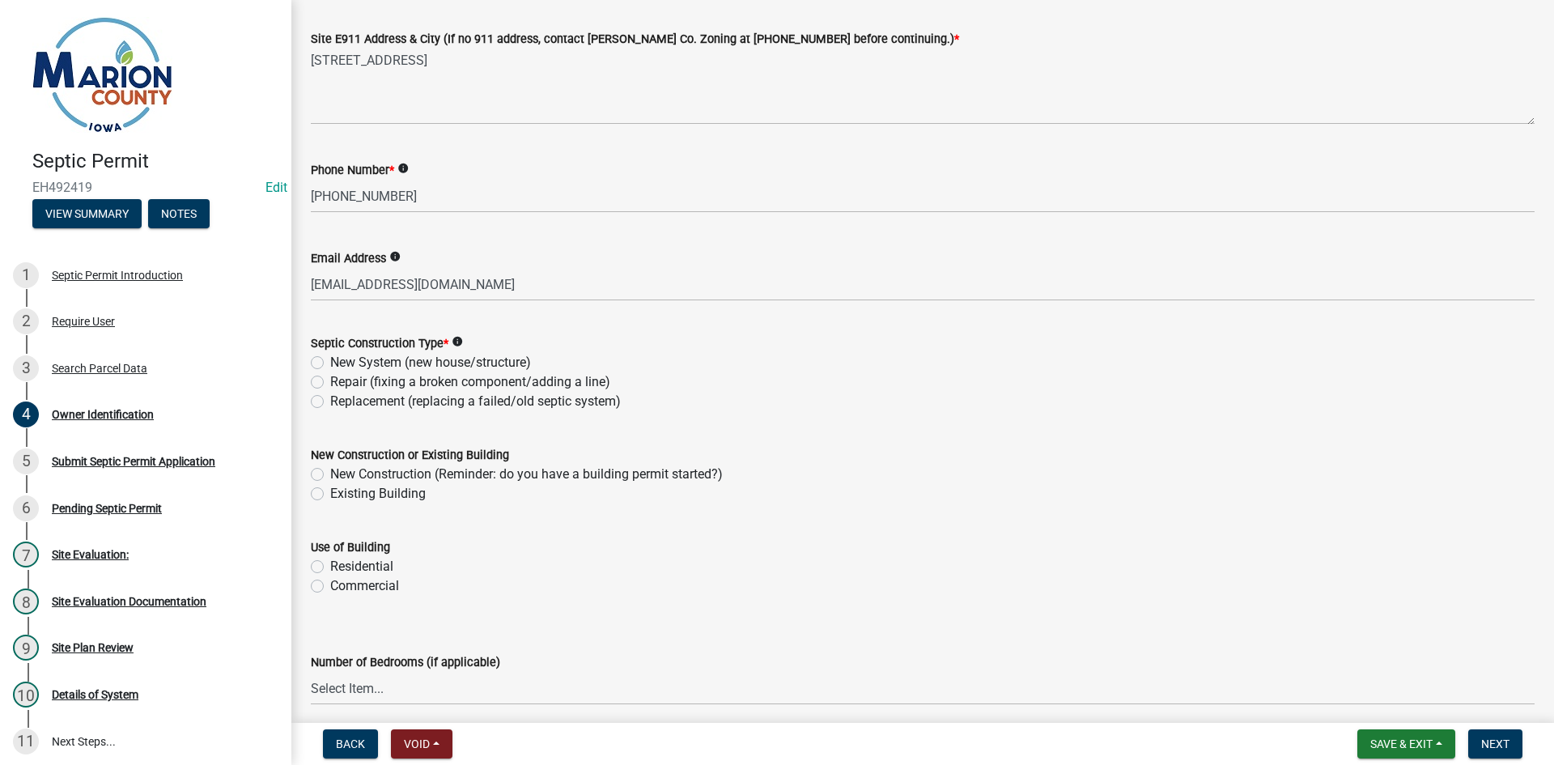
click at [330, 400] on label "Replacement (replacing a failed/old septic system)" at bounding box center [475, 401] width 291 height 19
click at [330, 400] on input "Replacement (replacing a failed/old septic system)" at bounding box center [335, 397] width 11 height 11
radio input "true"
click at [330, 490] on label "Existing Building" at bounding box center [378, 493] width 96 height 19
click at [330, 490] on input "Existing Building" at bounding box center [335, 489] width 11 height 11
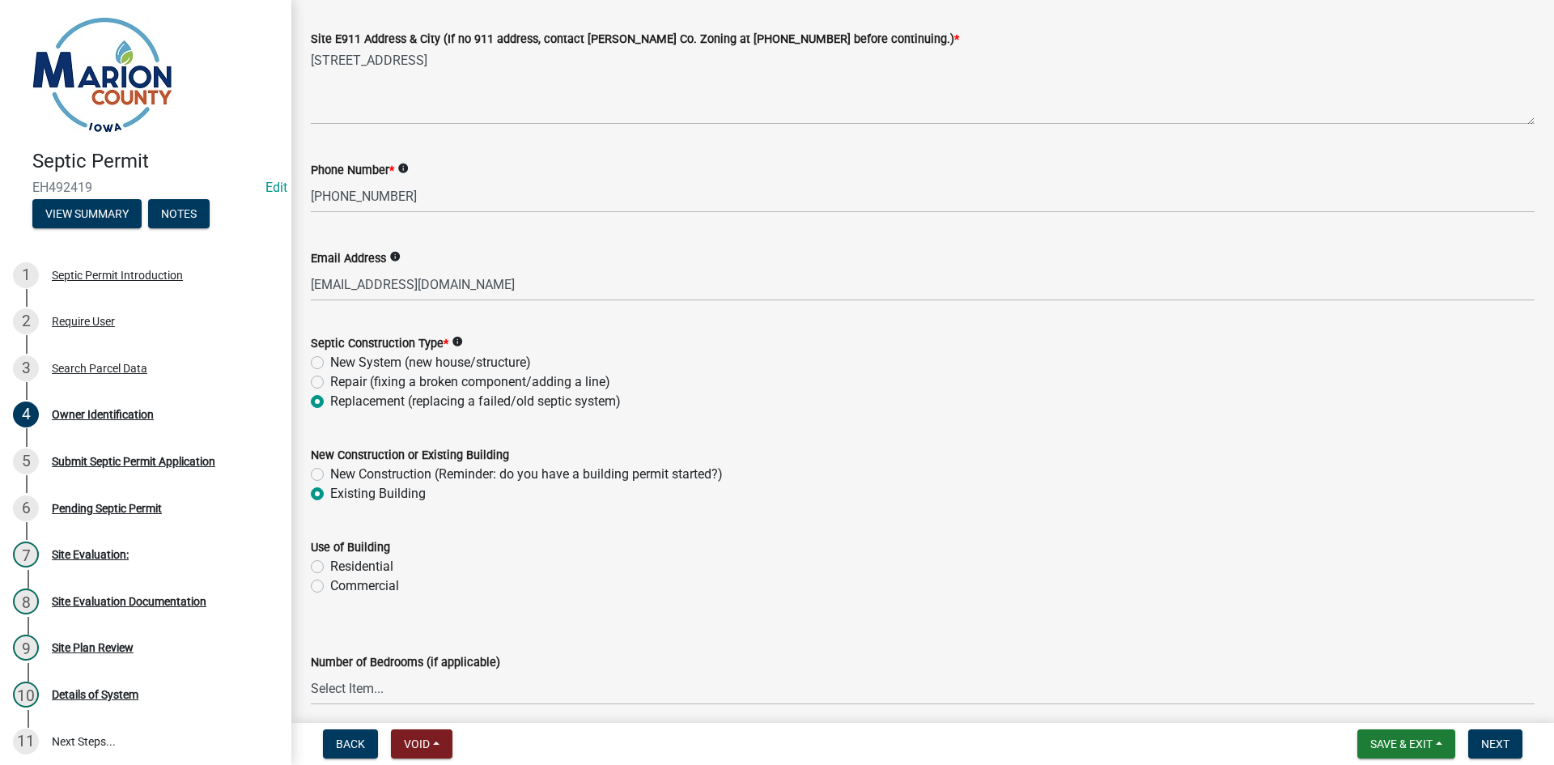
radio input "true"
click at [330, 564] on label "Residential" at bounding box center [361, 566] width 63 height 19
click at [330, 564] on input "Residential" at bounding box center [335, 562] width 11 height 11
radio input "true"
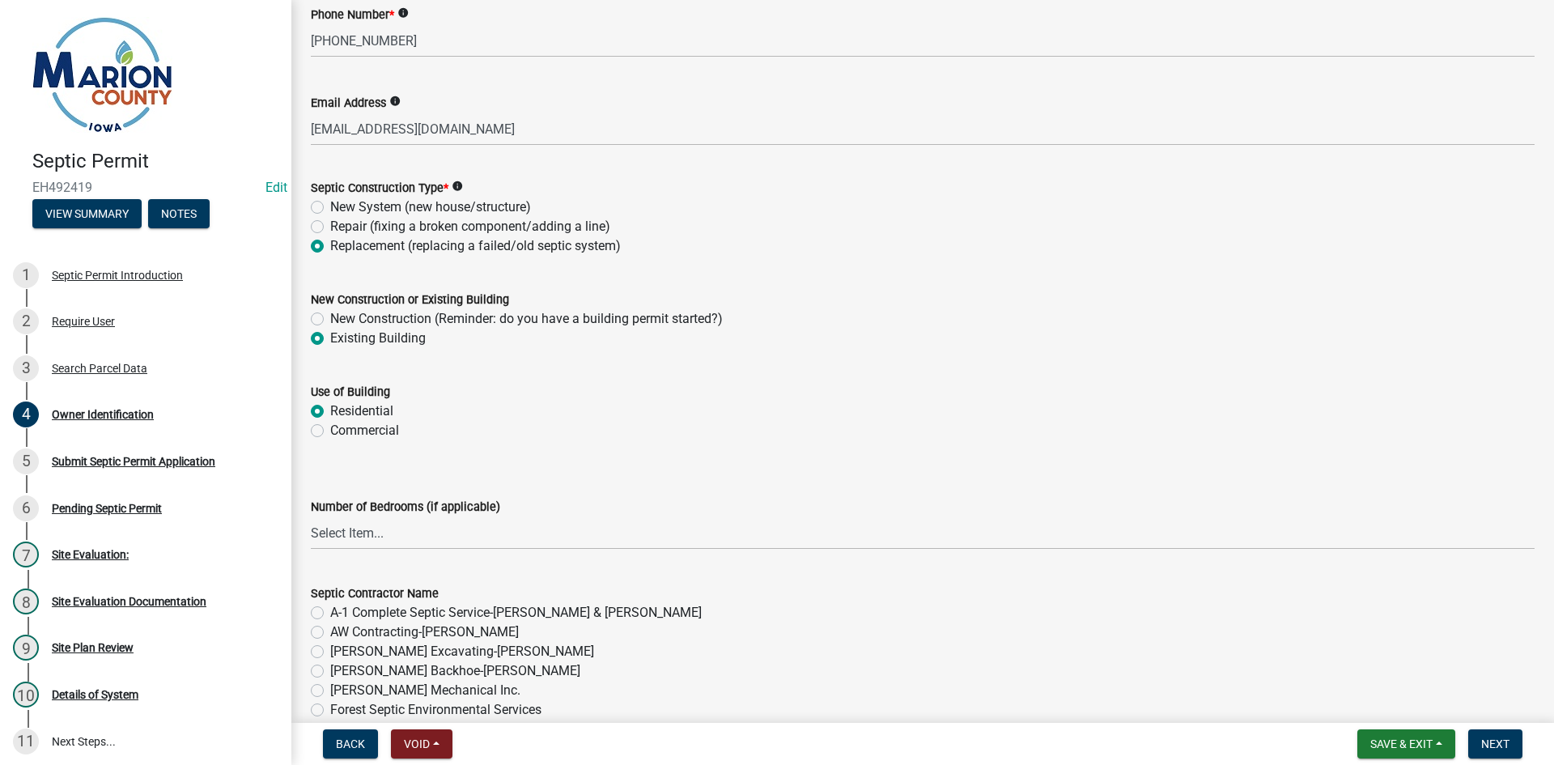
scroll to position [615, 0]
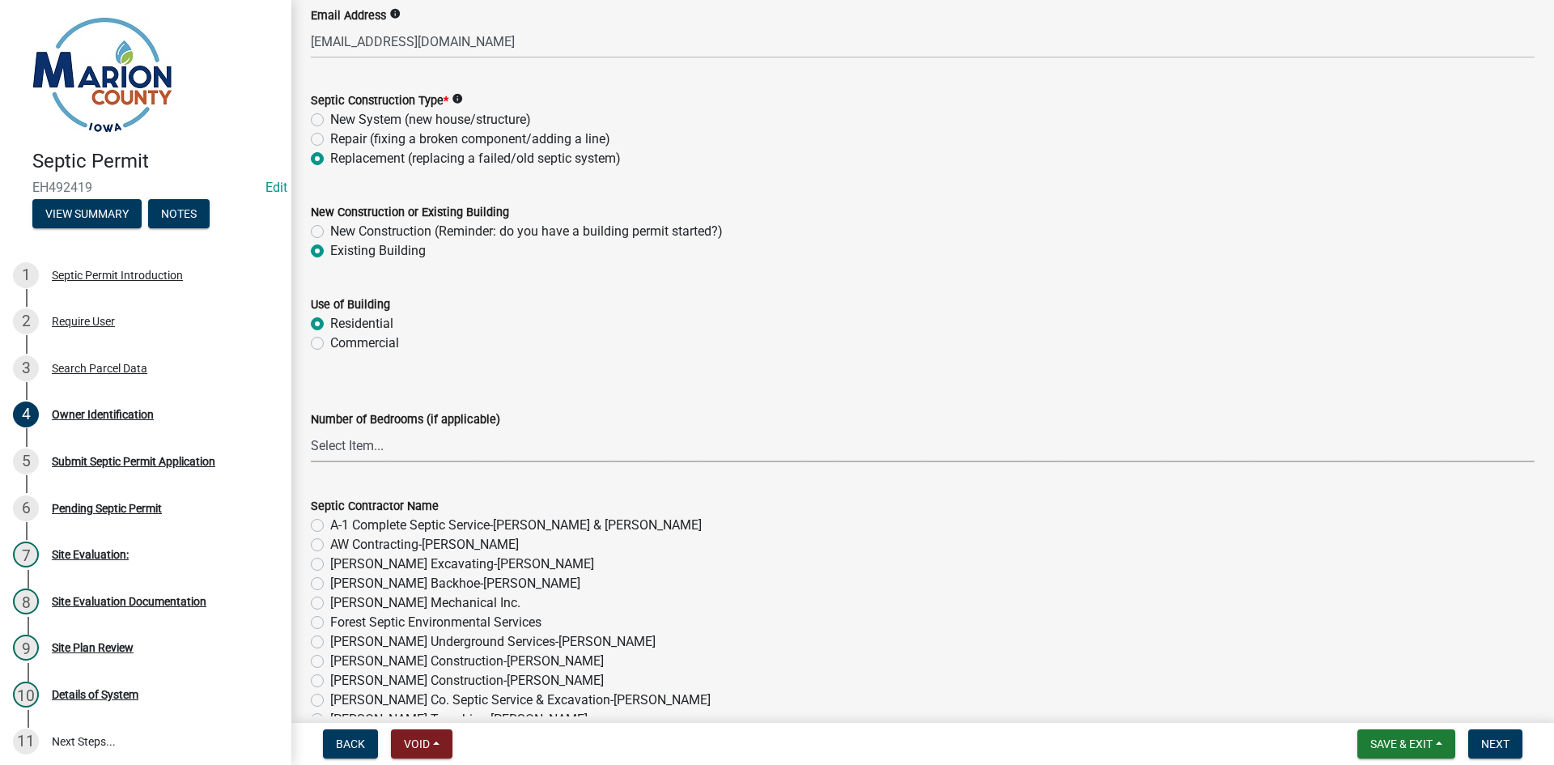
click at [354, 455] on select "Select Item... 1 2 3 4 5 6" at bounding box center [923, 445] width 1224 height 33
click at [311, 429] on select "Select Item... 1 2 3 4 5 6" at bounding box center [923, 445] width 1224 height 33
select select "44bcd23d-24fd-4b69-b8b1-ca0d386676d7"
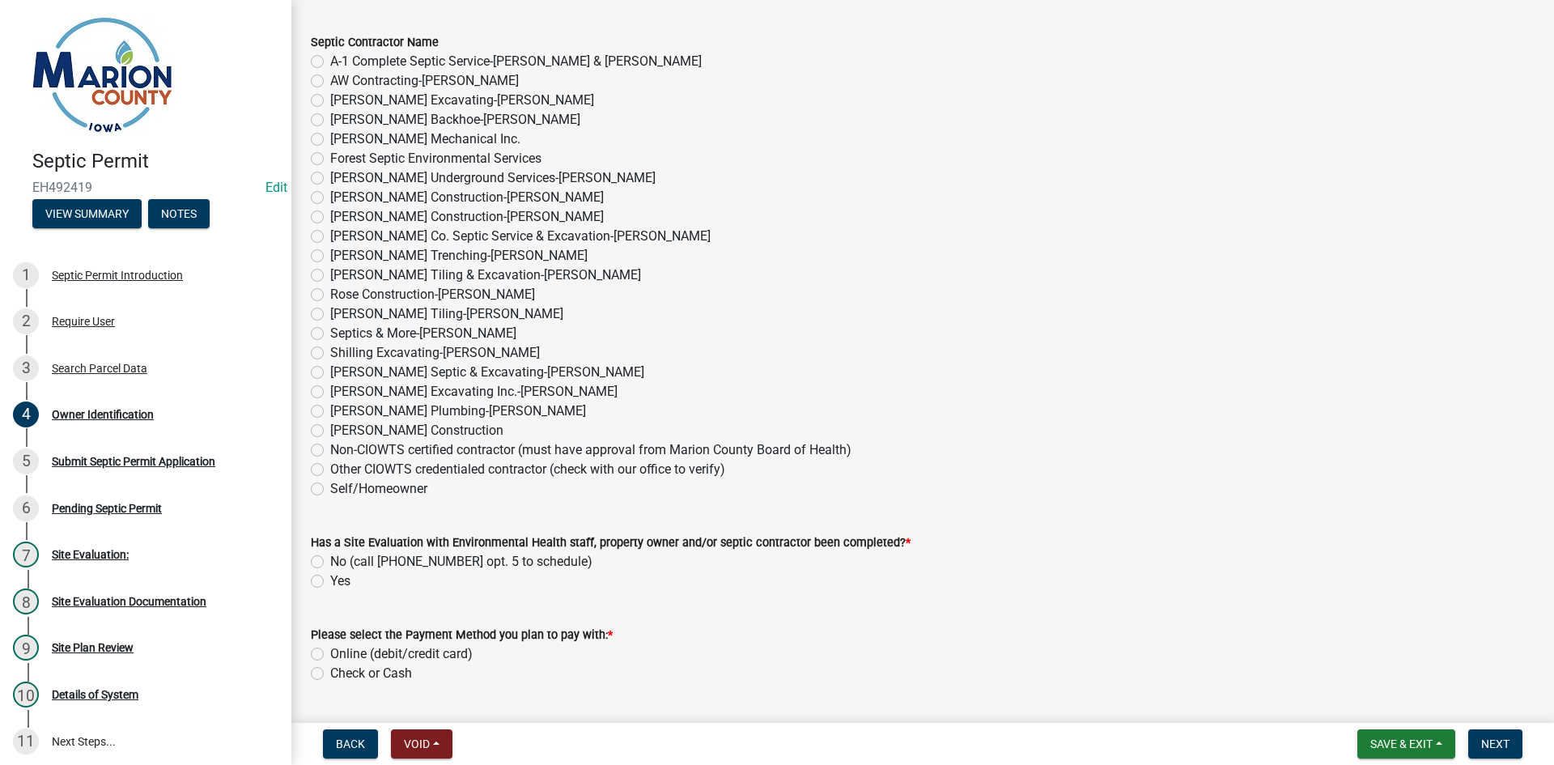
scroll to position [1263, 0]
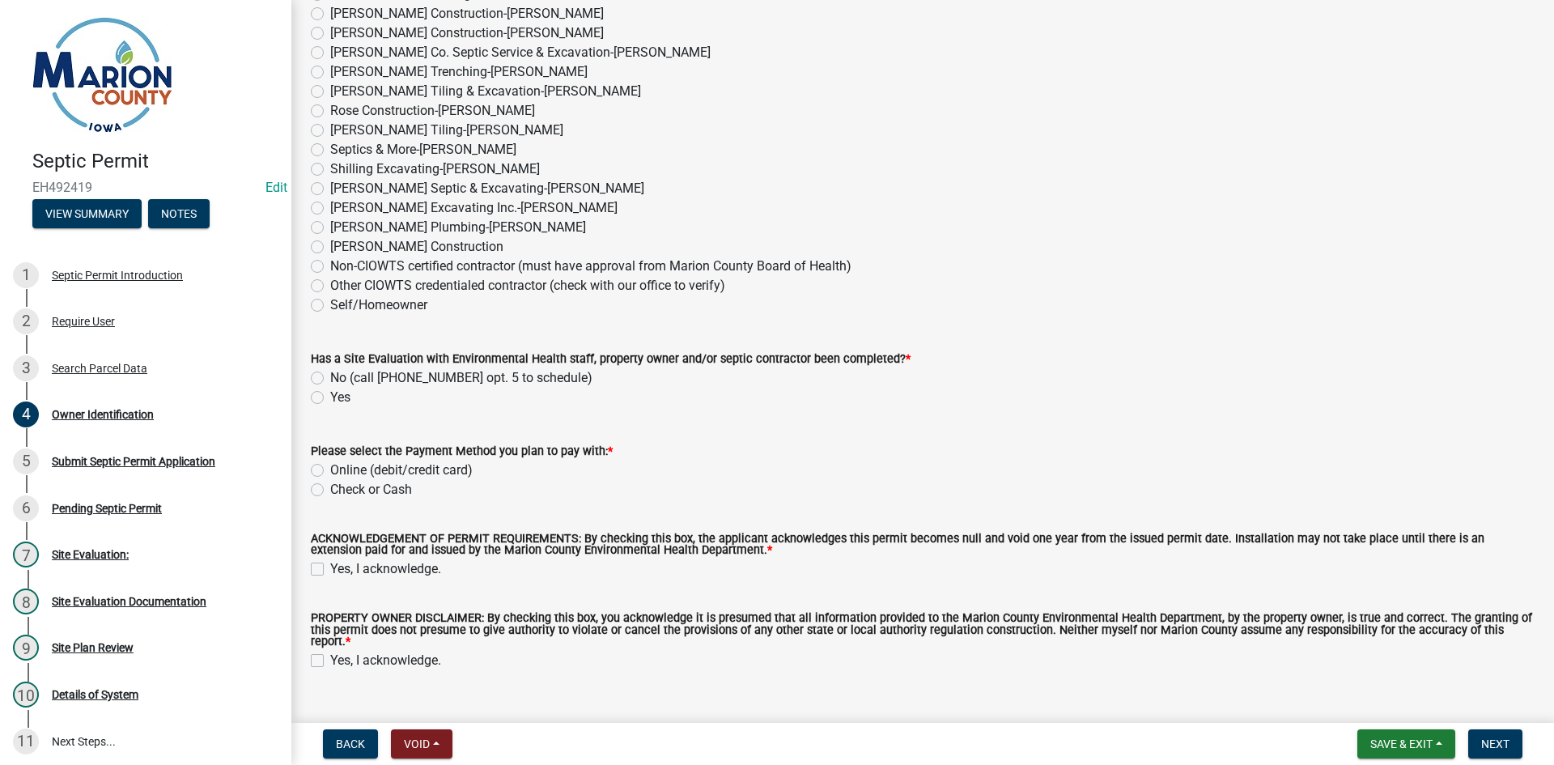
click at [310, 281] on div "Septic Contractor Name A-1 Complete Septic Service-[PERSON_NAME] & [PERSON_NAME…" at bounding box center [923, 72] width 1248 height 486
click at [330, 288] on label "Other CIOWTS credentialed contractor (check with our office to verify)" at bounding box center [527, 285] width 395 height 19
click at [330, 287] on input "Other CIOWTS credentialed contractor (check with our office to verify)" at bounding box center [335, 281] width 11 height 11
radio input "true"
click at [330, 392] on label "Yes" at bounding box center [340, 397] width 20 height 19
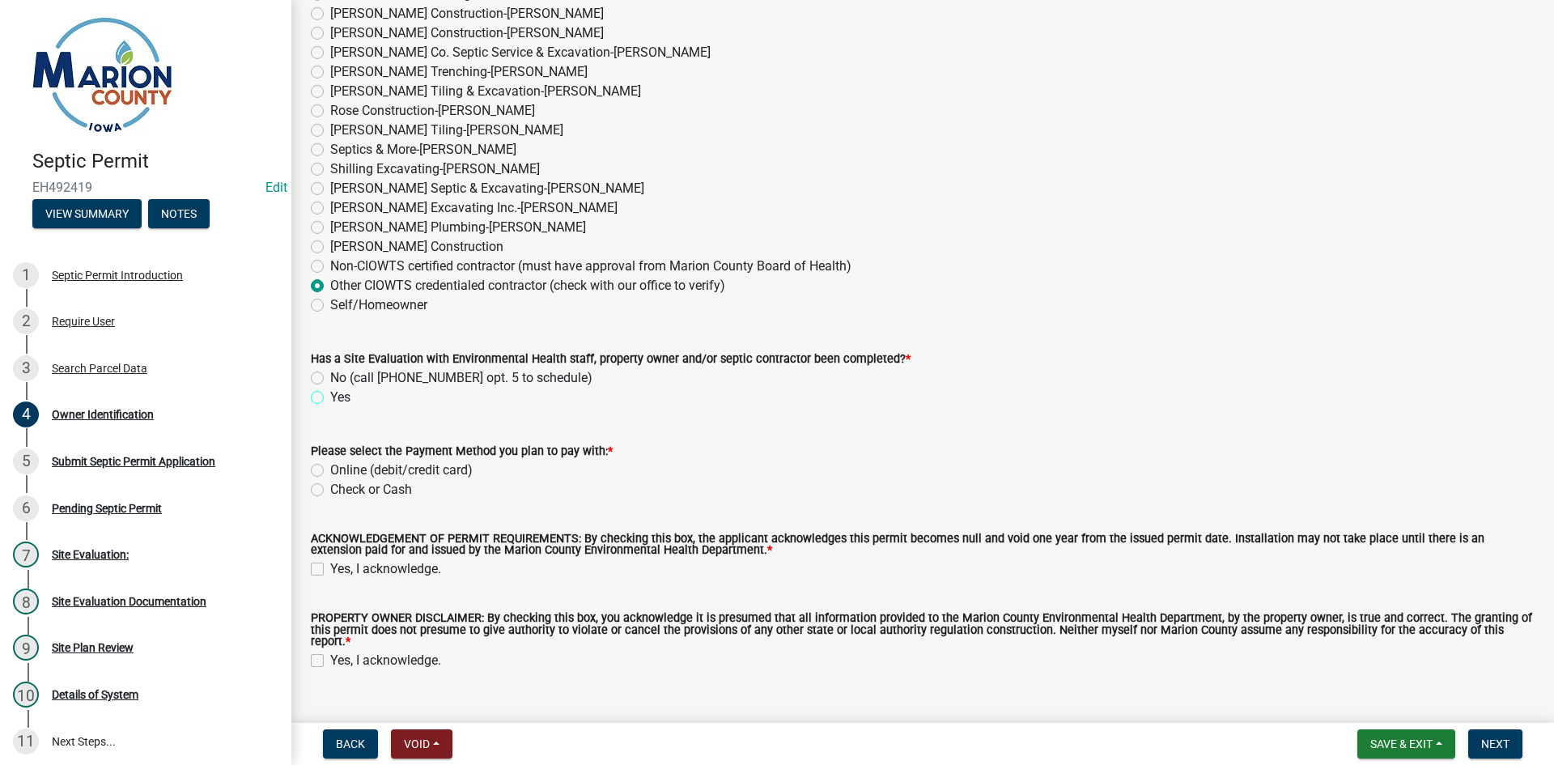
click at [330, 392] on input "Yes" at bounding box center [335, 393] width 11 height 11
radio input "true"
click at [306, 469] on div "Please select the Payment Method you plan to pay with: * Online (debit/credit c…" at bounding box center [923, 461] width 1248 height 78
click at [308, 465] on div "Please select the Payment Method you plan to pay with: * Online (debit/credit c…" at bounding box center [923, 461] width 1248 height 78
drag, startPoint x: 320, startPoint y: 472, endPoint x: 331, endPoint y: 562, distance: 90.6
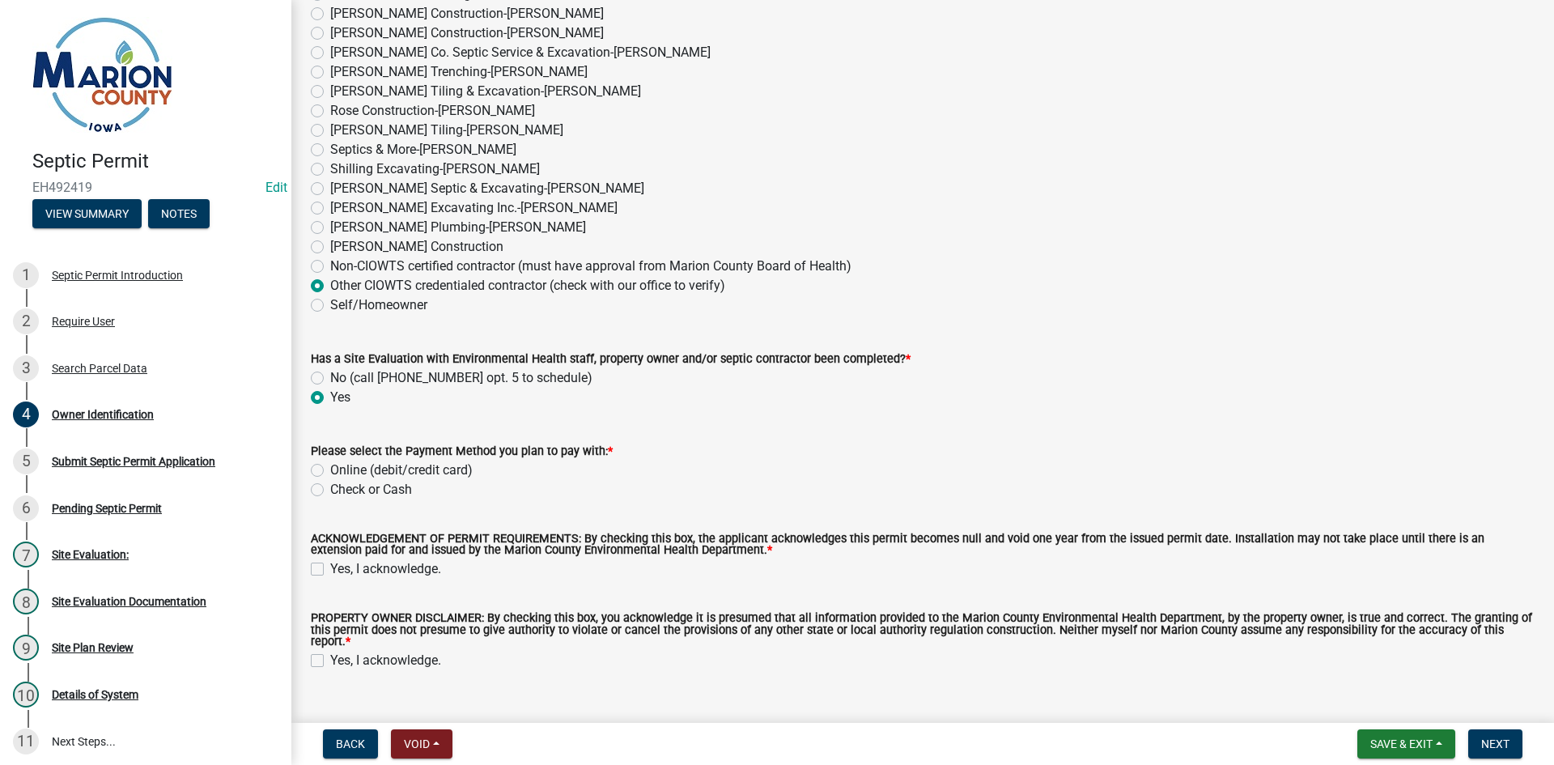
click at [330, 471] on label "Online (debit/credit card)" at bounding box center [401, 470] width 142 height 19
click at [330, 471] on input "Online (debit/credit card)" at bounding box center [335, 466] width 11 height 11
radio input "true"
click at [330, 567] on label "Yes, I acknowledge." at bounding box center [385, 568] width 111 height 19
click at [330, 567] on input "Yes, I acknowledge." at bounding box center [335, 564] width 11 height 11
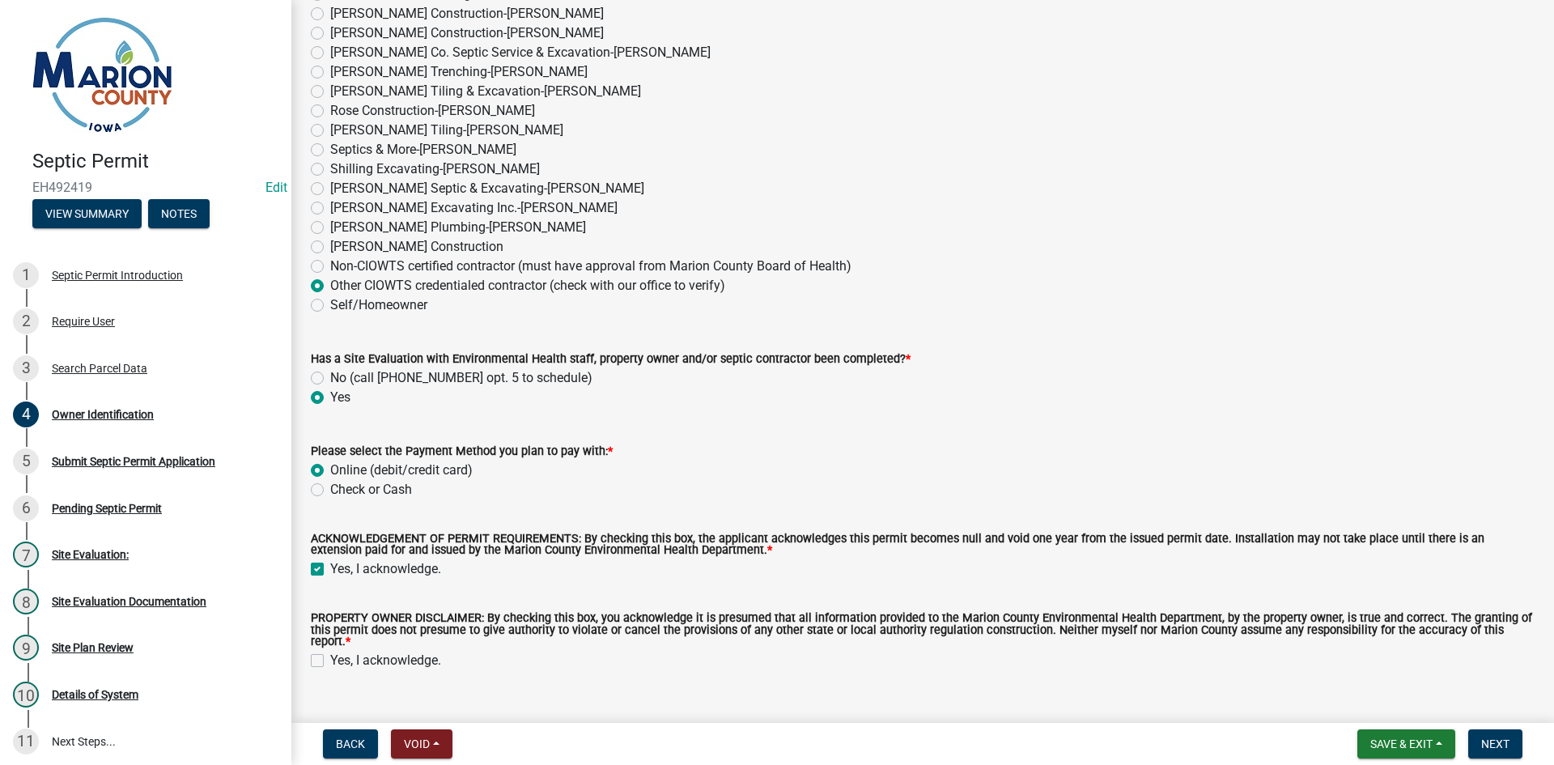
checkbox input "true"
click at [308, 648] on div "PROPERTY OWNER DISCLAIMER: By checking this box, you acknowledge it is presumed…" at bounding box center [923, 631] width 1248 height 77
click at [330, 651] on label "Yes, I acknowledge." at bounding box center [385, 660] width 111 height 19
click at [330, 651] on input "Yes, I acknowledge." at bounding box center [335, 656] width 11 height 11
checkbox input "true"
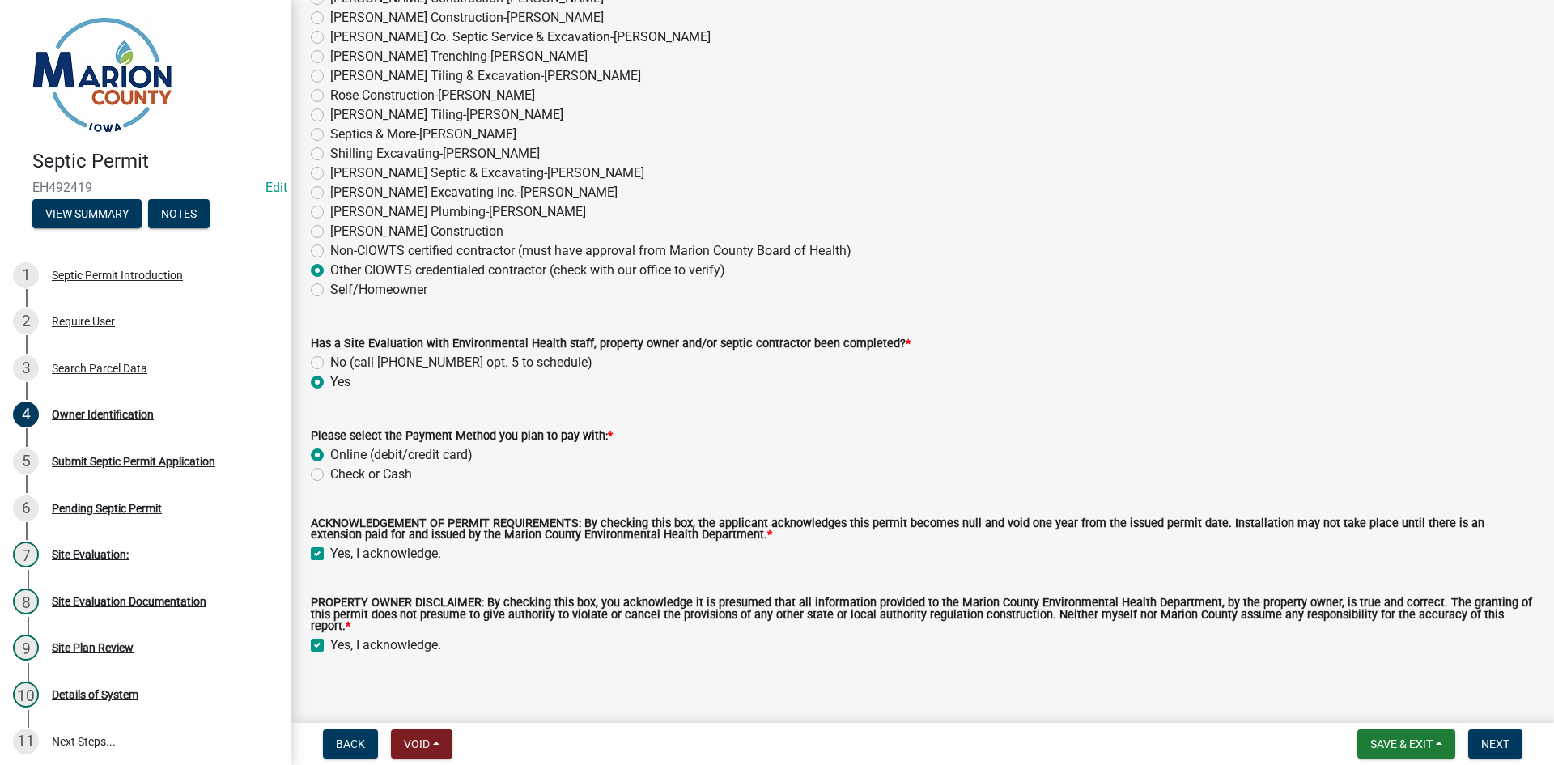
scroll to position [1285, 0]
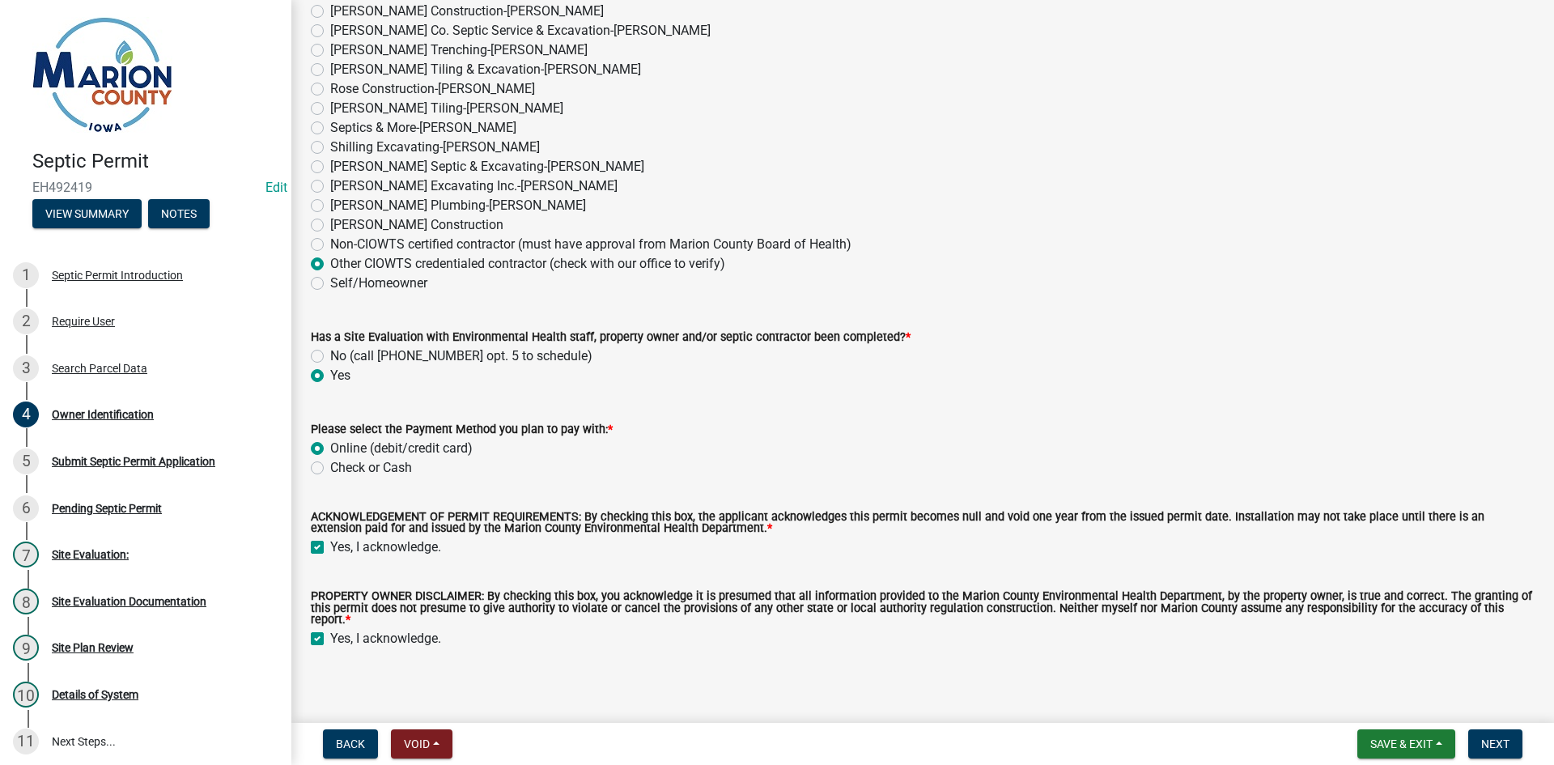
click at [748, 758] on nav "Back Void Withdraw Lock Expire Void Save & Exit Save Save & Exit Next" at bounding box center [922, 744] width 1263 height 42
click at [748, 743] on span "Next" at bounding box center [1495, 743] width 28 height 13
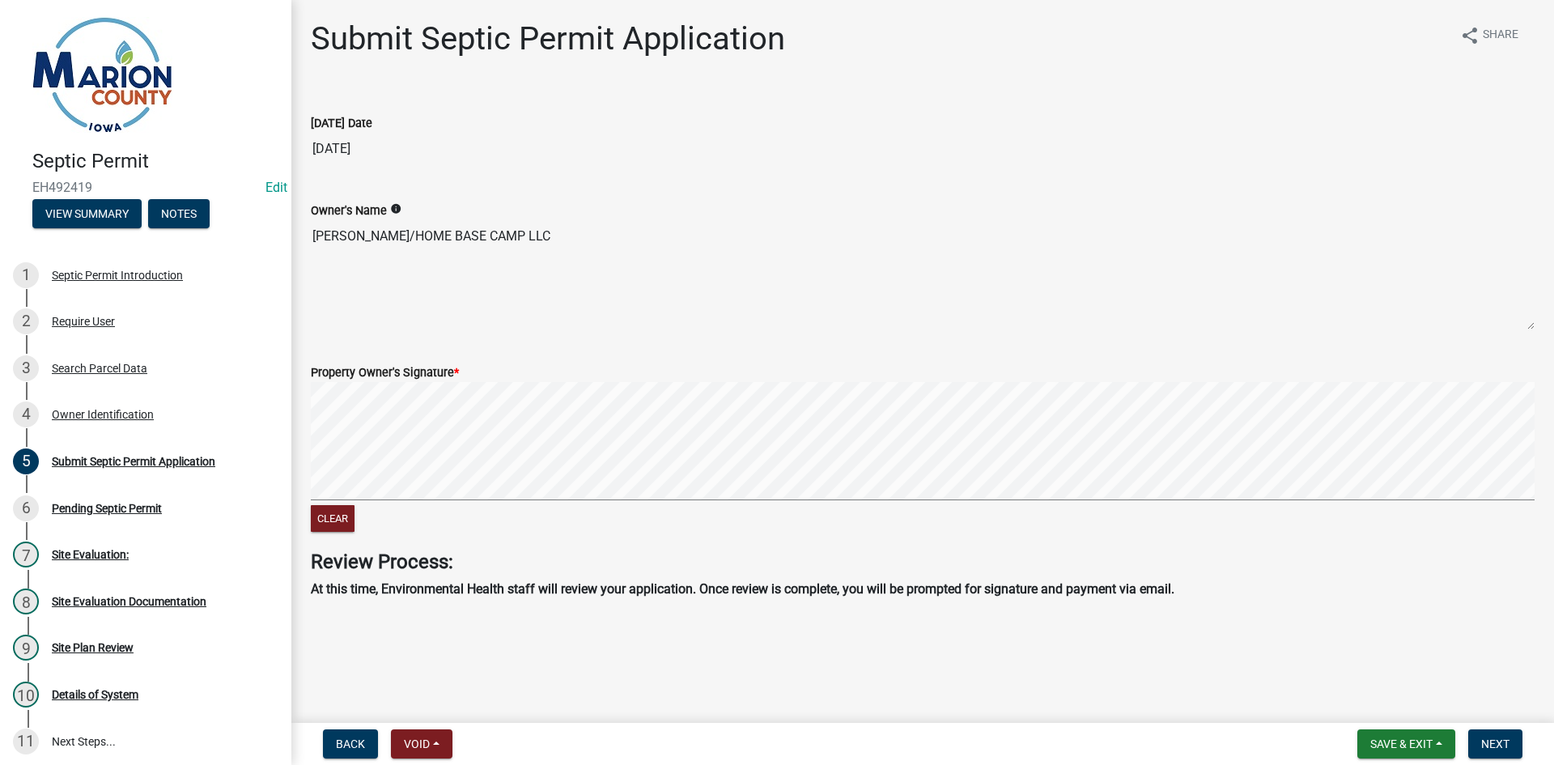
click at [624, 500] on signature-pad at bounding box center [923, 443] width 1224 height 123
click at [748, 745] on span "Next" at bounding box center [1495, 743] width 28 height 13
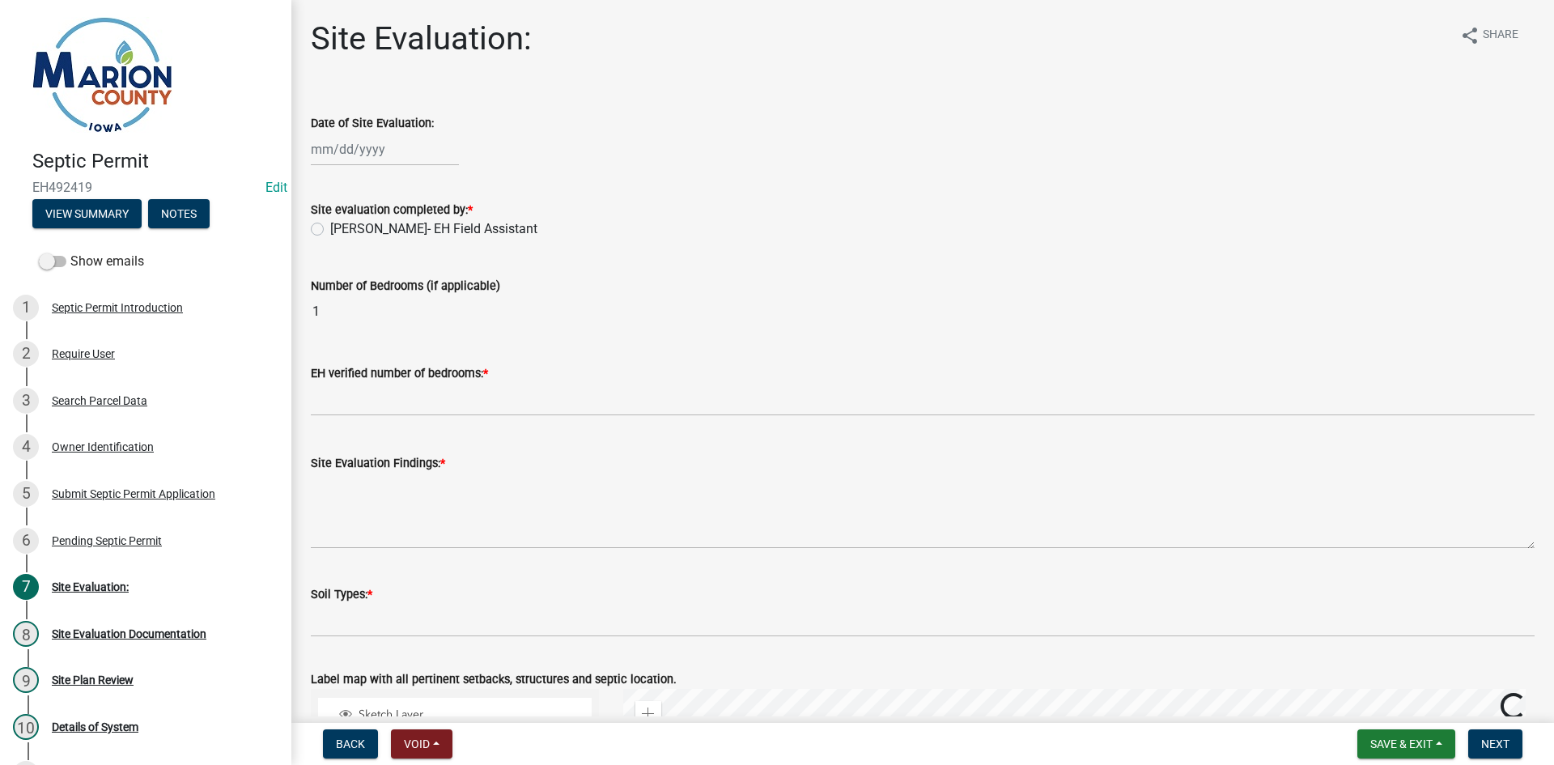
click at [373, 151] on div at bounding box center [385, 149] width 148 height 33
select select "10"
select select "2025"
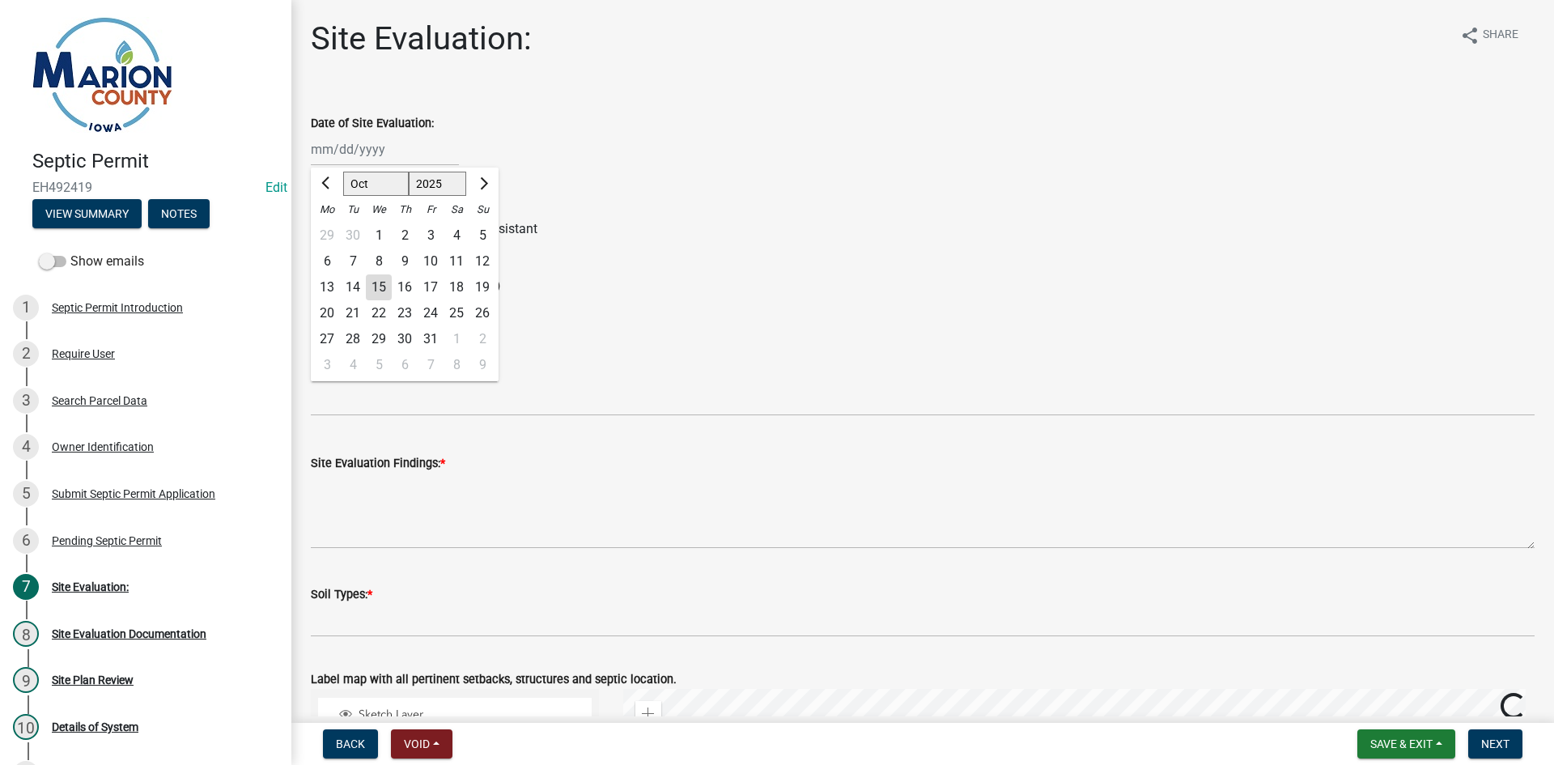
click at [373, 284] on div "15" at bounding box center [379, 287] width 26 height 26
type input "[DATE]"
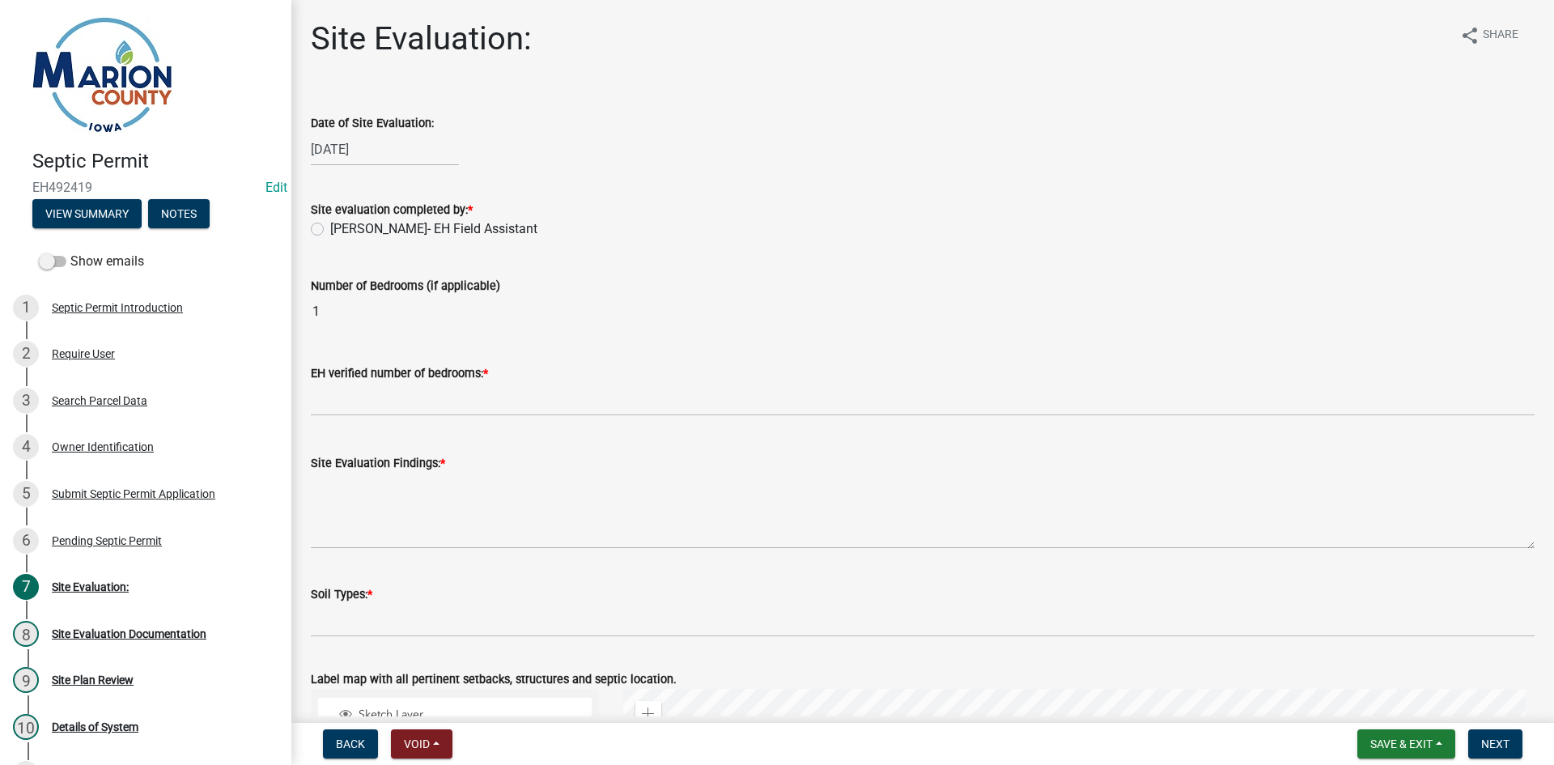
click at [348, 224] on label "[PERSON_NAME]- EH Field Assistant" at bounding box center [433, 228] width 207 height 19
click at [341, 224] on input "[PERSON_NAME]- EH Field Assistant" at bounding box center [335, 224] width 11 height 11
radio input "true"
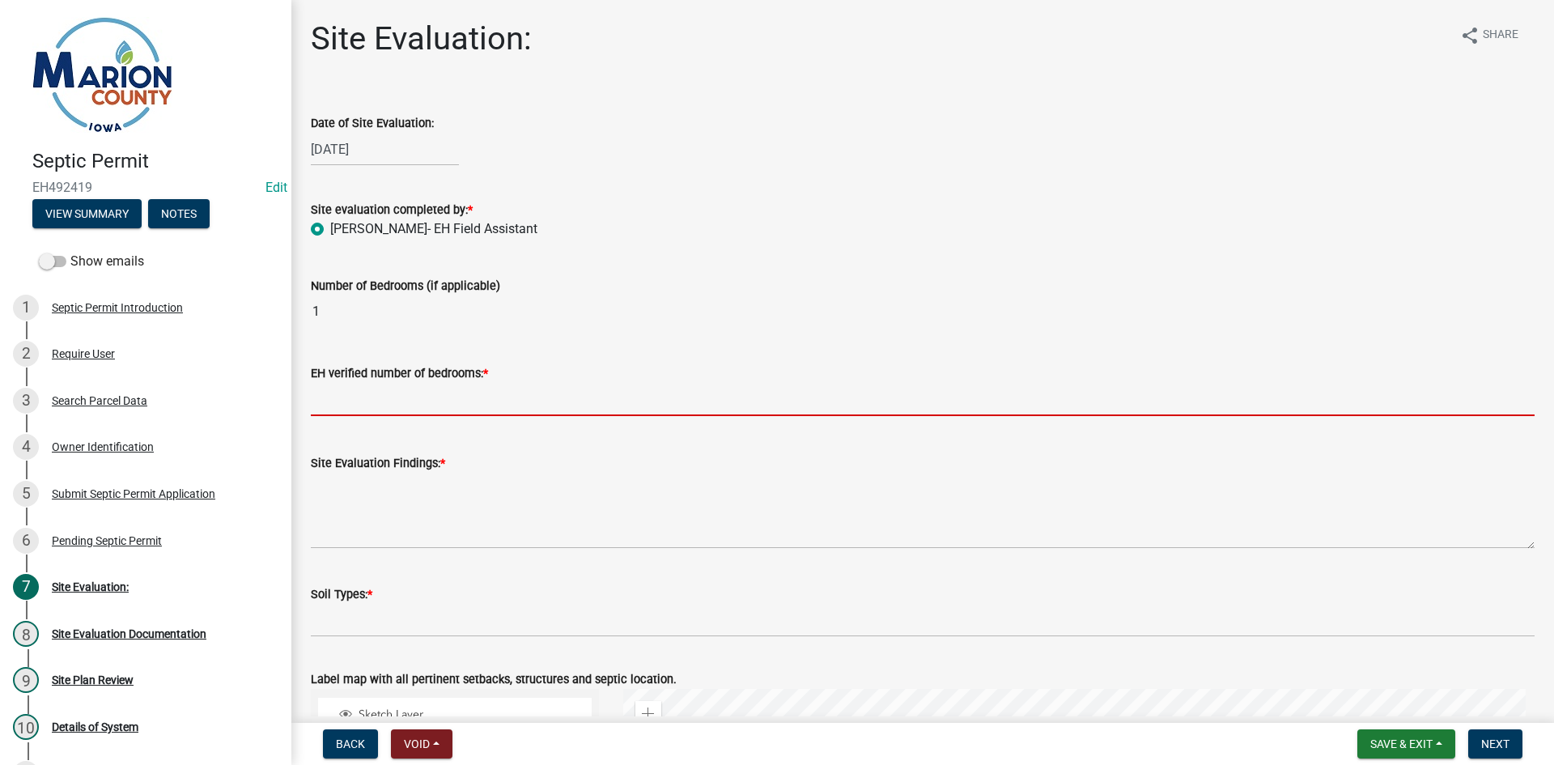
click at [360, 386] on input "text" at bounding box center [923, 399] width 1224 height 33
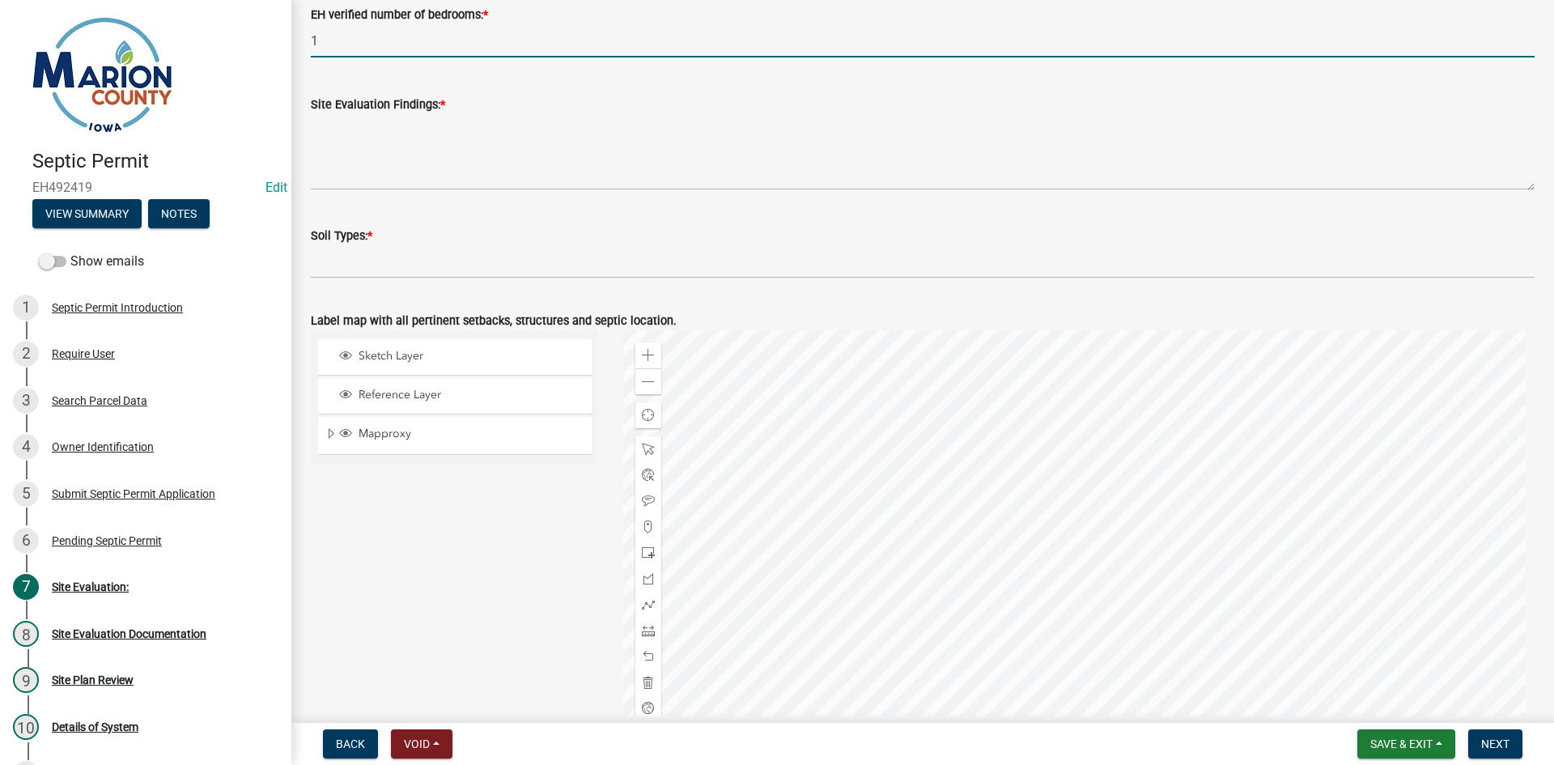
scroll to position [455, 0]
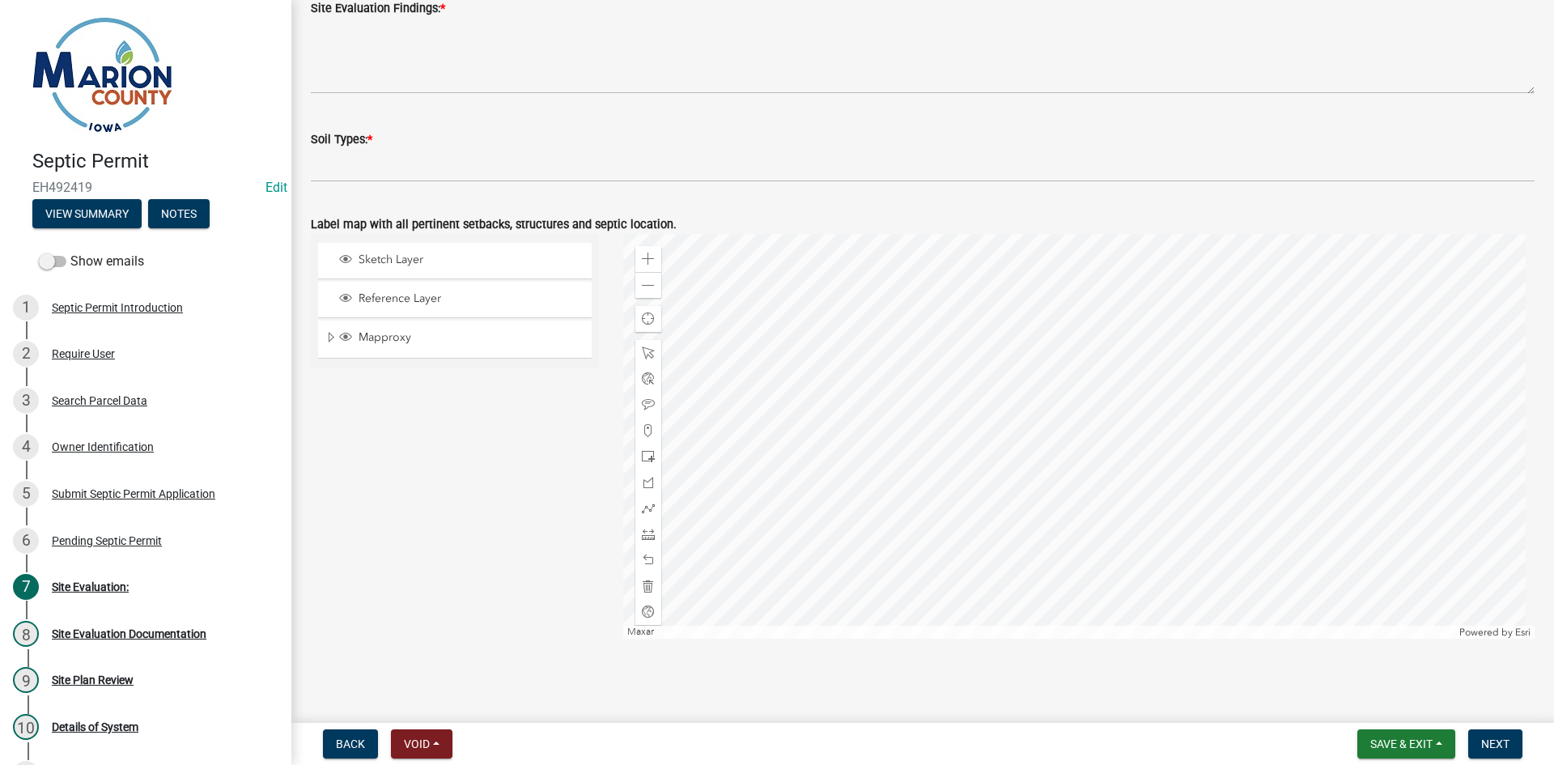
type input "1"
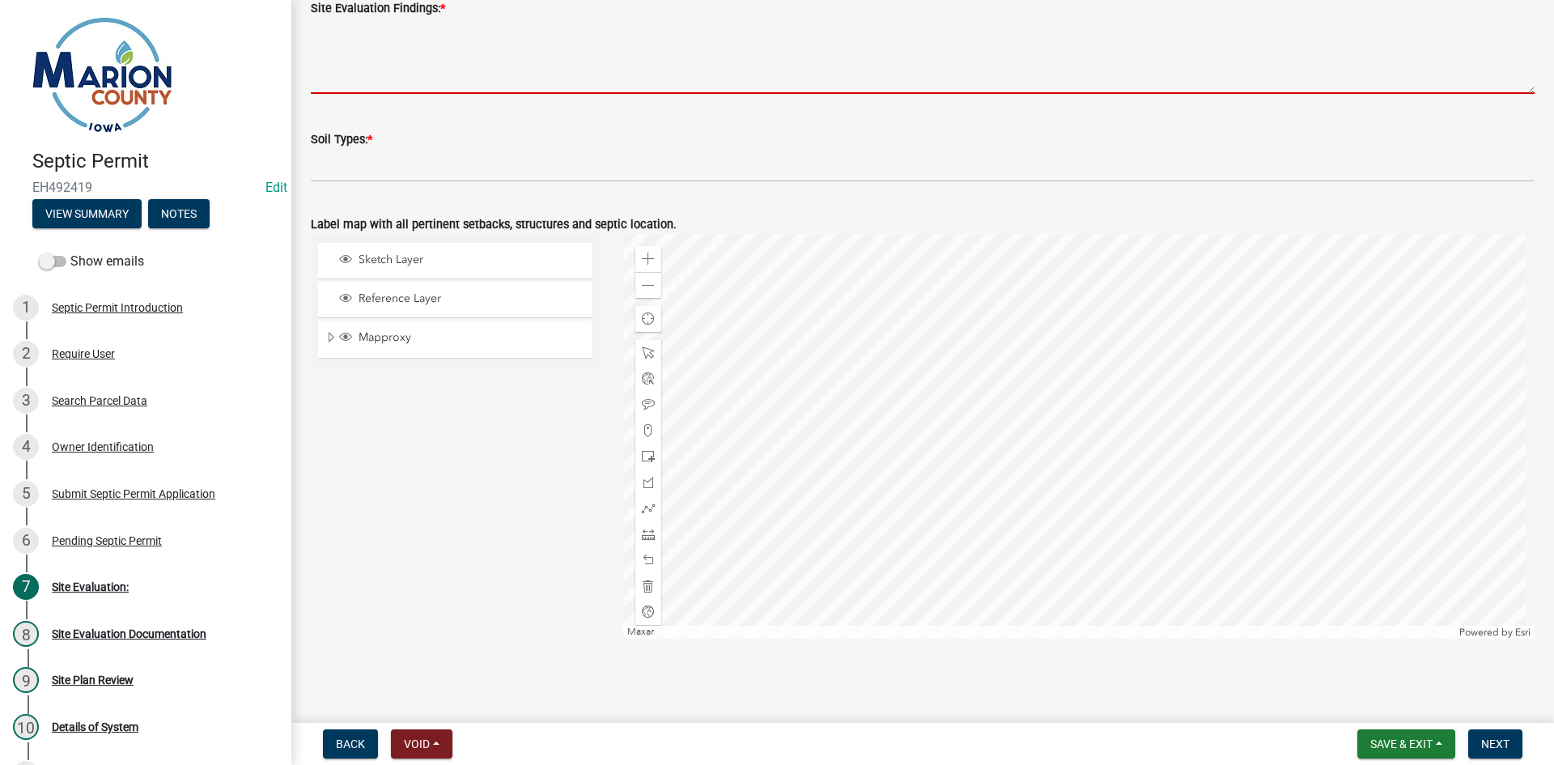
click at [359, 35] on textarea "Site Evaluation Findings: *" at bounding box center [923, 56] width 1224 height 76
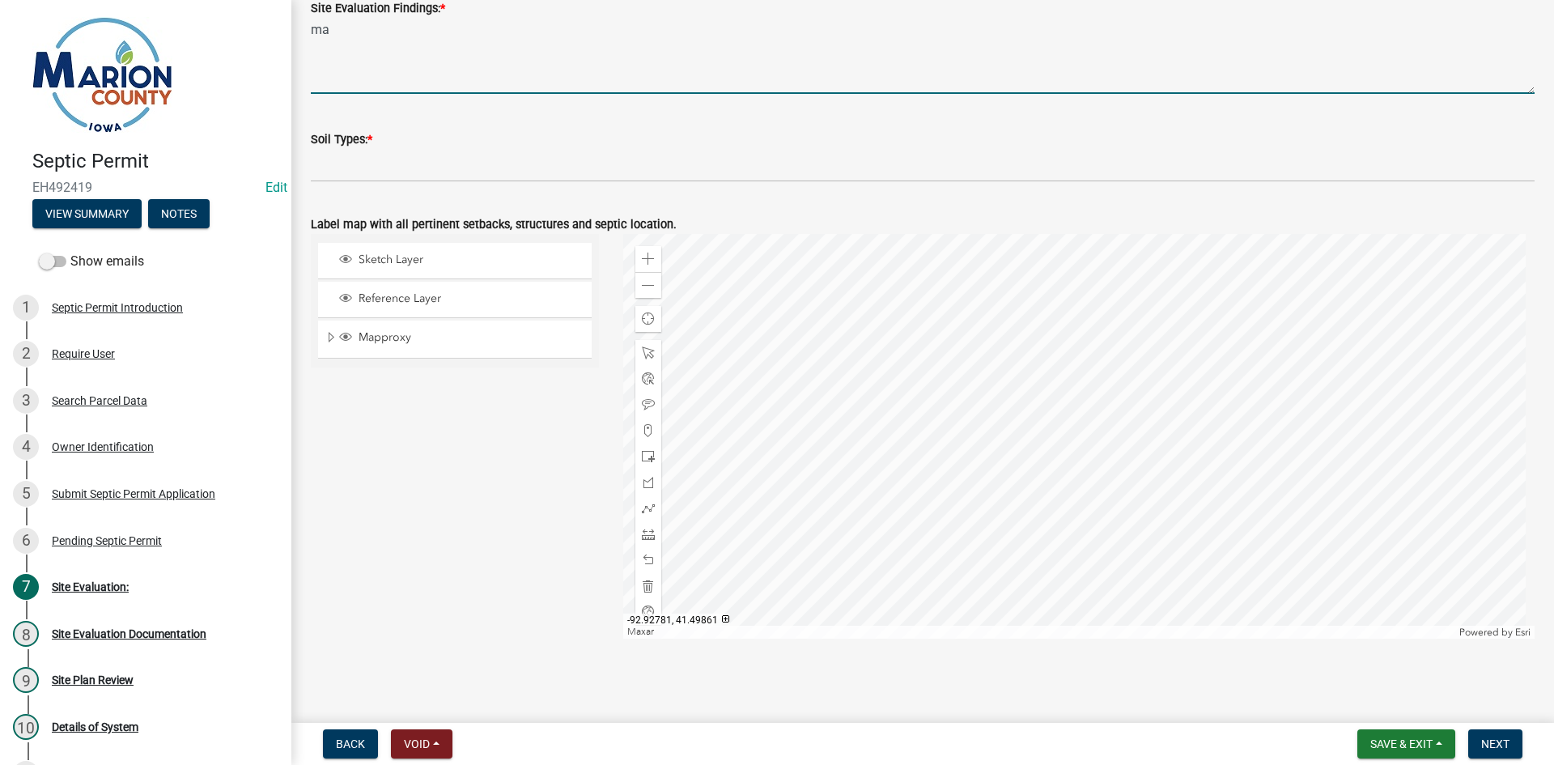
type textarea "m"
type textarea "TREE HEAVY AREA, RIVER TO THE NORTH"
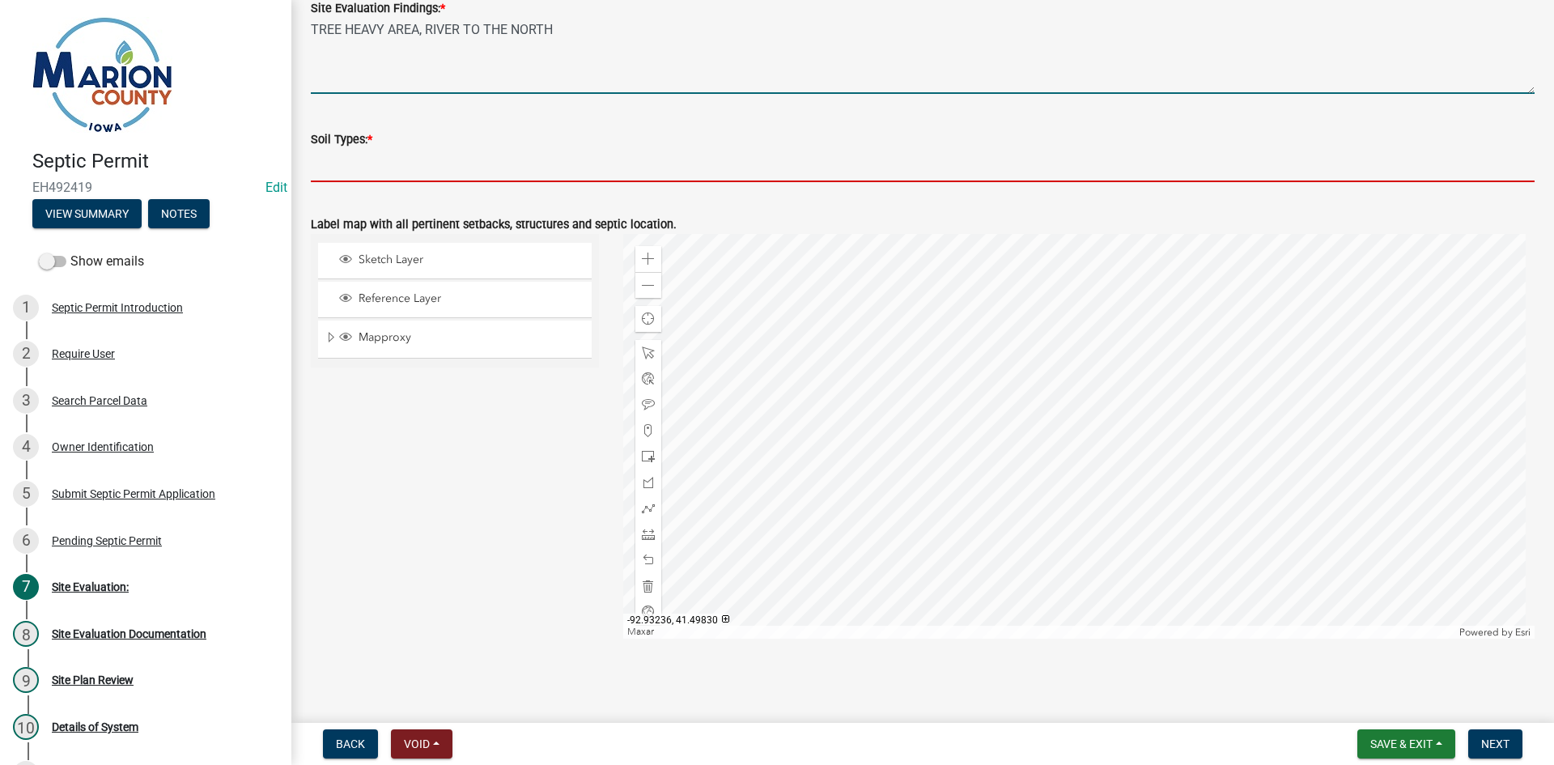
click at [342, 168] on input "Soil Types: *" at bounding box center [923, 165] width 1224 height 33
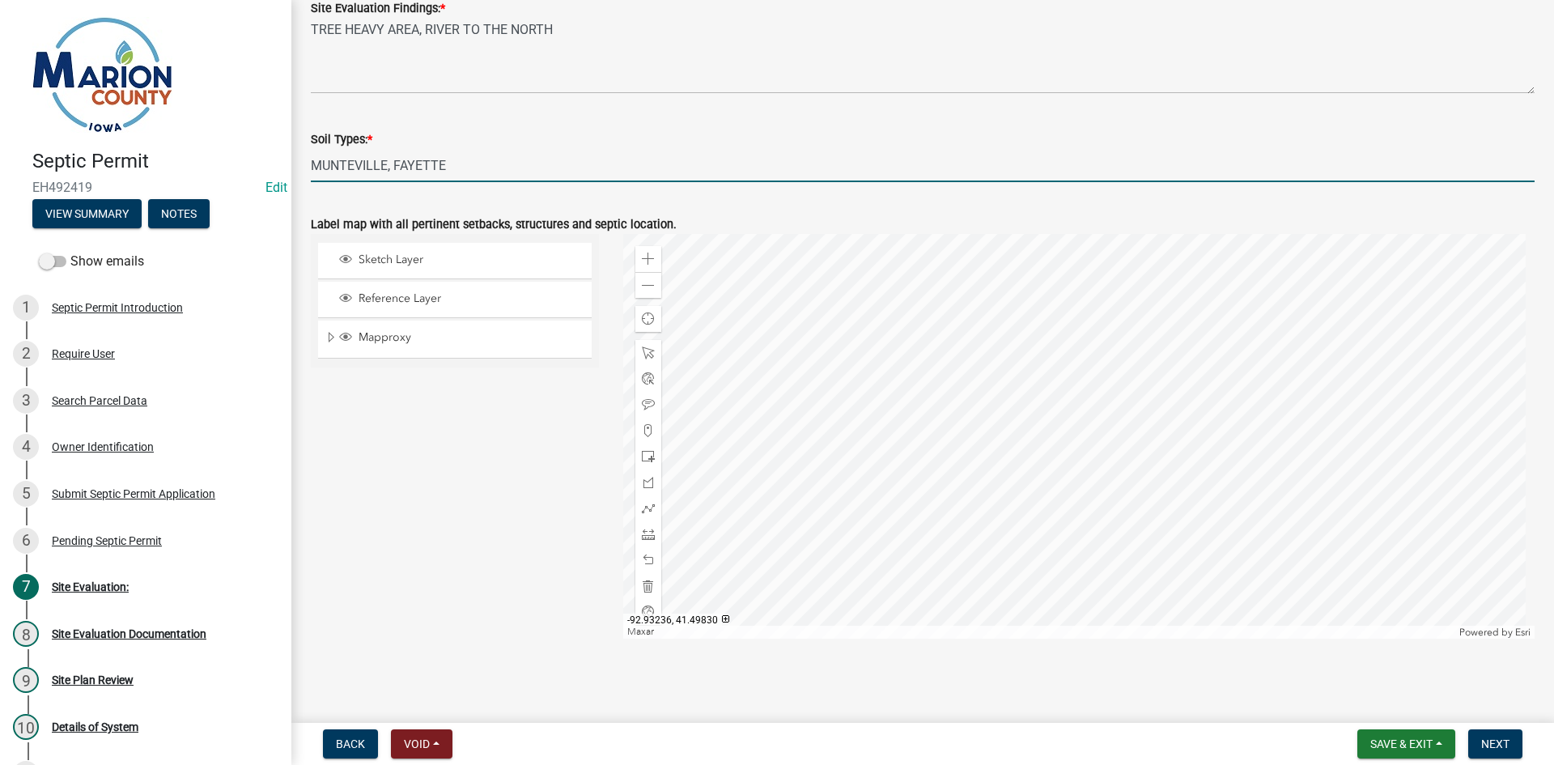
type input "MUNTEVILLE, FAYETTE"
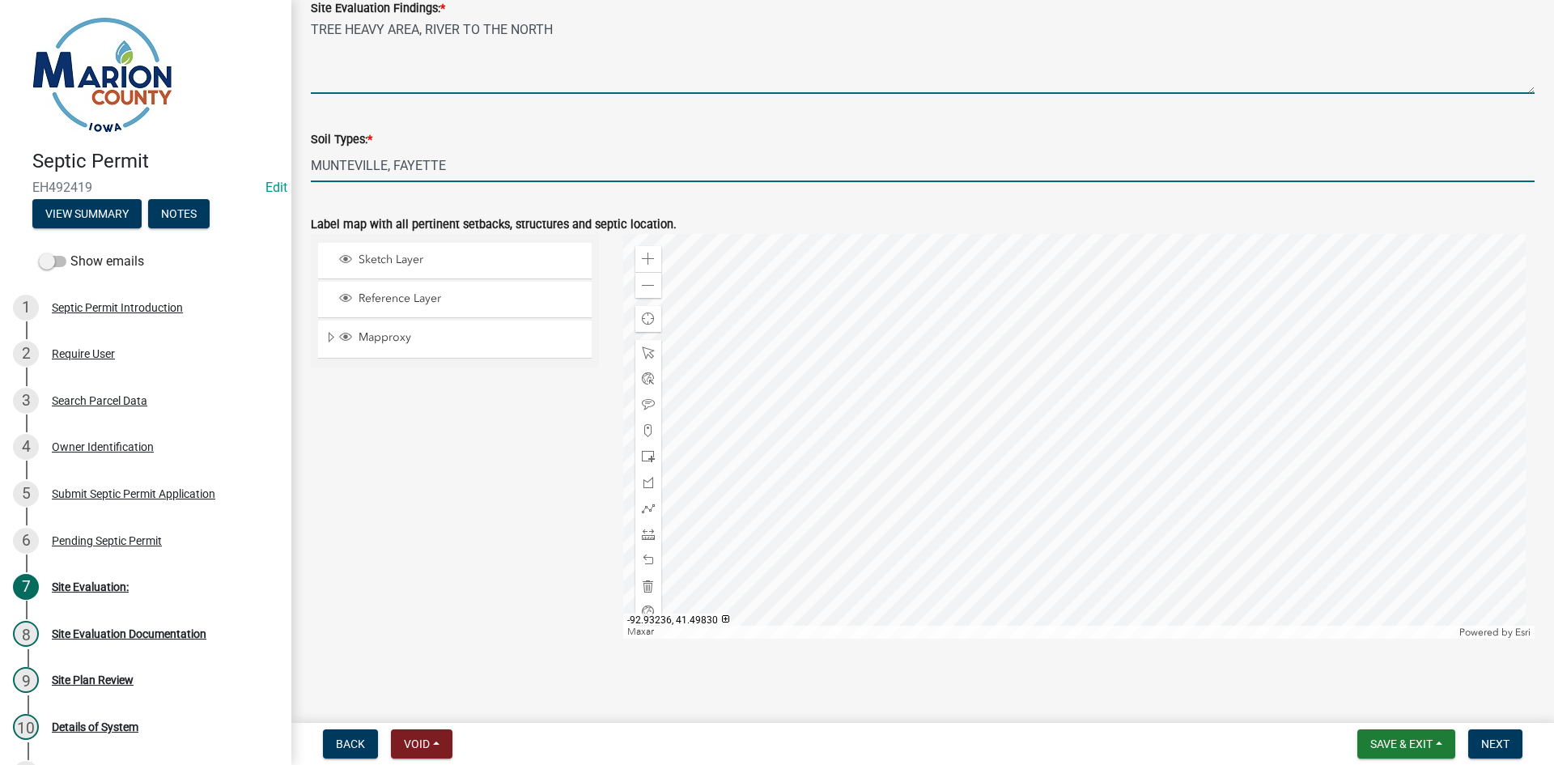
click at [639, 48] on textarea "TREE HEAVY AREA, RIVER TO THE NORTH" at bounding box center [923, 56] width 1224 height 76
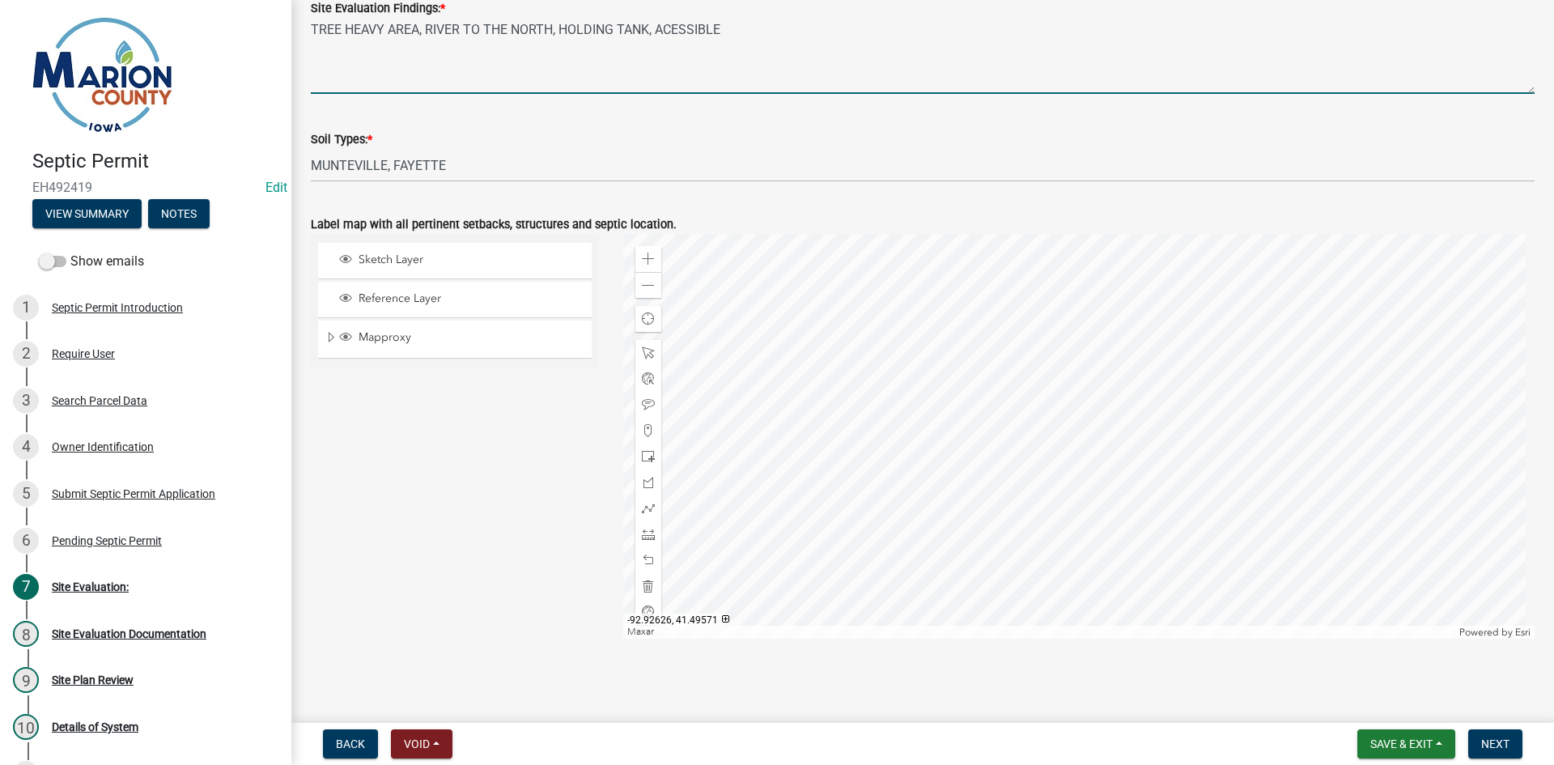
type textarea "TREE HEAVY AREA, RIVER TO THE NORTH, HOLDING TANK, ACESSIBLE"
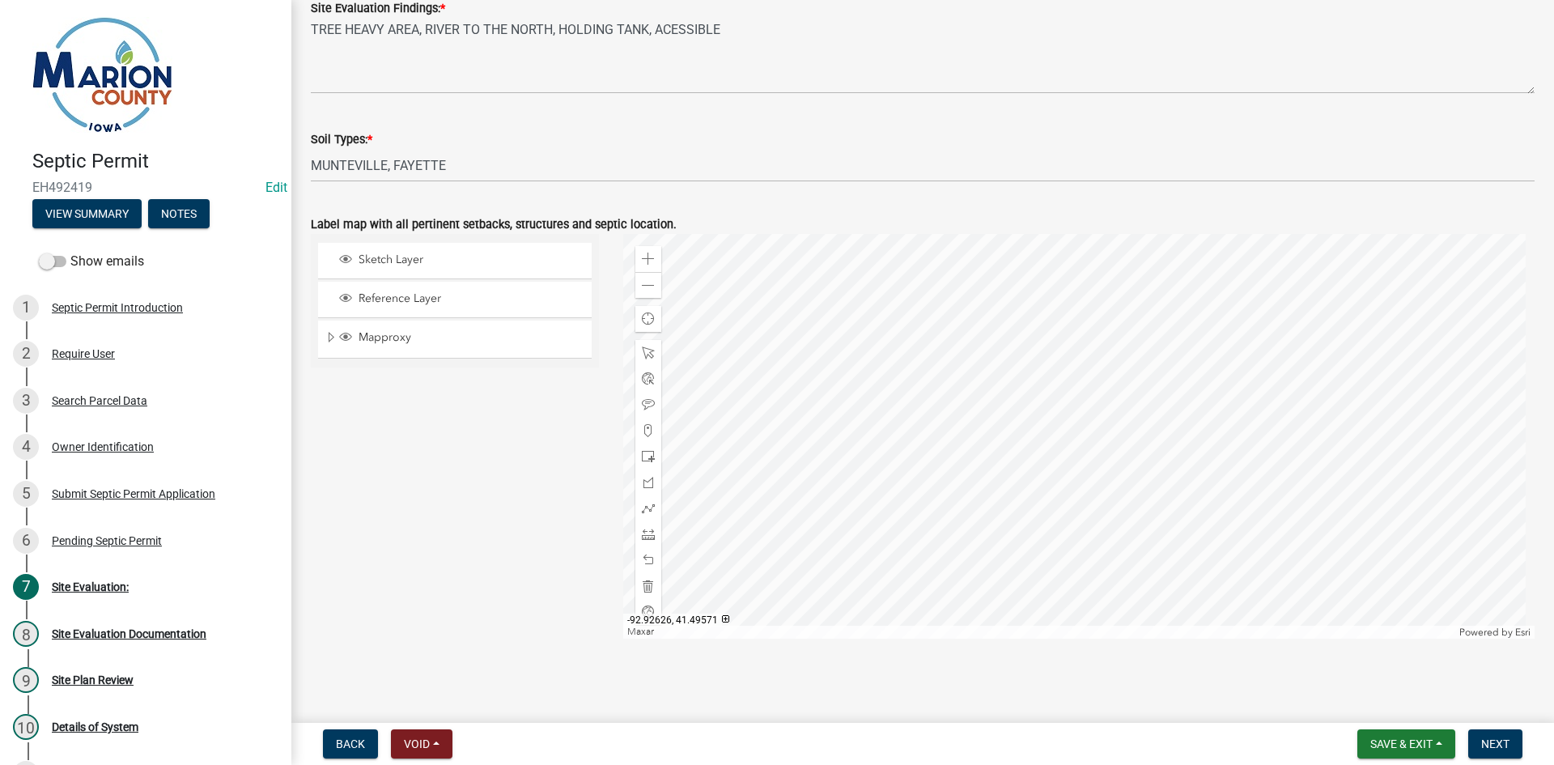
click at [748, 731] on form "Save & Exit Save Save & Exit Next" at bounding box center [1440, 743] width 178 height 29
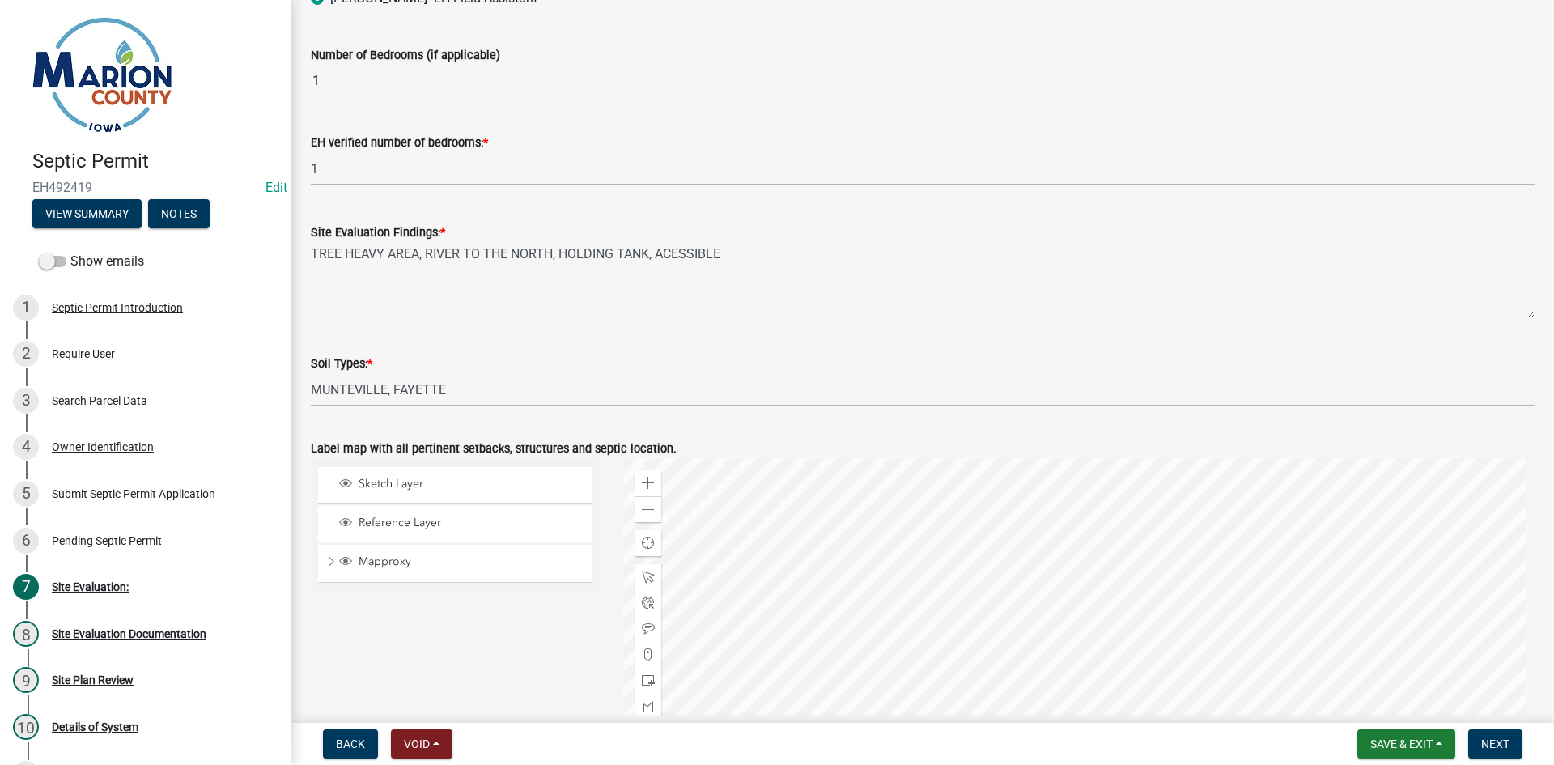
scroll to position [0, 0]
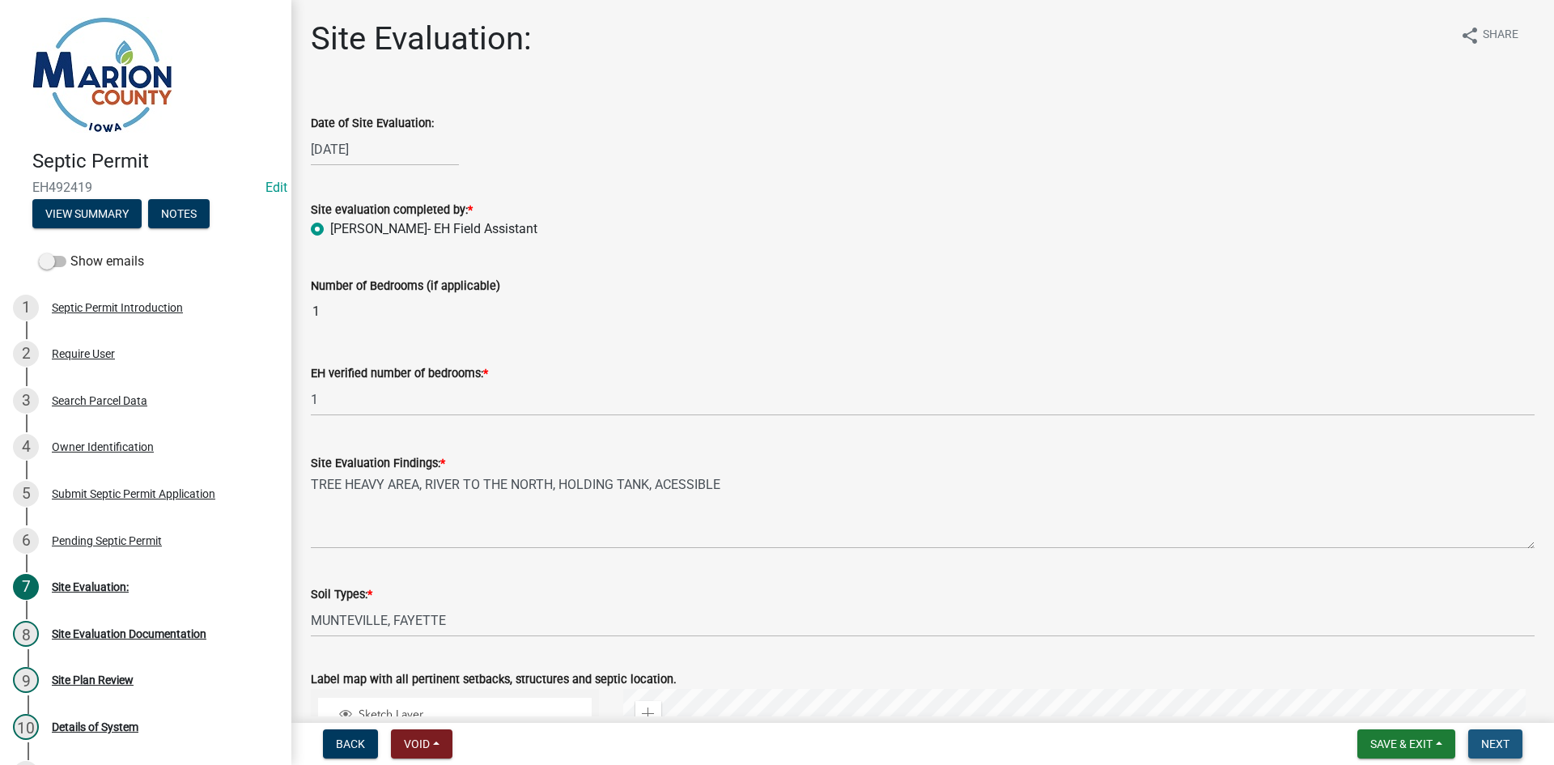
click at [748, 742] on span "Next" at bounding box center [1495, 743] width 28 height 13
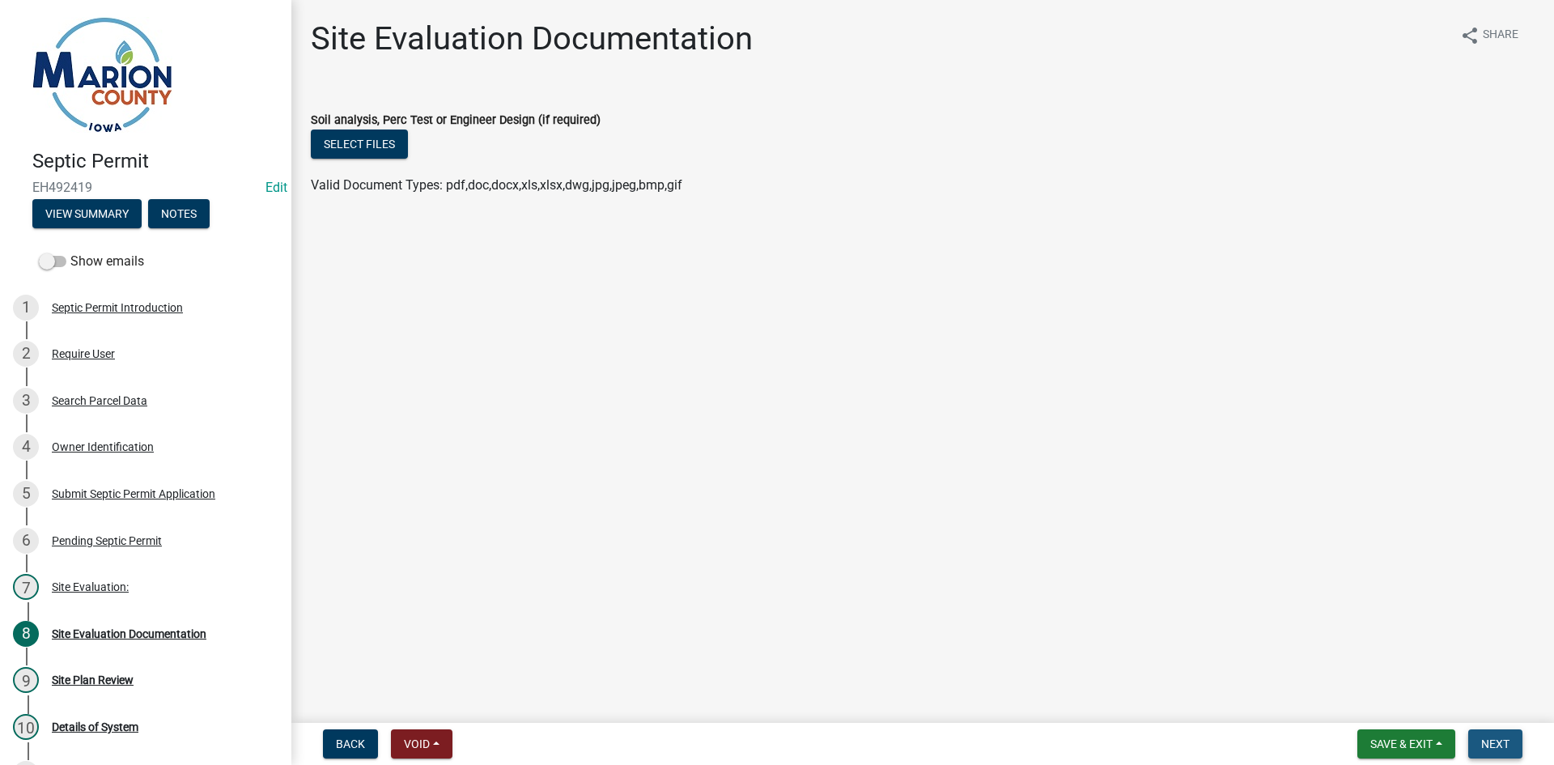
click at [748, 732] on button "Next" at bounding box center [1495, 743] width 54 height 29
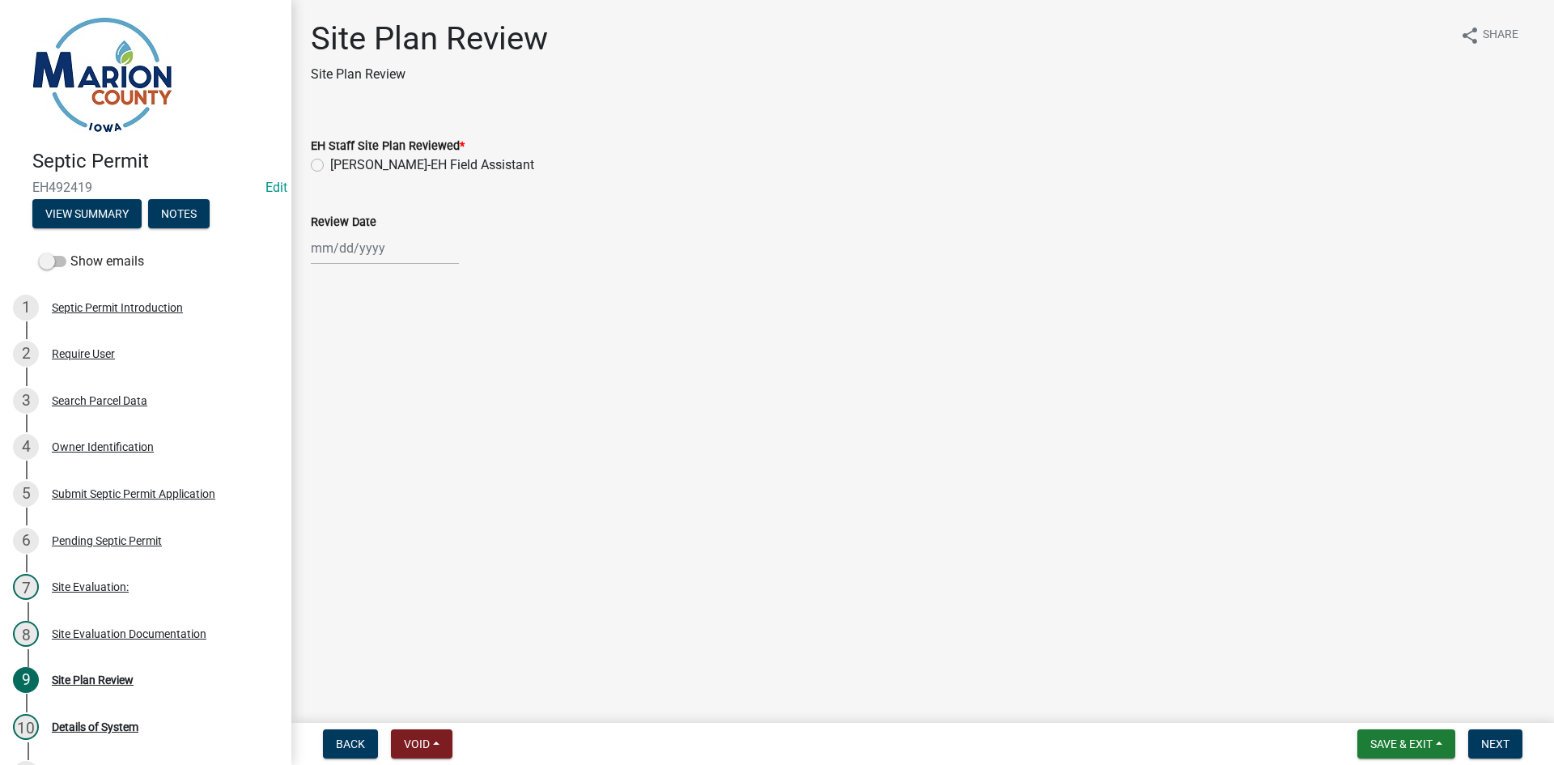
click at [392, 146] on label "EH Staff Site Plan Reviewed *" at bounding box center [388, 146] width 154 height 11
click at [396, 166] on label "[PERSON_NAME]-EH Field Assistant" at bounding box center [432, 164] width 204 height 19
click at [341, 166] on input "[PERSON_NAME]-EH Field Assistant" at bounding box center [335, 160] width 11 height 11
radio input "true"
select select "10"
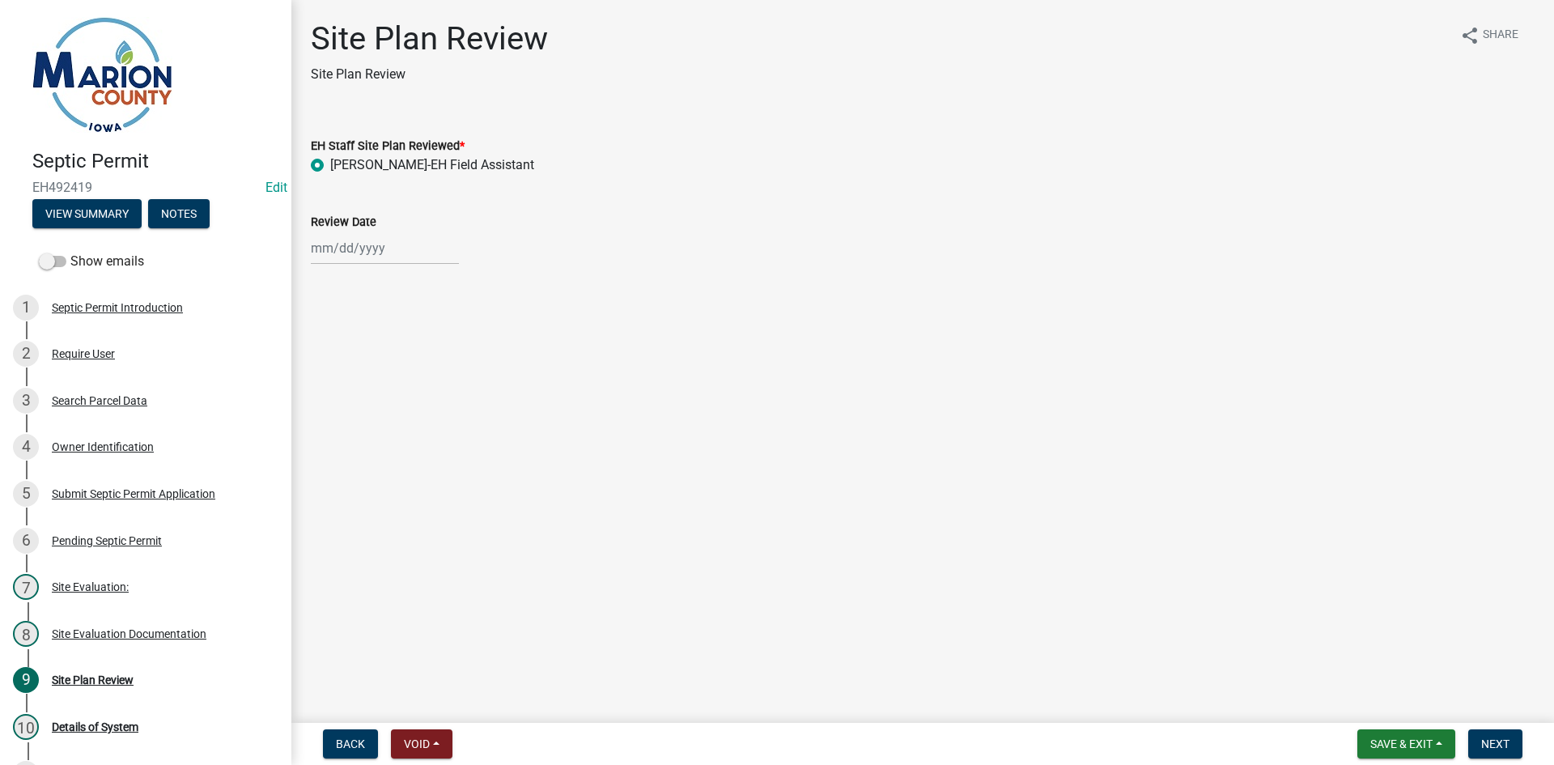
select select "2025"
click at [346, 246] on div "[PERSON_NAME] Feb Mar Apr [PERSON_NAME][DATE] Oct Nov [DATE] 1526 1527 1528 152…" at bounding box center [385, 247] width 148 height 33
click at [379, 385] on div "15" at bounding box center [379, 386] width 26 height 26
type input "[DATE]"
click at [748, 737] on span "Next" at bounding box center [1495, 743] width 28 height 13
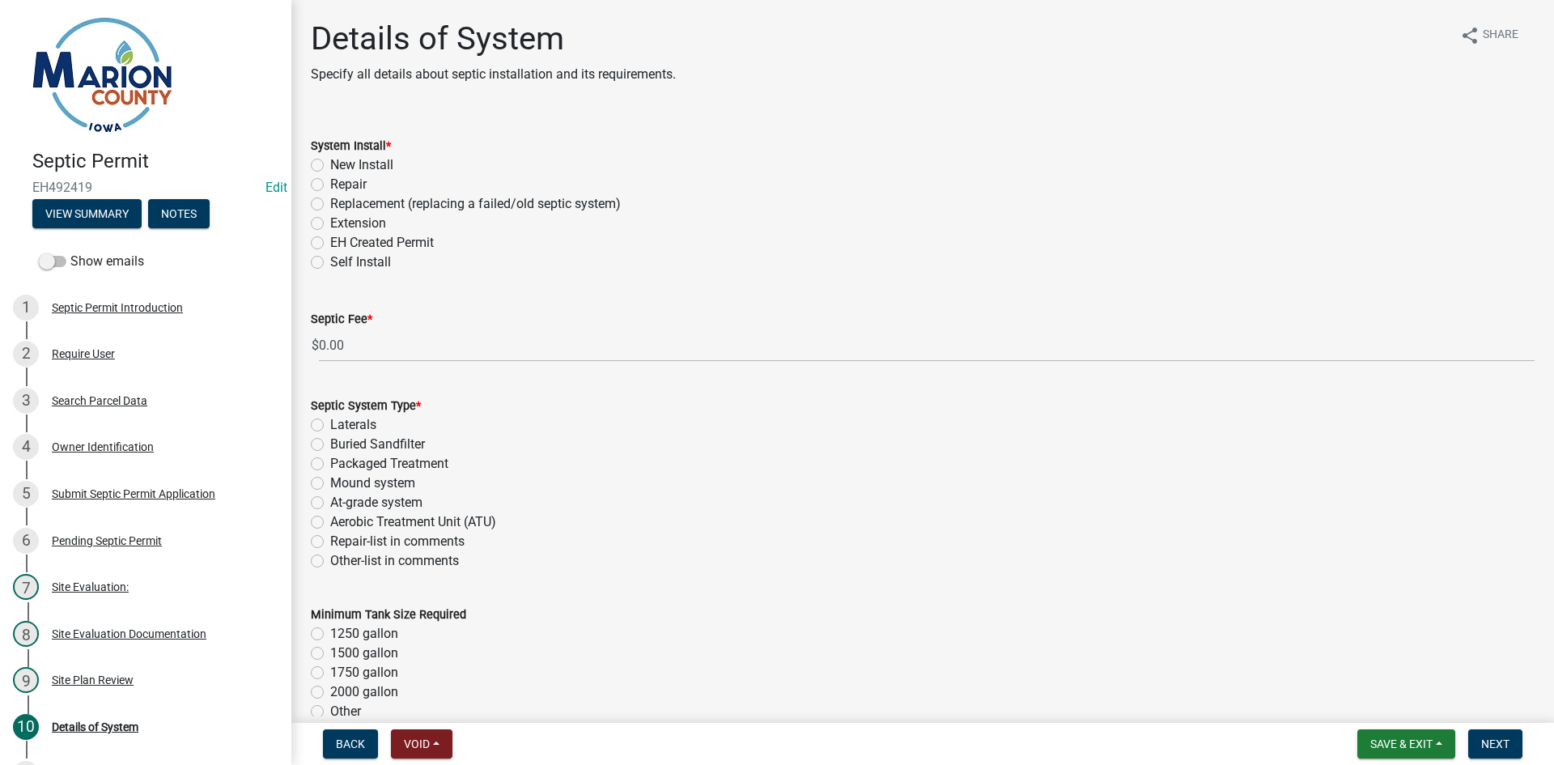
click at [363, 201] on label "Replacement (replacing a failed/old septic system)" at bounding box center [475, 203] width 291 height 19
click at [341, 201] on input "Replacement (replacing a failed/old septic system)" at bounding box center [335, 199] width 11 height 11
radio input "true"
click at [363, 553] on label "Other-list in comments" at bounding box center [394, 560] width 129 height 19
click at [341, 553] on input "Other-list in comments" at bounding box center [335, 556] width 11 height 11
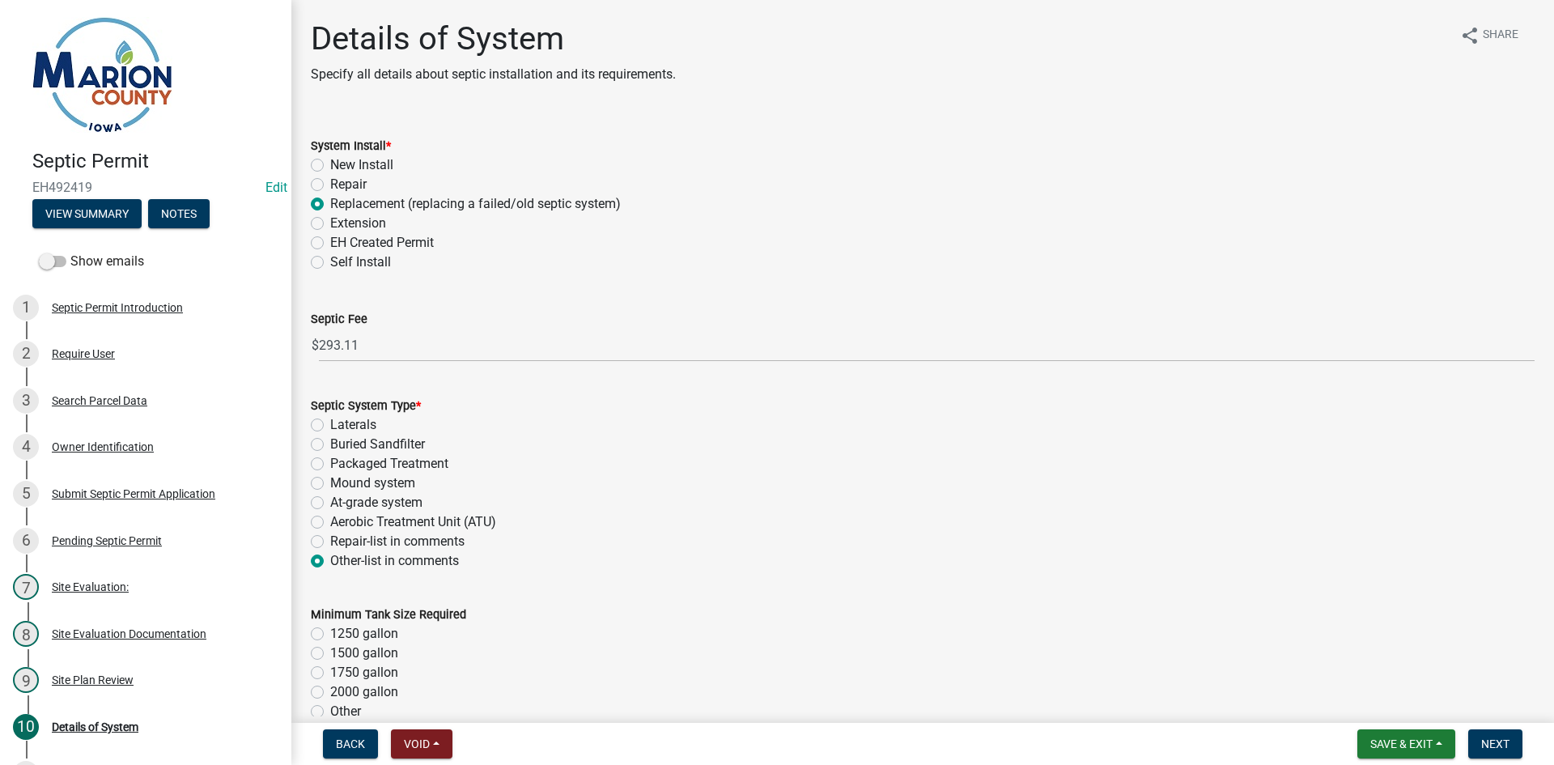
radio input "true"
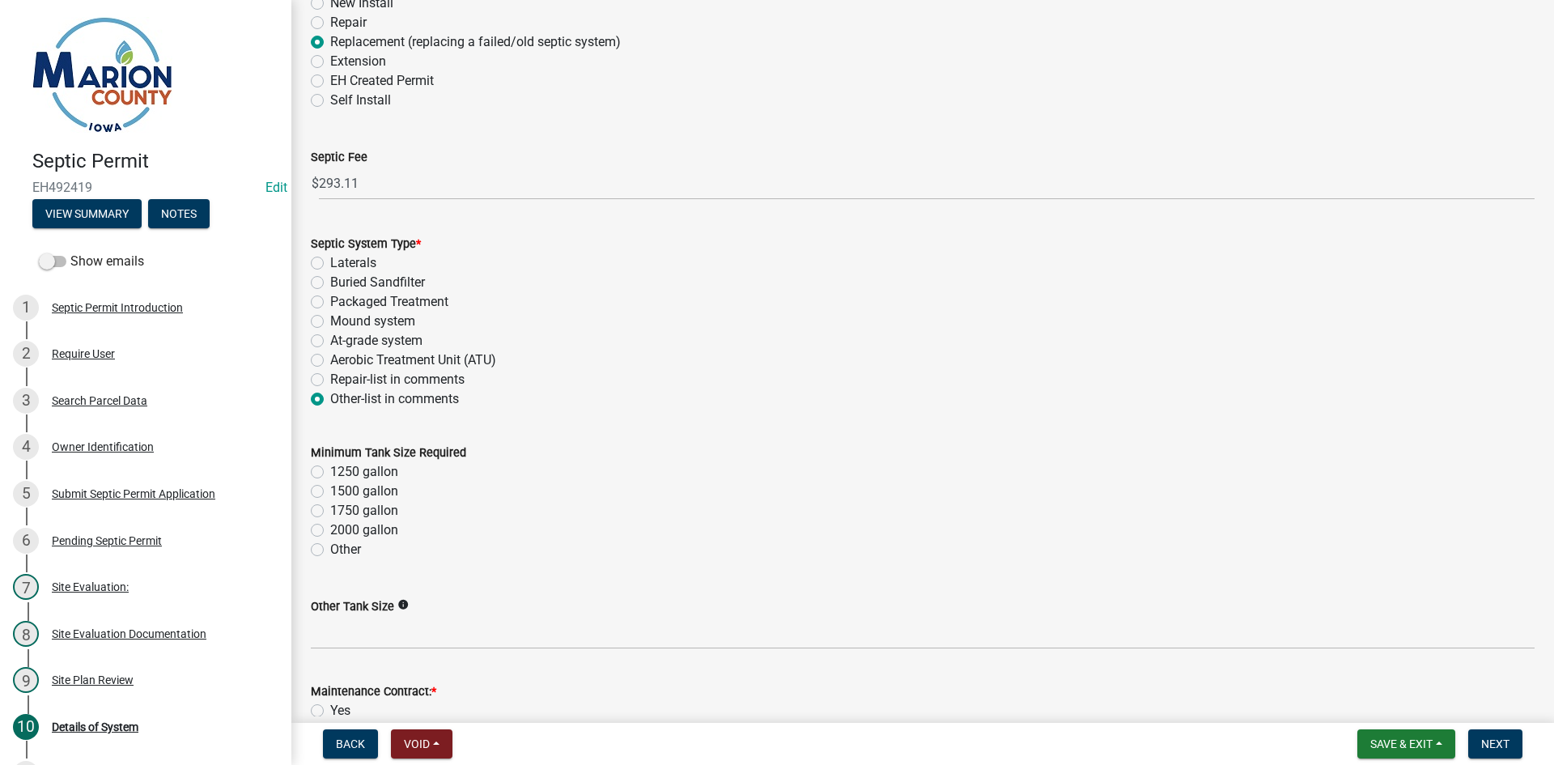
click at [330, 529] on label "2000 gallon" at bounding box center [364, 529] width 68 height 19
click at [330, 529] on input "2000 gallon" at bounding box center [335, 525] width 11 height 11
radio input "true"
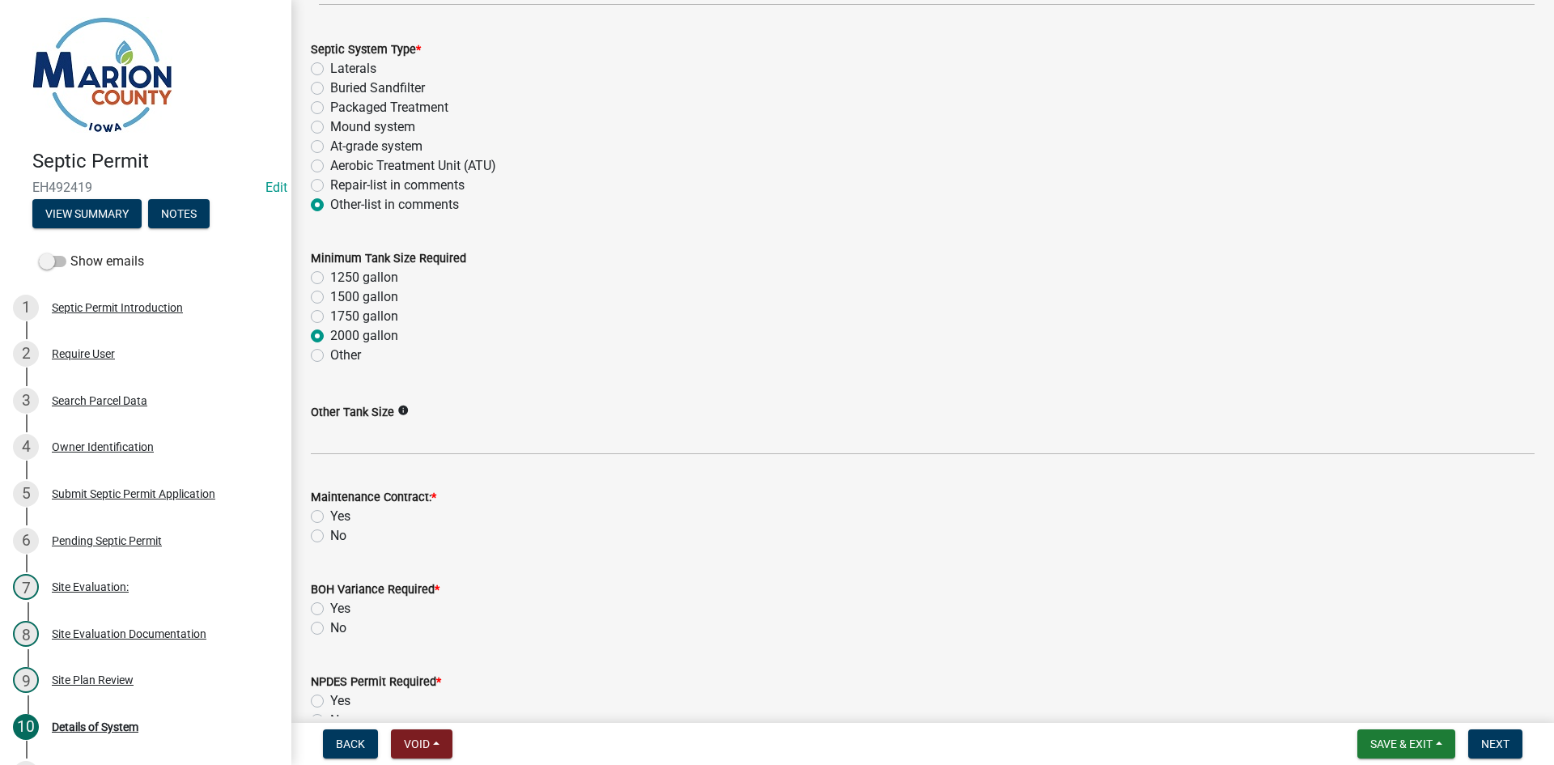
scroll to position [486, 0]
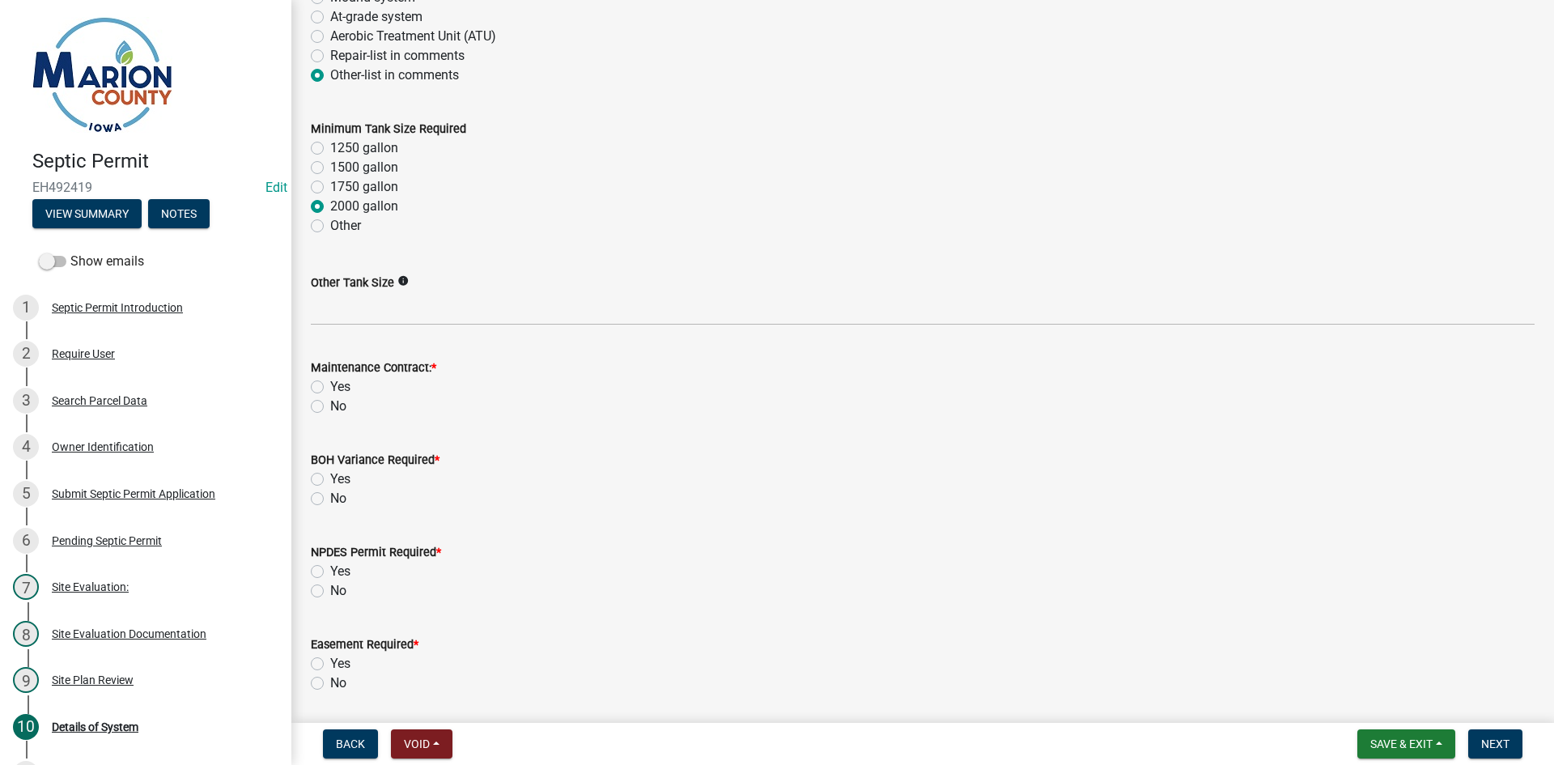
click at [330, 410] on label "No" at bounding box center [338, 406] width 16 height 19
click at [330, 407] on input "No" at bounding box center [335, 402] width 11 height 11
radio input "true"
click at [330, 480] on label "Yes" at bounding box center [340, 478] width 20 height 19
click at [330, 480] on input "Yes" at bounding box center [335, 474] width 11 height 11
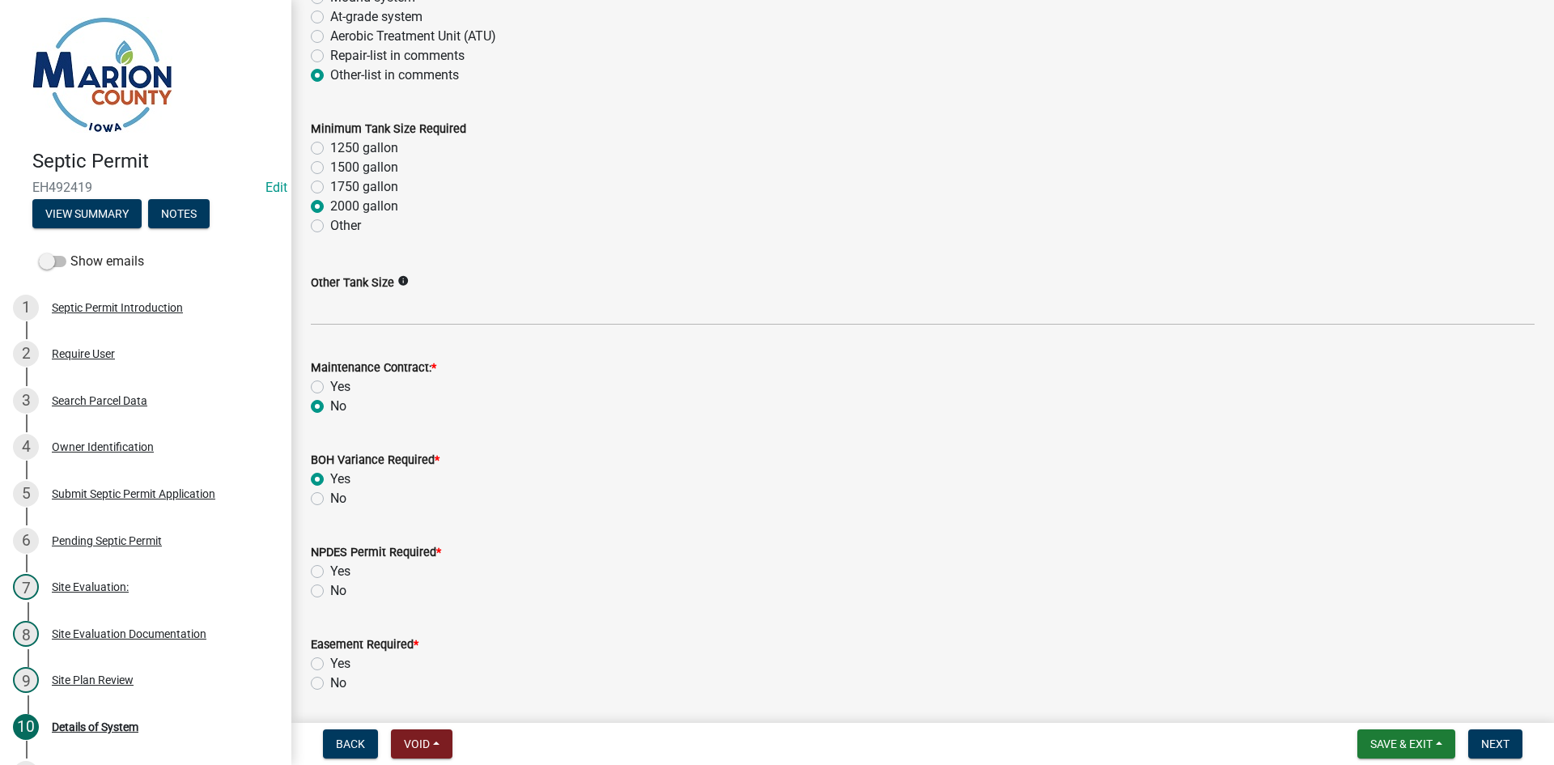
radio input "true"
click at [330, 591] on label "No" at bounding box center [338, 590] width 16 height 19
click at [330, 591] on input "No" at bounding box center [335, 586] width 11 height 11
radio input "true"
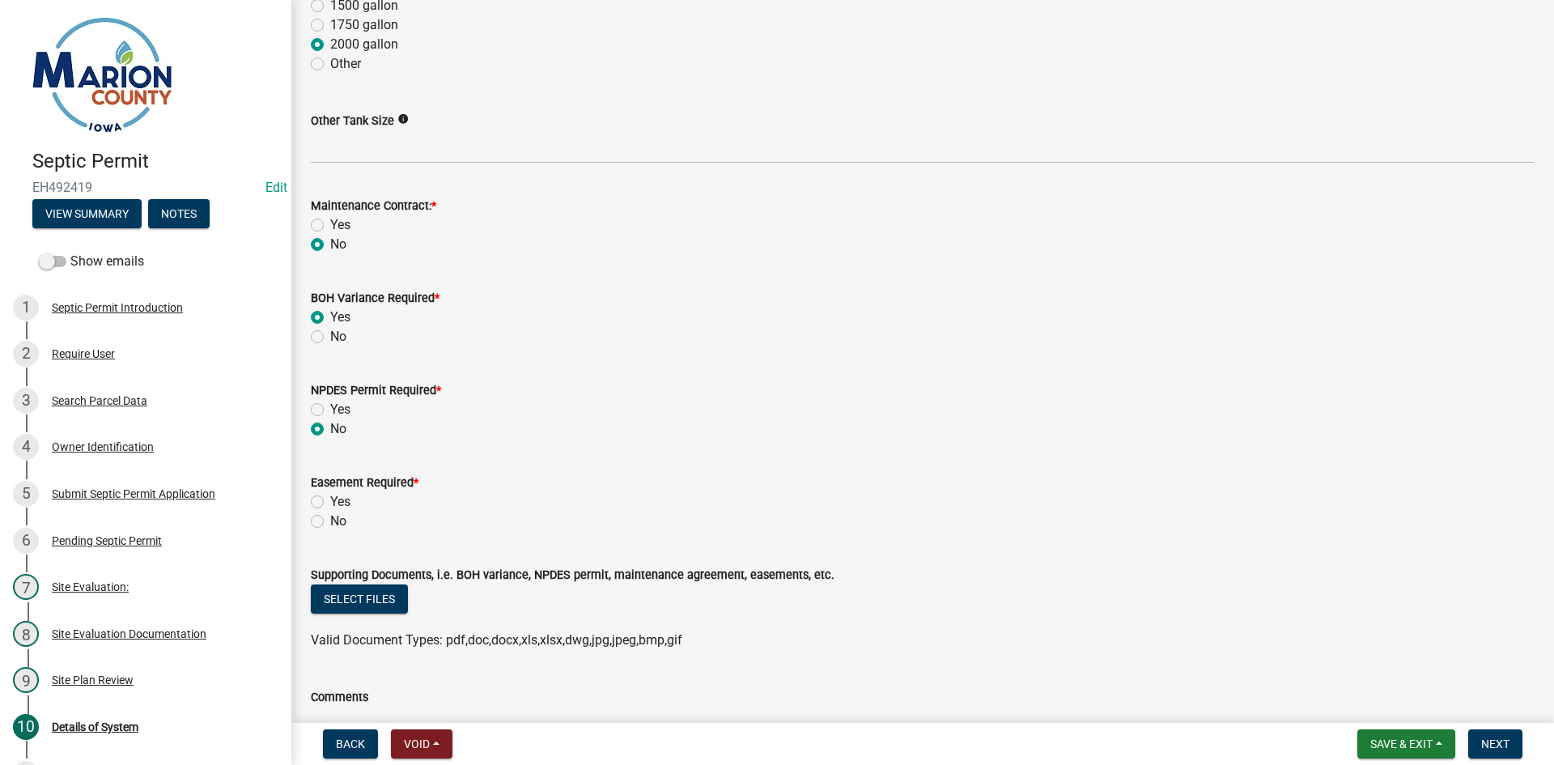
click at [330, 524] on label "No" at bounding box center [338, 521] width 16 height 19
click at [330, 522] on input "No" at bounding box center [335, 517] width 11 height 11
radio input "true"
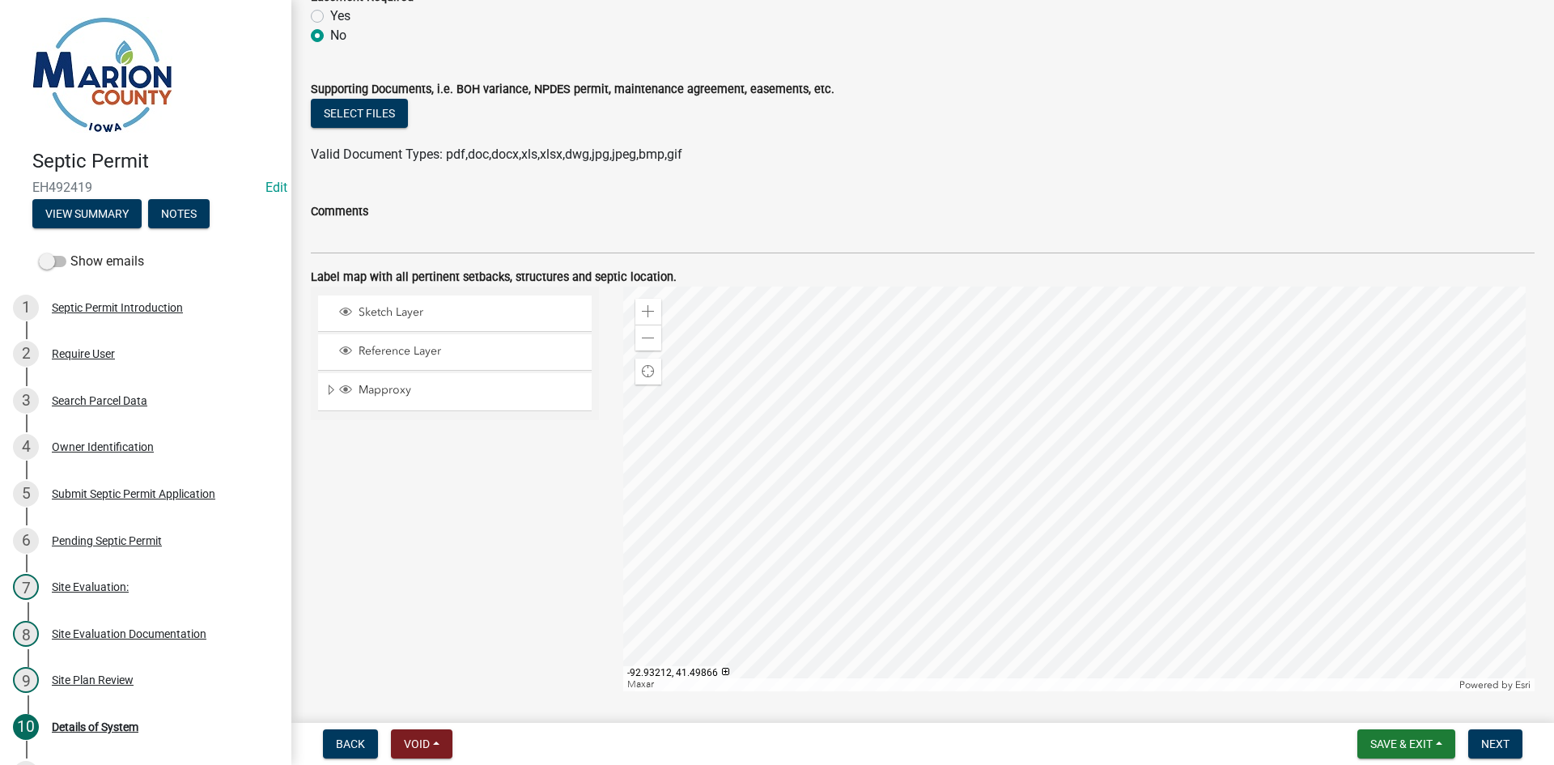
click at [405, 219] on div "Comments" at bounding box center [923, 211] width 1224 height 19
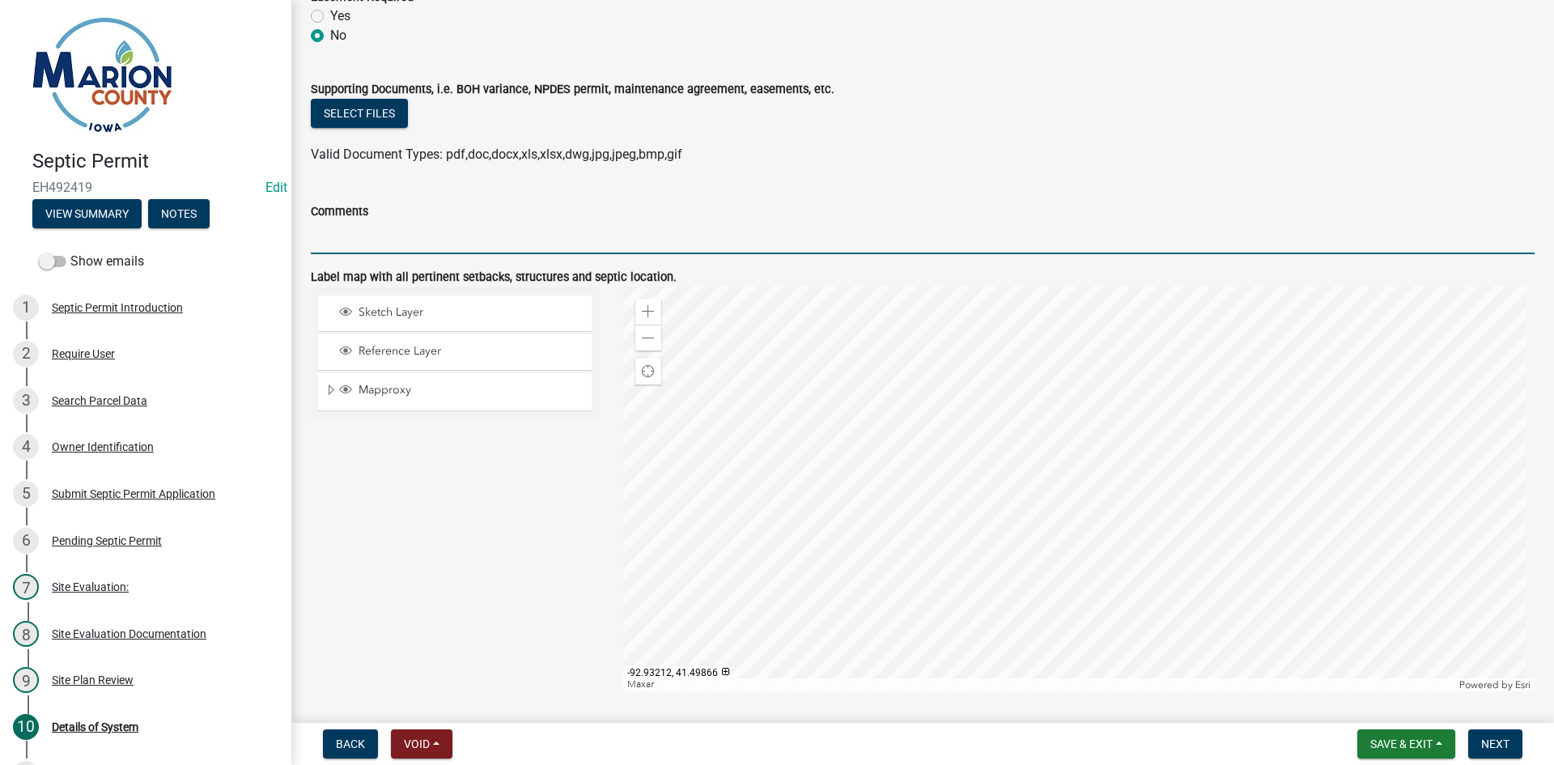
click at [413, 245] on input "Comments" at bounding box center [923, 237] width 1224 height 33
type input "MAINTAIN ALL SETBACKS, ESPECIALLY FROM THE RIVER"
click at [748, 746] on button "Next" at bounding box center [1495, 743] width 54 height 29
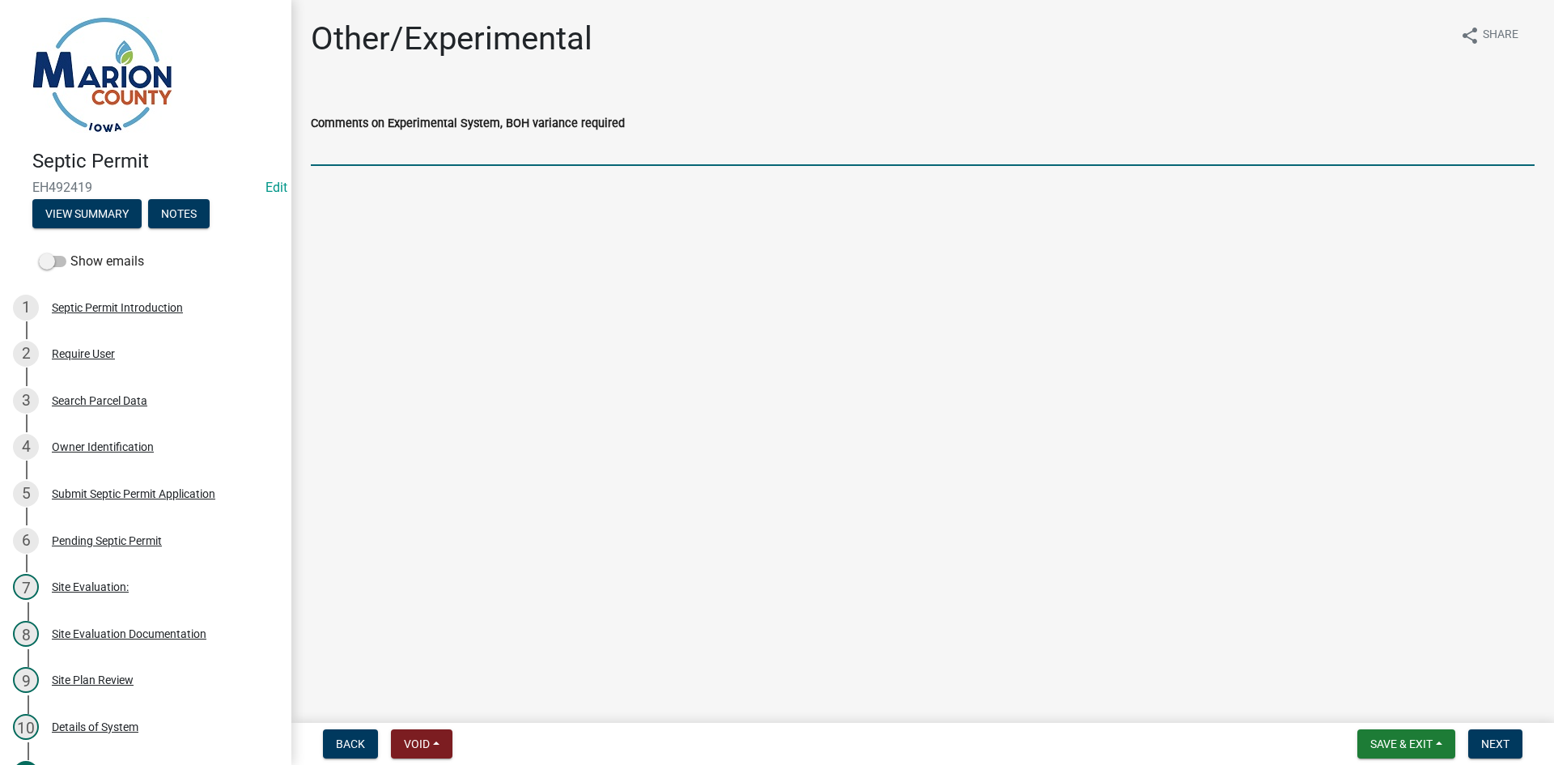
click at [400, 155] on input "Comments on Experimental System, BOH variance required" at bounding box center [923, 149] width 1224 height 33
type input "HOLDING TANK, BA FOR HOLDING TANK SIGNED"
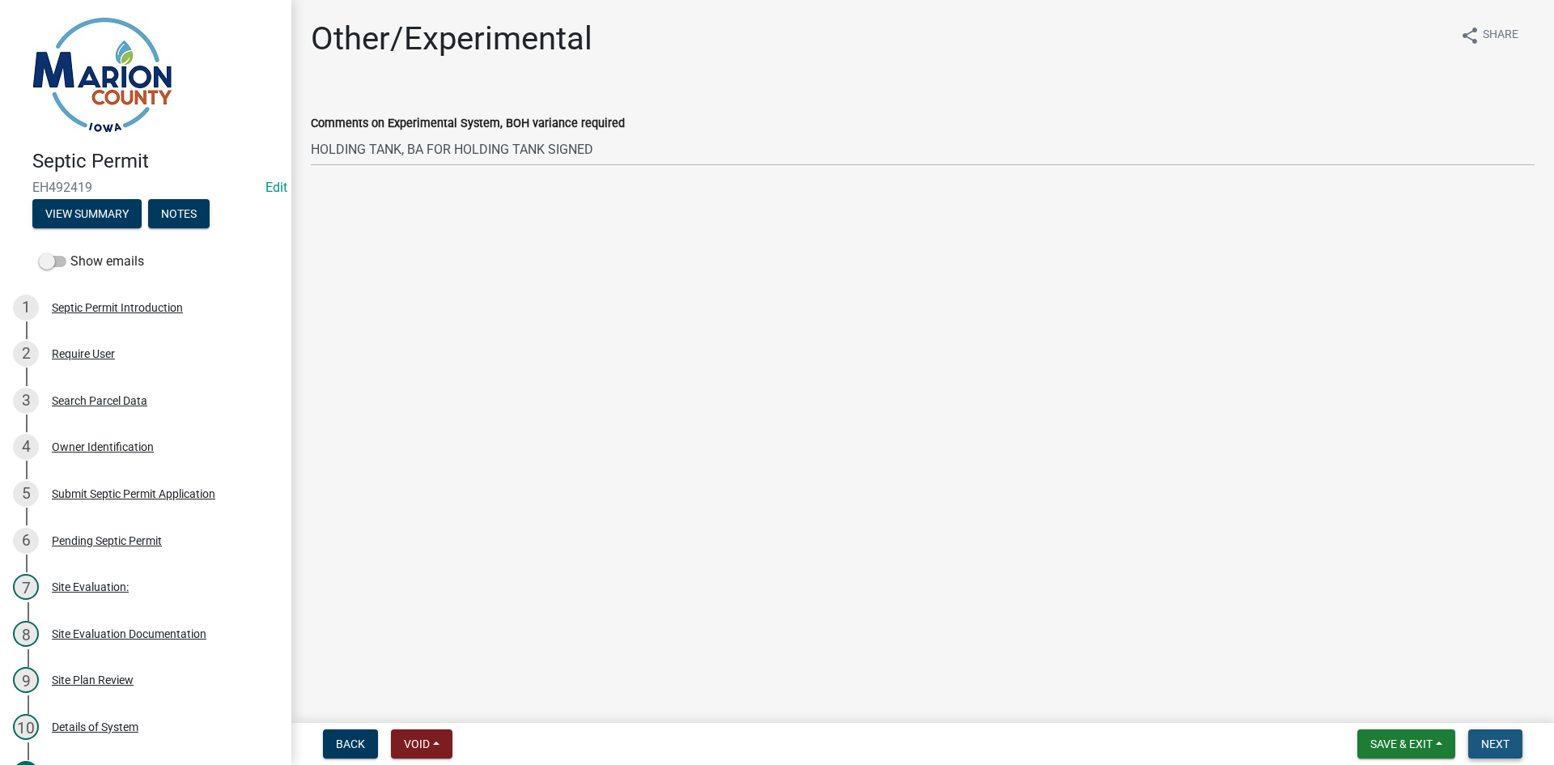
click at [748, 754] on button "Next" at bounding box center [1495, 743] width 54 height 29
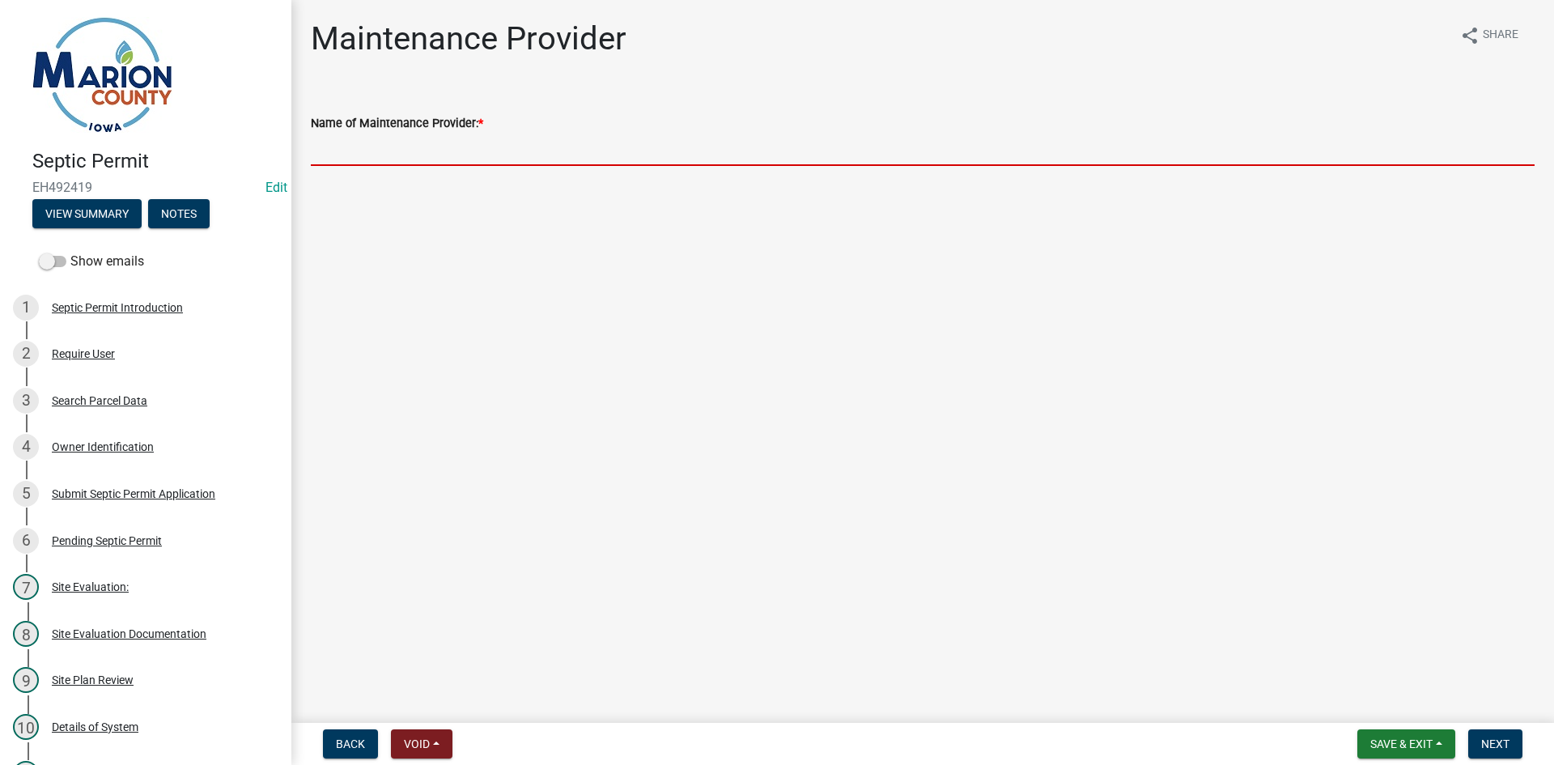
click at [365, 154] on input "Name of Maintenance Provider: *" at bounding box center [923, 149] width 1224 height 33
type input "NONE NEEDED"
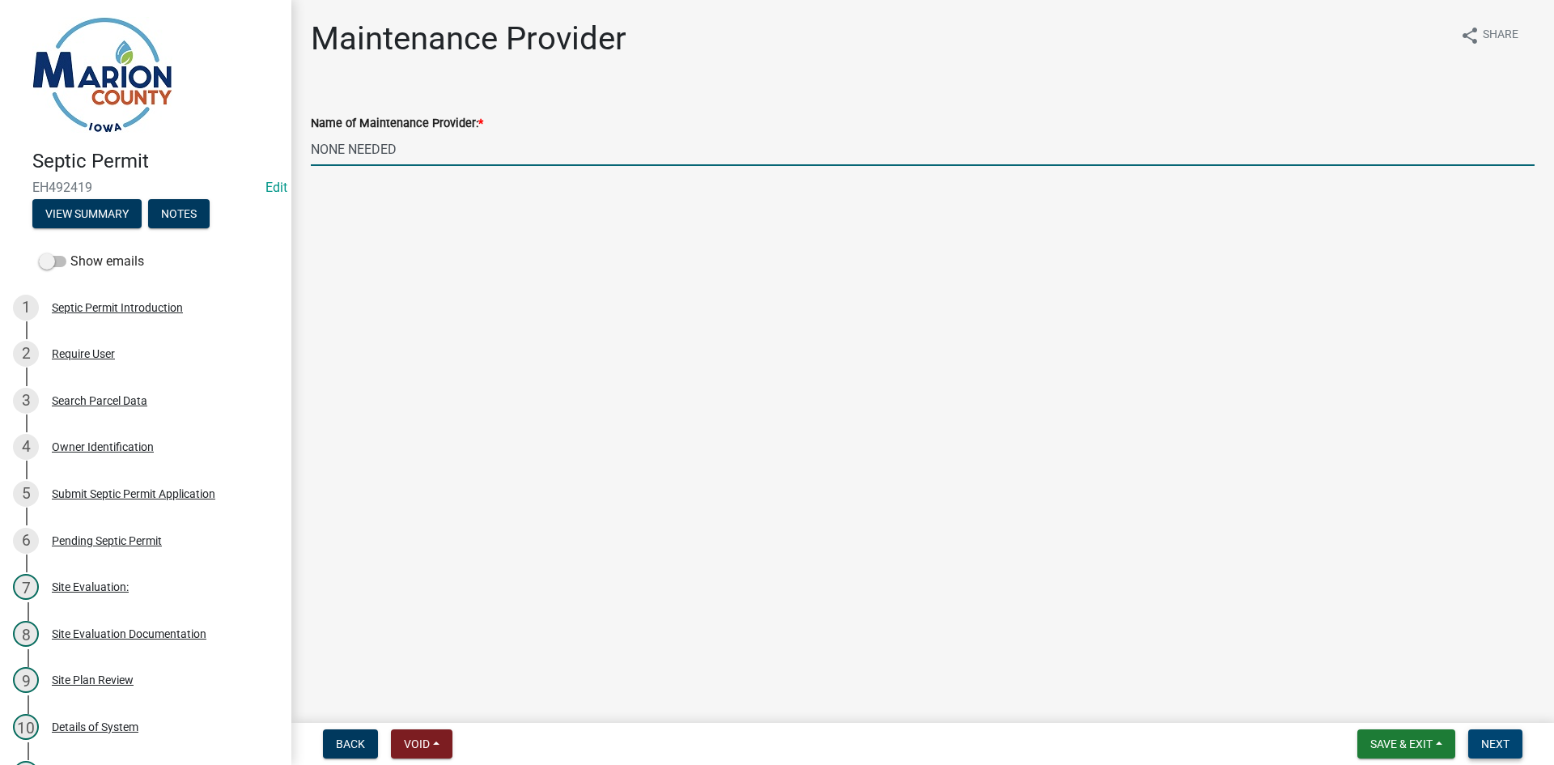
click at [748, 748] on span "Next" at bounding box center [1495, 743] width 28 height 13
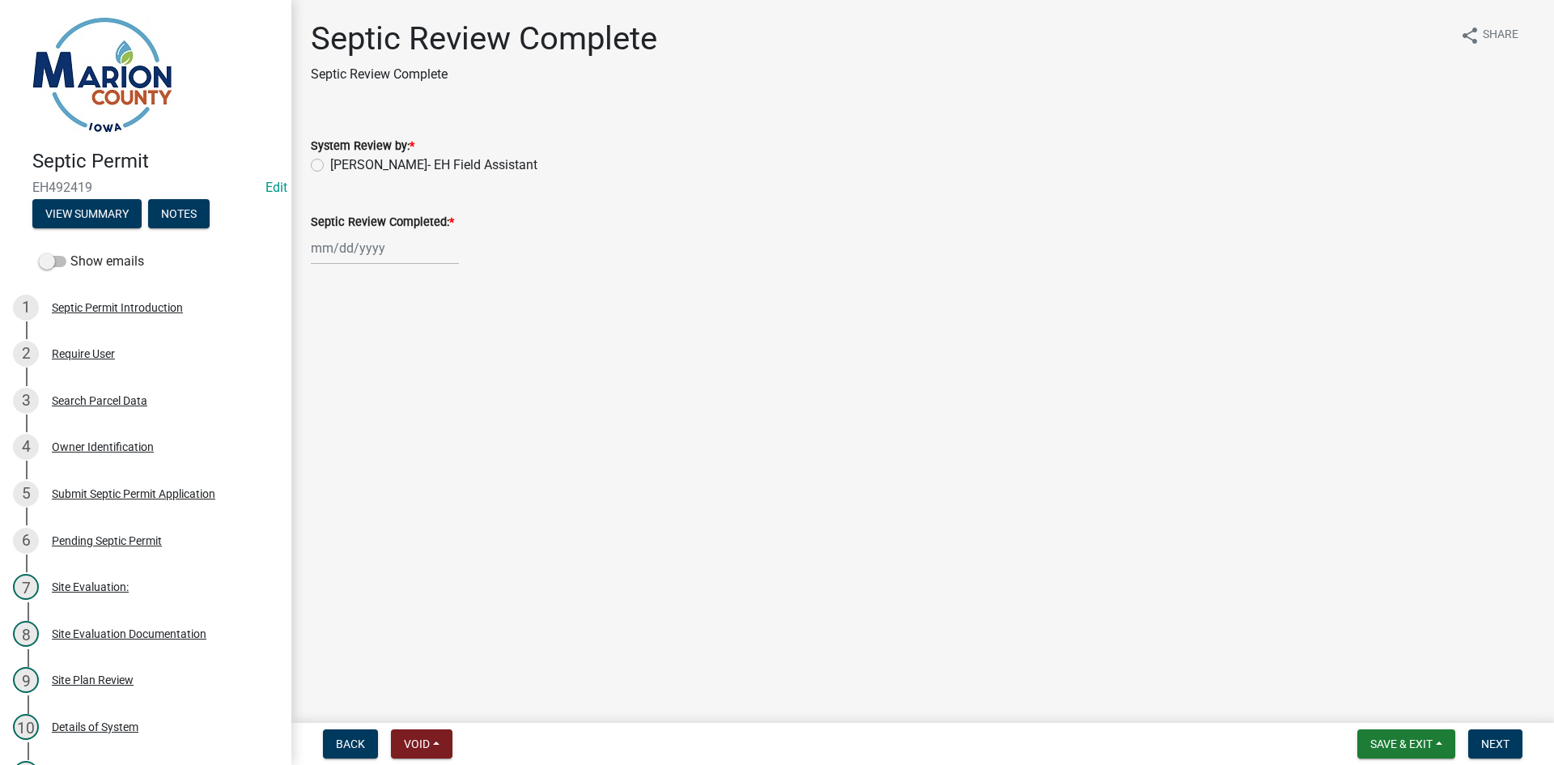
click at [446, 168] on label "[PERSON_NAME]- EH Field Assistant" at bounding box center [433, 164] width 207 height 19
click at [341, 166] on input "[PERSON_NAME]- EH Field Assistant" at bounding box center [335, 160] width 11 height 11
radio input "true"
select select "10"
select select "2025"
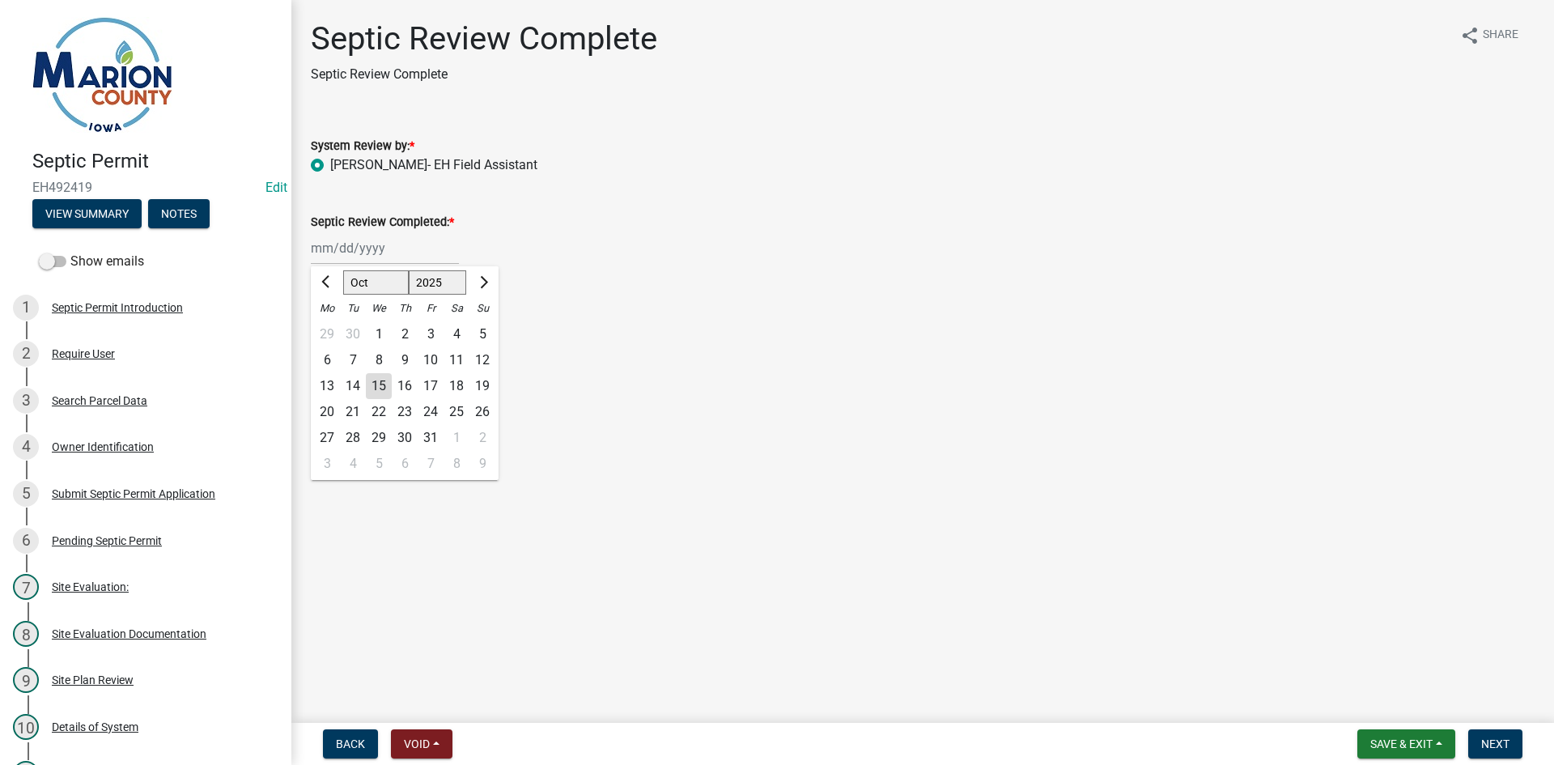
click at [369, 247] on div "[PERSON_NAME] Feb Mar Apr [PERSON_NAME][DATE] Oct Nov [DATE] 1526 1527 1528 152…" at bounding box center [385, 247] width 148 height 33
click at [380, 393] on div "15" at bounding box center [379, 386] width 26 height 26
type input "[DATE]"
click at [748, 742] on span "Next" at bounding box center [1495, 743] width 28 height 13
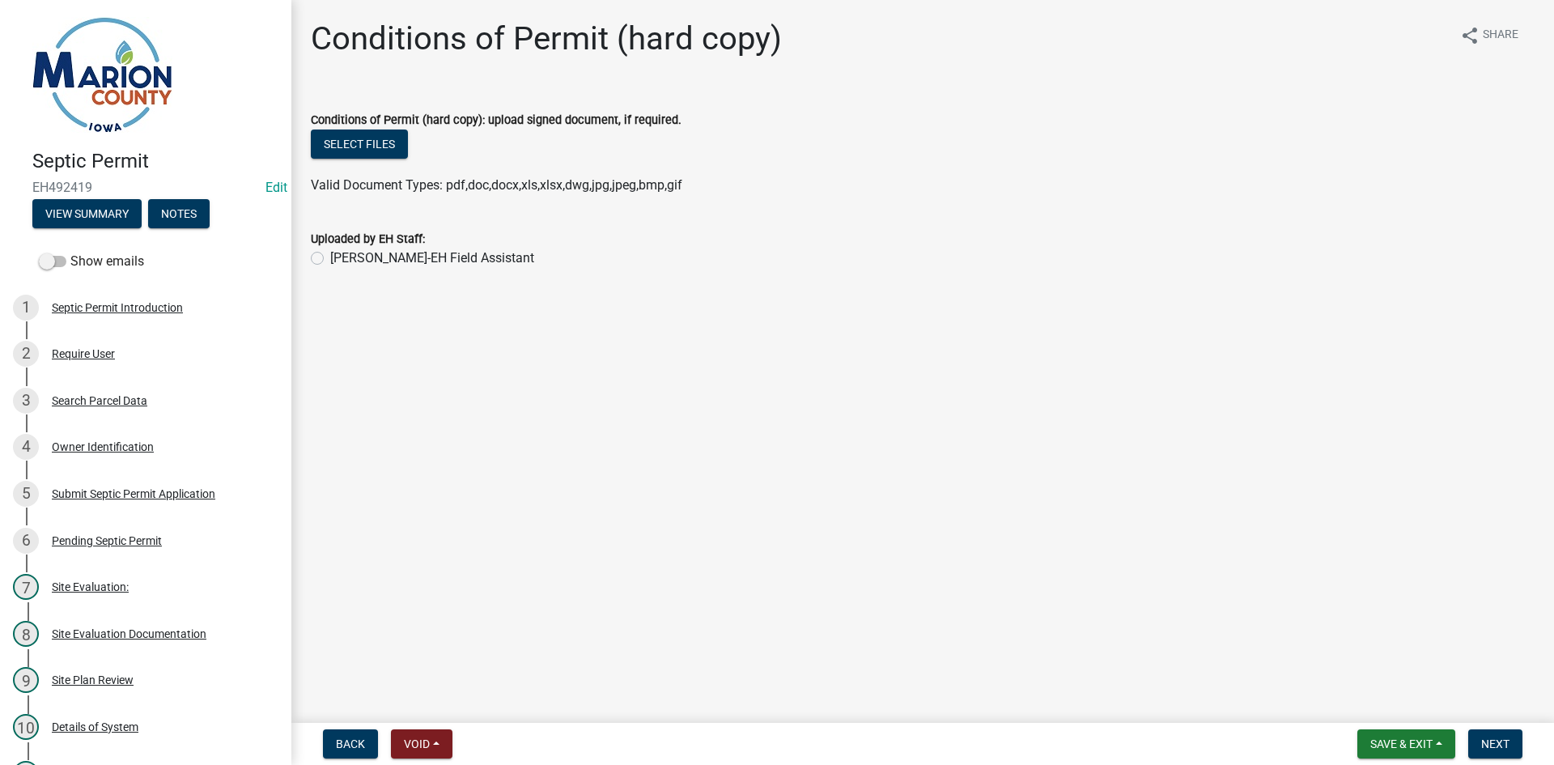
click at [393, 259] on label "[PERSON_NAME]-EH Field Assistant" at bounding box center [432, 257] width 204 height 19
click at [341, 259] on input "[PERSON_NAME]-EH Field Assistant" at bounding box center [335, 253] width 11 height 11
radio input "true"
click at [355, 141] on button "Select files" at bounding box center [359, 144] width 97 height 29
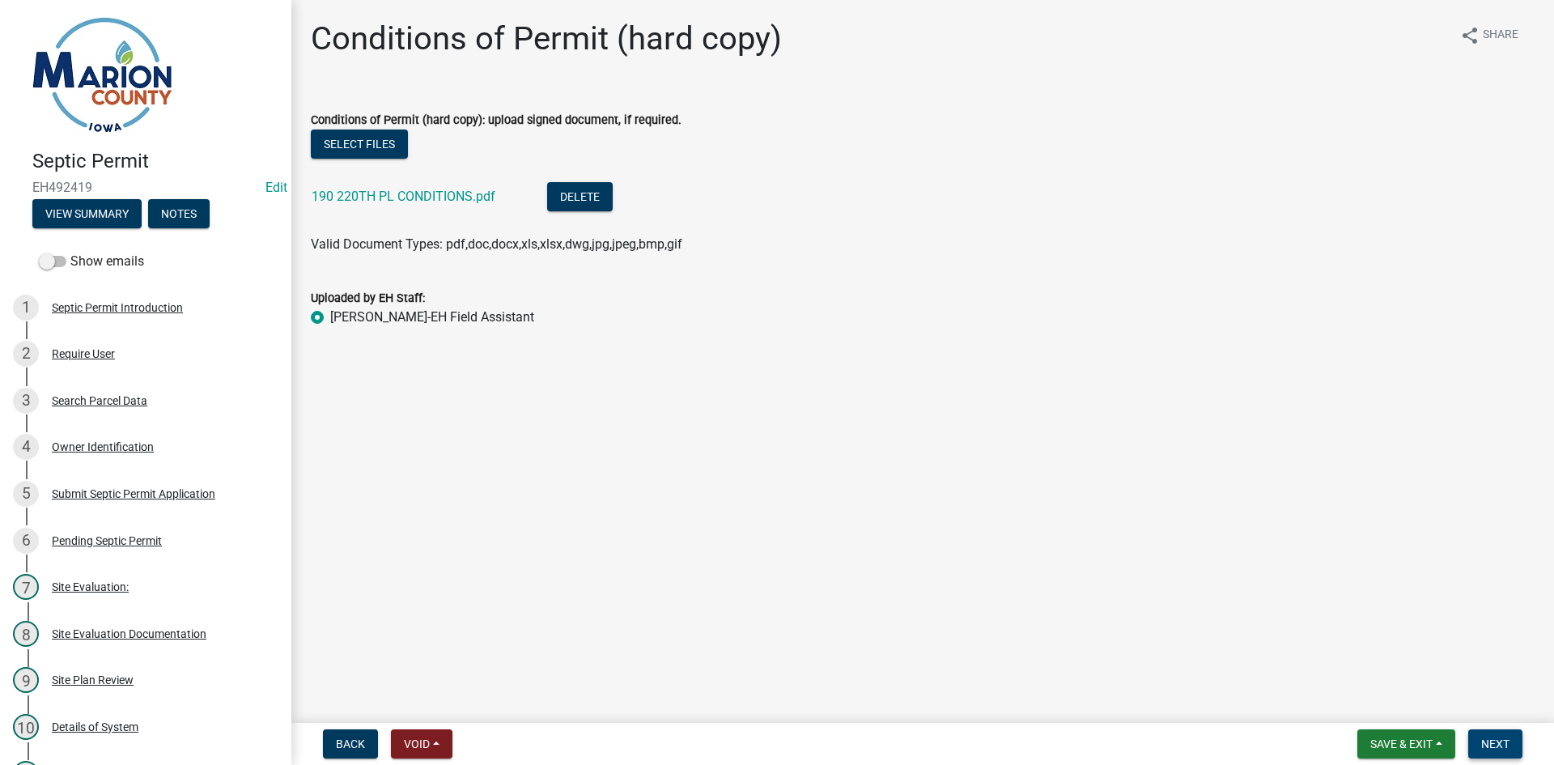
click at [748, 749] on span "Next" at bounding box center [1495, 743] width 28 height 13
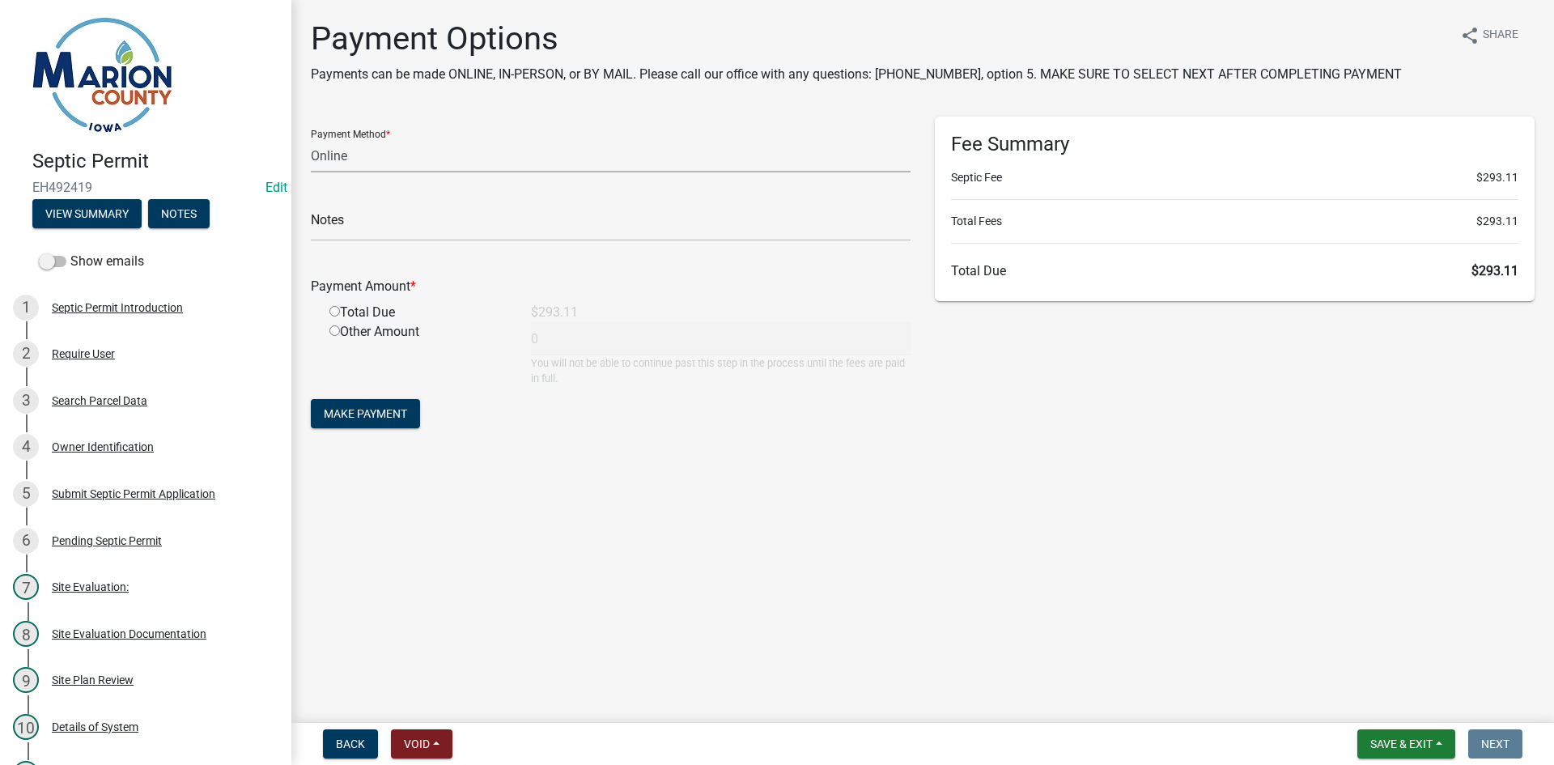
drag, startPoint x: 352, startPoint y: 153, endPoint x: 359, endPoint y: 170, distance: 18.2
click at [354, 155] on select "Credit Card POS Check Cash Online" at bounding box center [611, 155] width 600 height 33
select select "0: 2"
click at [311, 139] on select "Credit Card POS Check Cash Online" at bounding box center [611, 155] width 600 height 33
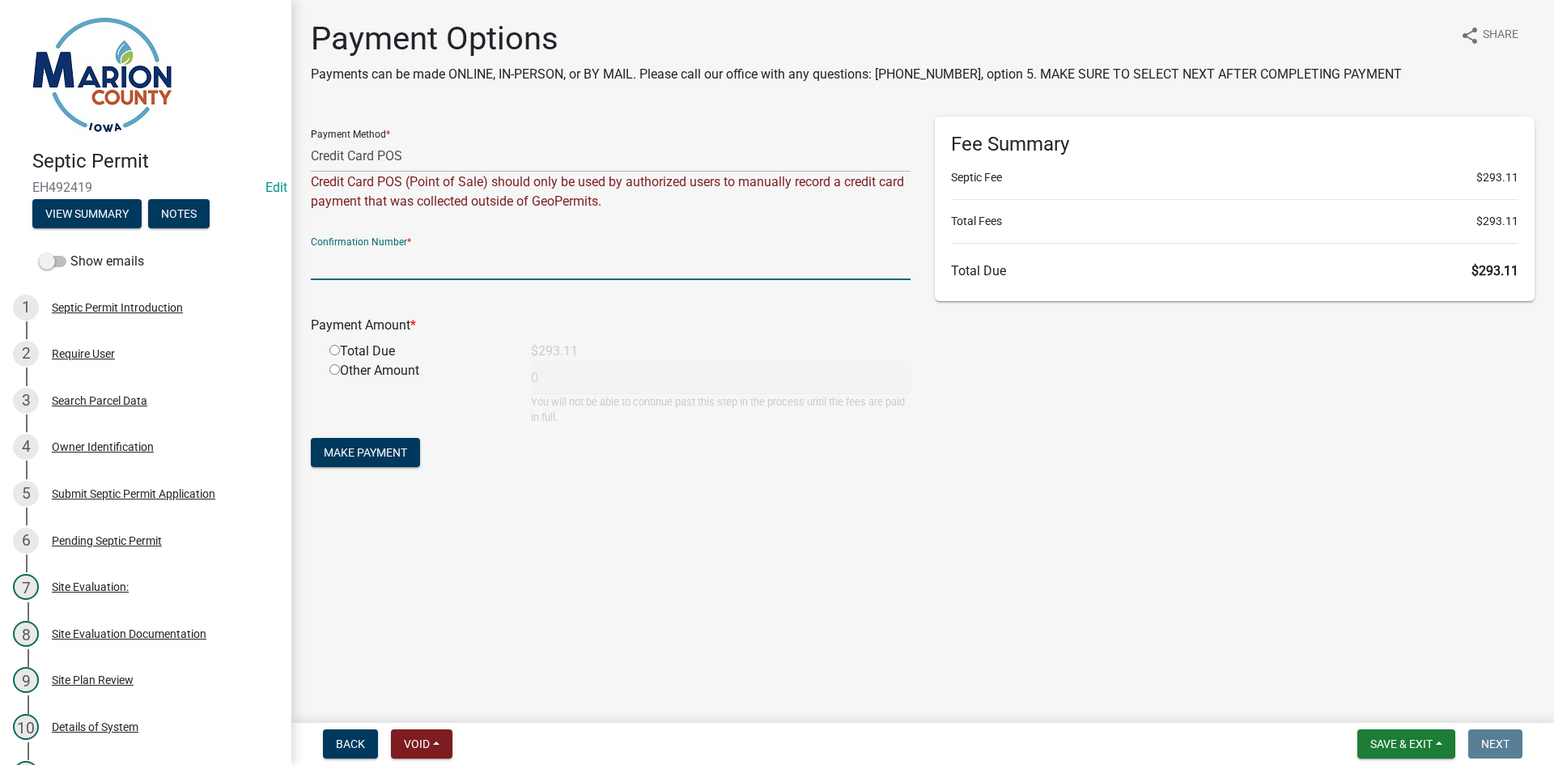
click at [411, 270] on input "text" at bounding box center [611, 263] width 600 height 33
paste input "1 00338016855"
click at [321, 268] on input "1 00338016855" at bounding box center [611, 263] width 600 height 33
type input "100338016855"
click at [338, 347] on input "radio" at bounding box center [334, 350] width 11 height 11
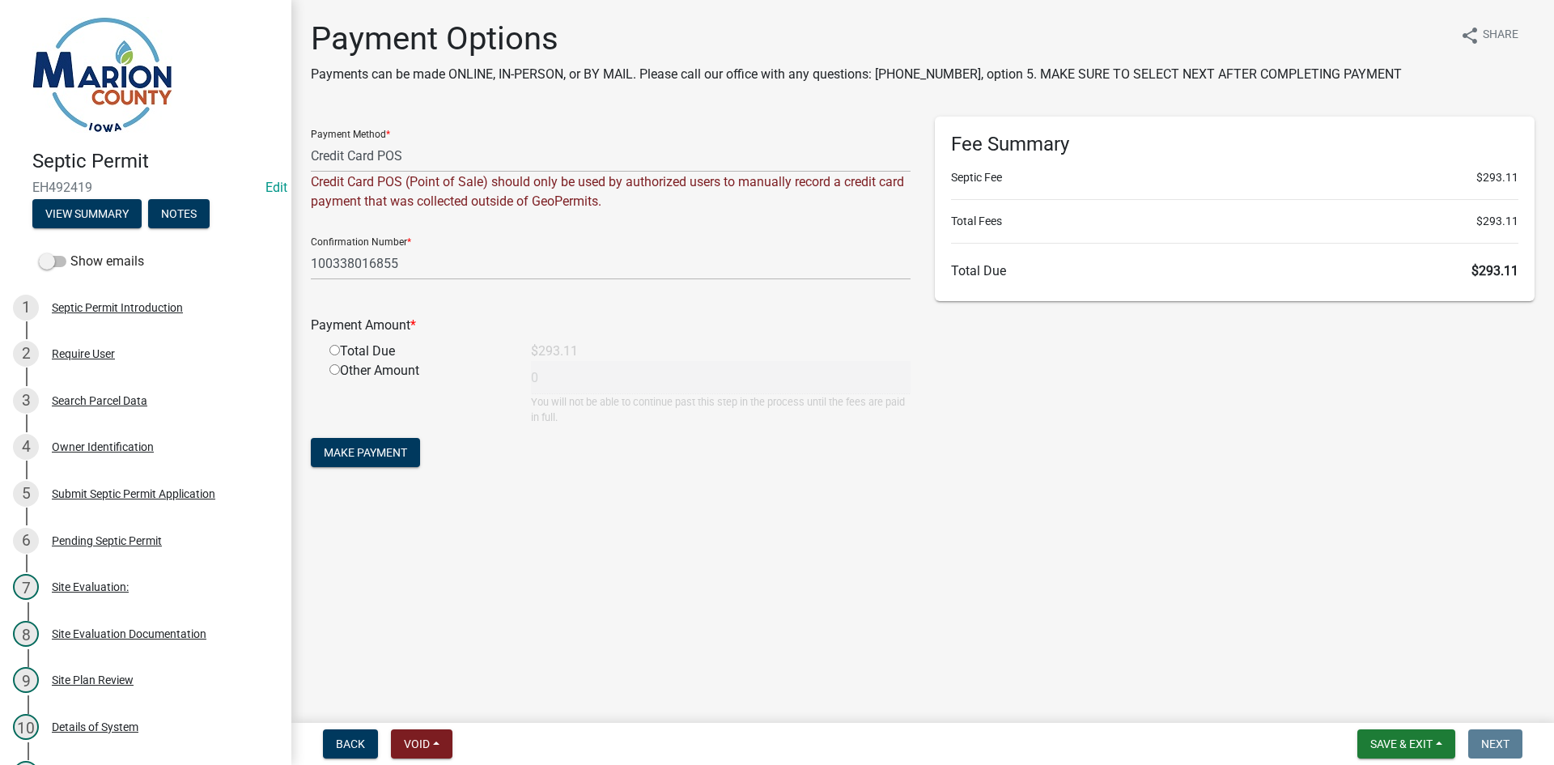
radio input "true"
type input "293.11"
click at [399, 459] on span "Make Payment" at bounding box center [365, 452] width 83 height 13
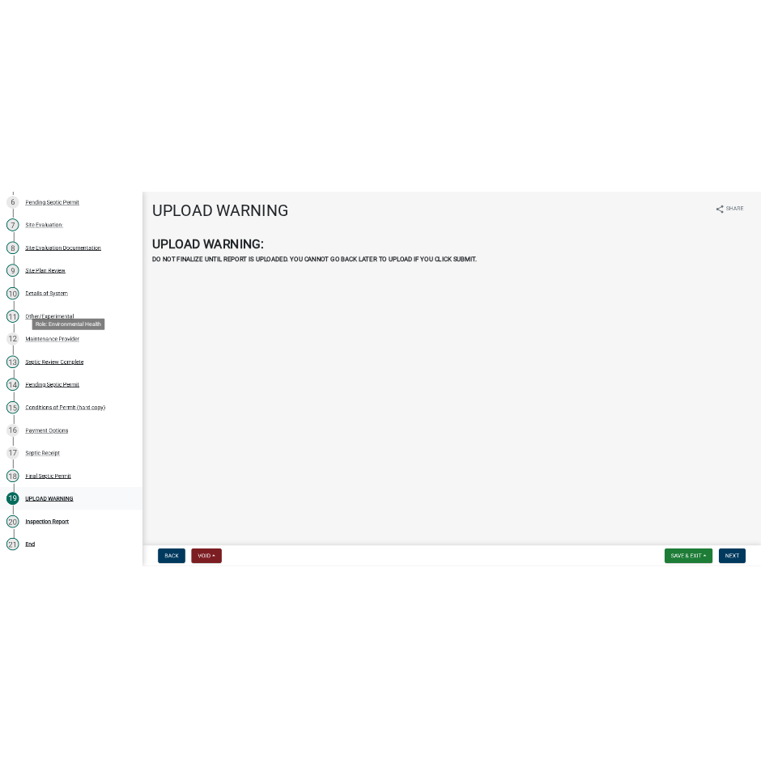
scroll to position [648, 0]
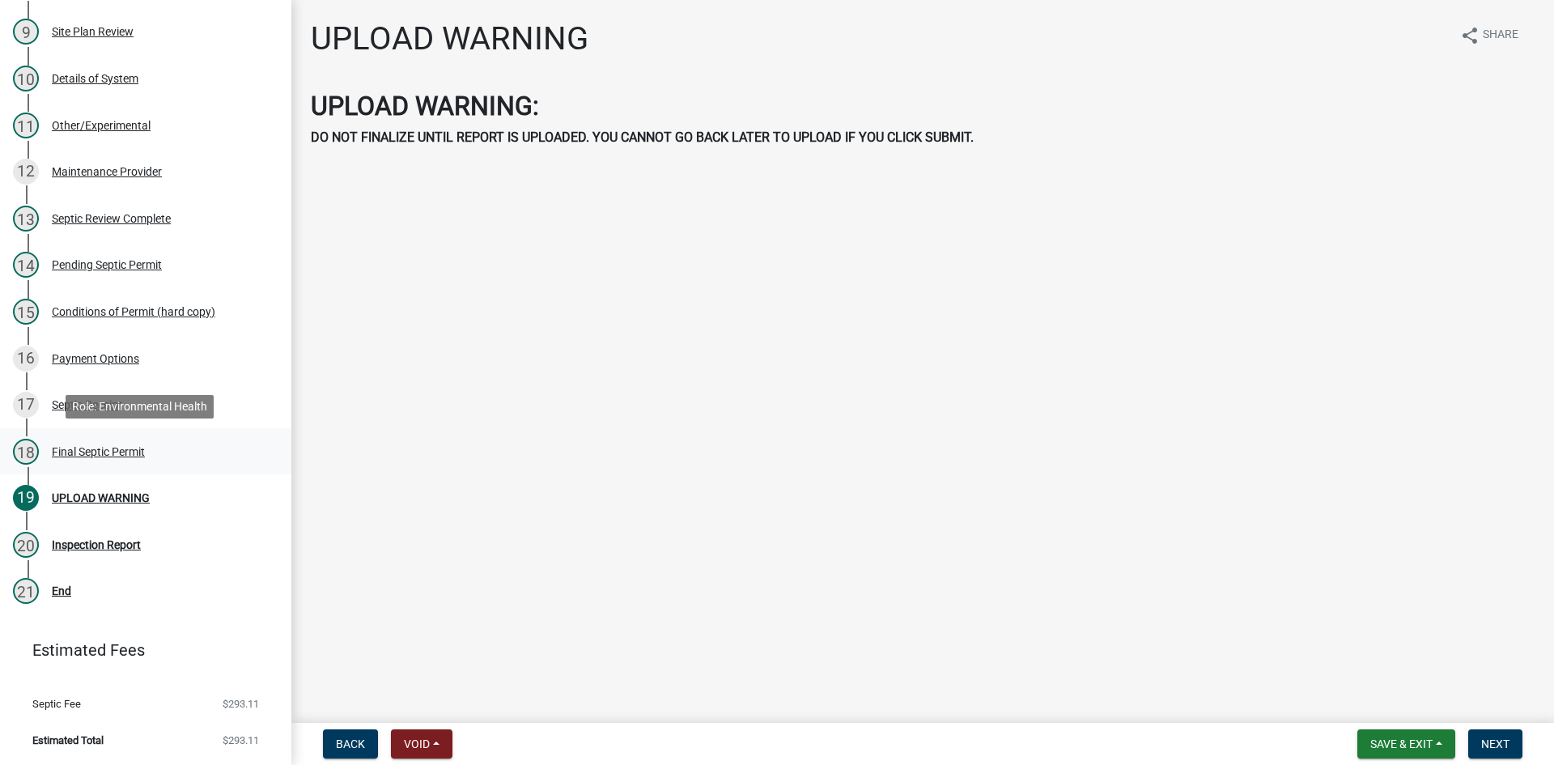
click at [94, 460] on div "18 Final Septic Permit" at bounding box center [139, 452] width 253 height 26
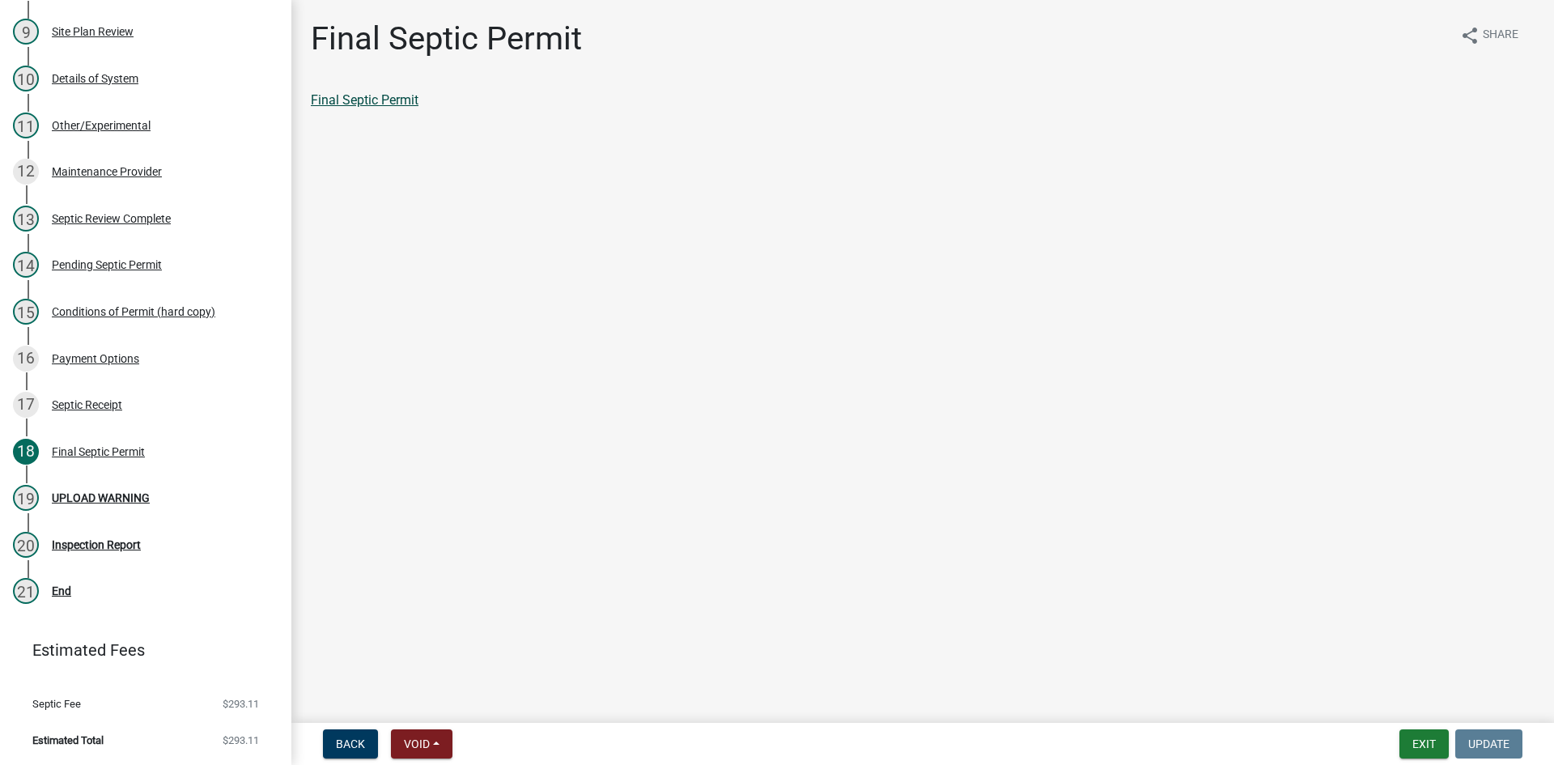
click at [378, 103] on link "Final Septic Permit" at bounding box center [365, 99] width 108 height 15
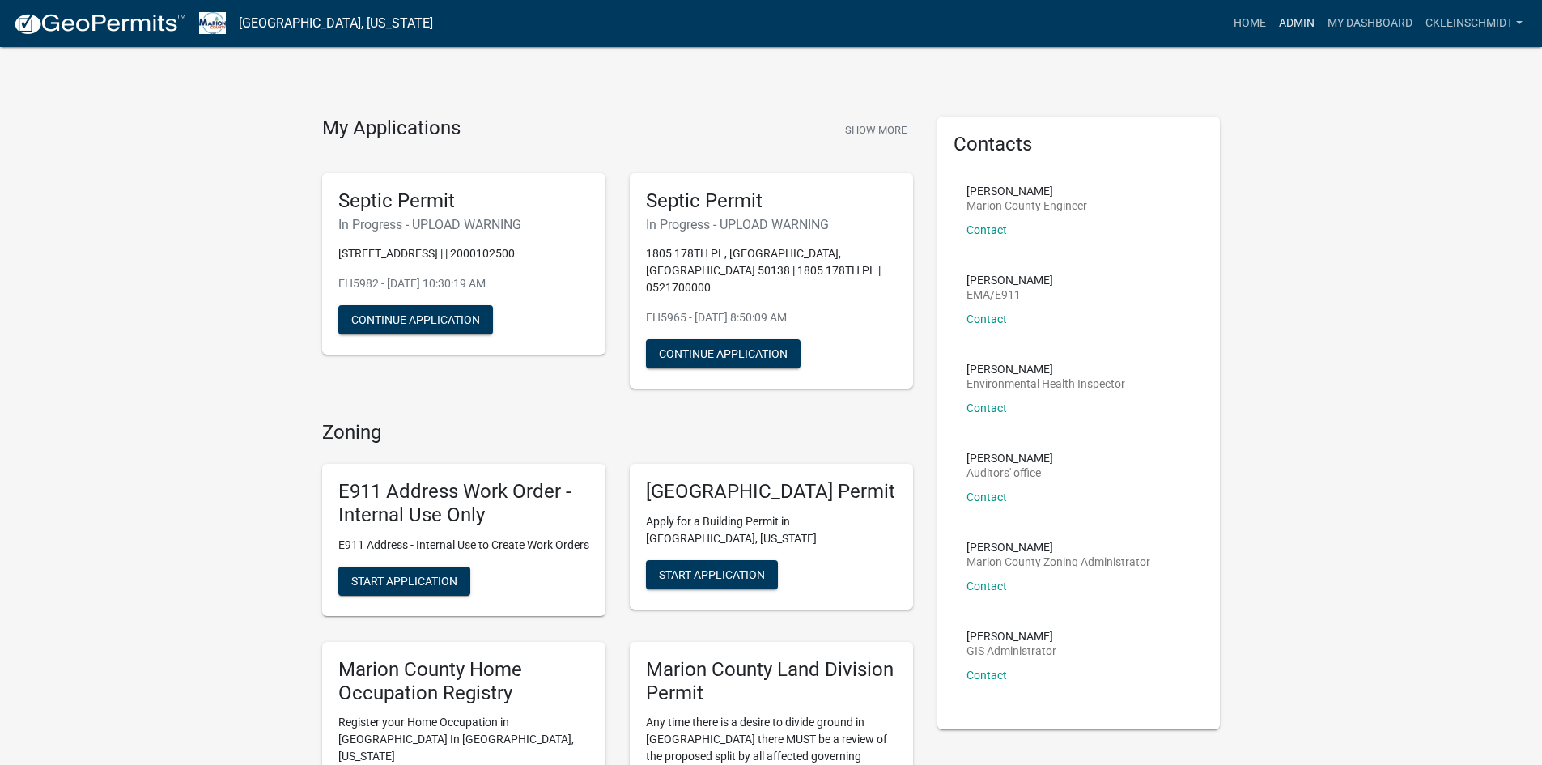
click at [1314, 26] on link "Admin" at bounding box center [1296, 23] width 49 height 31
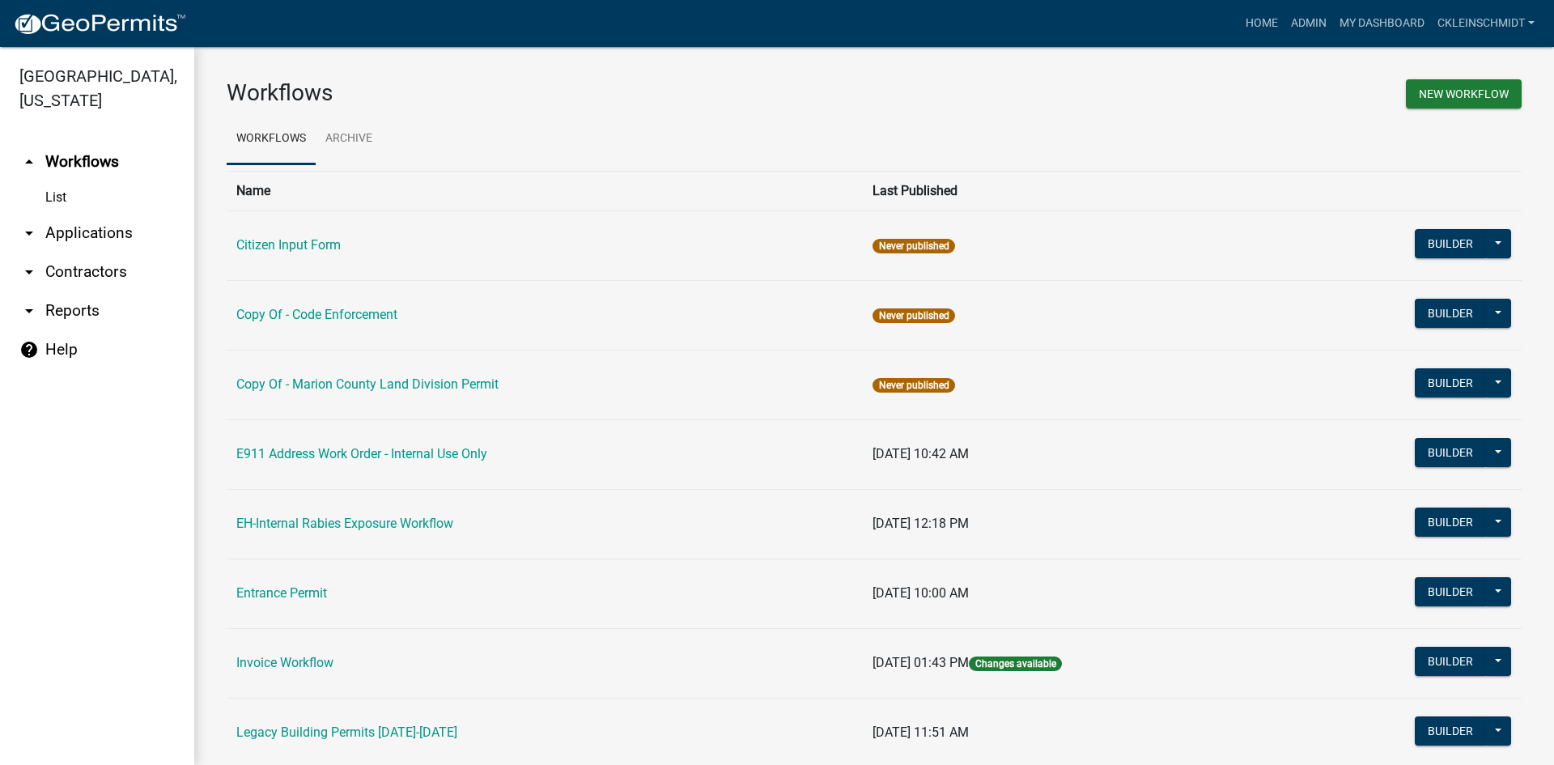
drag, startPoint x: 84, startPoint y: 209, endPoint x: 104, endPoint y: 219, distance: 22.4
click at [83, 214] on link "arrow_drop_down Applications" at bounding box center [97, 233] width 194 height 39
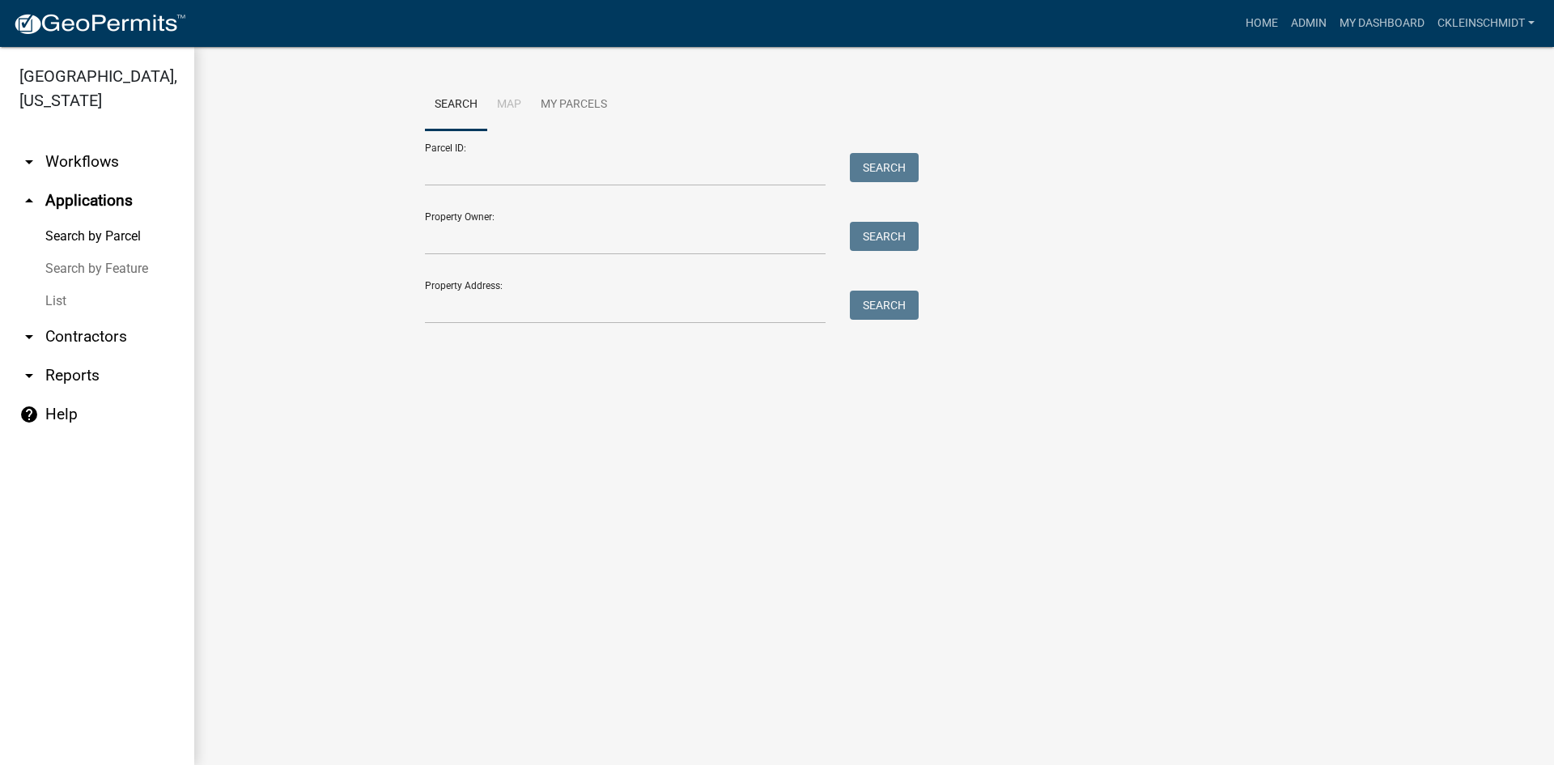
click at [47, 285] on link "List" at bounding box center [97, 301] width 194 height 32
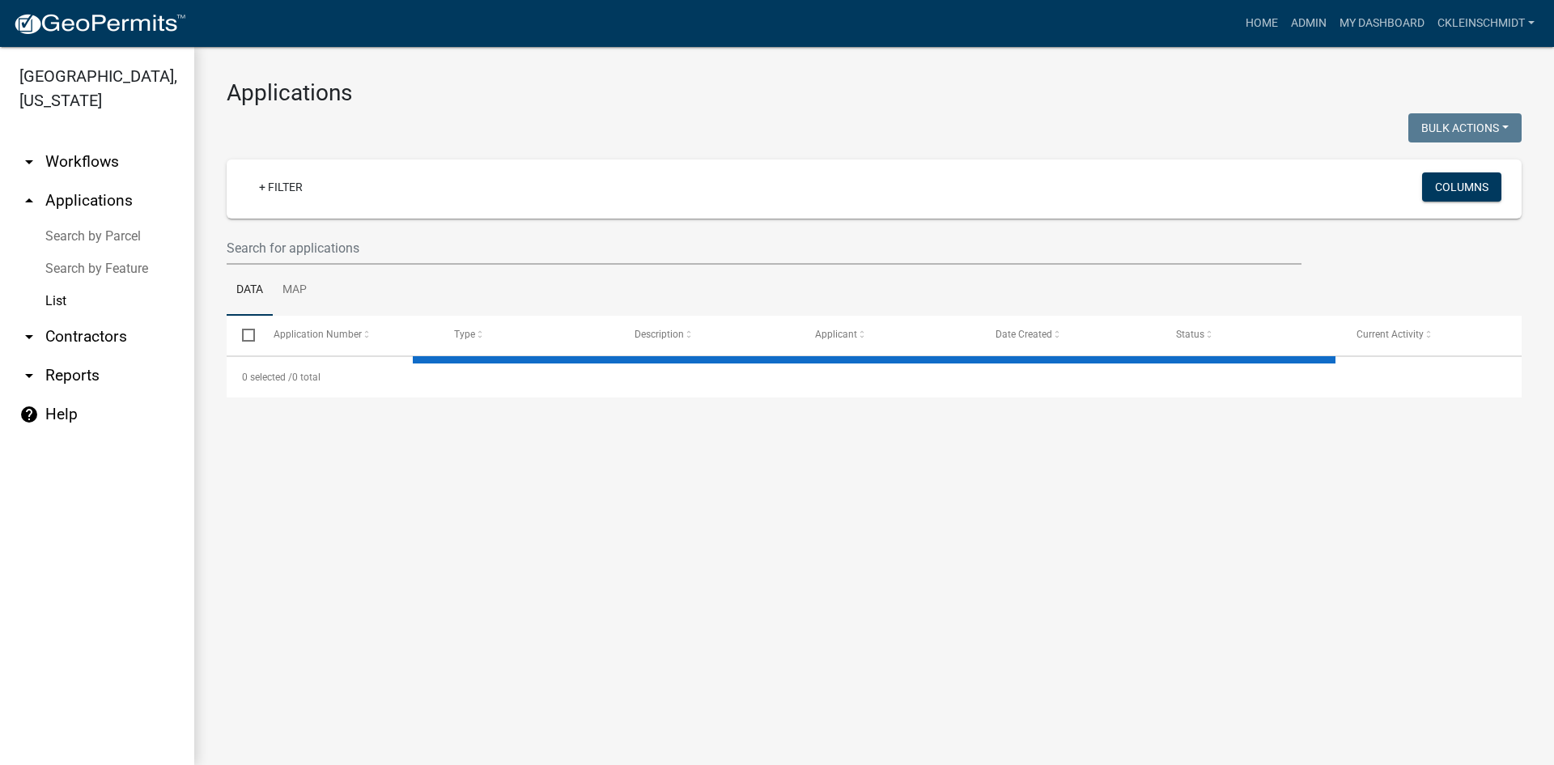
click at [382, 272] on ul "Data Map" at bounding box center [874, 290] width 1295 height 51
click at [380, 253] on input "text" at bounding box center [764, 247] width 1075 height 33
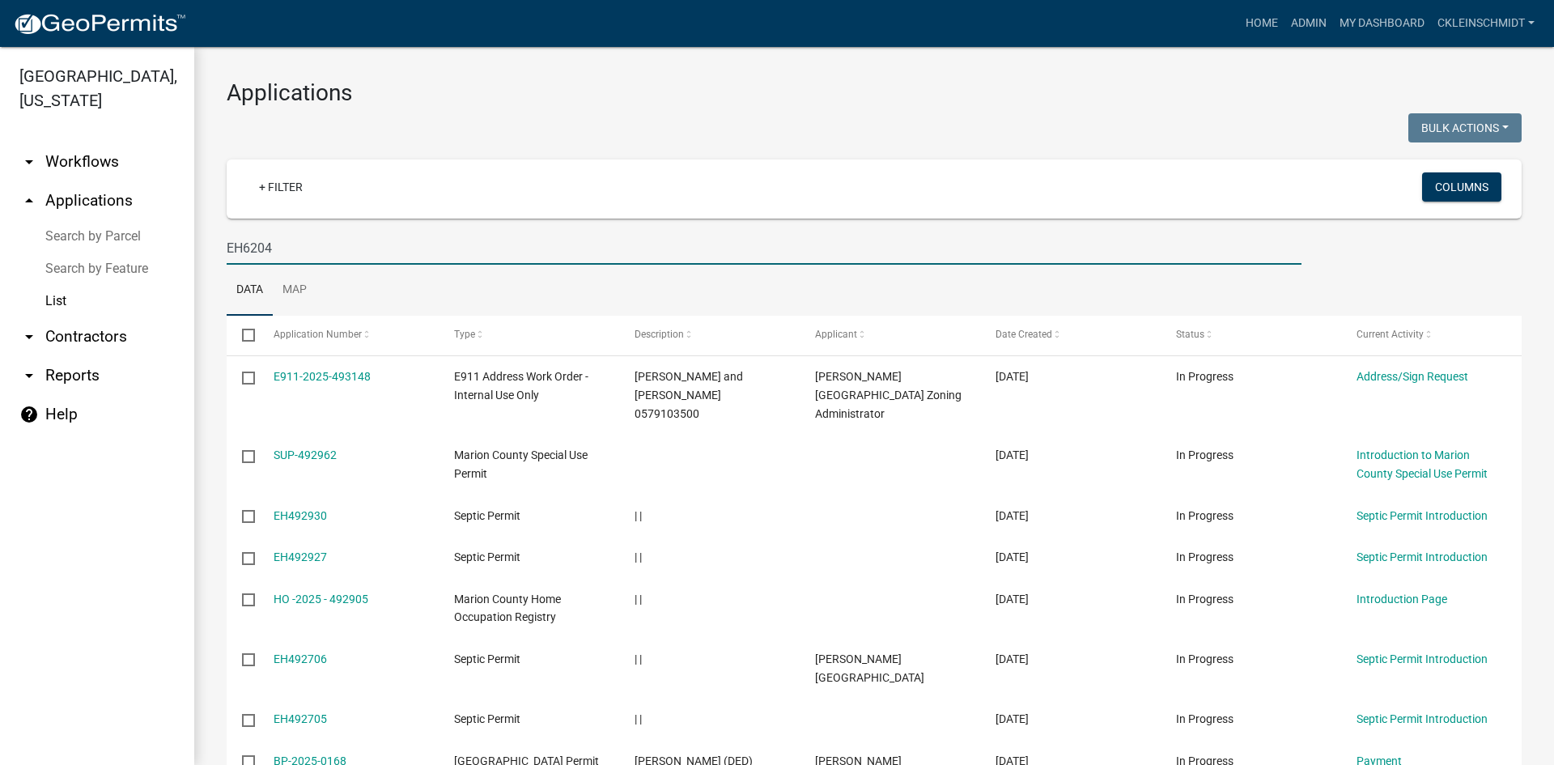
type input "EH6204"
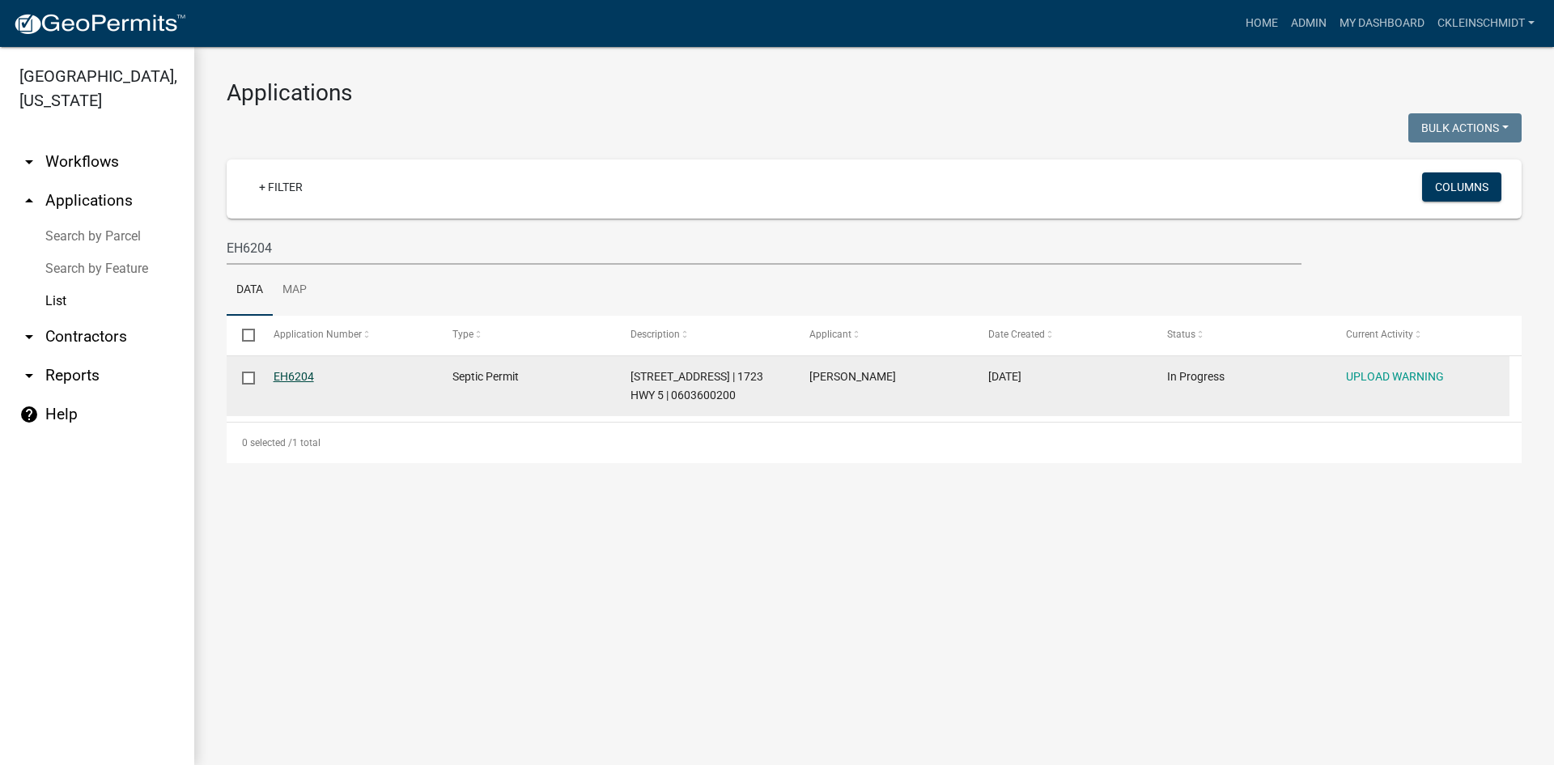
click at [287, 376] on link "EH6204" at bounding box center [294, 376] width 40 height 13
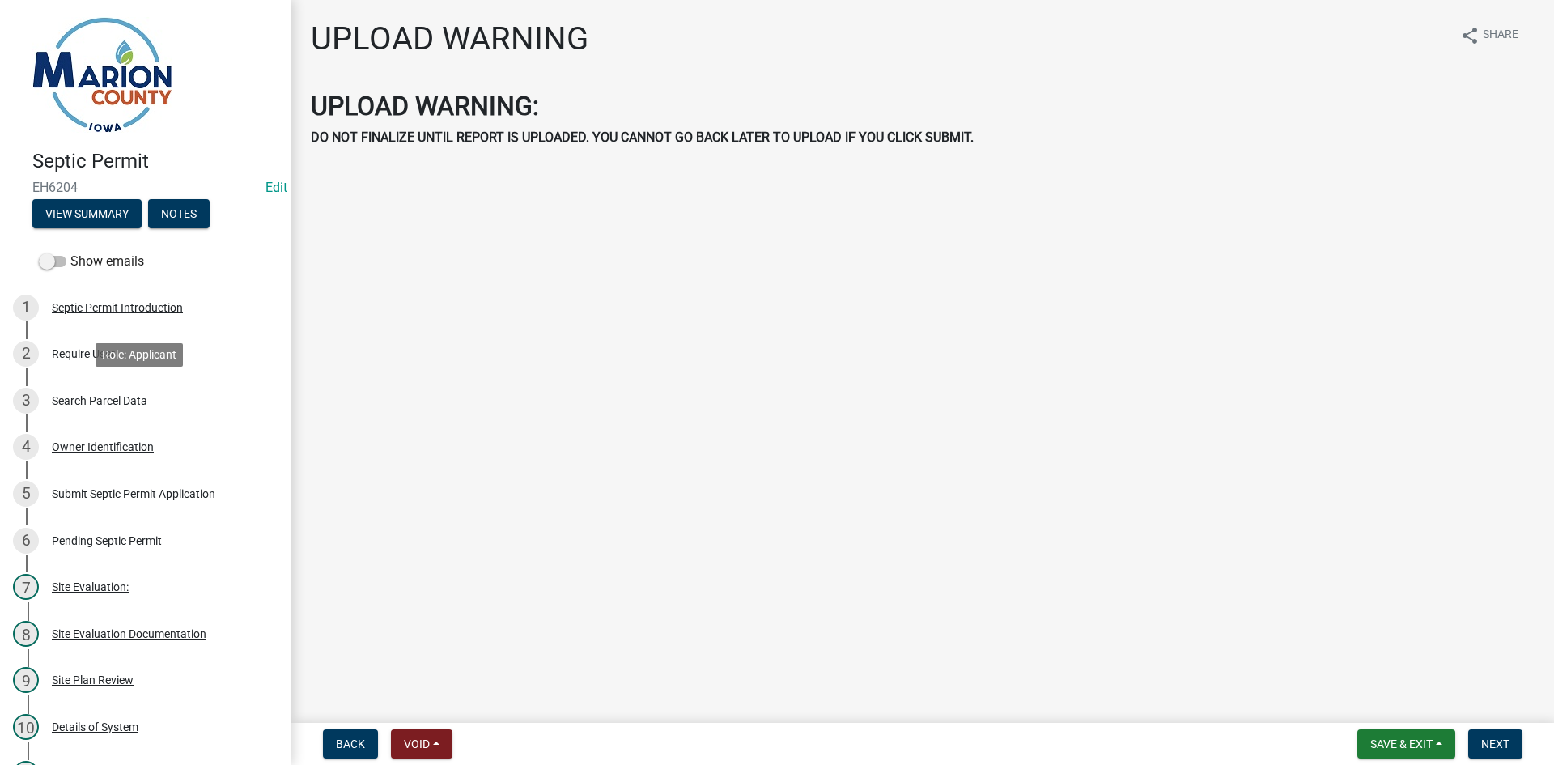
scroll to position [648, 0]
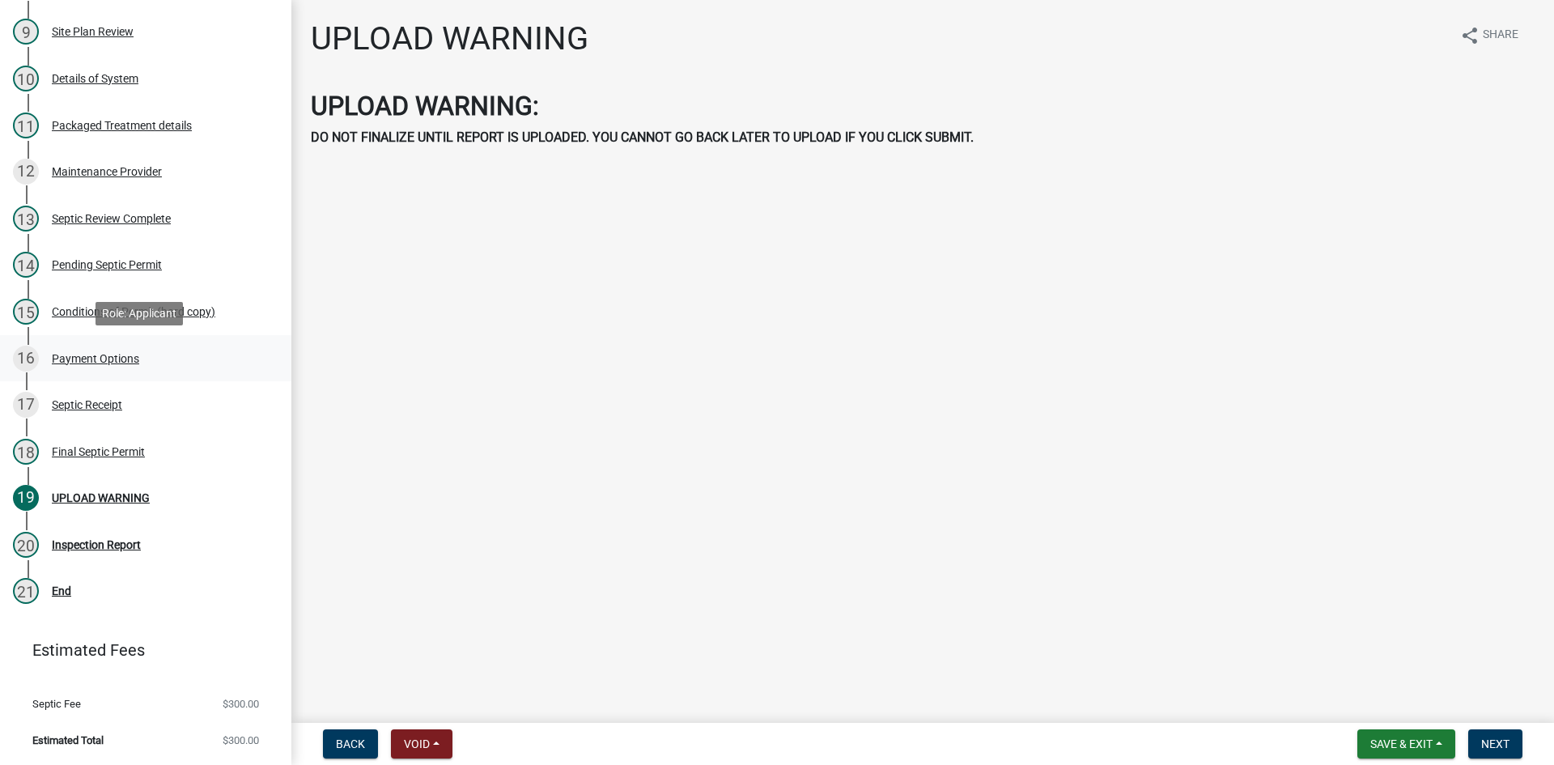
click at [89, 360] on div "Payment Options" at bounding box center [95, 358] width 87 height 11
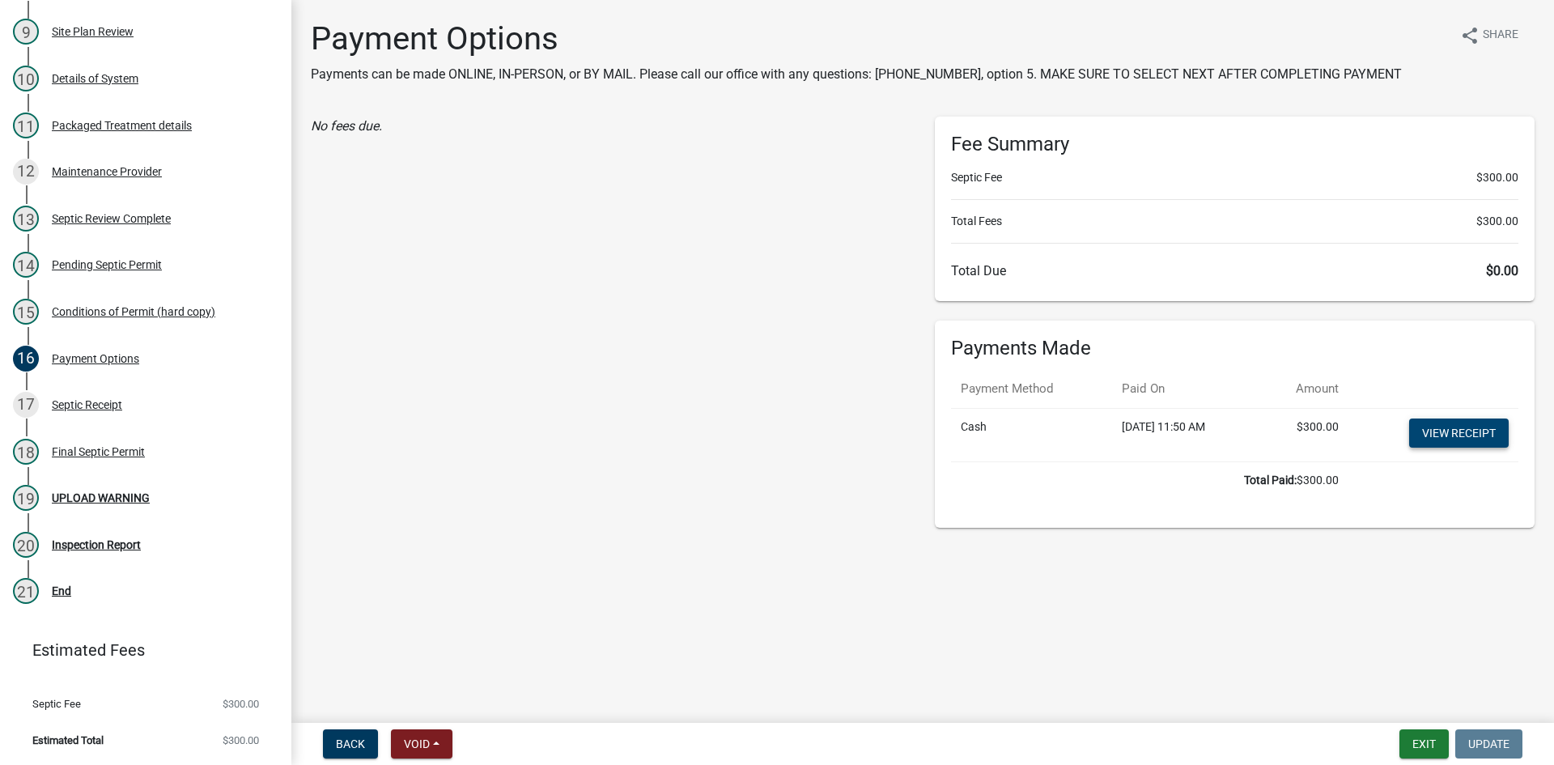
click at [1494, 443] on link "View receipt" at bounding box center [1459, 432] width 100 height 29
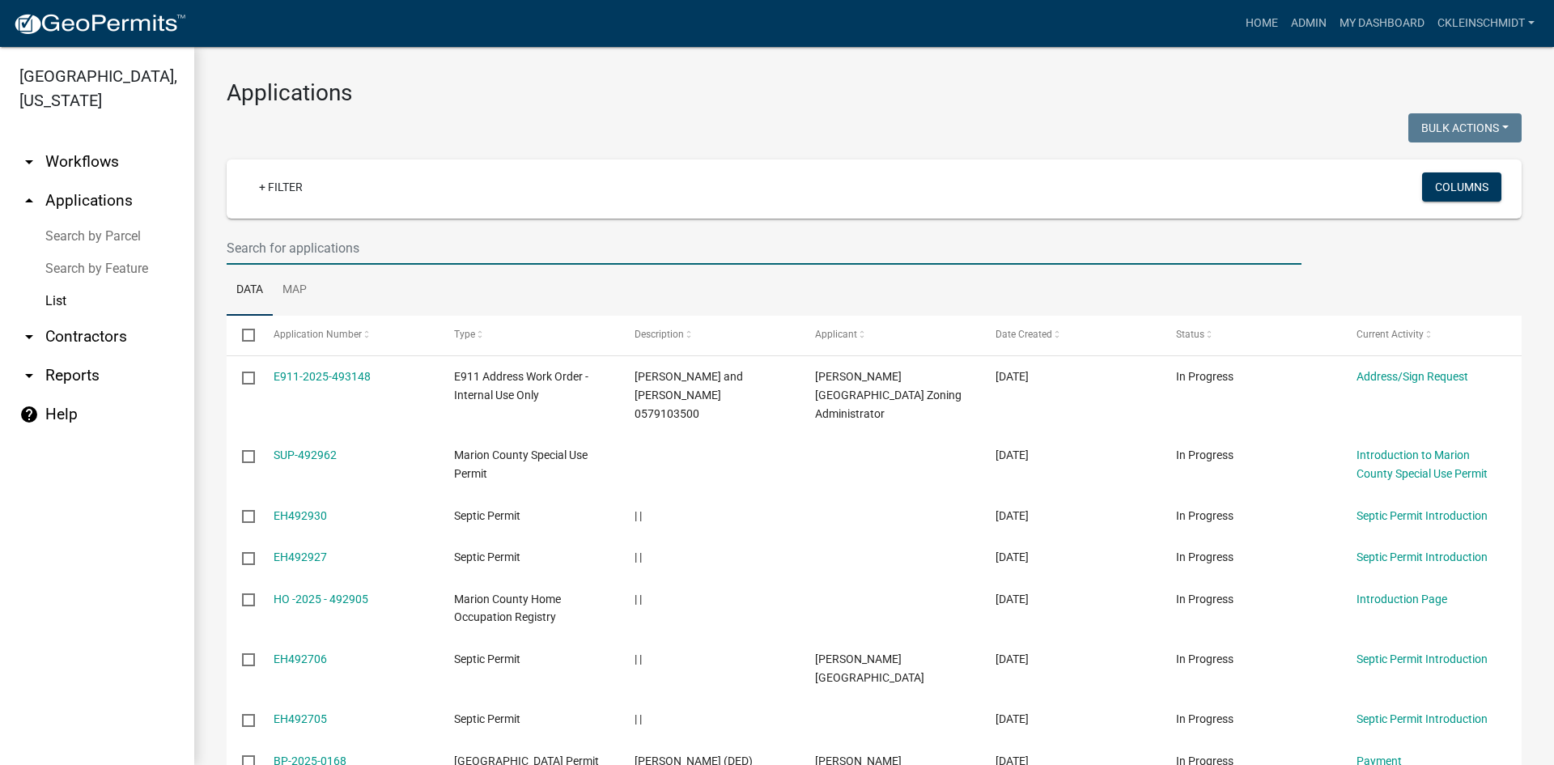
click at [305, 261] on input "text" at bounding box center [764, 247] width 1075 height 33
type input "EH6203"
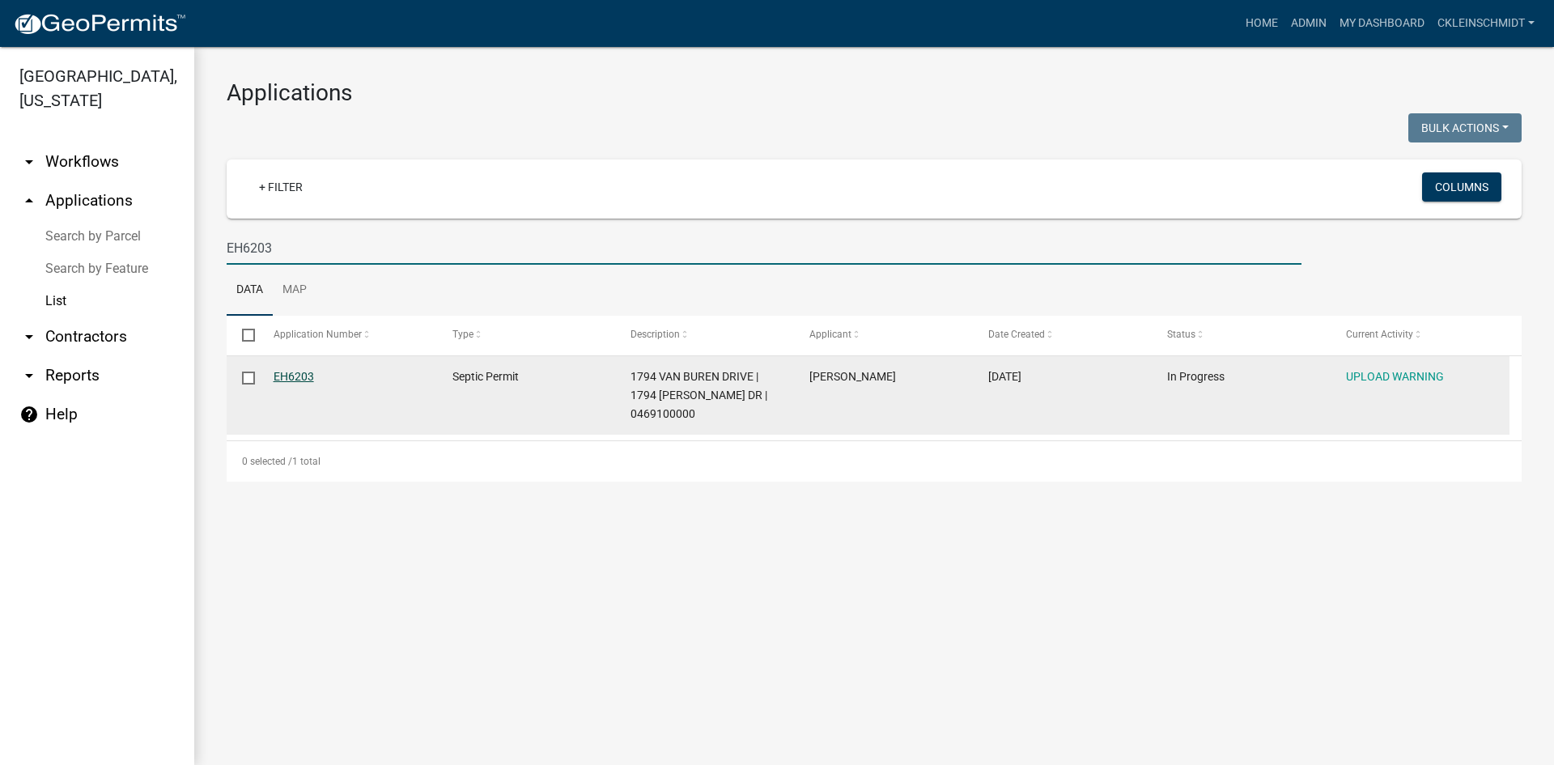
click at [299, 379] on link "EH6203" at bounding box center [294, 376] width 40 height 13
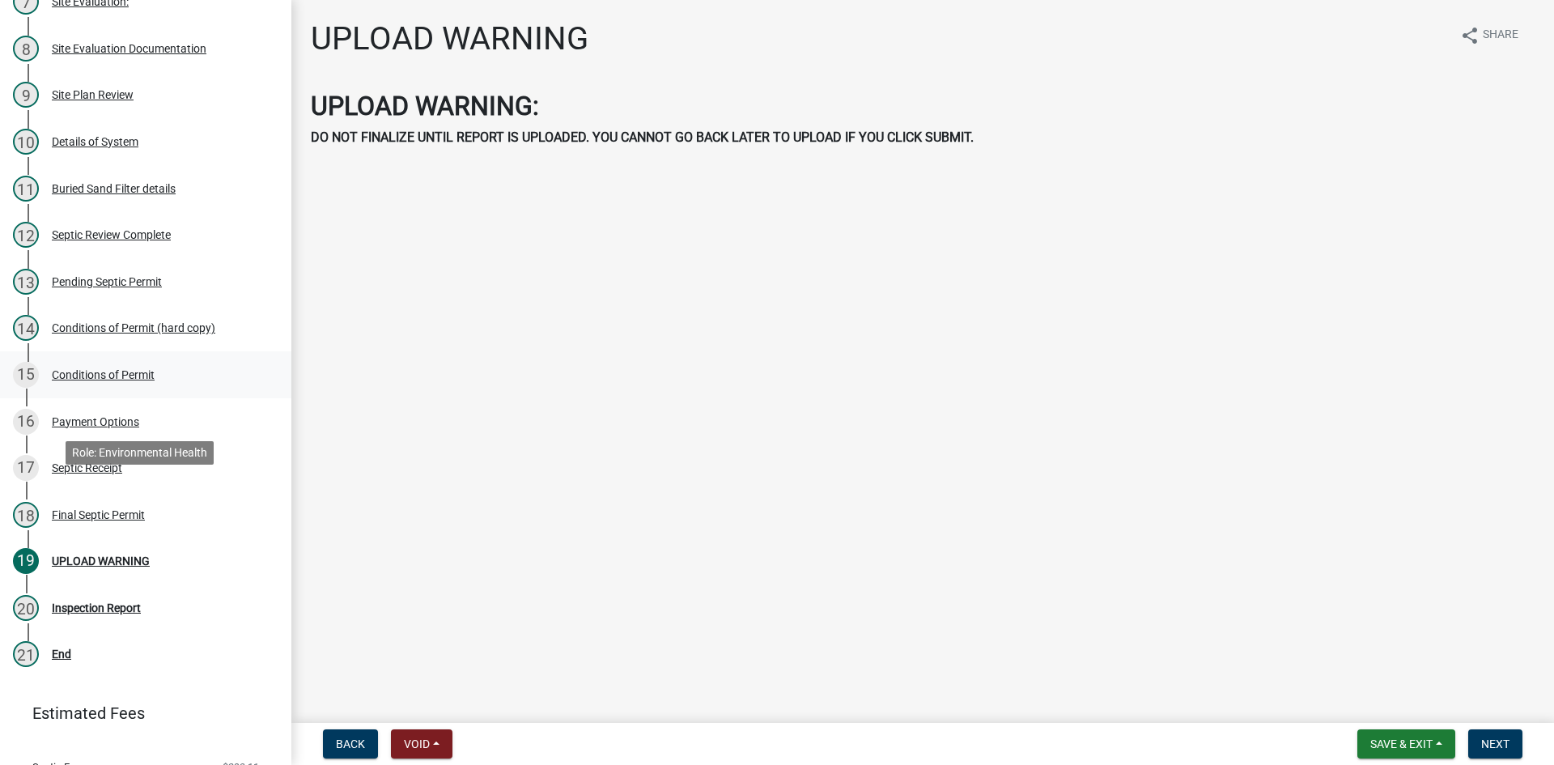
scroll to position [648, 0]
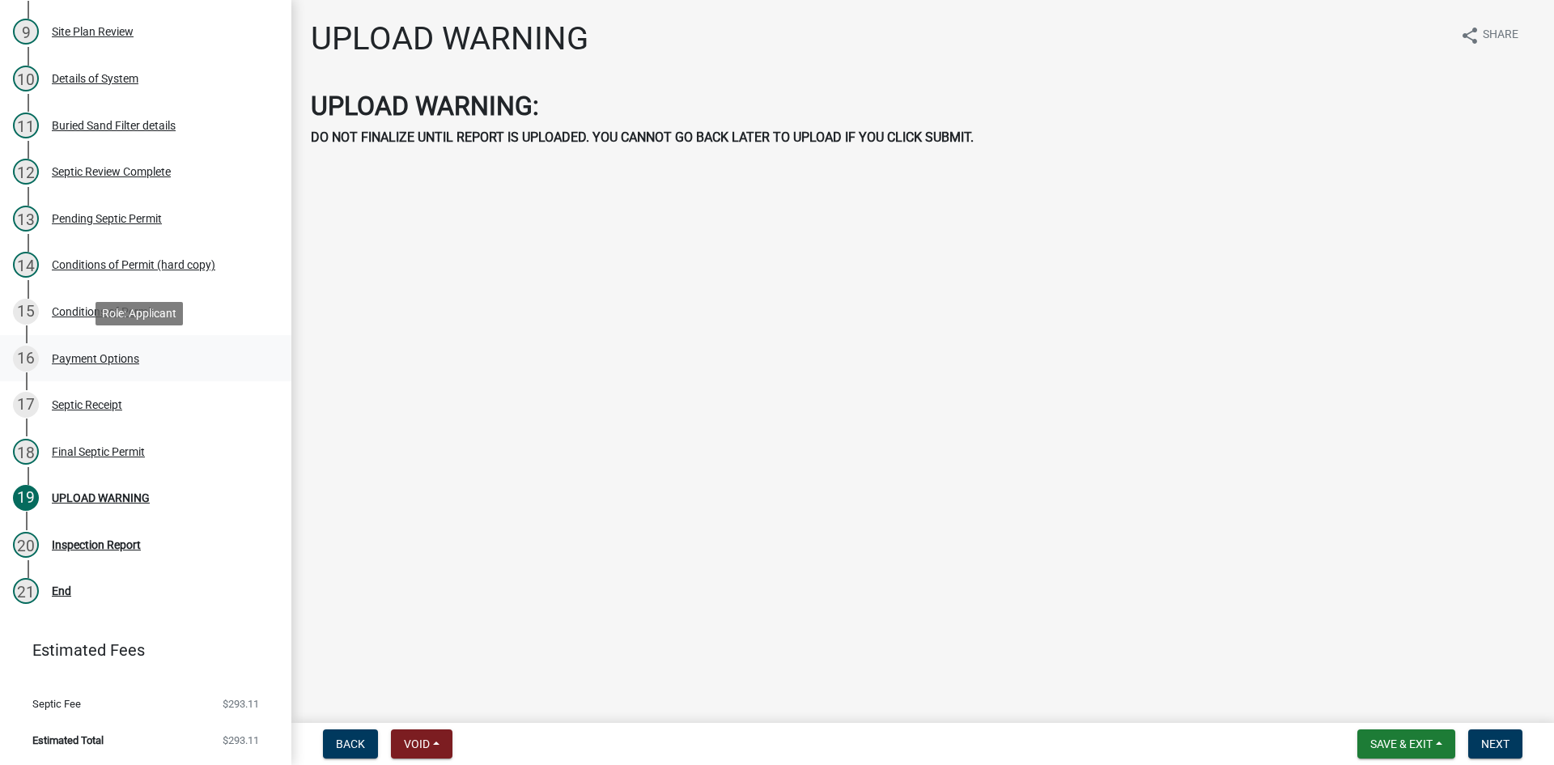
click at [81, 342] on link "16 Payment Options" at bounding box center [145, 358] width 291 height 47
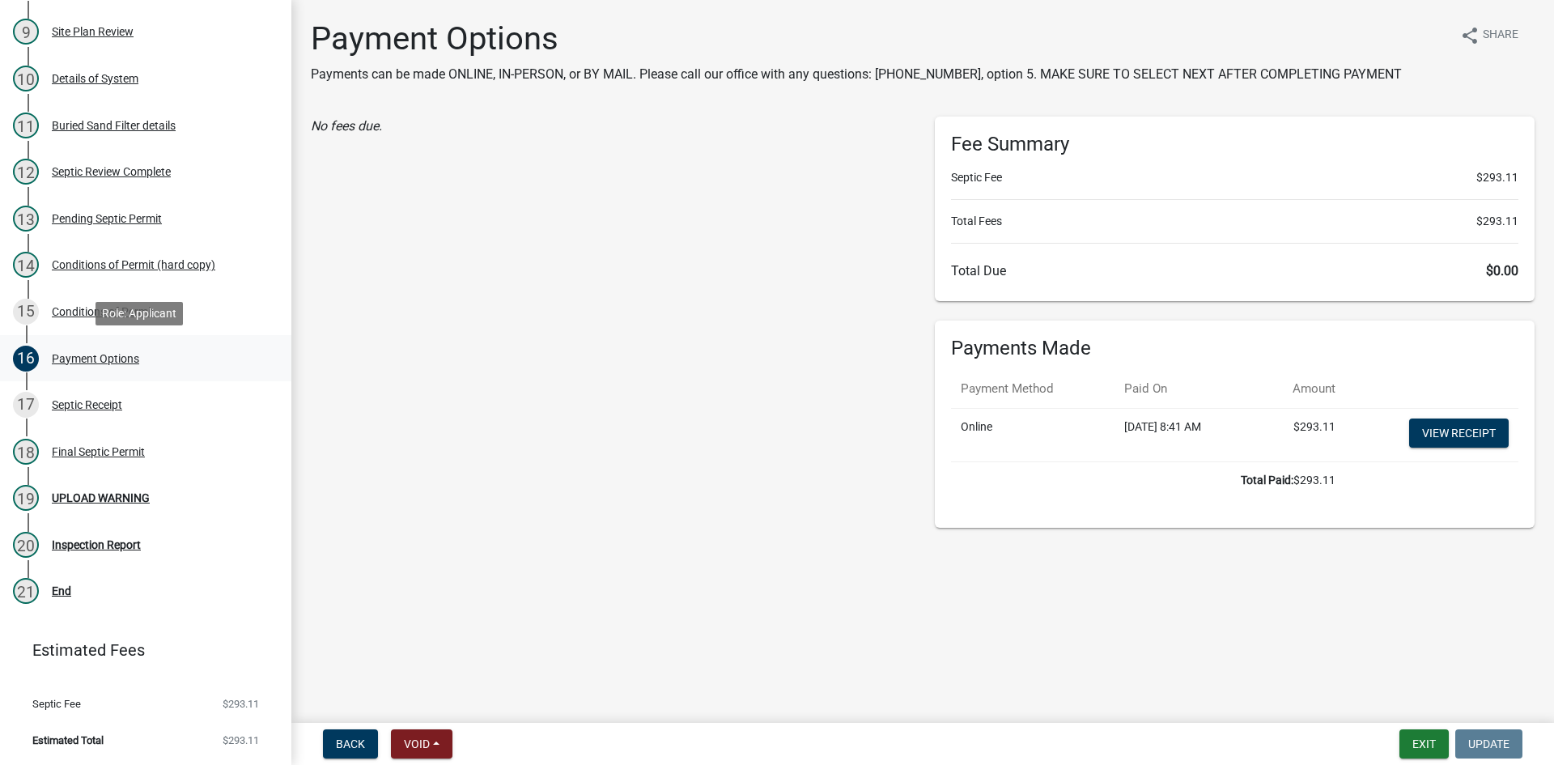
click at [88, 353] on div "Payment Options" at bounding box center [95, 358] width 87 height 11
click at [1466, 432] on link "View receipt" at bounding box center [1459, 432] width 100 height 29
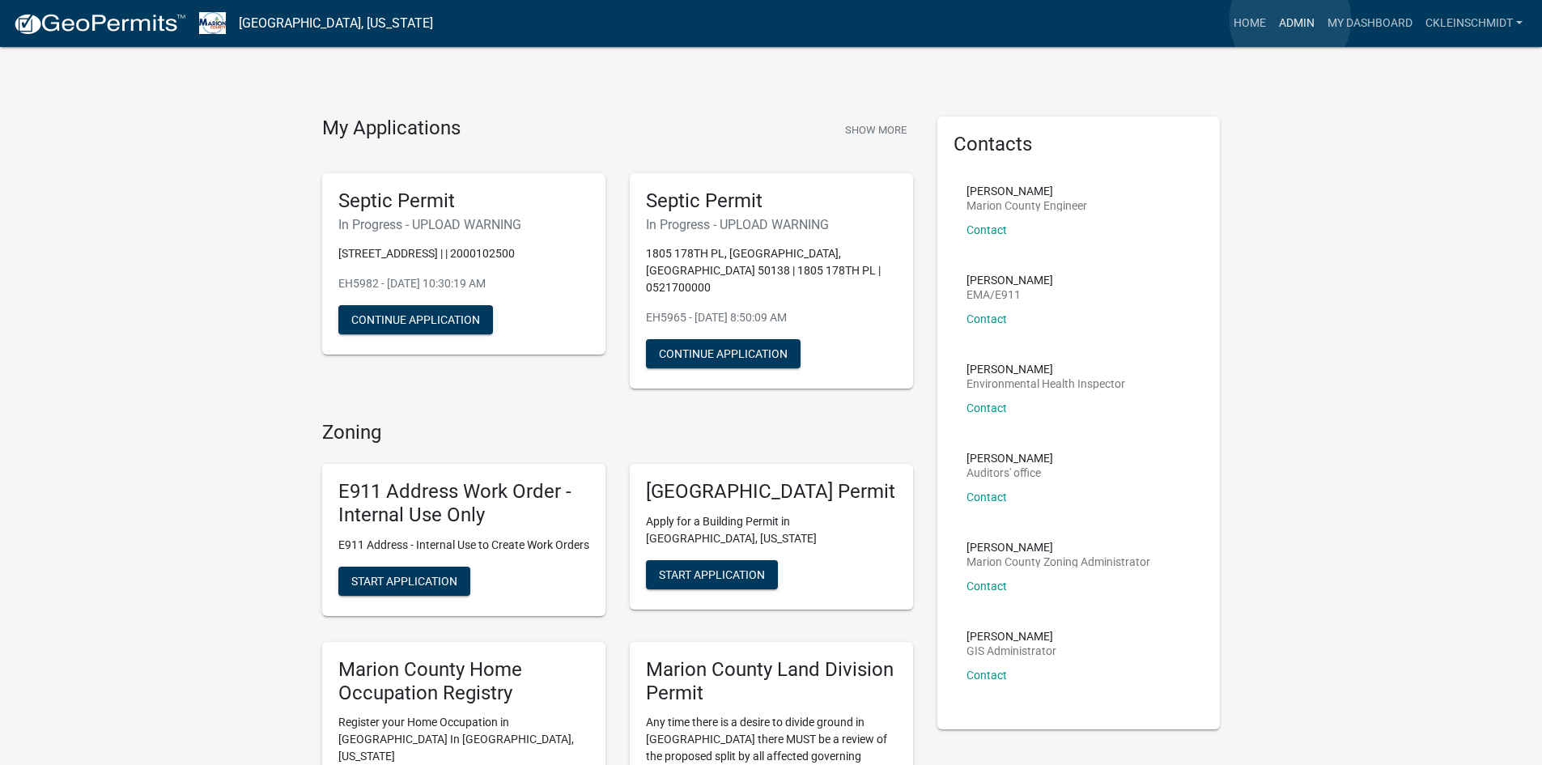
click at [1290, 19] on link "Admin" at bounding box center [1296, 23] width 49 height 31
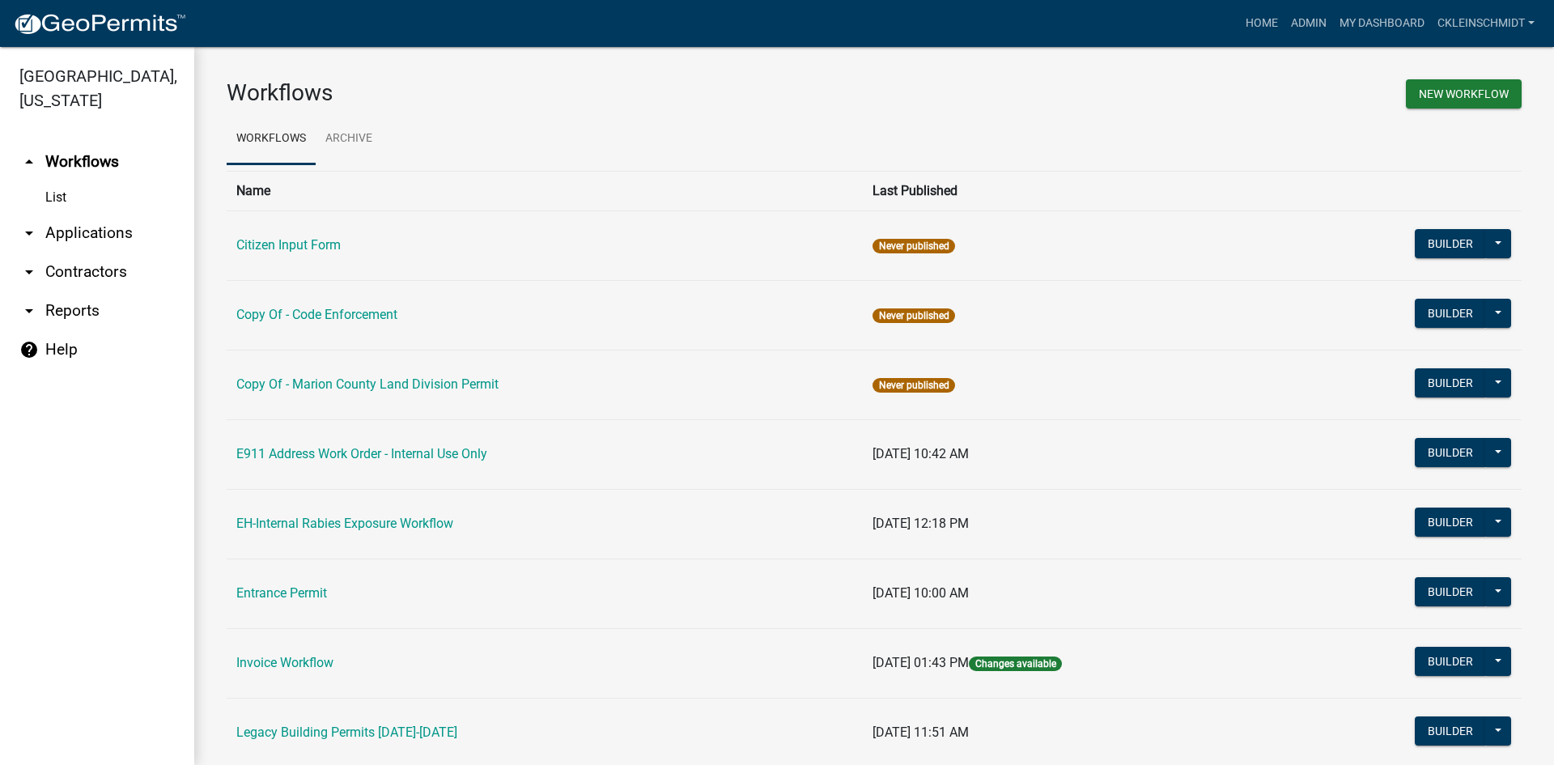
click at [82, 214] on link "arrow_drop_down Applications" at bounding box center [97, 233] width 194 height 39
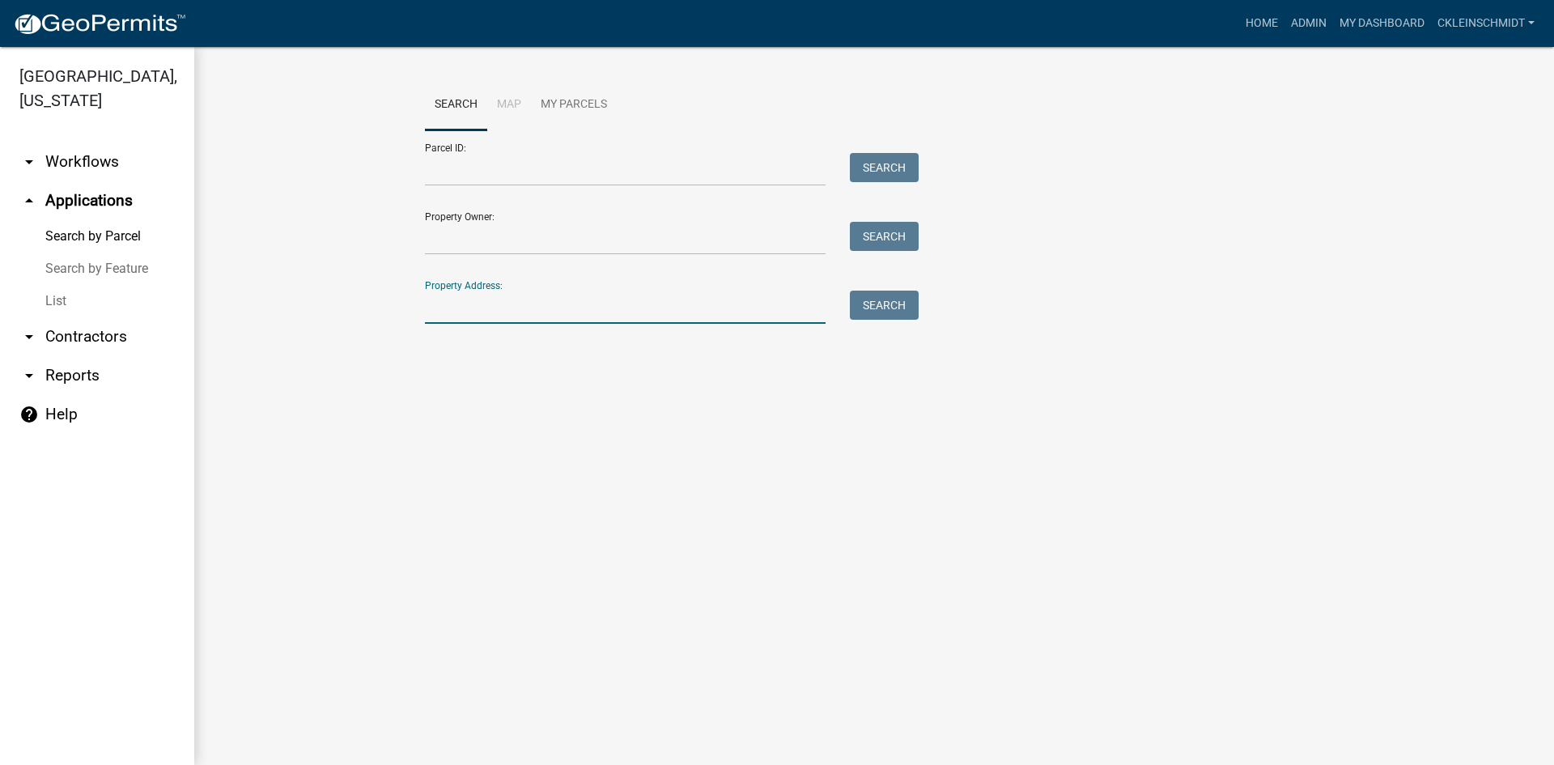
click at [515, 312] on input "Property Address:" at bounding box center [625, 307] width 401 height 33
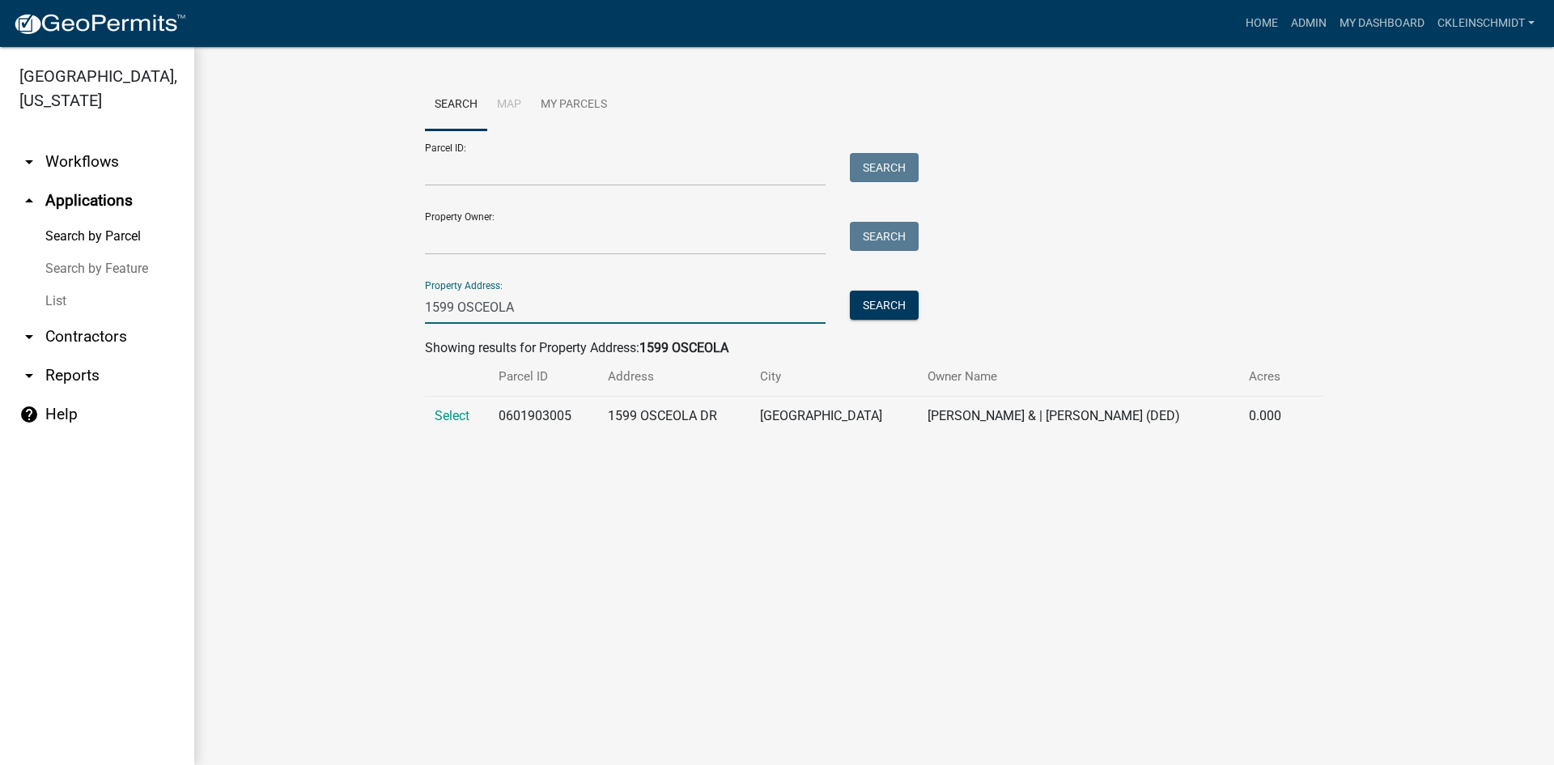
type input "1599 OSCEOLA"
click at [456, 405] on td "Select" at bounding box center [457, 417] width 64 height 40
click at [450, 415] on span "Select" at bounding box center [452, 415] width 35 height 15
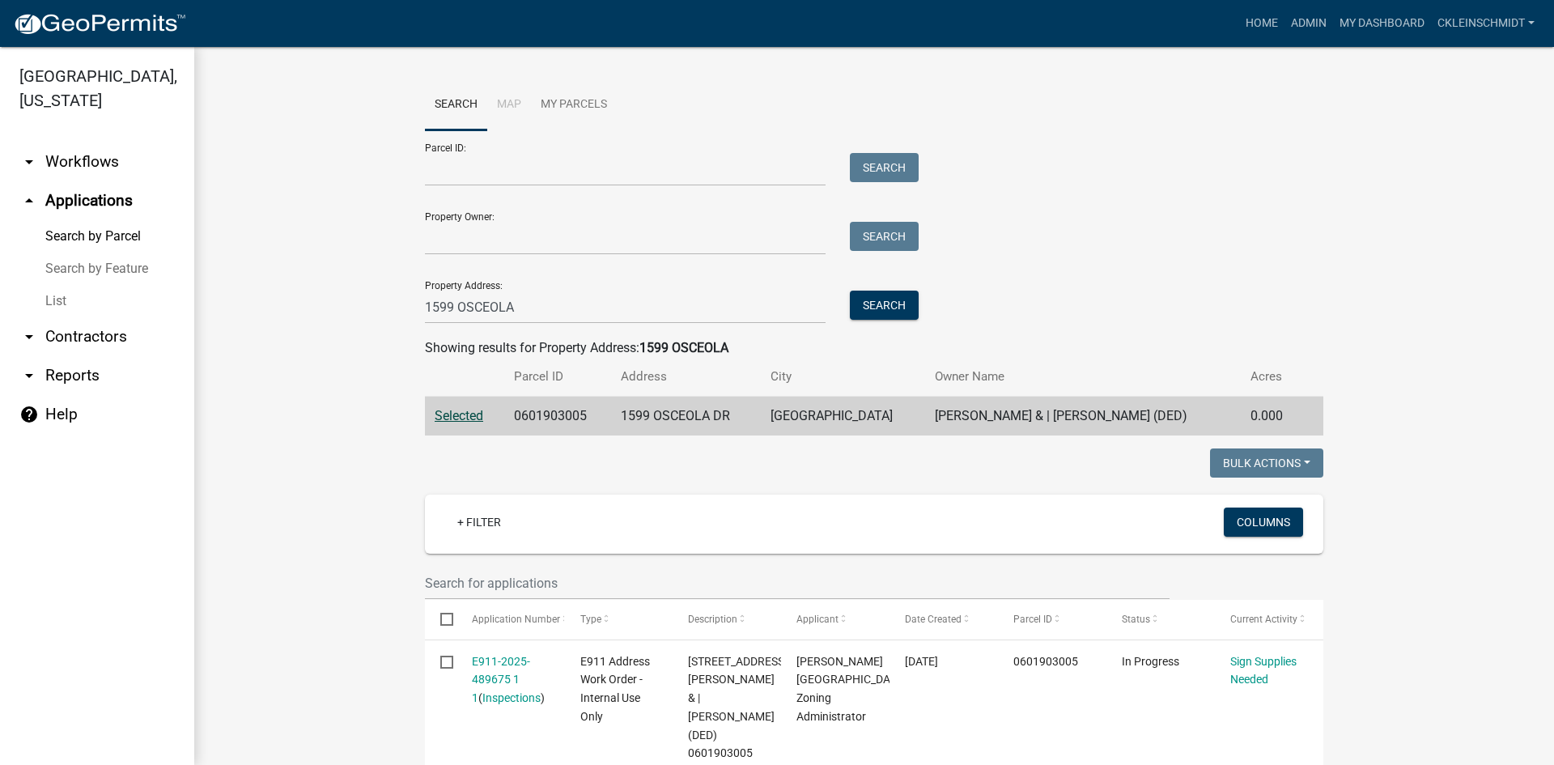
scroll to position [162, 0]
